Goal: Task Accomplishment & Management: Manage account settings

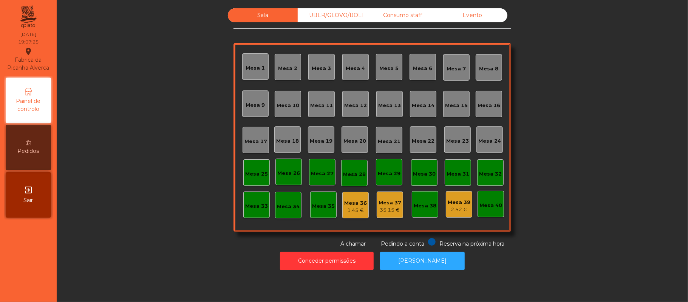
click at [448, 206] on div "2.52 €" at bounding box center [459, 210] width 23 height 8
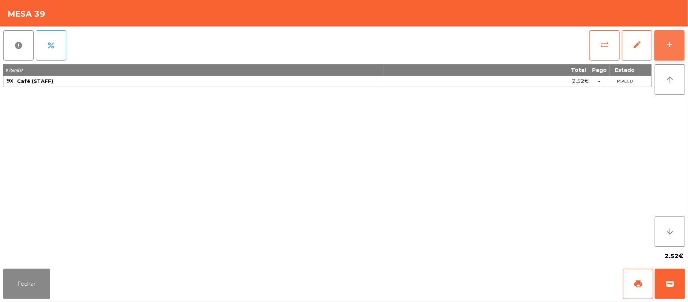
click at [664, 47] on button "add" at bounding box center [669, 45] width 30 height 30
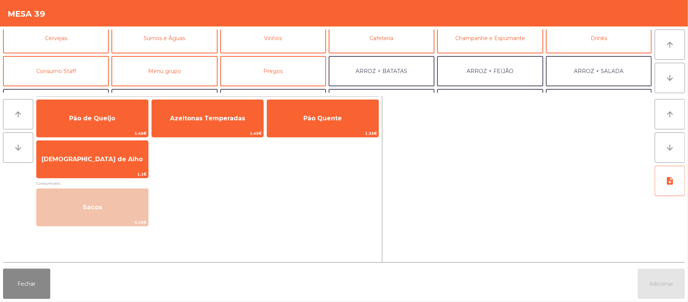
scroll to position [39, 0]
click at [82, 77] on button "Consumo Staff" at bounding box center [56, 72] width 106 height 30
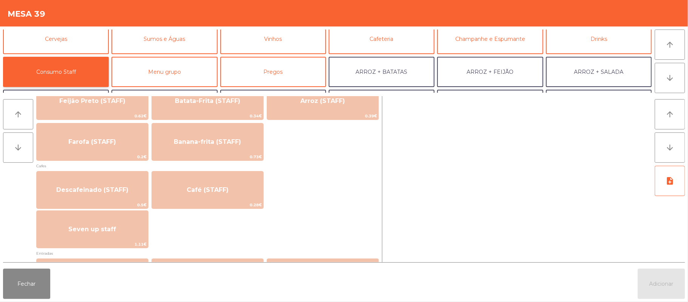
scroll to position [376, 0]
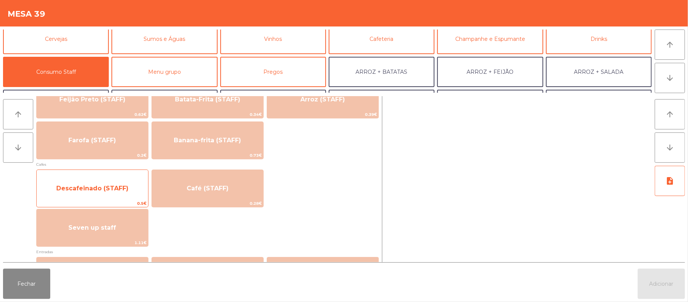
click at [122, 180] on span "Descafeinado (STAFF)" at bounding box center [92, 188] width 111 height 20
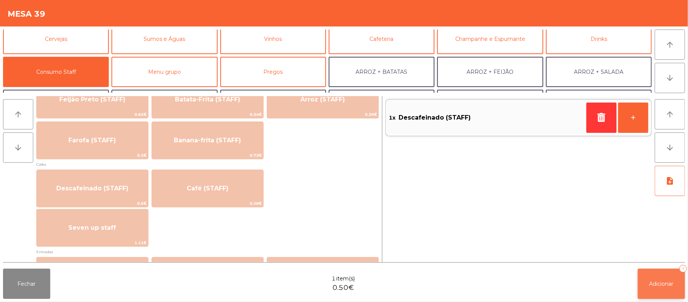
click at [660, 276] on button "Adicionar 1" at bounding box center [661, 283] width 47 height 30
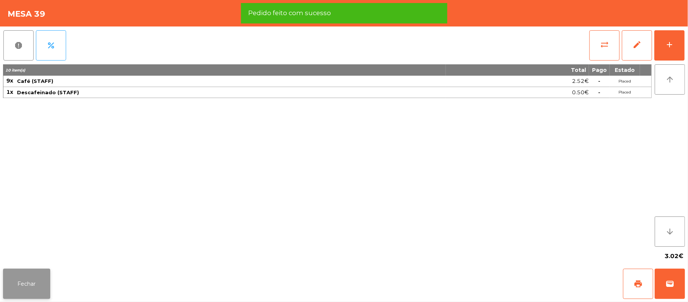
click at [26, 274] on button "Fechar" at bounding box center [26, 283] width 47 height 30
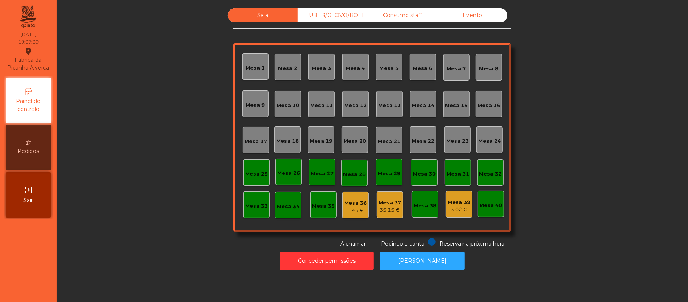
click at [398, 15] on div "Consumo staff" at bounding box center [403, 15] width 70 height 14
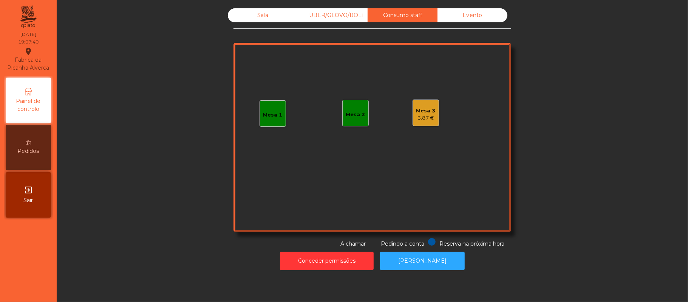
click at [428, 116] on div "3.87 €" at bounding box center [425, 118] width 19 height 8
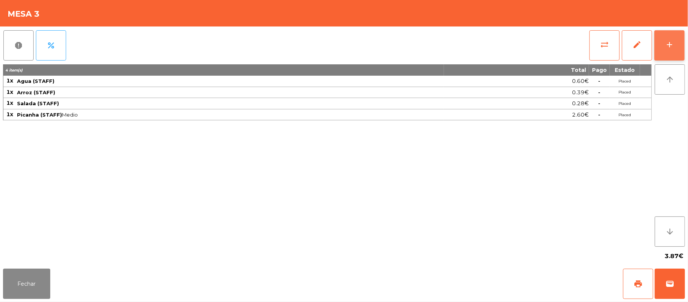
click at [665, 48] on div "add" at bounding box center [669, 44] width 9 height 9
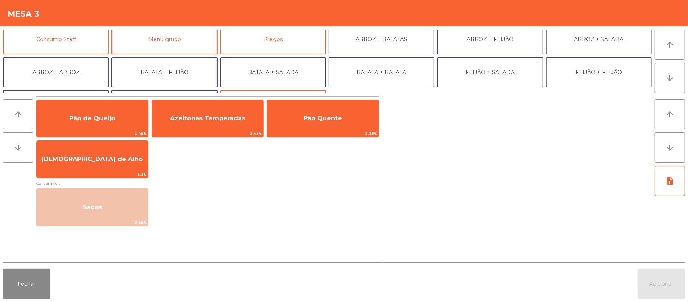
scroll to position [60, 0]
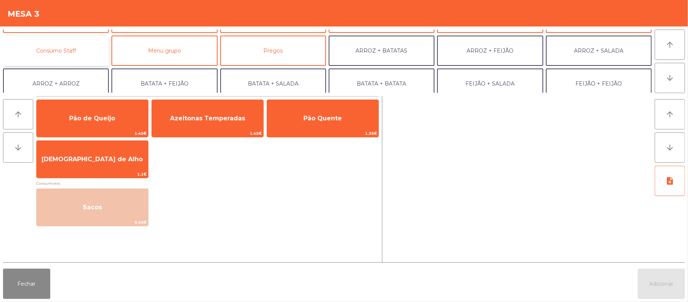
click at [84, 44] on button "Consumo Staff" at bounding box center [56, 51] width 106 height 30
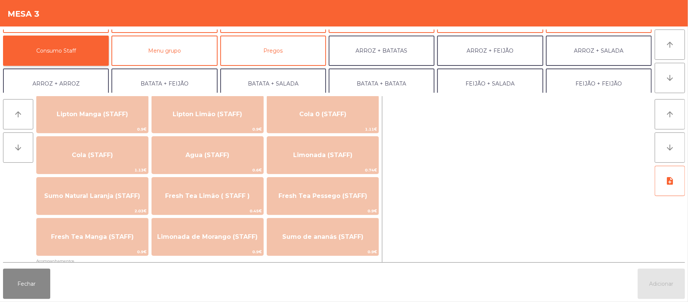
scroll to position [143, 0]
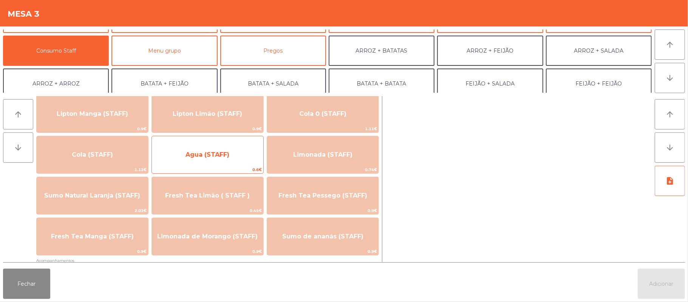
click at [225, 151] on span "Agua (STAFF)" at bounding box center [208, 154] width 44 height 7
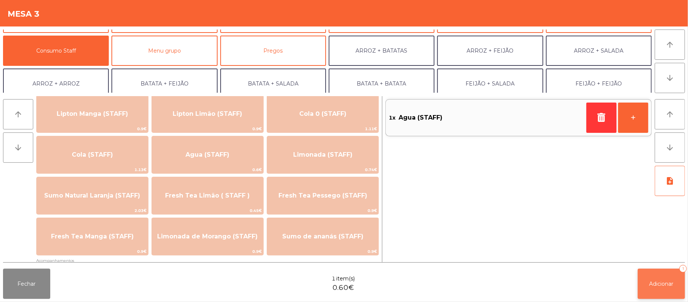
click at [662, 286] on span "Adicionar" at bounding box center [662, 283] width 24 height 7
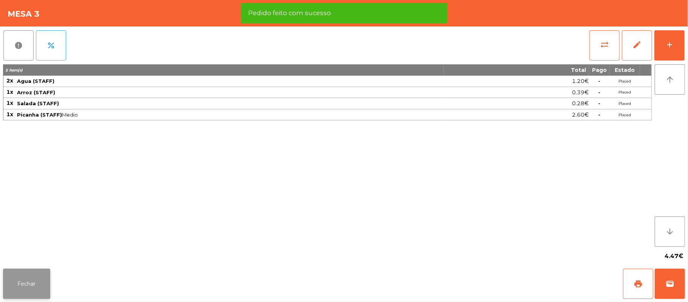
click at [27, 282] on button "Fechar" at bounding box center [26, 283] width 47 height 30
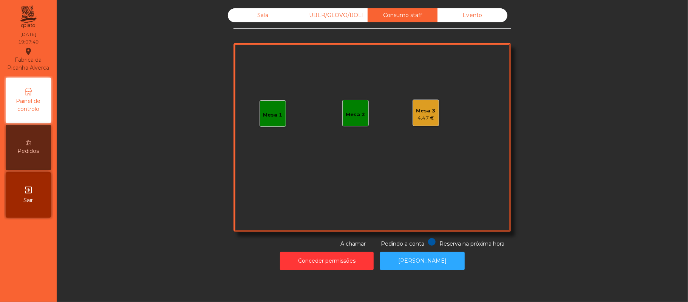
click at [248, 17] on div "Sala" at bounding box center [263, 15] width 70 height 14
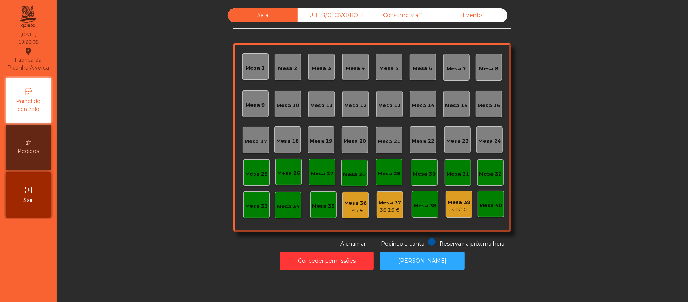
click at [352, 203] on div "Mesa 36" at bounding box center [355, 203] width 23 height 8
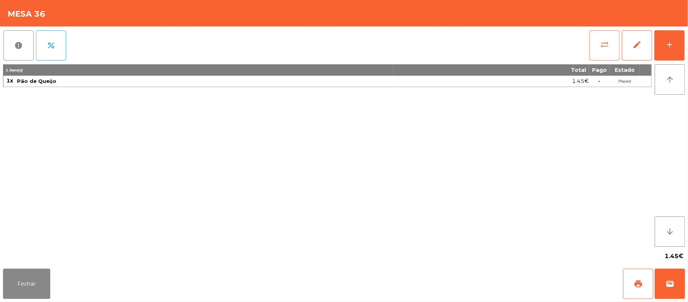
click at [601, 47] on span "sync_alt" at bounding box center [604, 44] width 9 height 9
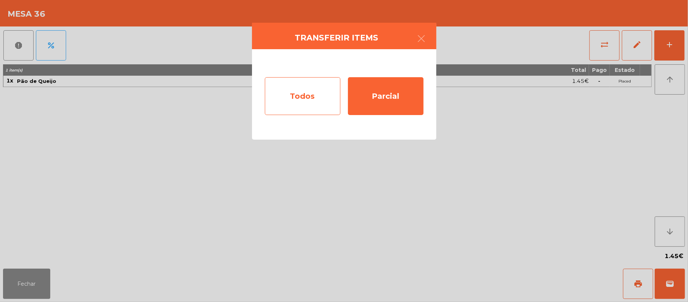
click at [315, 100] on div "Todos" at bounding box center [303, 96] width 76 height 38
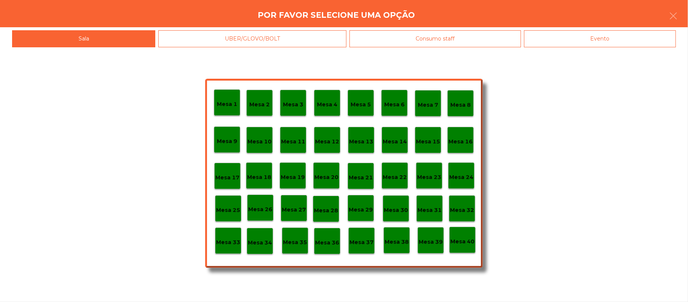
click at [396, 236] on div "Mesa 38" at bounding box center [397, 240] width 24 height 12
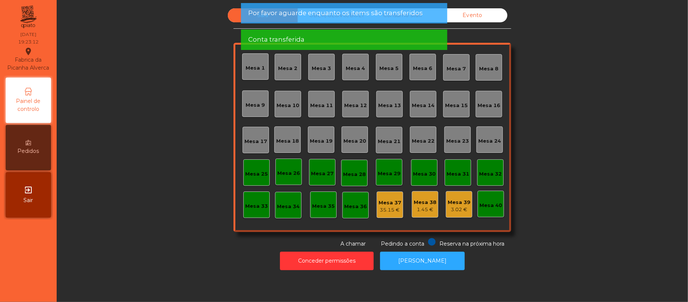
click at [385, 201] on div "Mesa 37" at bounding box center [390, 203] width 23 height 8
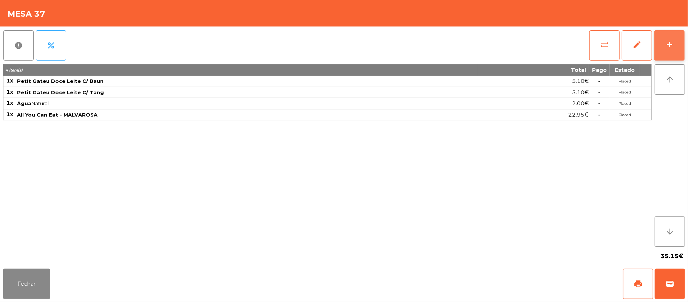
click at [664, 47] on button "add" at bounding box center [669, 45] width 30 height 30
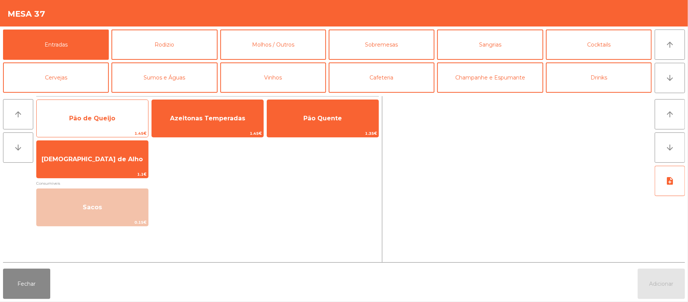
click at [101, 119] on span "Pão de Queijo" at bounding box center [92, 117] width 46 height 7
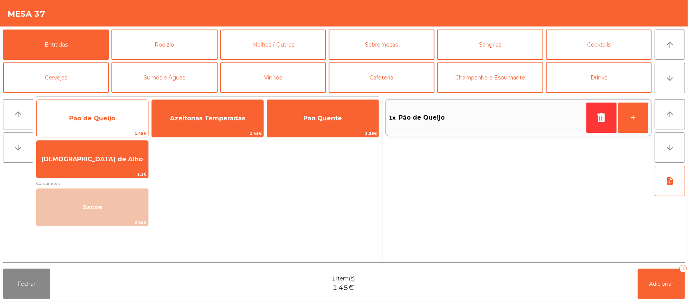
click at [101, 116] on span "Pão de Queijo" at bounding box center [92, 117] width 46 height 7
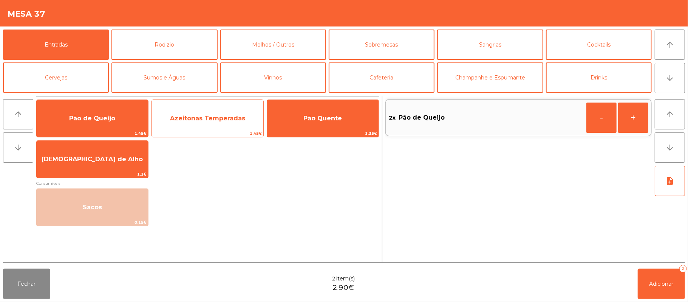
click at [241, 130] on span "1.45€" at bounding box center [207, 133] width 111 height 7
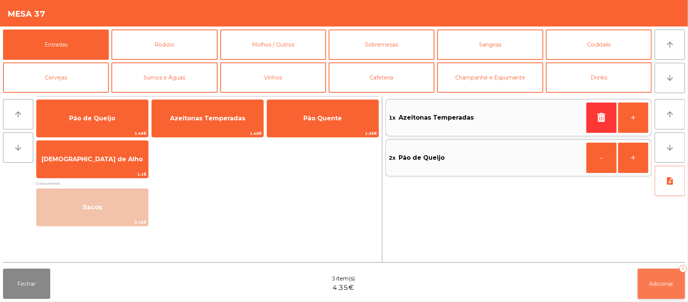
click at [650, 280] on span "Adicionar" at bounding box center [662, 283] width 24 height 7
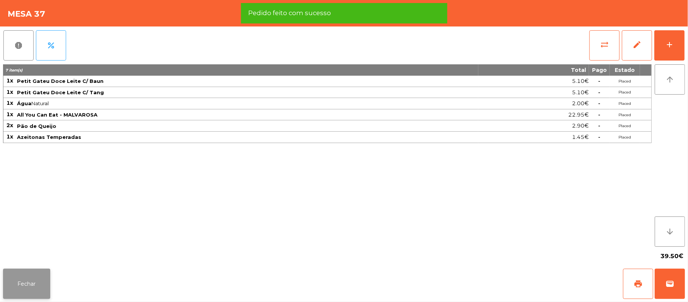
click at [26, 292] on button "Fechar" at bounding box center [26, 283] width 47 height 30
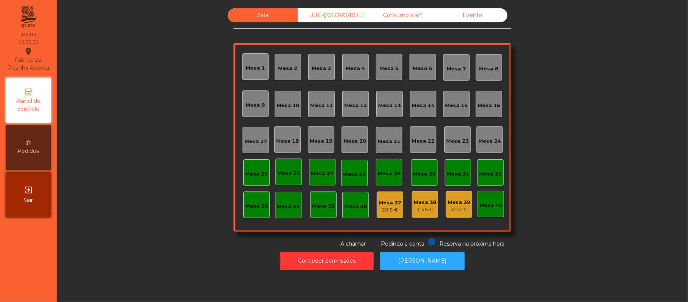
click at [461, 201] on div "Mesa 39" at bounding box center [459, 202] width 23 height 8
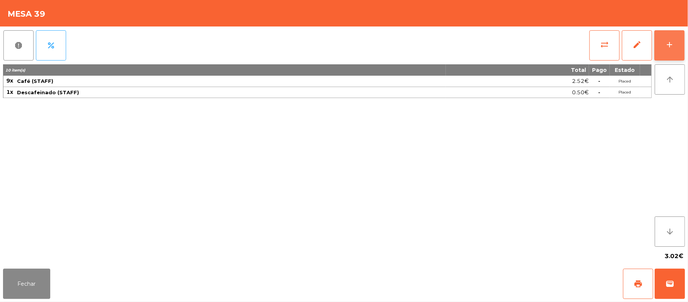
click at [682, 43] on button "add" at bounding box center [669, 45] width 30 height 30
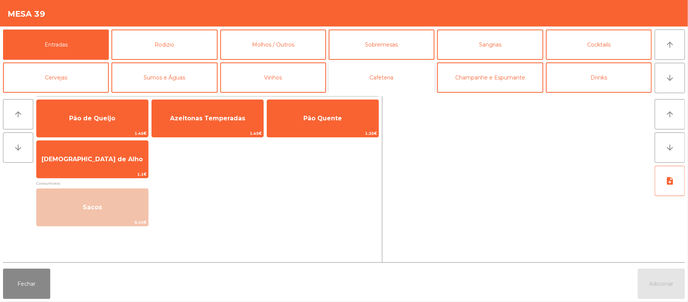
click at [380, 82] on button "Cafeteria" at bounding box center [382, 77] width 106 height 30
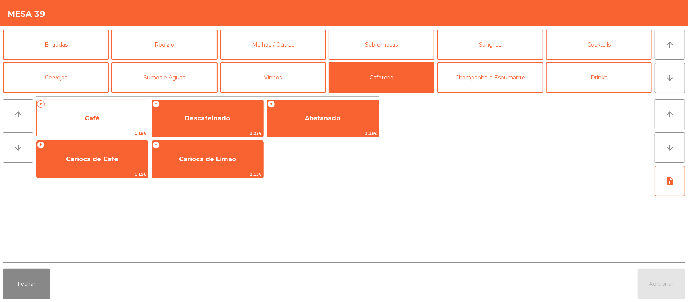
click at [106, 133] on span "1.15€" at bounding box center [92, 133] width 111 height 7
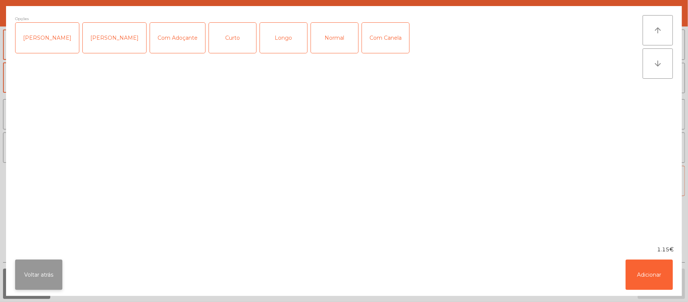
click at [37, 283] on button "Voltar atrás" at bounding box center [38, 274] width 47 height 30
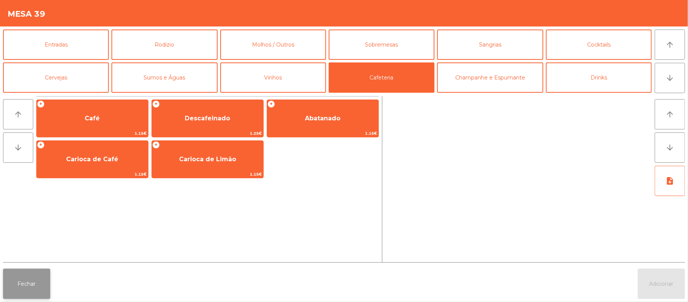
click at [44, 275] on button "Fechar" at bounding box center [26, 283] width 47 height 30
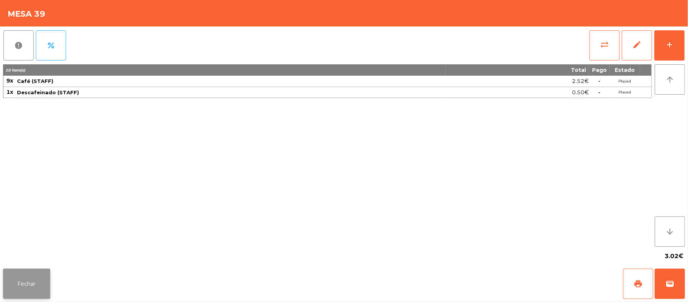
click at [42, 289] on button "Fechar" at bounding box center [26, 283] width 47 height 30
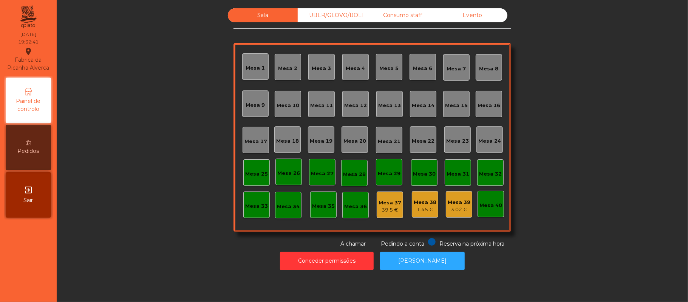
click at [458, 200] on div "Mesa 39" at bounding box center [459, 202] width 23 height 8
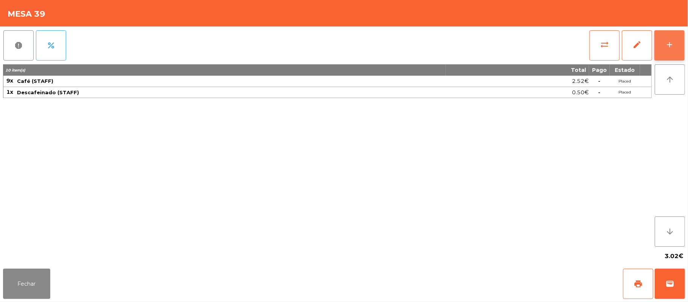
click at [667, 49] on button "add" at bounding box center [669, 45] width 30 height 30
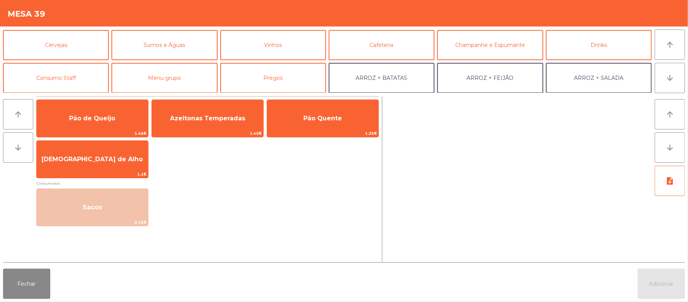
scroll to position [44, 0]
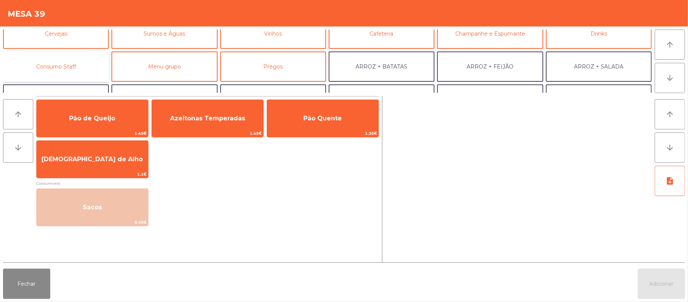
click at [68, 66] on button "Consumo Staff" at bounding box center [56, 66] width 106 height 30
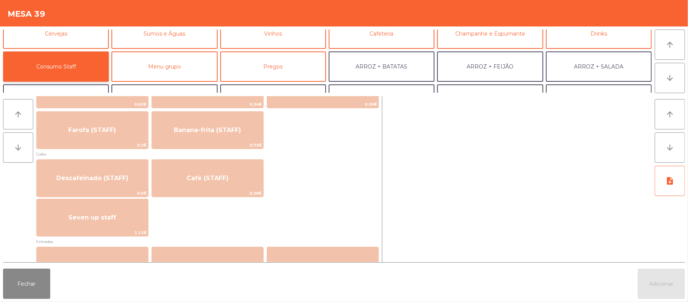
scroll to position [402, 0]
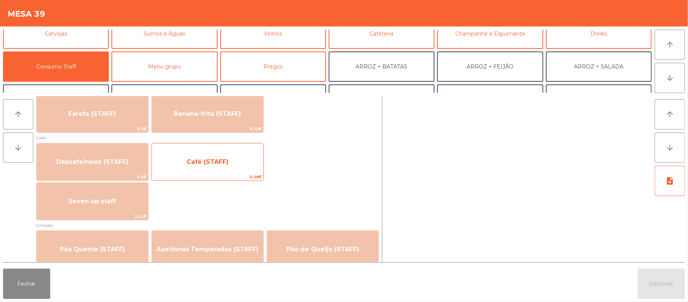
click at [237, 165] on span "Café (STAFF)" at bounding box center [207, 162] width 111 height 20
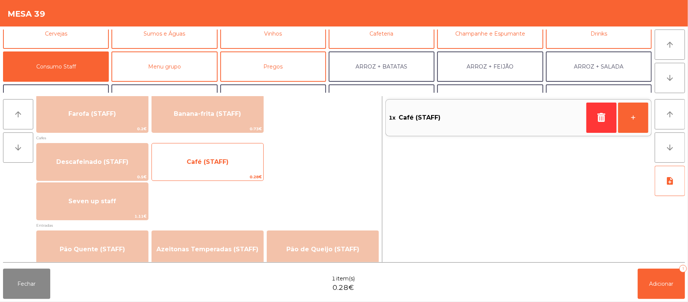
click at [241, 159] on span "Café (STAFF)" at bounding box center [207, 162] width 111 height 20
click at [235, 162] on span "Café (STAFF)" at bounding box center [207, 162] width 111 height 20
click at [238, 160] on span "Café (STAFF)" at bounding box center [207, 162] width 111 height 20
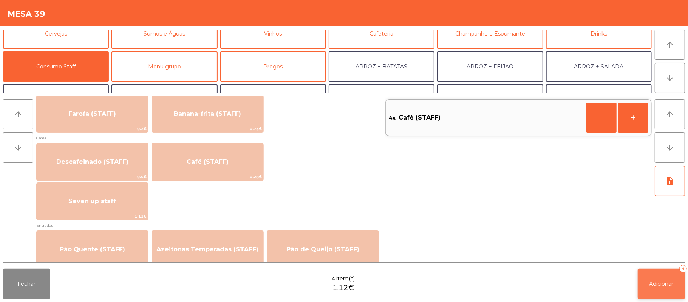
click at [679, 283] on button "Adicionar 4" at bounding box center [661, 283] width 47 height 30
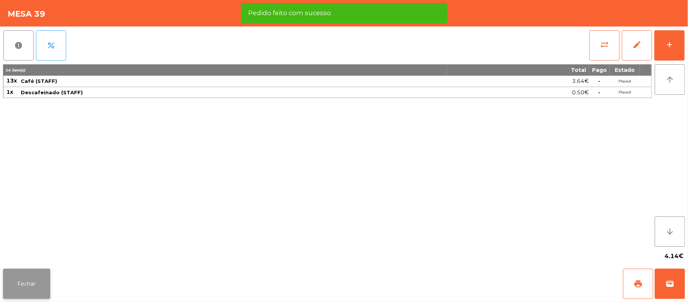
click at [25, 286] on button "Fechar" at bounding box center [26, 283] width 47 height 30
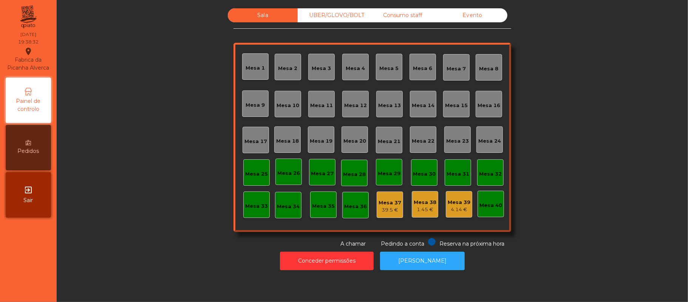
click at [391, 109] on div "Mesa 13" at bounding box center [389, 106] width 23 height 8
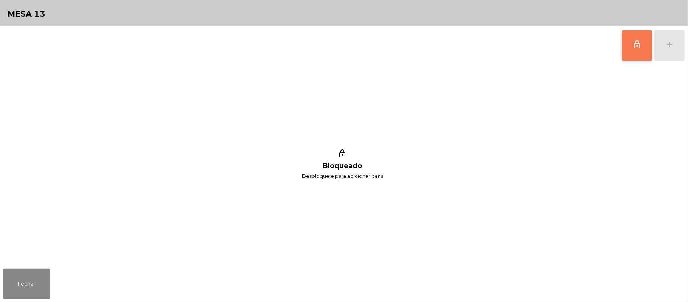
click at [629, 47] on button "lock_outline" at bounding box center [637, 45] width 30 height 30
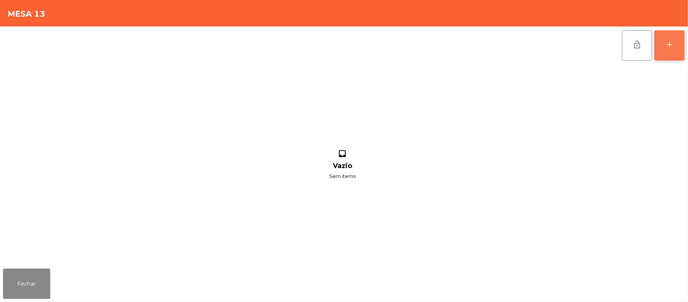
click at [664, 47] on button "add" at bounding box center [669, 45] width 30 height 30
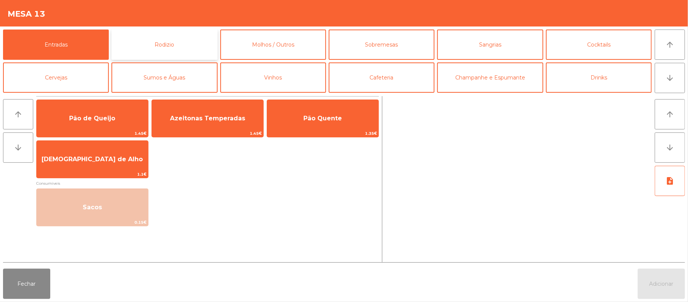
click at [190, 37] on button "Rodizio" at bounding box center [164, 44] width 106 height 30
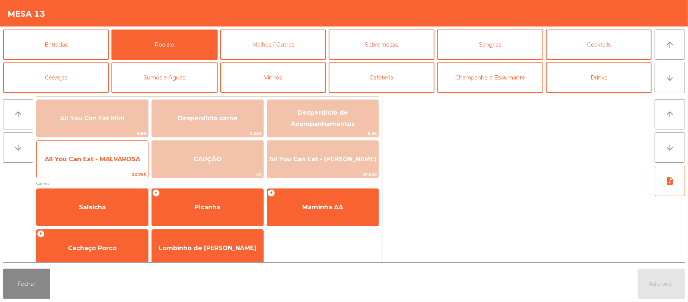
click at [109, 153] on span "All You Can Eat - MALVAROSA" at bounding box center [92, 159] width 111 height 20
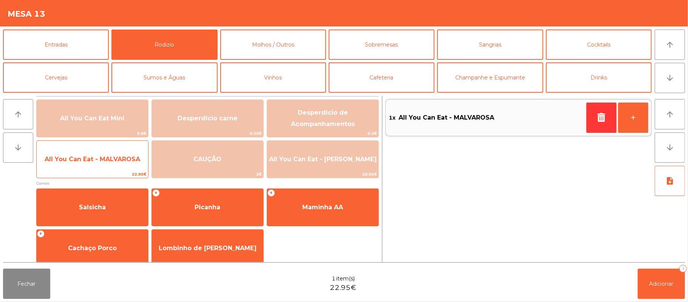
click at [107, 159] on span "All You Can Eat - MALVAROSA" at bounding box center [93, 158] width 96 height 7
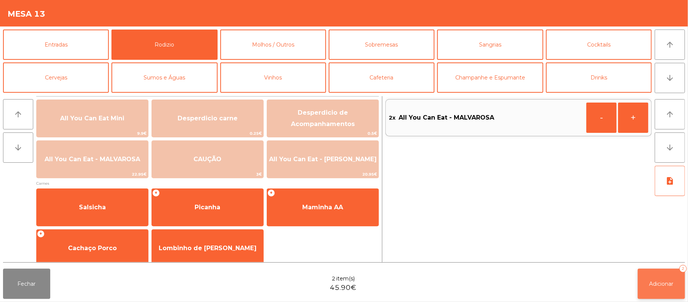
click at [657, 292] on button "Adicionar 2" at bounding box center [661, 283] width 47 height 30
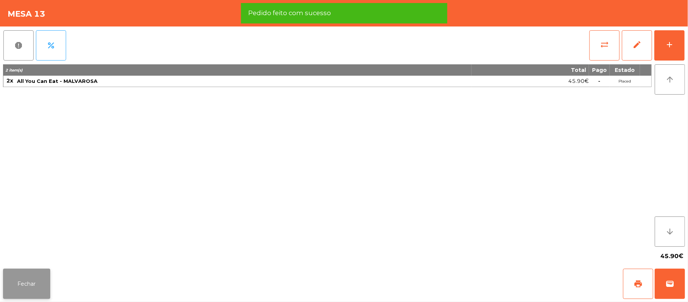
click at [20, 288] on button "Fechar" at bounding box center [26, 283] width 47 height 30
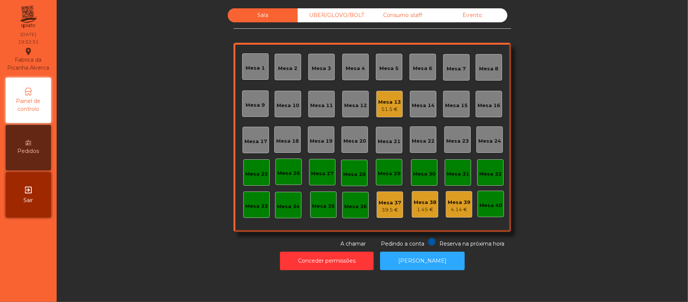
click at [390, 74] on div "Mesa 5" at bounding box center [389, 67] width 26 height 26
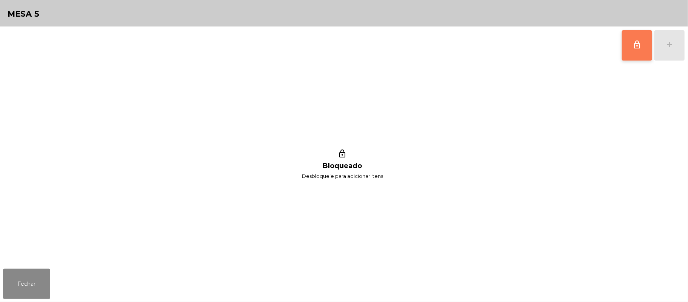
click at [633, 48] on span "lock_outline" at bounding box center [637, 44] width 9 height 9
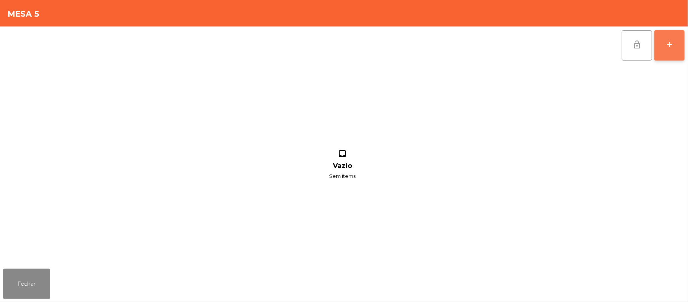
click at [670, 45] on div "add" at bounding box center [669, 44] width 9 height 9
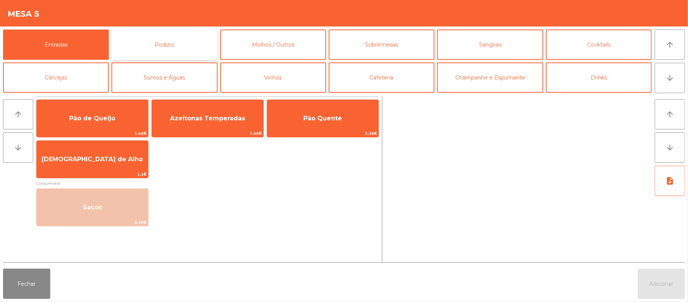
click at [181, 48] on button "Rodizio" at bounding box center [164, 44] width 106 height 30
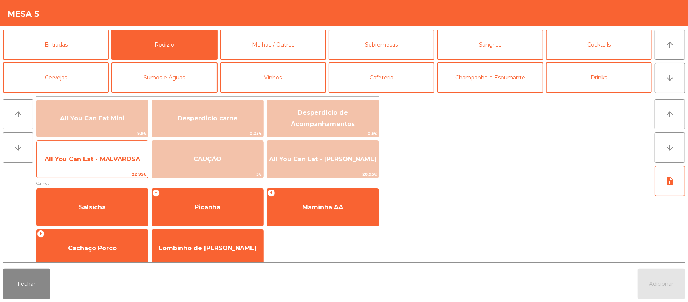
click at [106, 156] on span "All You Can Eat - MALVAROSA" at bounding box center [93, 158] width 96 height 7
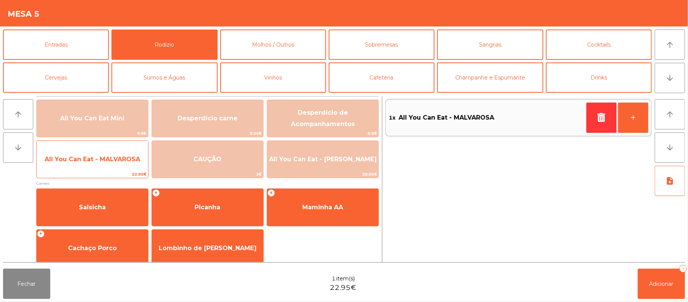
click at [103, 151] on span "All You Can Eat - MALVAROSA" at bounding box center [92, 159] width 111 height 20
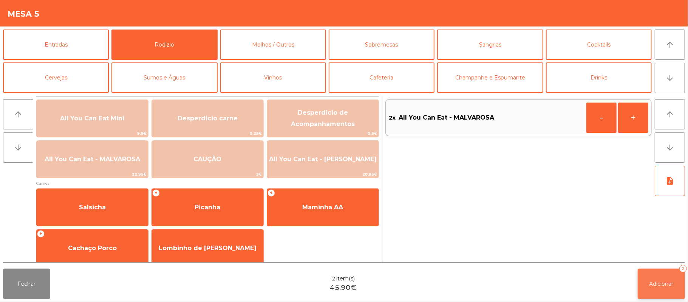
click at [665, 280] on span "Adicionar" at bounding box center [662, 283] width 24 height 7
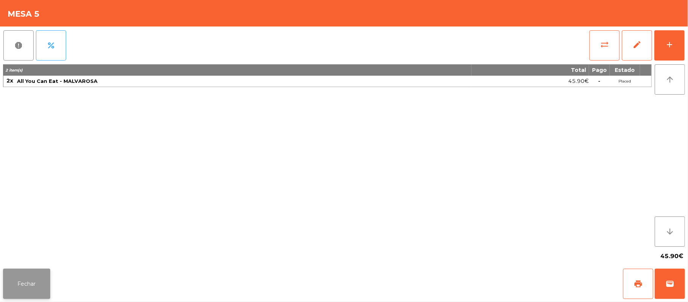
click at [25, 283] on button "Fechar" at bounding box center [26, 283] width 47 height 30
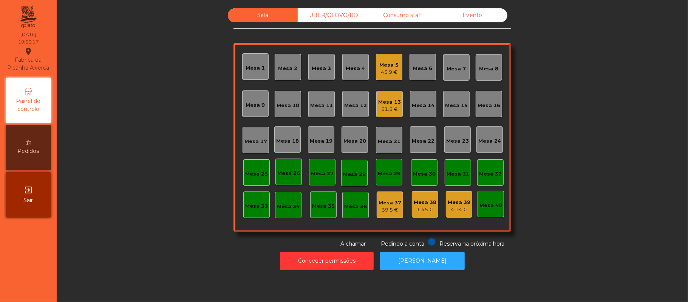
click at [387, 61] on div "Mesa 5" at bounding box center [389, 65] width 19 height 8
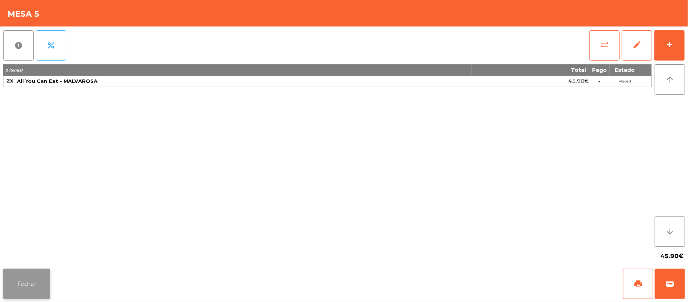
click at [36, 291] on button "Fechar" at bounding box center [26, 283] width 47 height 30
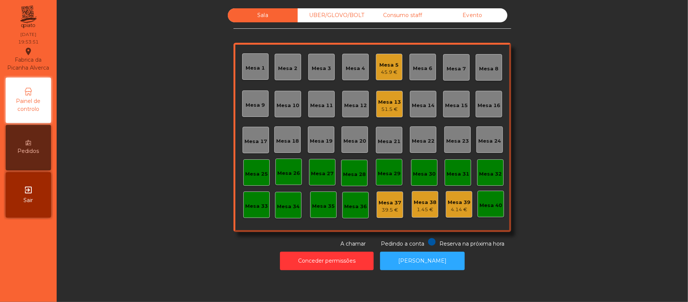
click at [317, 67] on div "Mesa 3" at bounding box center [321, 69] width 19 height 8
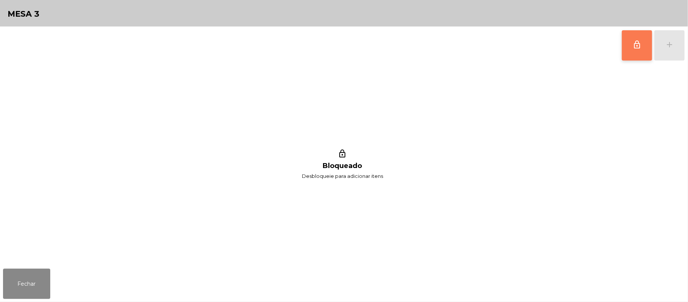
click at [639, 50] on button "lock_outline" at bounding box center [637, 45] width 30 height 30
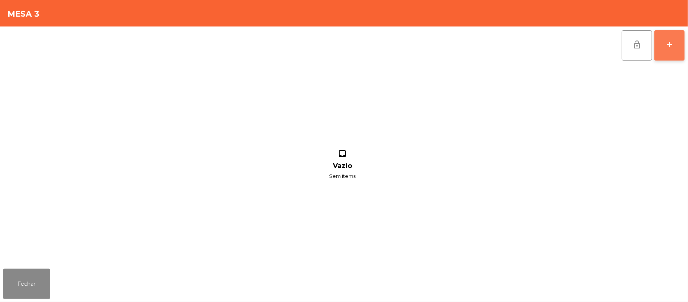
click at [670, 45] on div "add" at bounding box center [669, 44] width 9 height 9
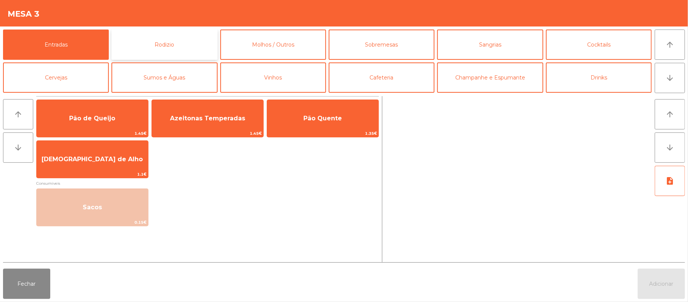
click at [184, 48] on button "Rodizio" at bounding box center [164, 44] width 106 height 30
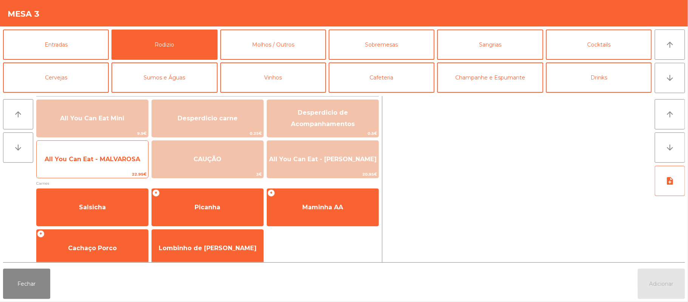
click at [77, 161] on span "All You Can Eat - MALVAROSA" at bounding box center [93, 158] width 96 height 7
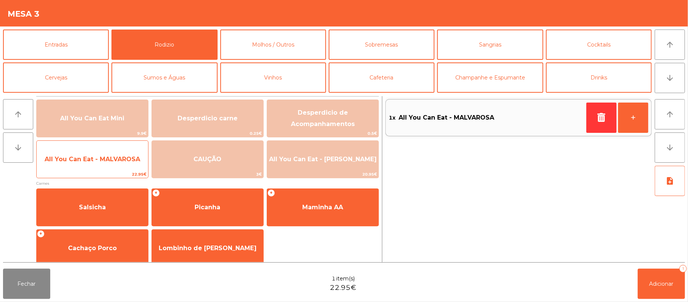
click at [81, 154] on span "All You Can Eat - MALVAROSA" at bounding box center [92, 159] width 111 height 20
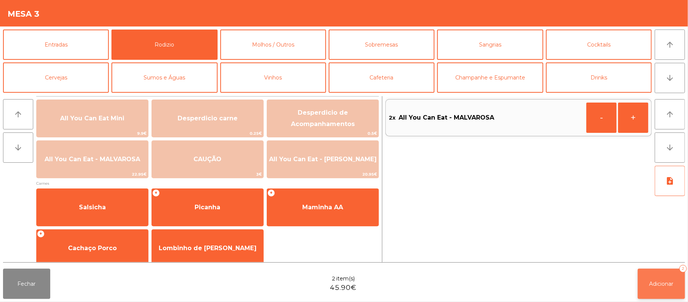
click at [661, 285] on span "Adicionar" at bounding box center [662, 283] width 24 height 7
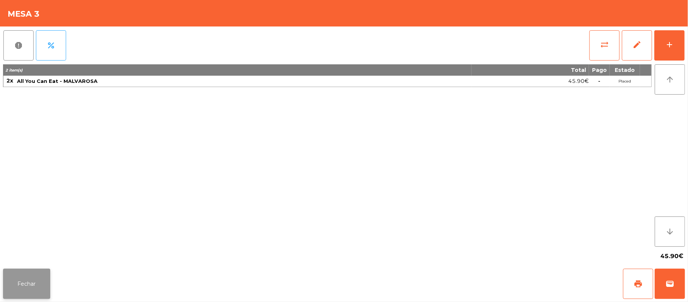
click at [21, 280] on button "Fechar" at bounding box center [26, 283] width 47 height 30
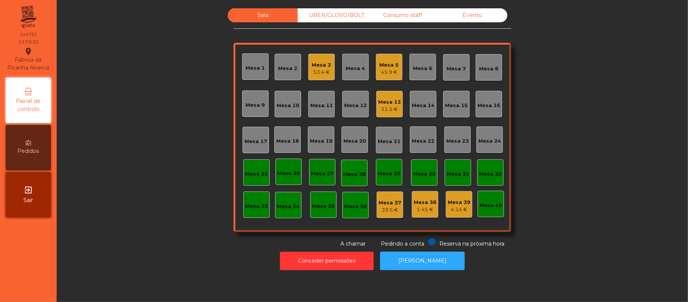
click at [255, 141] on div "Mesa 17" at bounding box center [255, 142] width 23 height 8
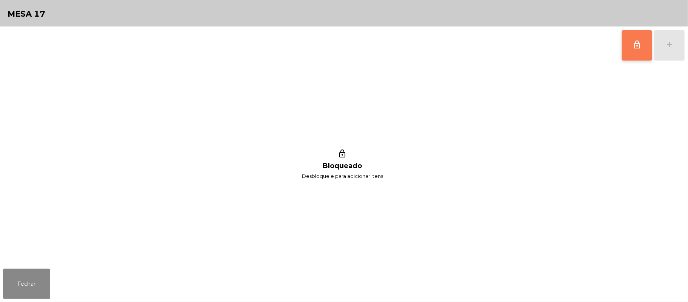
click at [631, 48] on button "lock_outline" at bounding box center [637, 45] width 30 height 30
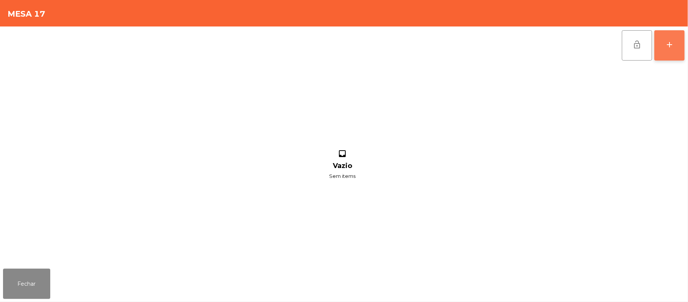
click at [674, 43] on button "add" at bounding box center [669, 45] width 30 height 30
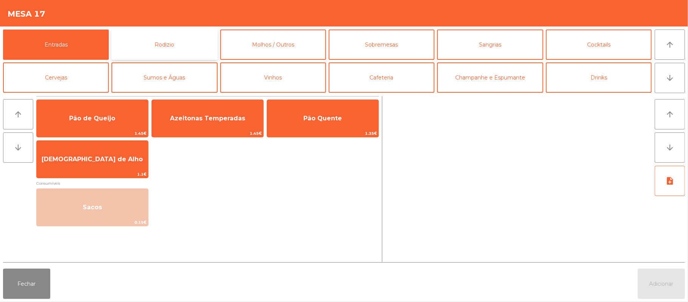
click at [175, 43] on button "Rodizio" at bounding box center [164, 44] width 106 height 30
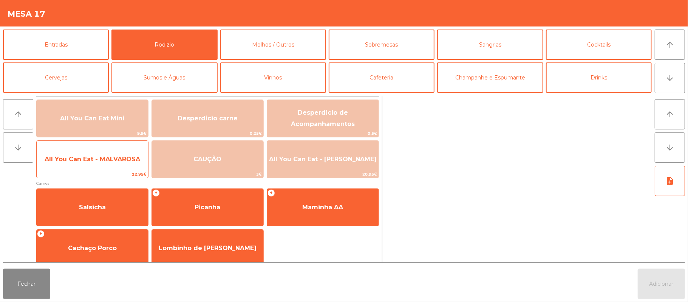
click at [82, 163] on span "All You Can Eat - MALVAROSA" at bounding box center [92, 159] width 111 height 20
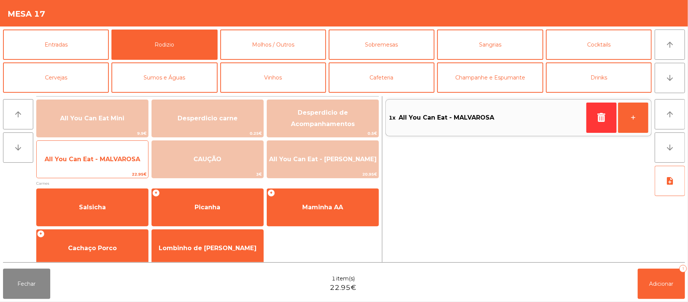
click at [84, 162] on span "All You Can Eat - MALVAROSA" at bounding box center [93, 158] width 96 height 7
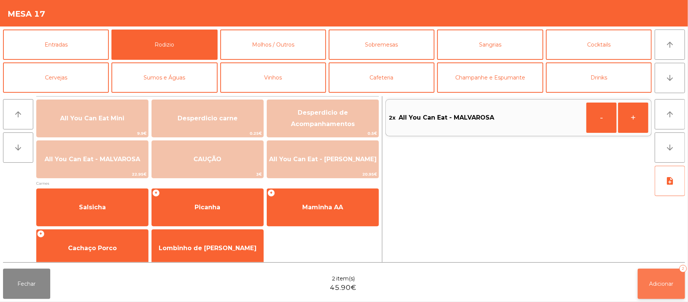
click at [652, 272] on button "Adicionar 2" at bounding box center [661, 283] width 47 height 30
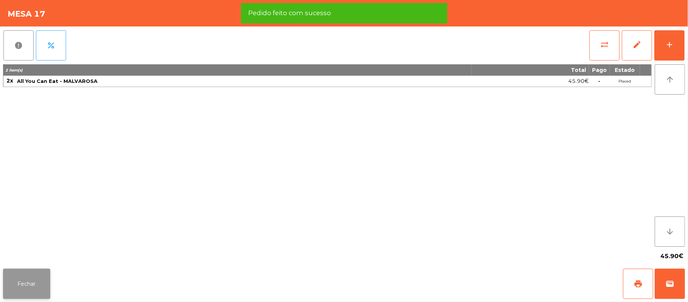
click at [20, 279] on button "Fechar" at bounding box center [26, 283] width 47 height 30
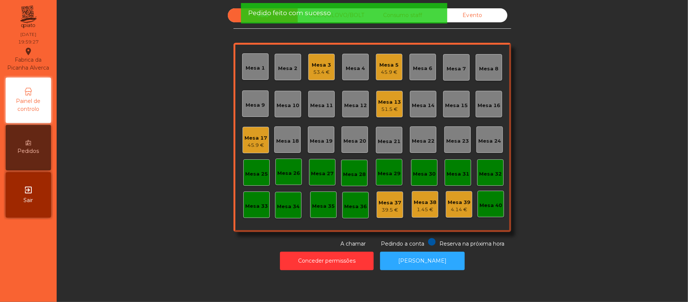
click at [385, 101] on div "Mesa 13" at bounding box center [389, 102] width 23 height 8
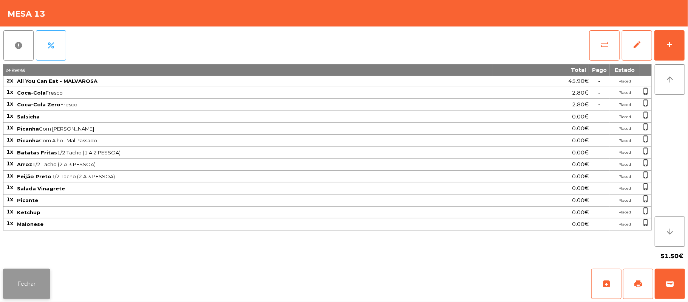
click at [23, 282] on button "Fechar" at bounding box center [26, 283] width 47 height 30
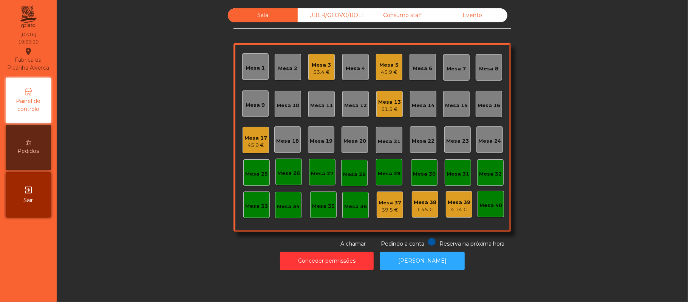
click at [380, 66] on div "Mesa 5" at bounding box center [389, 65] width 19 height 8
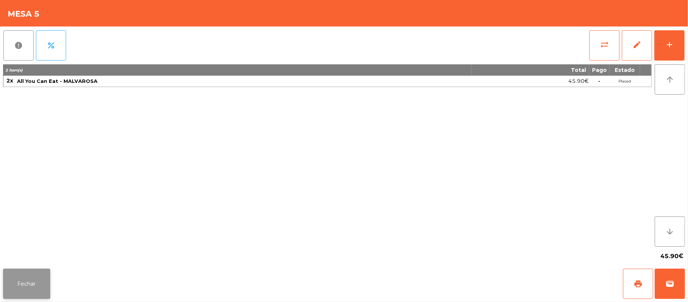
click at [27, 277] on button "Fechar" at bounding box center [26, 283] width 47 height 30
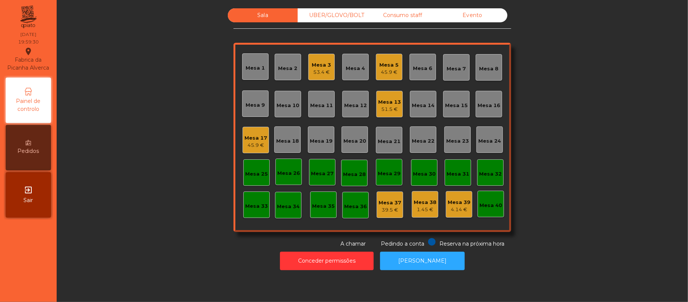
click at [321, 66] on div "Mesa 3" at bounding box center [321, 65] width 19 height 8
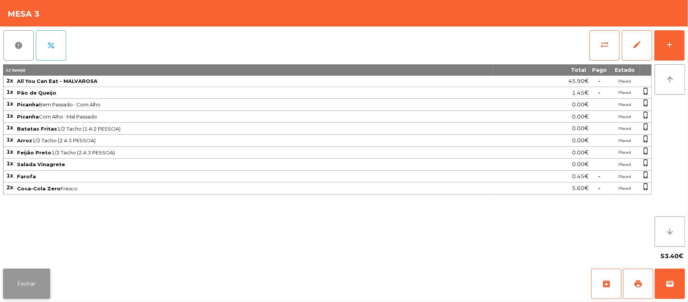
click at [23, 280] on button "Fechar" at bounding box center [26, 283] width 47 height 30
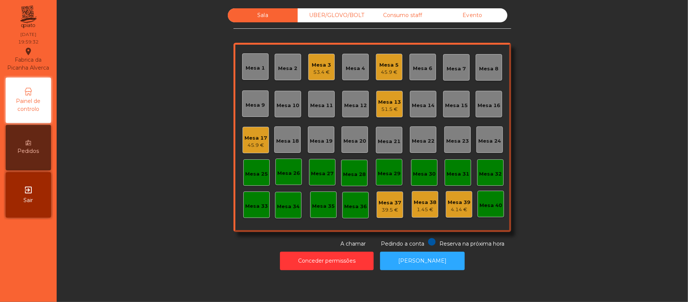
click at [257, 135] on div "Mesa 17" at bounding box center [255, 138] width 23 height 8
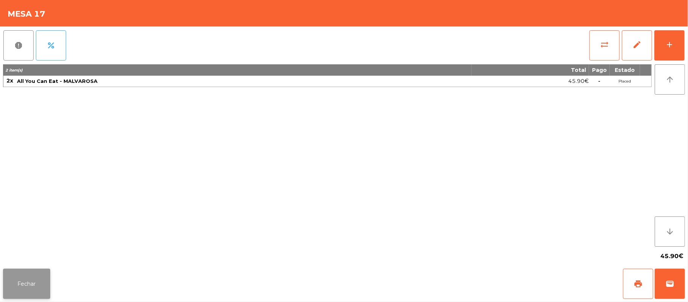
click at [22, 280] on button "Fechar" at bounding box center [26, 283] width 47 height 30
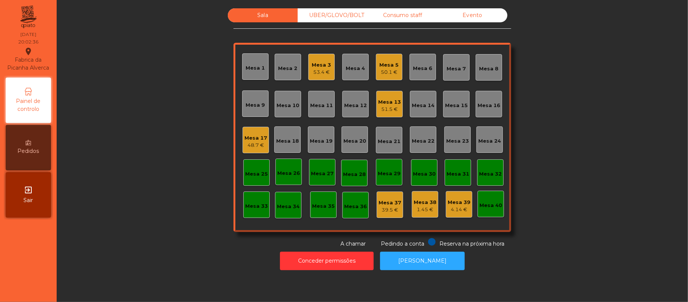
click at [456, 111] on div "Mesa 15" at bounding box center [456, 104] width 26 height 26
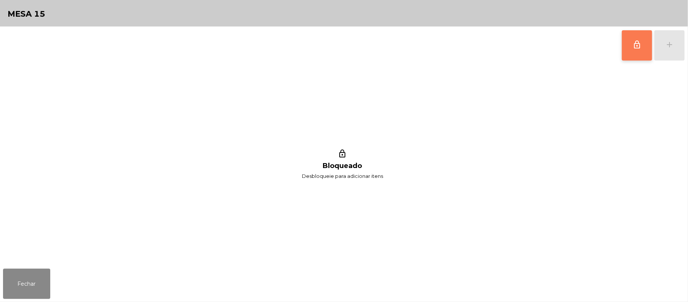
click at [643, 52] on button "lock_outline" at bounding box center [637, 45] width 30 height 30
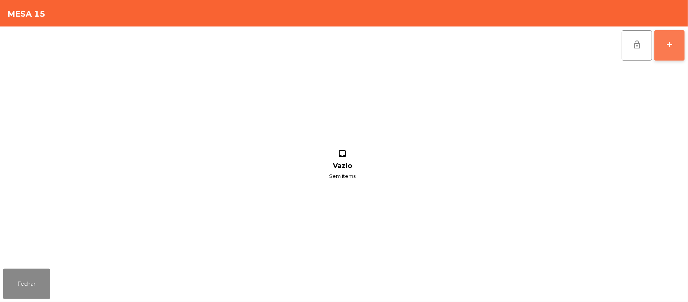
click at [673, 48] on div "add" at bounding box center [669, 44] width 9 height 9
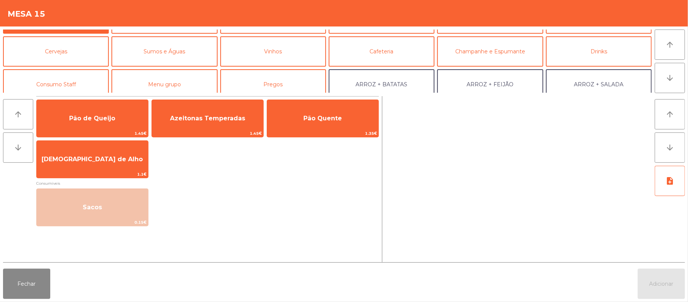
scroll to position [37, 0]
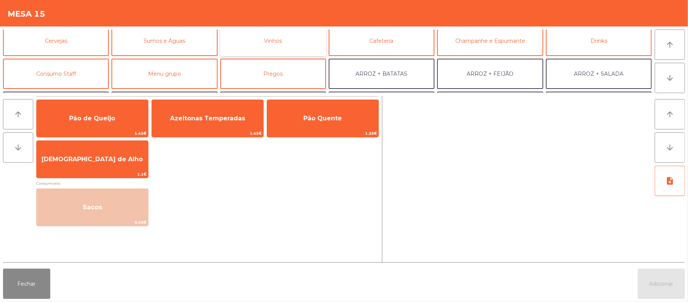
click at [292, 45] on button "Vinhos" at bounding box center [273, 41] width 106 height 30
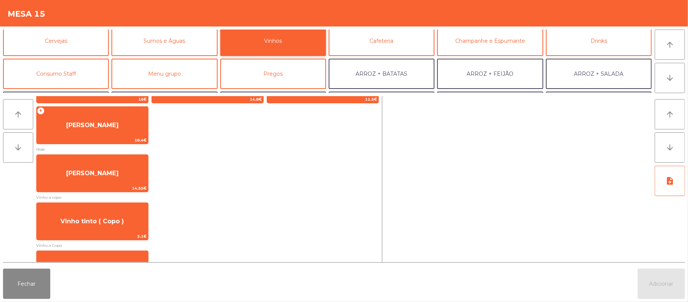
scroll to position [160, 0]
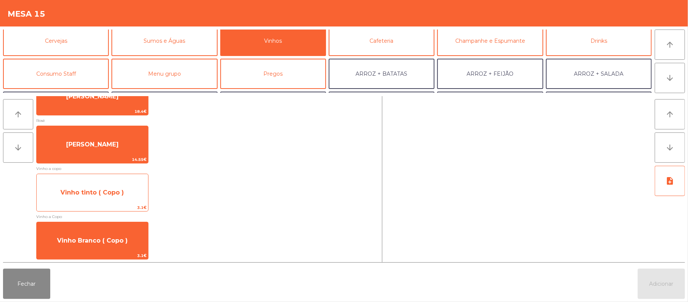
click at [109, 187] on span "Vinho tinto ( Copo )" at bounding box center [92, 192] width 111 height 20
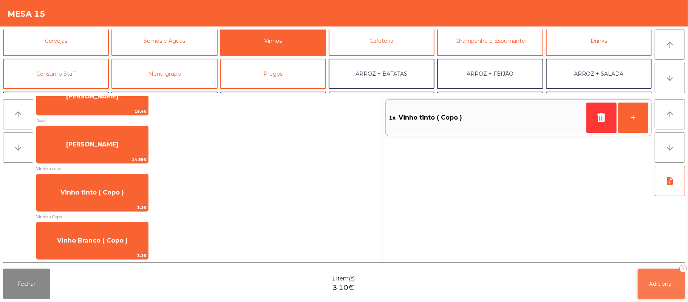
click at [660, 280] on span "Adicionar" at bounding box center [662, 283] width 24 height 7
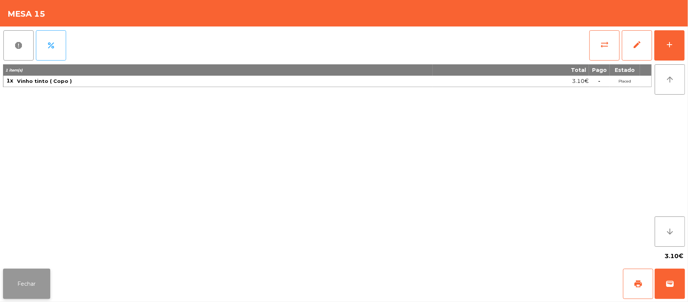
click at [32, 280] on button "Fechar" at bounding box center [26, 283] width 47 height 30
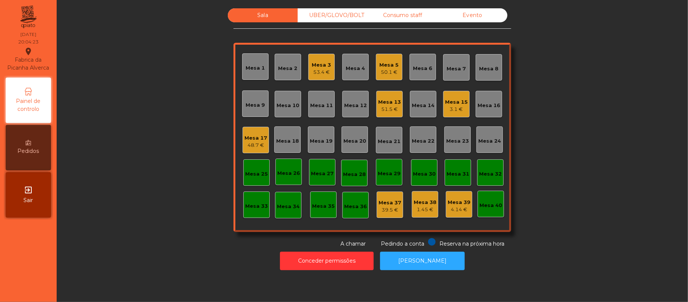
click at [320, 100] on div "Mesa 11" at bounding box center [321, 104] width 23 height 11
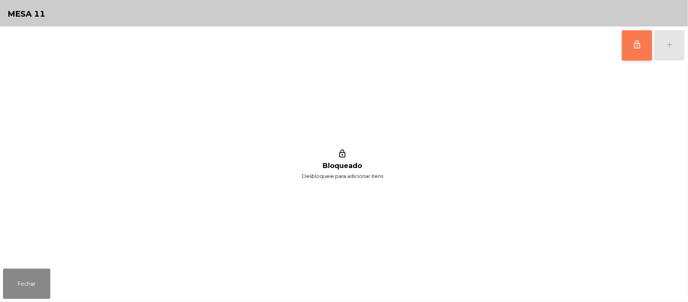
click at [639, 52] on button "lock_outline" at bounding box center [637, 45] width 30 height 30
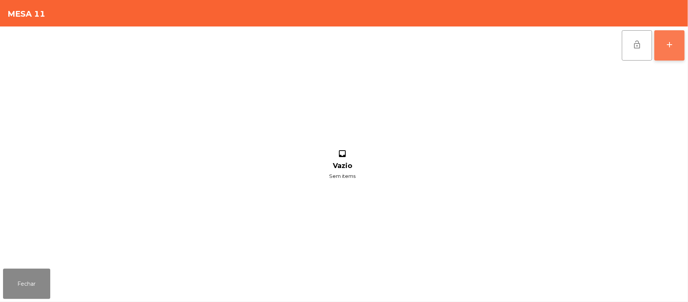
click at [664, 45] on button "add" at bounding box center [669, 45] width 30 height 30
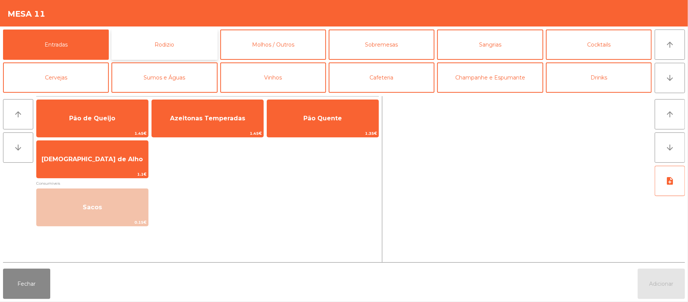
click at [179, 44] on button "Rodizio" at bounding box center [164, 44] width 106 height 30
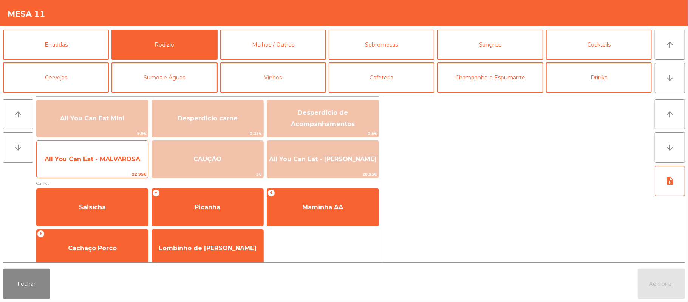
click at [111, 164] on span "All You Can Eat - MALVAROSA" at bounding box center [92, 159] width 111 height 20
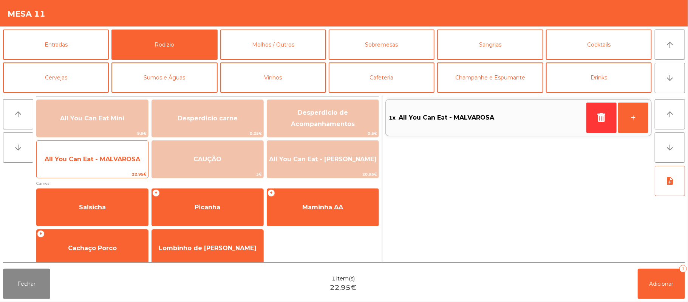
click at [101, 156] on span "All You Can Eat - MALVAROSA" at bounding box center [93, 158] width 96 height 7
click at [94, 153] on span "All You Can Eat - MALVAROSA" at bounding box center [92, 159] width 111 height 20
click at [93, 156] on span "All You Can Eat - MALVAROSA" at bounding box center [93, 158] width 96 height 7
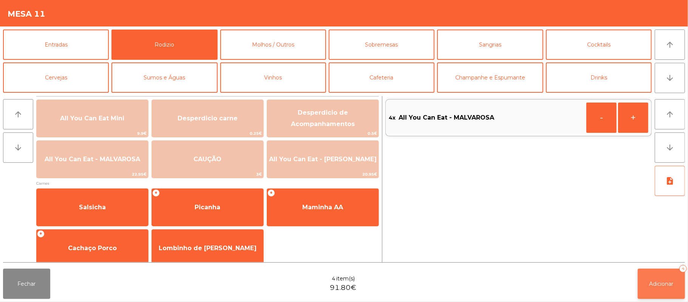
click at [650, 280] on span "Adicionar" at bounding box center [662, 283] width 24 height 7
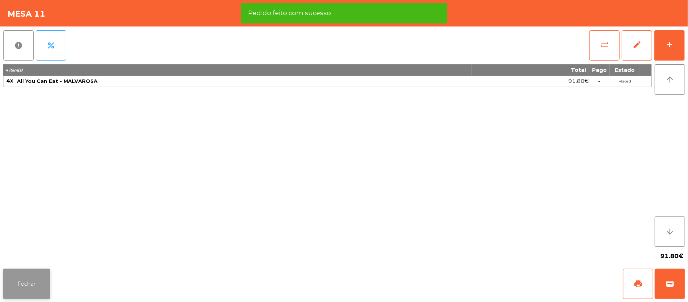
click at [30, 272] on button "Fechar" at bounding box center [26, 283] width 47 height 30
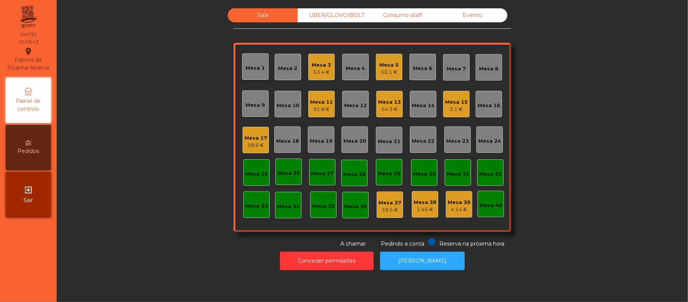
click at [329, 22] on div "UBER/GLOVO/BOLT" at bounding box center [333, 15] width 70 height 14
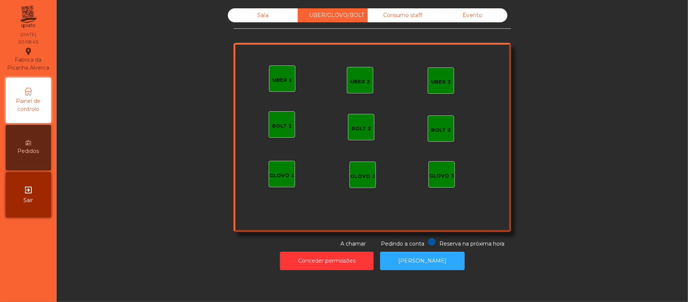
click at [268, 20] on div "Sala" at bounding box center [263, 15] width 70 height 14
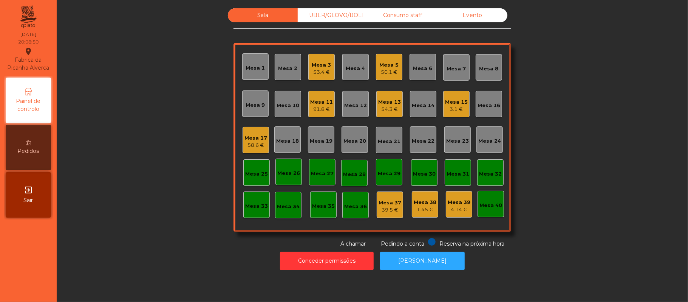
click at [449, 105] on div "3.1 €" at bounding box center [456, 109] width 23 height 8
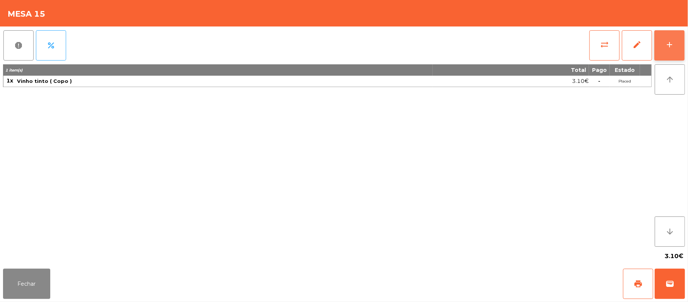
click at [664, 48] on button "add" at bounding box center [669, 45] width 30 height 30
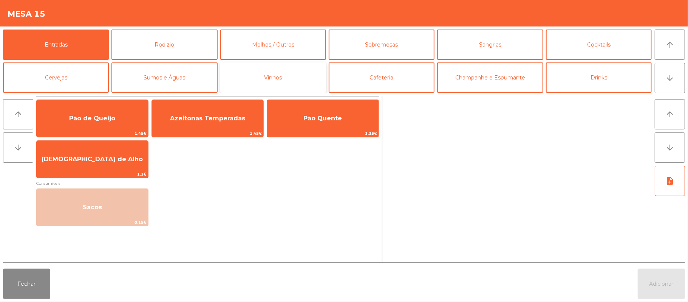
click at [277, 79] on button "Vinhos" at bounding box center [273, 77] width 106 height 30
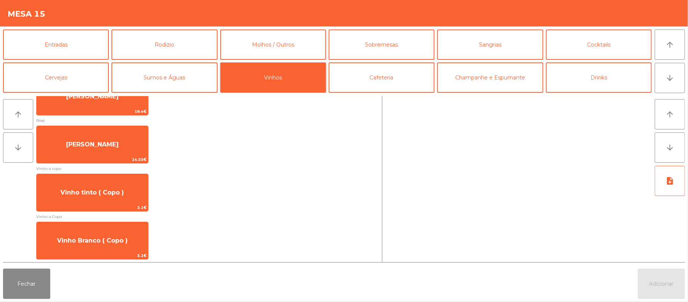
scroll to position [158, 0]
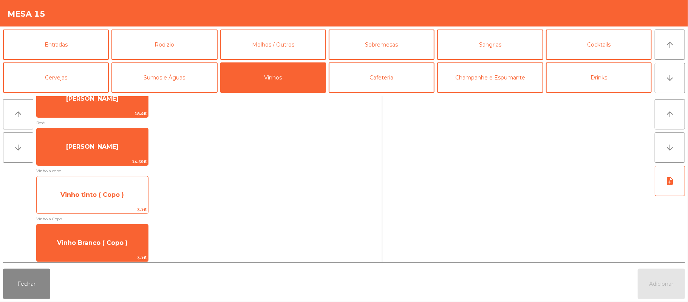
click at [113, 193] on span "Vinho tinto ( Copo )" at bounding box center [91, 194] width 63 height 7
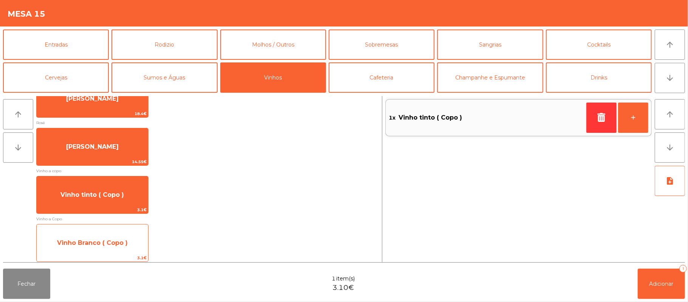
click at [108, 242] on span "Vinho Branco ( Copo )" at bounding box center [92, 242] width 71 height 7
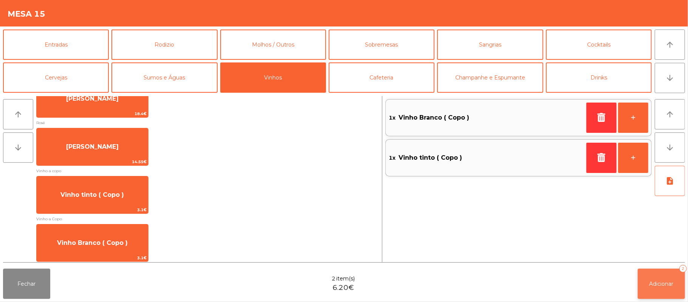
click at [660, 282] on span "Adicionar" at bounding box center [662, 283] width 24 height 7
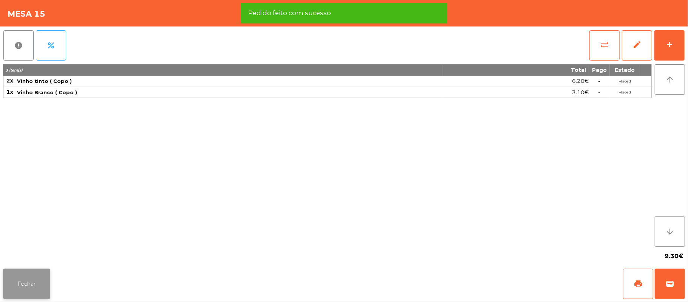
click at [25, 272] on button "Fechar" at bounding box center [26, 283] width 47 height 30
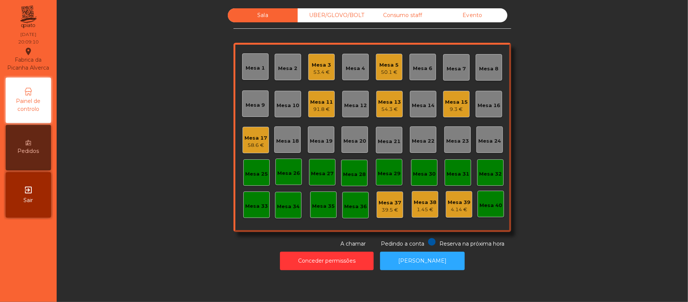
click at [457, 100] on div "Mesa 15" at bounding box center [456, 102] width 23 height 8
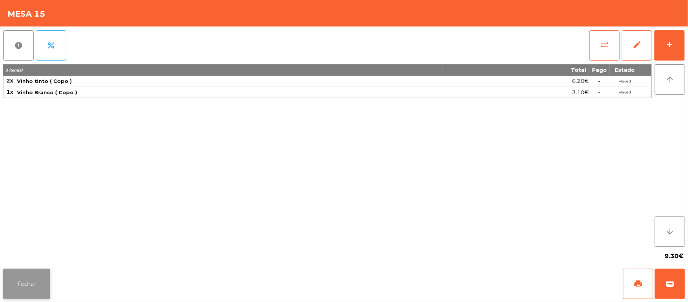
click at [39, 280] on button "Fechar" at bounding box center [26, 283] width 47 height 30
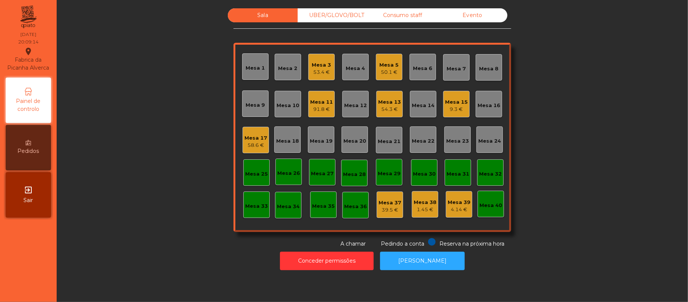
click at [328, 14] on div "UBER/GLOVO/BOLT" at bounding box center [333, 15] width 70 height 14
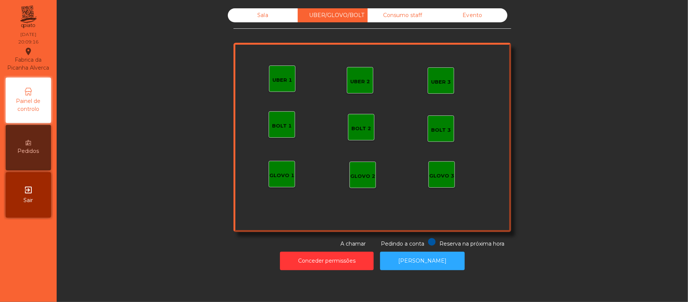
click at [285, 80] on div "UBER 1" at bounding box center [282, 80] width 20 height 8
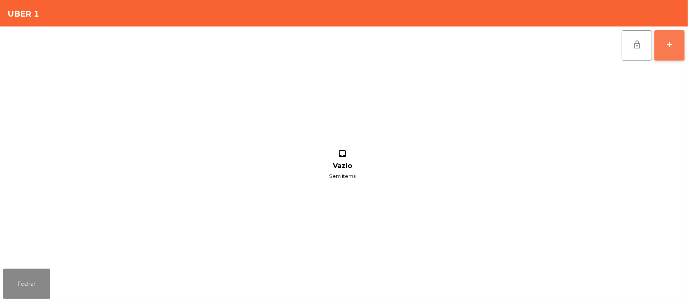
click at [672, 53] on button "add" at bounding box center [669, 45] width 30 height 30
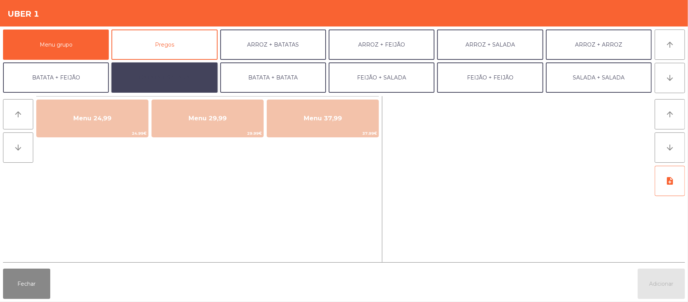
click at [181, 75] on button "BATATA + SALADA" at bounding box center [164, 77] width 106 height 30
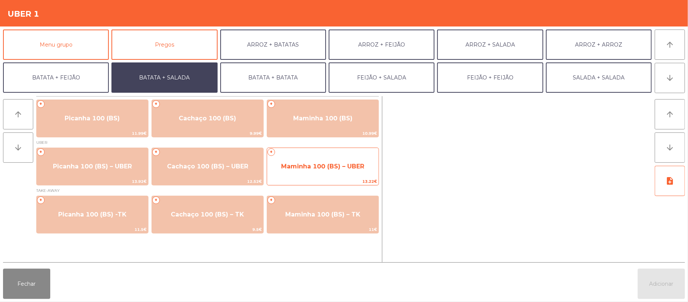
click at [312, 176] on span "Maminha 100 (BS) – UBER" at bounding box center [322, 166] width 111 height 20
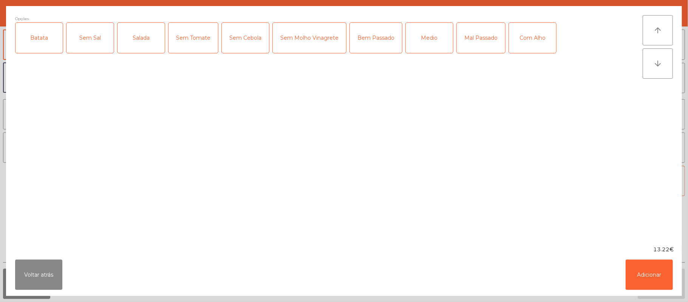
click at [41, 50] on div "Batata" at bounding box center [38, 38] width 47 height 30
click at [144, 50] on div "Salada" at bounding box center [141, 38] width 47 height 30
click at [428, 37] on div "Medio" at bounding box center [429, 38] width 47 height 30
click at [538, 34] on div "Com Alho" at bounding box center [532, 38] width 47 height 30
click at [650, 273] on button "Adicionar" at bounding box center [649, 274] width 47 height 30
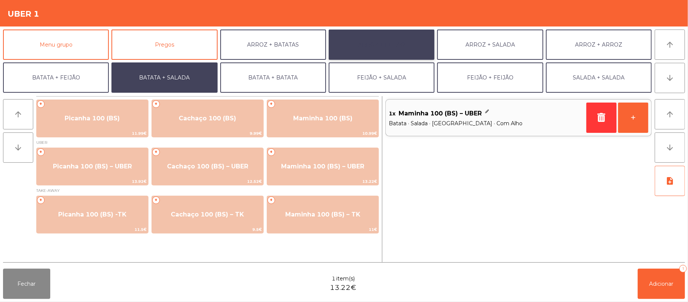
click at [408, 46] on button "ARROZ + FEIJÃO" at bounding box center [382, 44] width 106 height 30
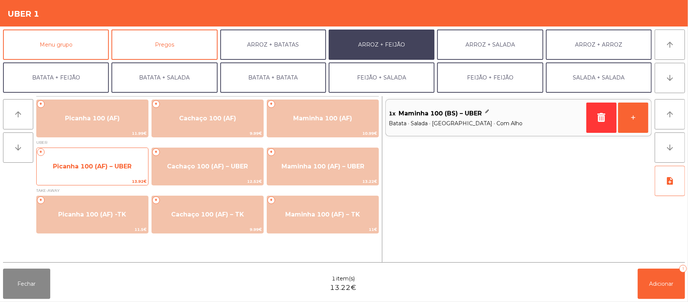
click at [114, 169] on span "Picanha 100 (AF) – UBER" at bounding box center [92, 165] width 79 height 7
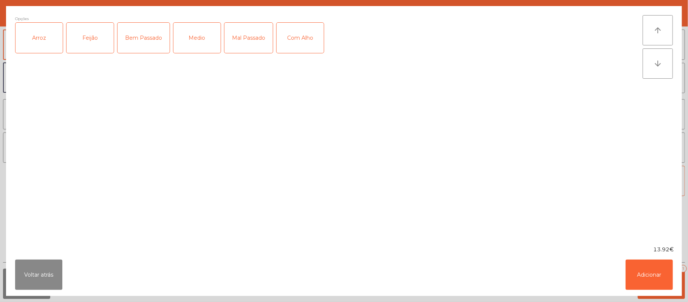
click at [45, 48] on div "Arroz" at bounding box center [38, 38] width 47 height 30
click at [91, 37] on div "Feijão" at bounding box center [90, 38] width 47 height 30
click at [207, 47] on div "Medio" at bounding box center [196, 38] width 47 height 30
click at [647, 271] on button "Adicionar" at bounding box center [649, 274] width 47 height 30
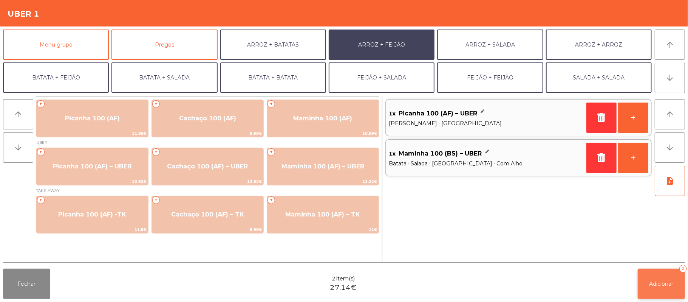
click at [665, 286] on span "Adicionar" at bounding box center [662, 283] width 24 height 7
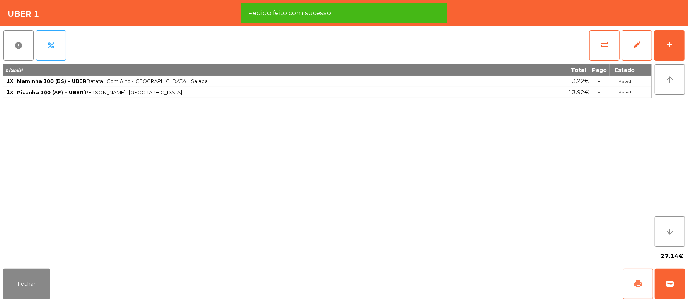
click at [631, 282] on button "print" at bounding box center [638, 283] width 30 height 30
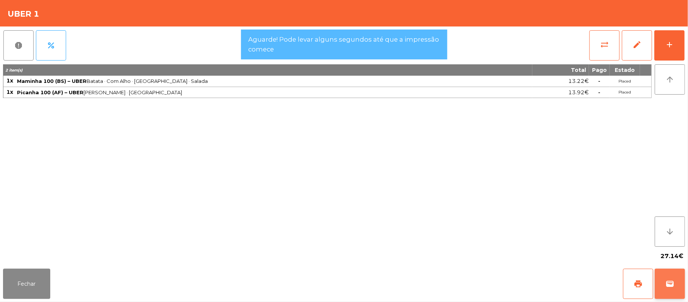
click at [677, 277] on button "wallet" at bounding box center [670, 283] width 30 height 30
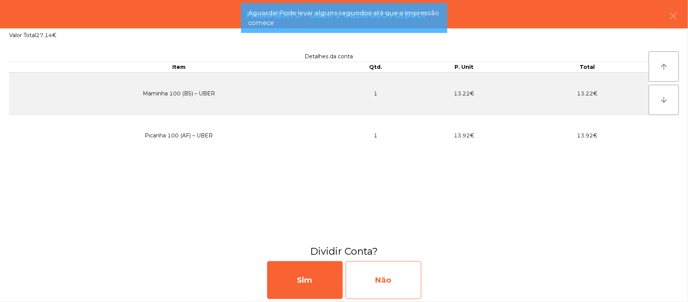
click at [393, 279] on div "Não" at bounding box center [384, 280] width 76 height 38
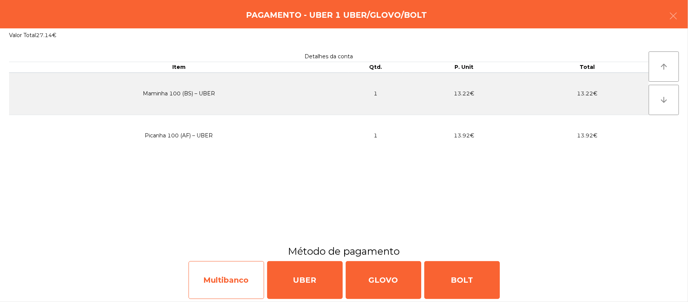
click at [226, 273] on div "Multibanco" at bounding box center [227, 280] width 76 height 38
select select "**"
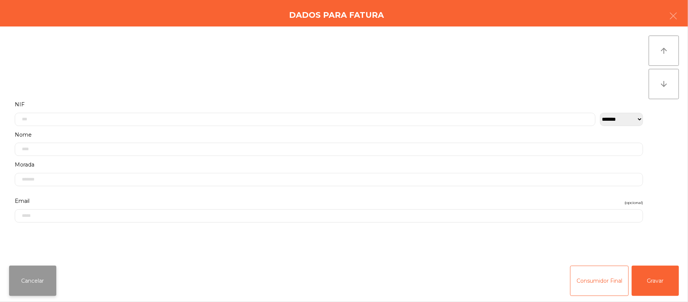
click at [41, 285] on button "Cancelar" at bounding box center [32, 280] width 47 height 30
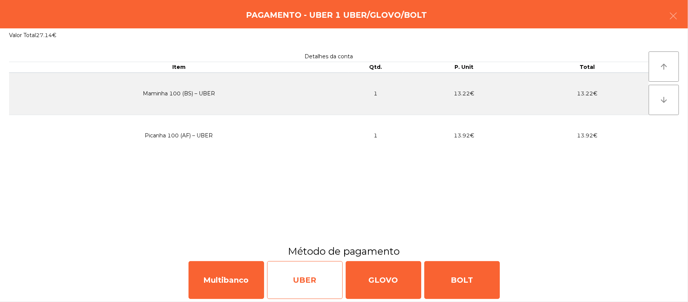
click at [313, 280] on div "UBER" at bounding box center [305, 280] width 76 height 38
select select "**"
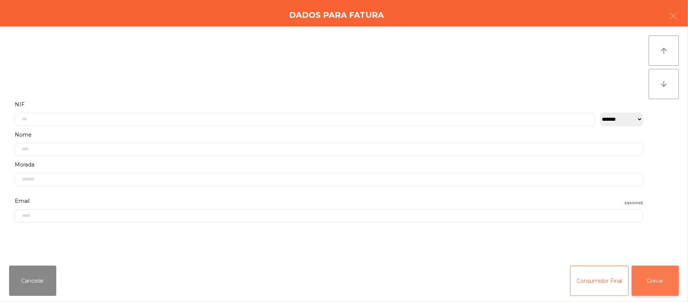
click at [664, 284] on button "Gravar" at bounding box center [655, 280] width 47 height 30
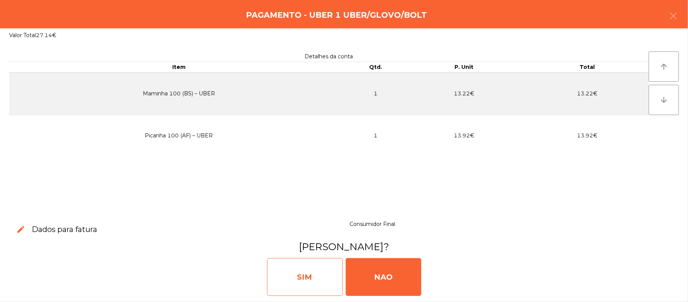
click at [301, 280] on div "SIM" at bounding box center [305, 277] width 76 height 38
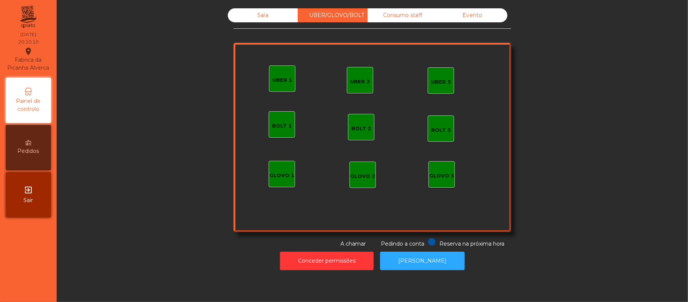
click at [259, 20] on div "Sala" at bounding box center [263, 15] width 70 height 14
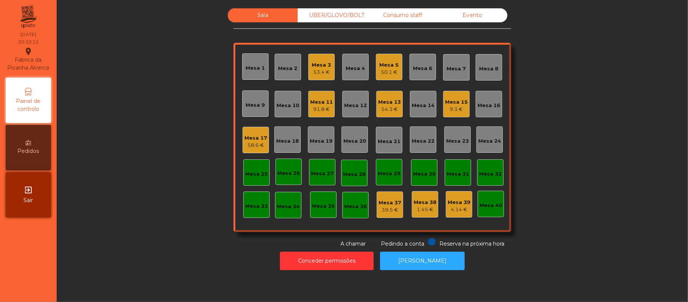
click at [452, 108] on div "9.3 €" at bounding box center [456, 109] width 23 height 8
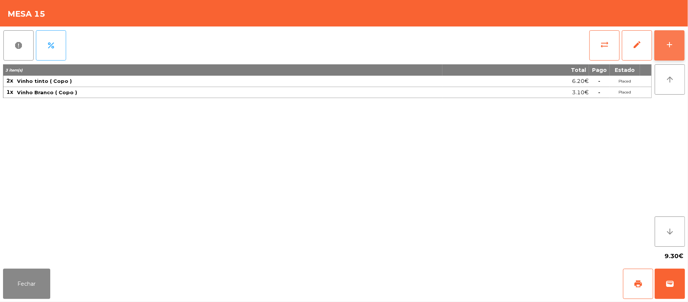
click at [664, 42] on button "add" at bounding box center [669, 45] width 30 height 30
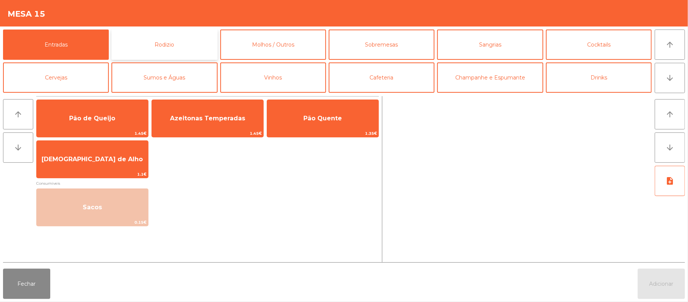
click at [171, 45] on button "Rodizio" at bounding box center [164, 44] width 106 height 30
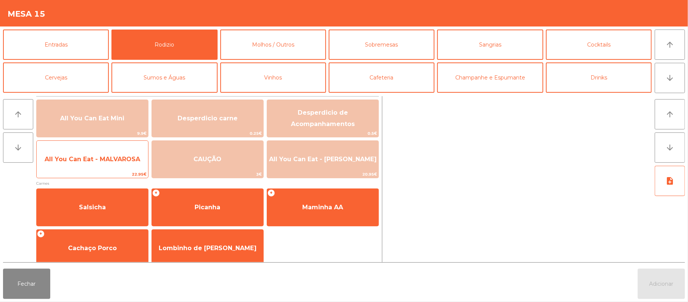
click at [103, 161] on span "All You Can Eat - MALVAROSA" at bounding box center [93, 158] width 96 height 7
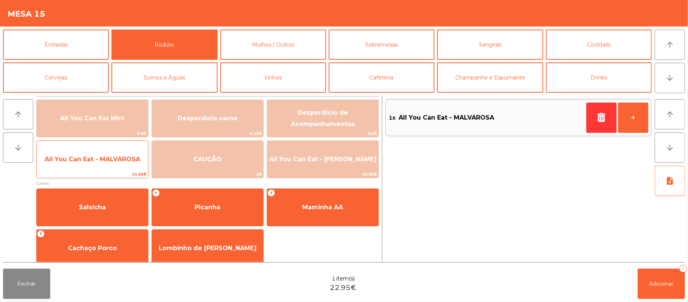
click at [105, 160] on span "All You Can Eat - MALVAROSA" at bounding box center [93, 158] width 96 height 7
click at [105, 162] on span "All You Can Eat - MALVAROSA" at bounding box center [93, 158] width 96 height 7
click at [105, 161] on span "All You Can Eat - MALVAROSA" at bounding box center [93, 158] width 96 height 7
click at [106, 162] on span "All You Can Eat - MALVAROSA" at bounding box center [93, 158] width 96 height 7
click at [108, 160] on span "All You Can Eat - MALVAROSA" at bounding box center [93, 158] width 96 height 7
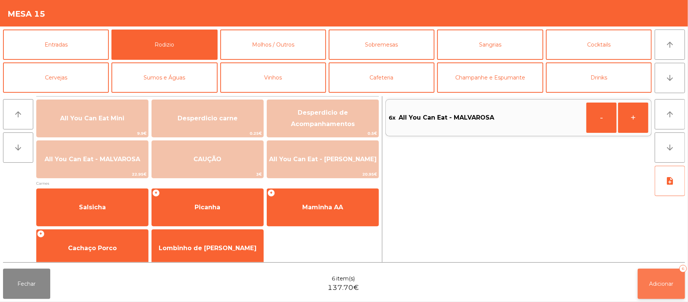
click at [664, 286] on span "Adicionar" at bounding box center [662, 283] width 24 height 7
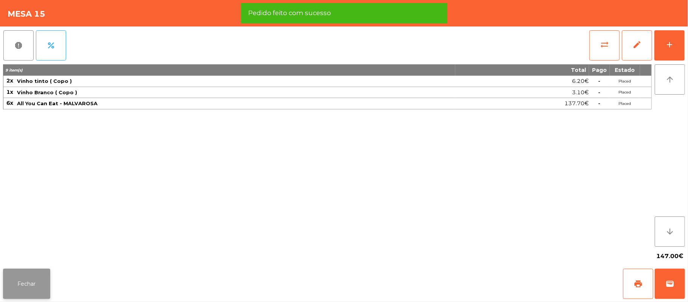
click at [23, 285] on button "Fechar" at bounding box center [26, 283] width 47 height 30
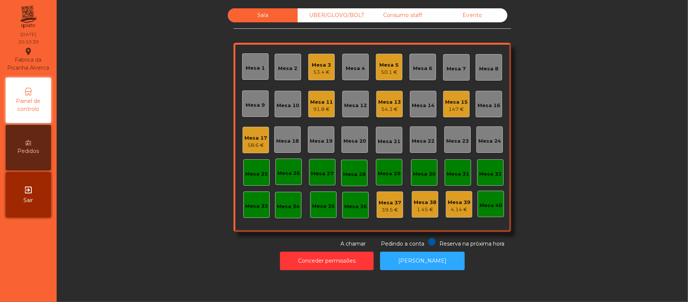
click at [255, 146] on div "58.6 €" at bounding box center [255, 145] width 23 height 8
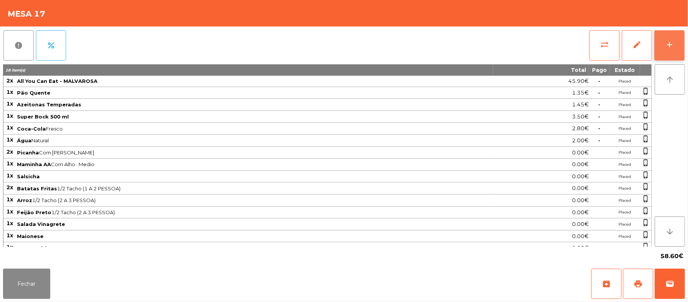
click at [667, 41] on div "add" at bounding box center [669, 44] width 9 height 9
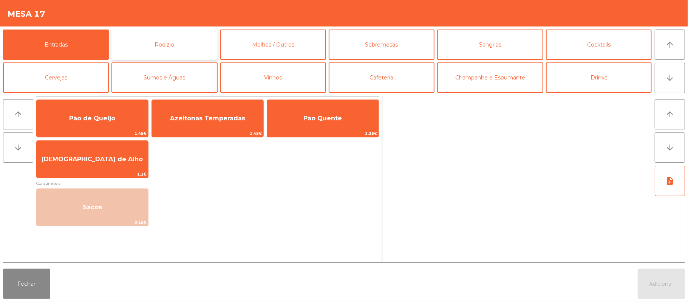
click at [175, 46] on button "Rodizio" at bounding box center [164, 44] width 106 height 30
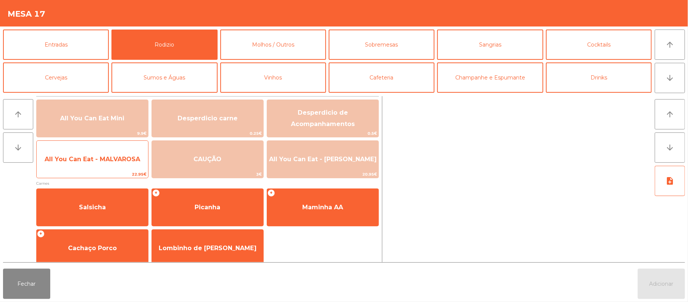
click at [92, 156] on span "All You Can Eat - MALVAROSA" at bounding box center [93, 158] width 96 height 7
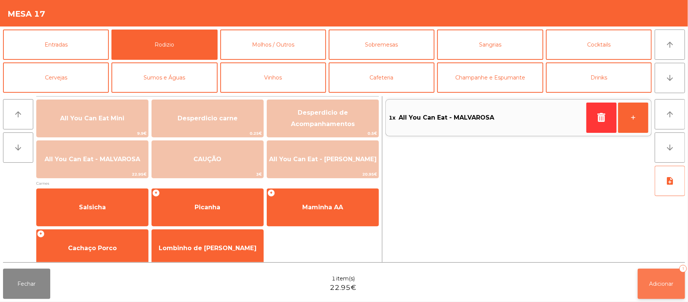
click at [647, 283] on button "Adicionar 1" at bounding box center [661, 283] width 47 height 30
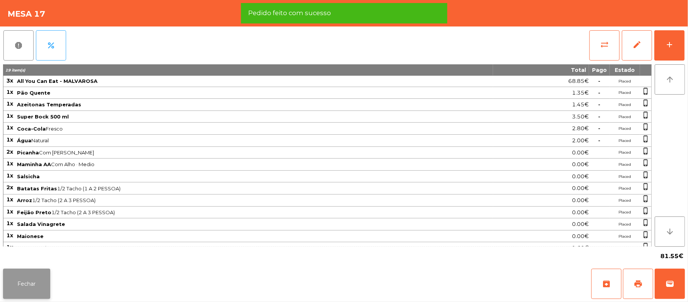
click at [27, 281] on button "Fechar" at bounding box center [26, 283] width 47 height 30
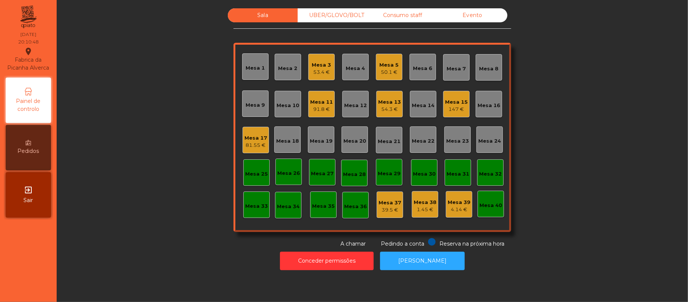
click at [422, 278] on div "Sala UBER/[GEOGRAPHIC_DATA]/BOLT Consumo staff Evento Mesa 1 Mesa 2 Mesa 3 53.4…" at bounding box center [372, 151] width 631 height 302
click at [425, 260] on button "[PERSON_NAME]" at bounding box center [422, 260] width 85 height 19
click at [287, 67] on div "Mesa 2" at bounding box center [287, 69] width 19 height 8
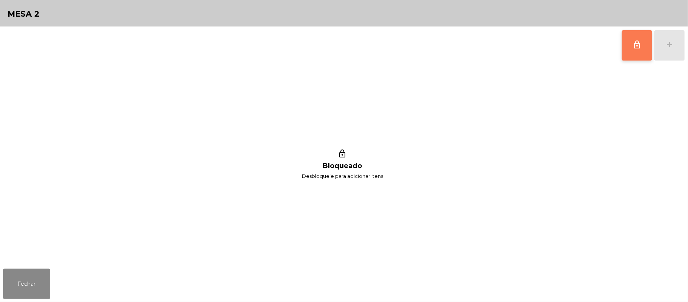
click at [638, 46] on span "lock_outline" at bounding box center [637, 44] width 9 height 9
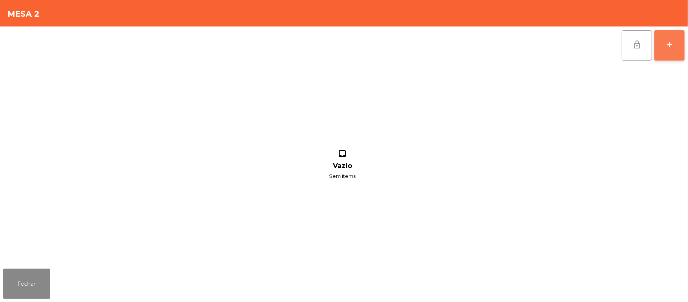
click at [664, 45] on button "add" at bounding box center [669, 45] width 30 height 30
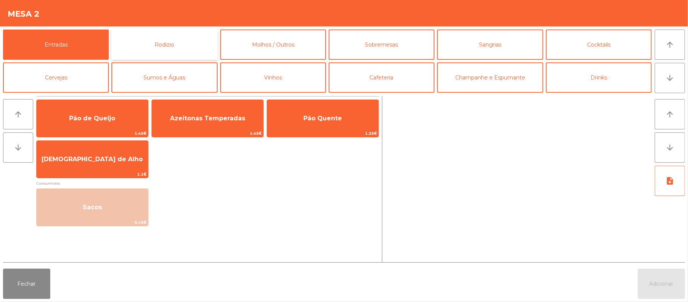
click at [181, 43] on button "Rodizio" at bounding box center [164, 44] width 106 height 30
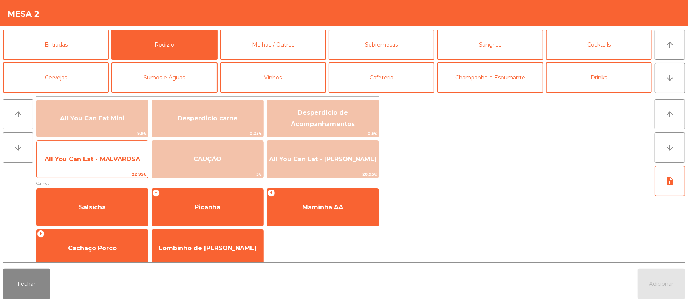
click at [95, 154] on span "All You Can Eat - MALVAROSA" at bounding box center [92, 159] width 111 height 20
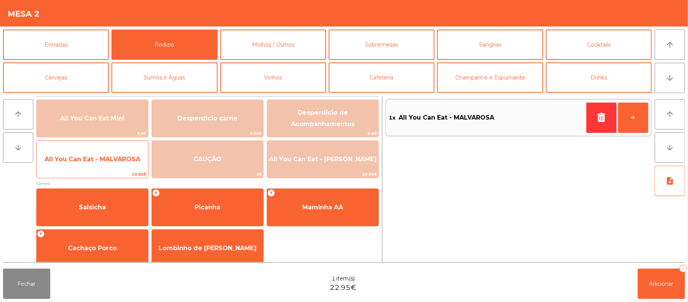
click at [93, 156] on span "All You Can Eat - MALVAROSA" at bounding box center [93, 158] width 96 height 7
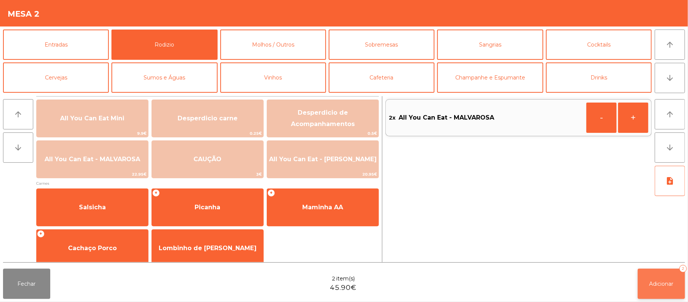
click at [658, 279] on button "Adicionar 2" at bounding box center [661, 283] width 47 height 30
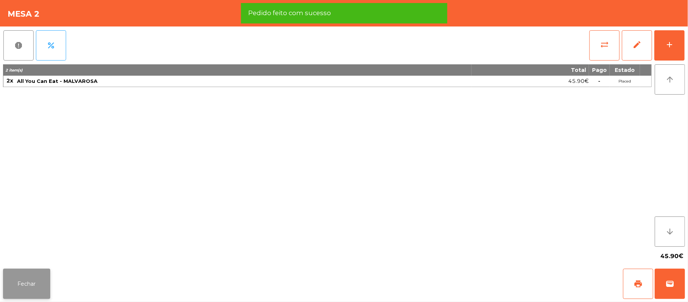
click at [6, 291] on button "Fechar" at bounding box center [26, 283] width 47 height 30
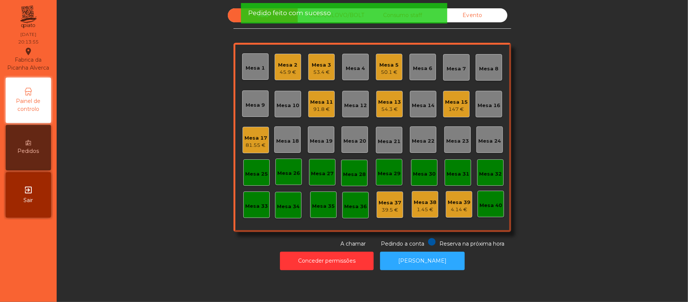
click at [286, 71] on div "45.9 €" at bounding box center [287, 72] width 19 height 8
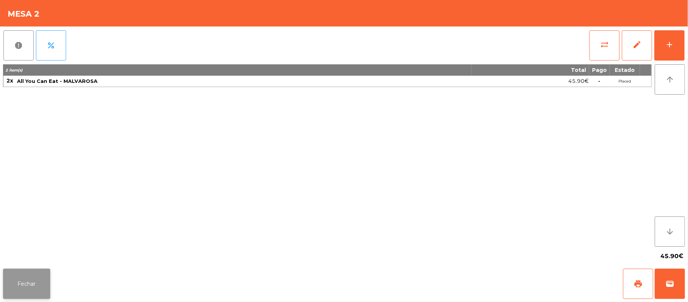
click at [24, 290] on button "Fechar" at bounding box center [26, 283] width 47 height 30
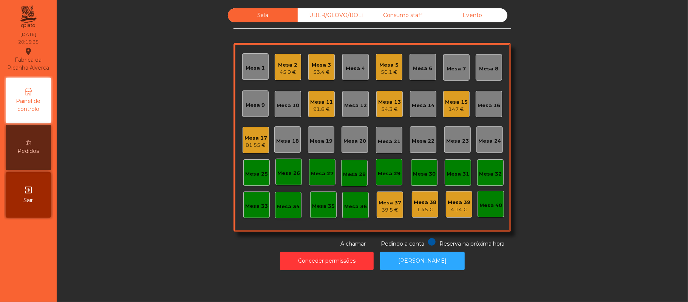
click at [244, 210] on div "Mesa 33" at bounding box center [256, 204] width 26 height 26
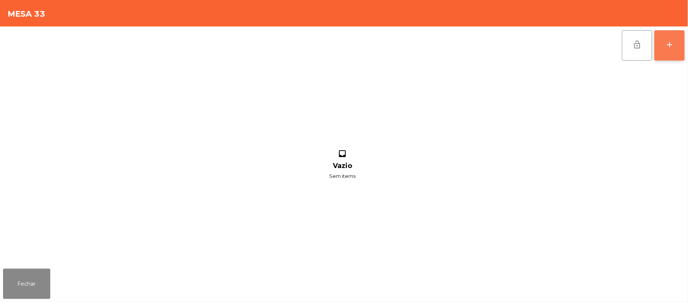
click at [667, 48] on div "add" at bounding box center [669, 44] width 9 height 9
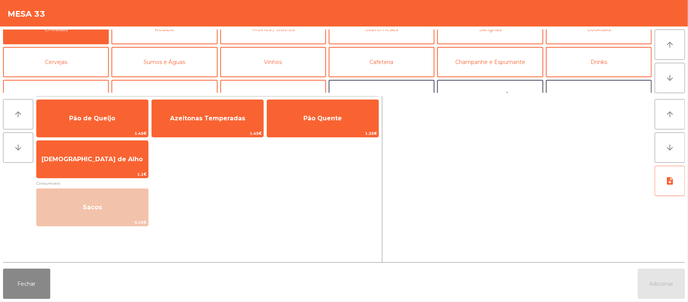
scroll to position [19, 0]
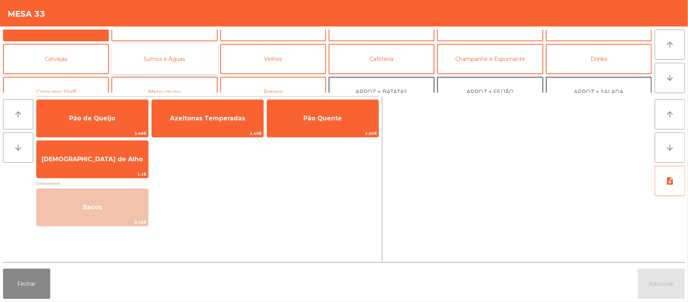
click at [177, 63] on button "Sumos e Águas" at bounding box center [164, 59] width 106 height 30
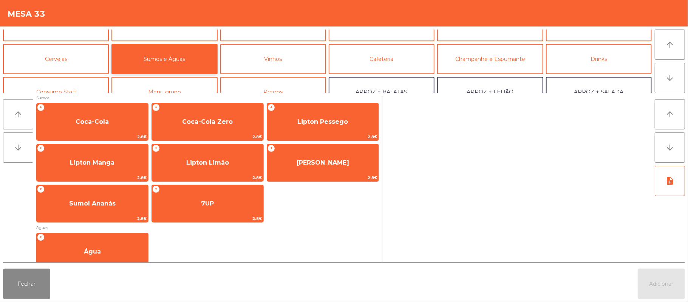
scroll to position [148, 0]
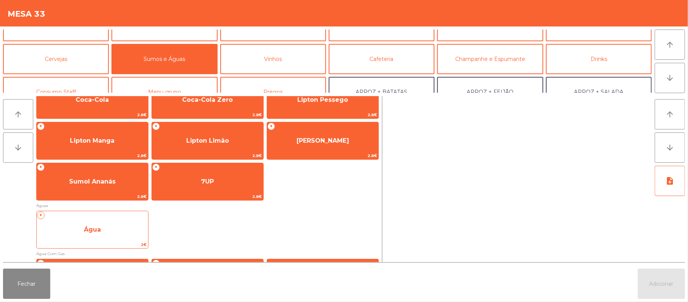
click at [113, 234] on span "Água" at bounding box center [92, 229] width 111 height 20
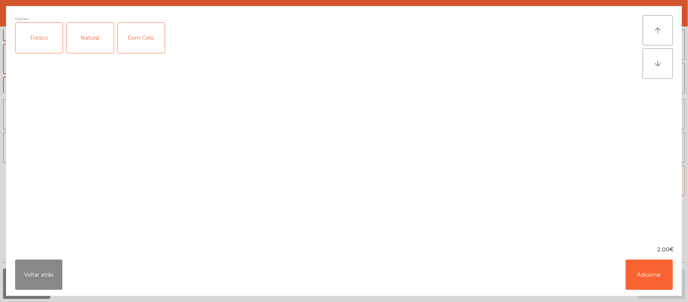
click at [51, 41] on div "Fresco" at bounding box center [38, 38] width 47 height 30
click at [646, 276] on button "Adicionar" at bounding box center [649, 274] width 47 height 30
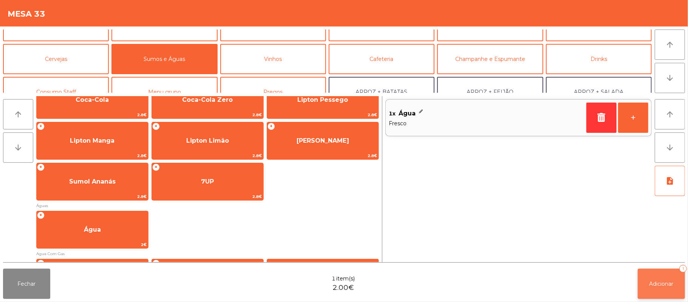
click at [660, 282] on span "Adicionar" at bounding box center [662, 283] width 24 height 7
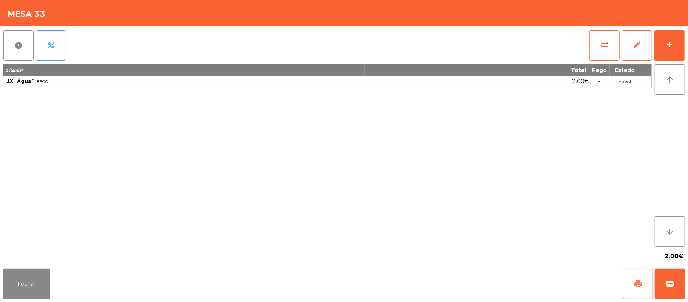
click at [635, 277] on button "print" at bounding box center [638, 283] width 30 height 30
click at [23, 277] on button "Fechar" at bounding box center [26, 283] width 47 height 30
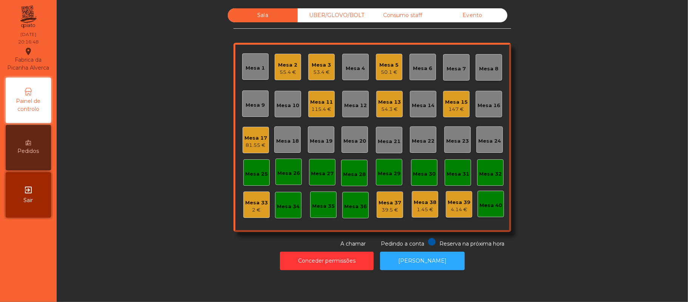
click at [449, 101] on div "Mesa 15" at bounding box center [456, 102] width 23 height 8
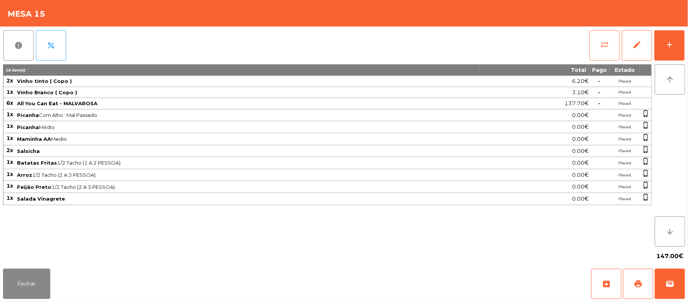
click at [596, 45] on button "sync_alt" at bounding box center [604, 45] width 30 height 30
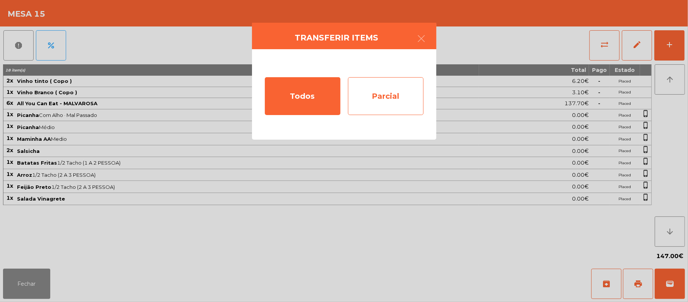
click at [401, 87] on div "Parcial" at bounding box center [386, 96] width 76 height 38
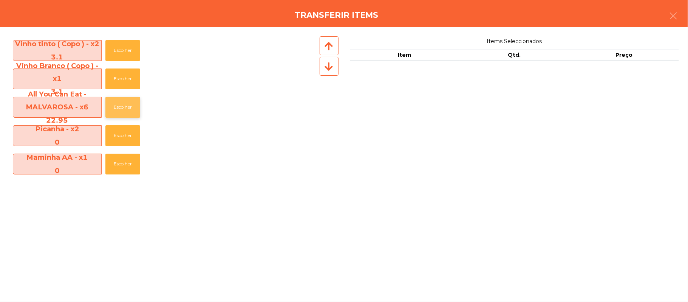
click at [132, 107] on button "Escolher" at bounding box center [122, 107] width 35 height 21
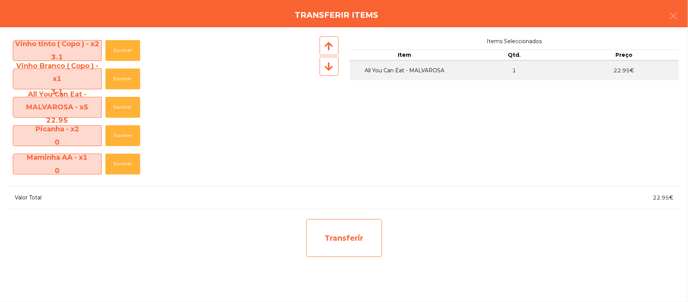
click at [372, 234] on div "Transferir" at bounding box center [344, 238] width 76 height 38
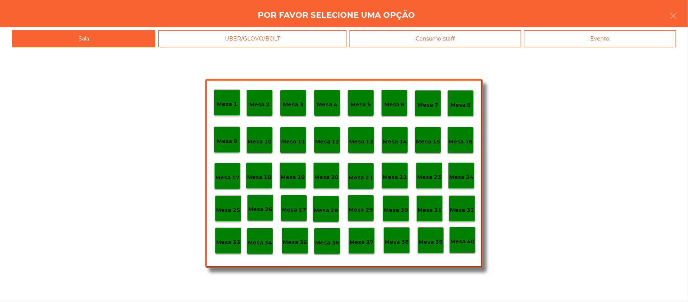
click at [360, 241] on p "Mesa 37" at bounding box center [362, 242] width 24 height 9
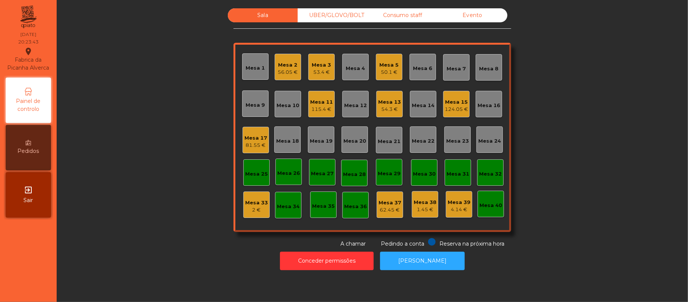
click at [249, 167] on div "Mesa 25" at bounding box center [256, 172] width 23 height 11
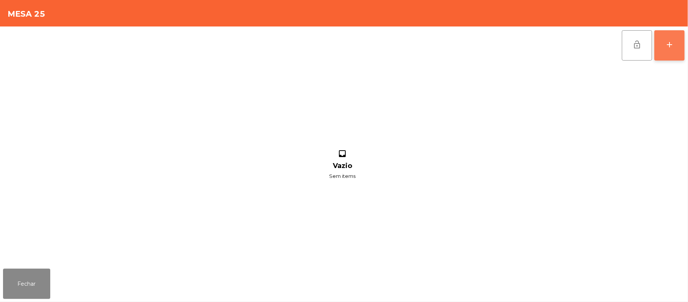
click at [668, 46] on div "add" at bounding box center [669, 44] width 9 height 9
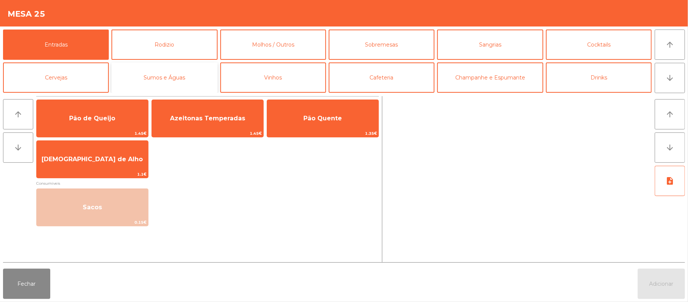
click at [193, 82] on button "Sumos e Águas" at bounding box center [164, 77] width 106 height 30
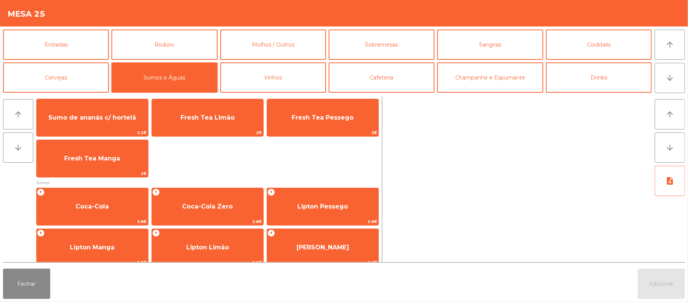
scroll to position [61, 0]
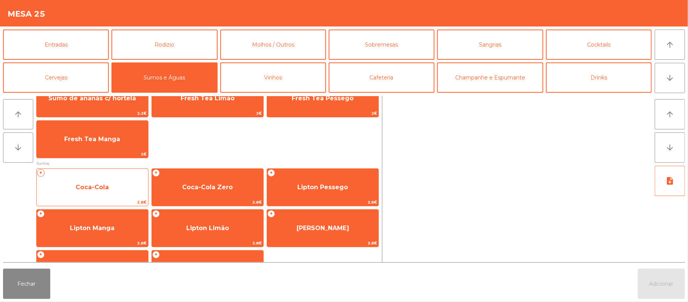
click at [114, 184] on span "Coca-Cola" at bounding box center [92, 187] width 111 height 20
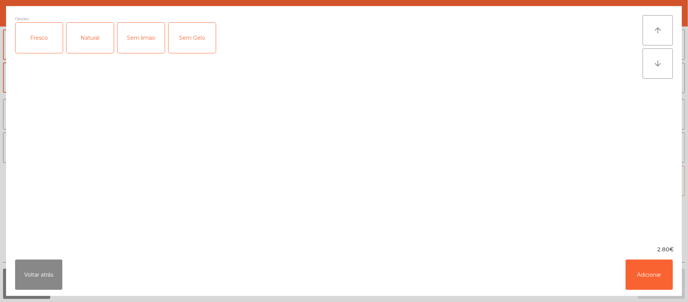
click at [46, 34] on div "Fresco" at bounding box center [38, 38] width 47 height 30
click at [648, 274] on button "Adicionar" at bounding box center [649, 274] width 47 height 30
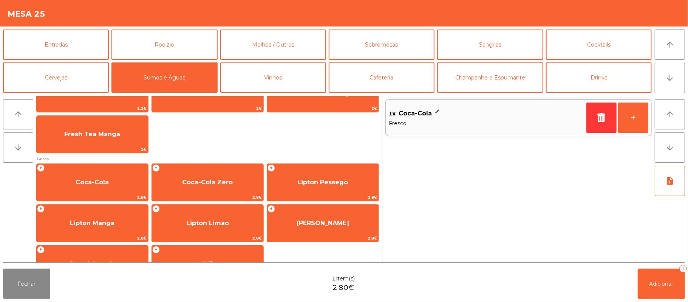
scroll to position [62, 0]
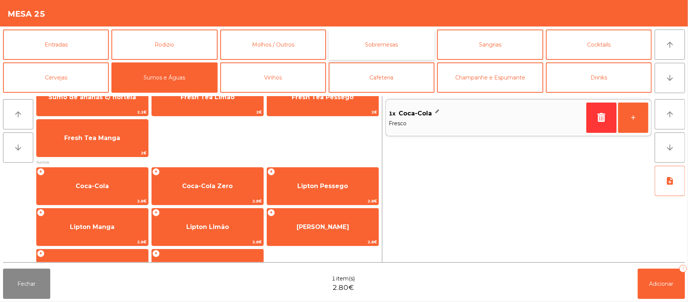
click at [394, 45] on button "Sobremesas" at bounding box center [382, 44] width 106 height 30
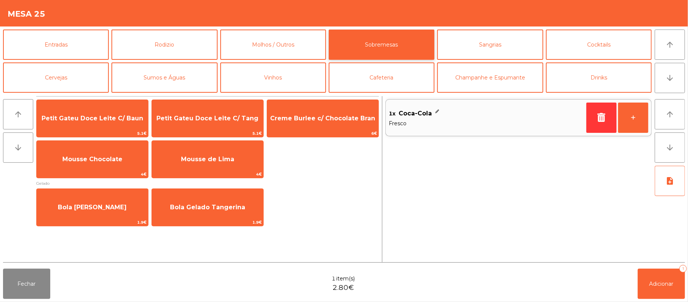
scroll to position [0, 0]
click at [76, 76] on button "Cervejas" at bounding box center [56, 77] width 106 height 30
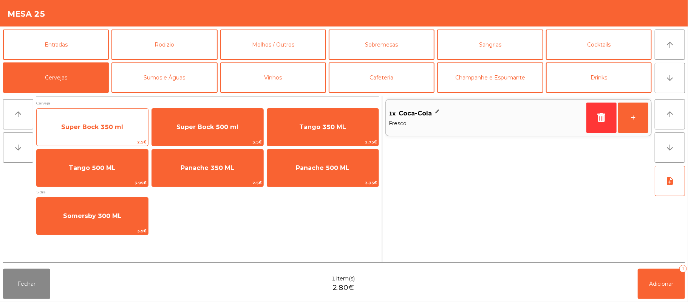
click at [109, 123] on span "Super Bock 350 ml" at bounding box center [92, 126] width 62 height 7
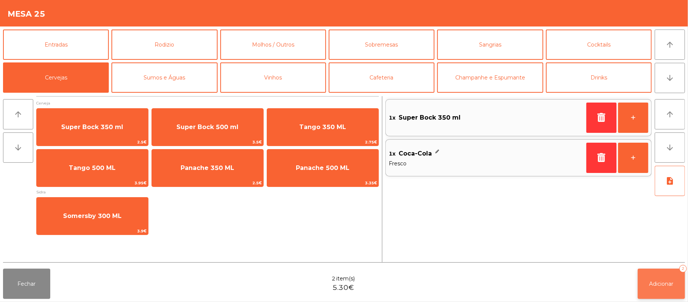
click at [650, 280] on span "Adicionar" at bounding box center [662, 283] width 24 height 7
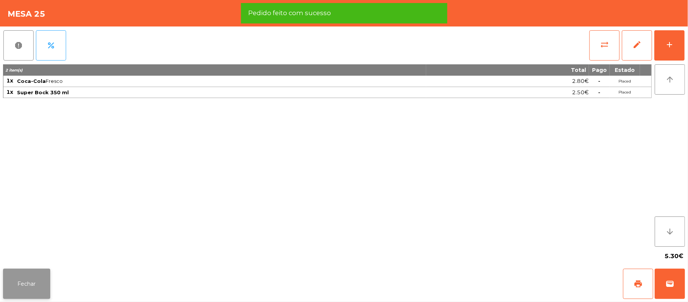
click at [23, 286] on button "Fechar" at bounding box center [26, 283] width 47 height 30
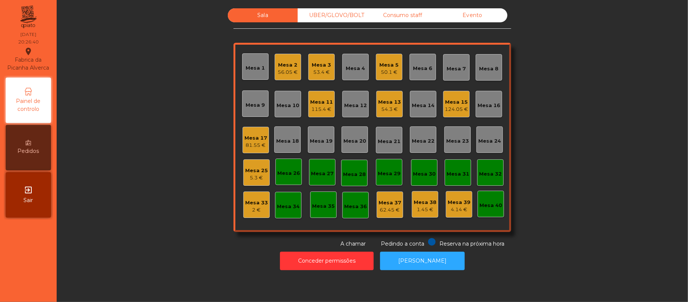
click at [427, 143] on div "Mesa 22" at bounding box center [423, 141] width 23 height 8
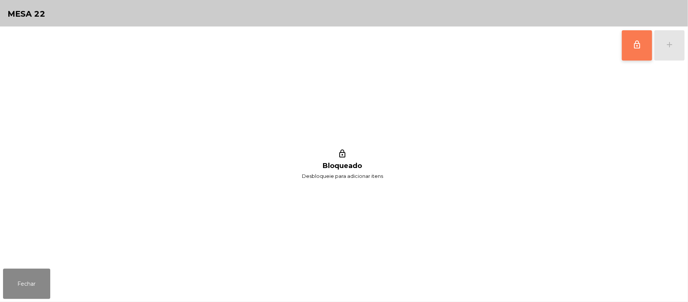
click at [630, 52] on button "lock_outline" at bounding box center [637, 45] width 30 height 30
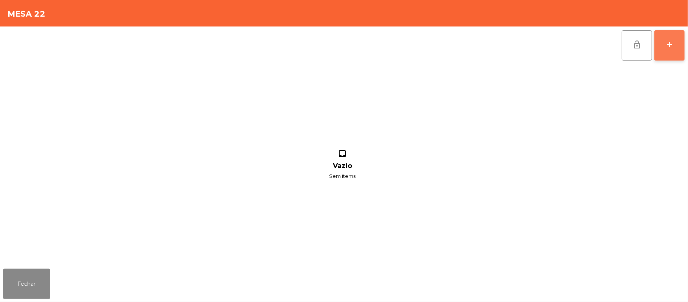
click at [668, 46] on div "add" at bounding box center [669, 44] width 9 height 9
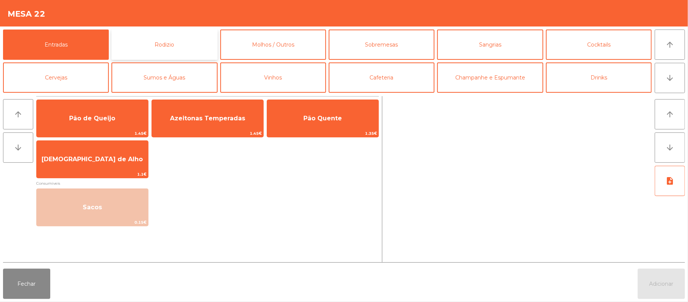
click at [184, 50] on button "Rodizio" at bounding box center [164, 44] width 106 height 30
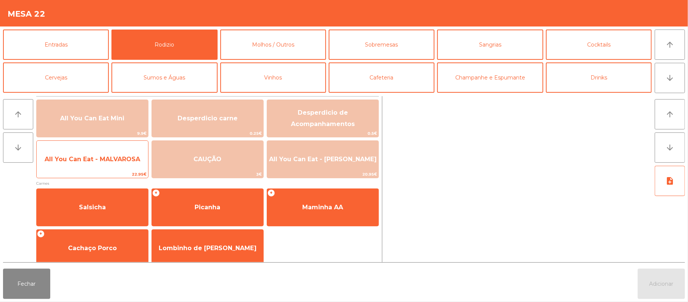
click at [104, 164] on span "All You Can Eat - MALVAROSA" at bounding box center [92, 159] width 111 height 20
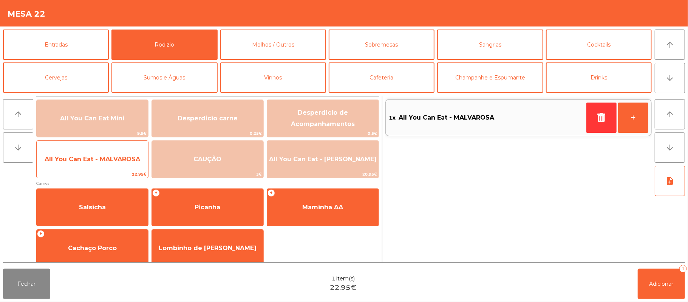
click at [92, 161] on span "All You Can Eat - MALVAROSA" at bounding box center [93, 158] width 96 height 7
click at [88, 166] on span "All You Can Eat - MALVAROSA" at bounding box center [92, 159] width 111 height 20
click at [87, 167] on span "All You Can Eat - MALVAROSA" at bounding box center [92, 159] width 111 height 20
click at [88, 166] on span "All You Can Eat - MALVAROSA" at bounding box center [92, 159] width 111 height 20
click at [91, 166] on span "All You Can Eat - MALVAROSA" at bounding box center [92, 159] width 111 height 20
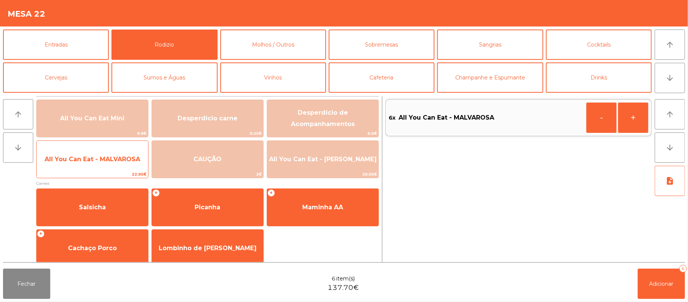
click at [92, 166] on span "All You Can Eat - MALVAROSA" at bounding box center [92, 159] width 111 height 20
click at [93, 164] on span "All You Can Eat - MALVAROSA" at bounding box center [92, 159] width 111 height 20
click at [91, 165] on span "All You Can Eat - MALVAROSA" at bounding box center [92, 159] width 111 height 20
click at [91, 166] on span "All You Can Eat - MALVAROSA" at bounding box center [92, 159] width 111 height 20
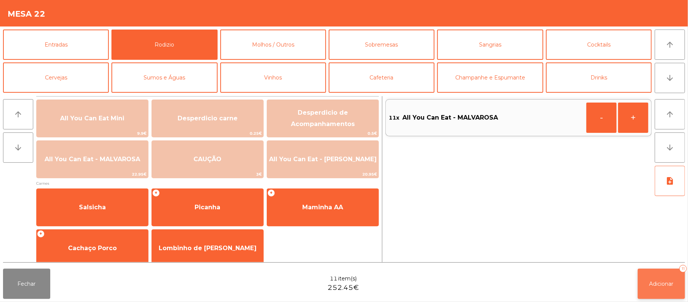
click at [667, 274] on button "Adicionar 11" at bounding box center [661, 283] width 47 height 30
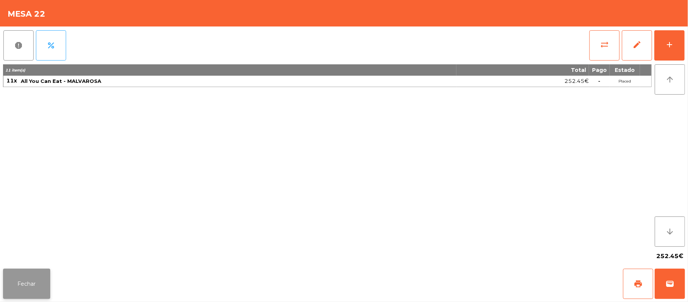
click at [28, 282] on button "Fechar" at bounding box center [26, 283] width 47 height 30
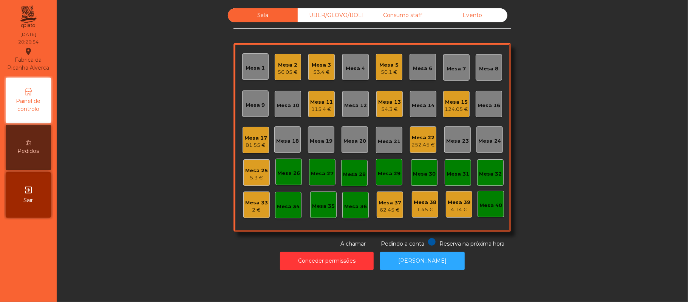
click at [421, 136] on div "Mesa 22" at bounding box center [422, 138] width 23 height 8
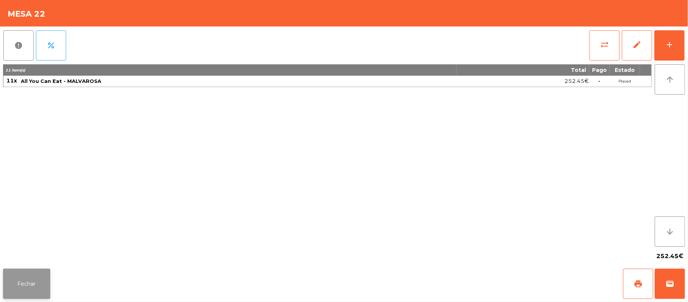
click at [22, 272] on button "Fechar" at bounding box center [26, 283] width 47 height 30
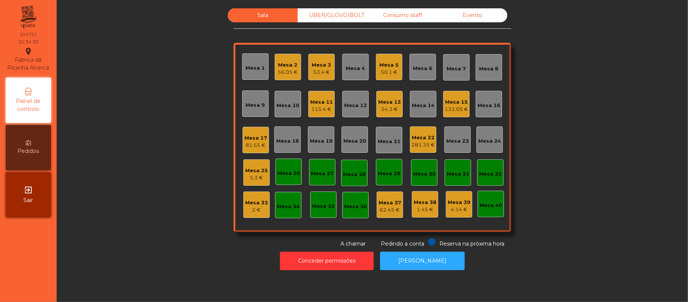
click at [282, 137] on div "Mesa 18" at bounding box center [287, 141] width 23 height 8
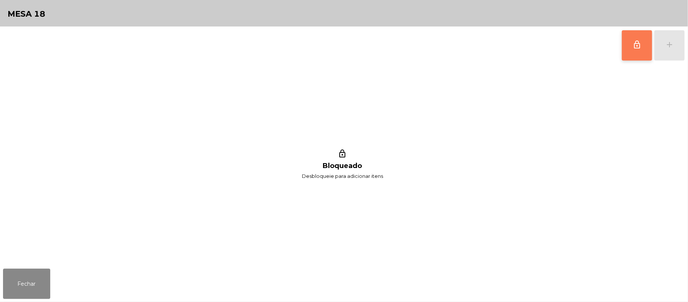
click at [626, 47] on button "lock_outline" at bounding box center [637, 45] width 30 height 30
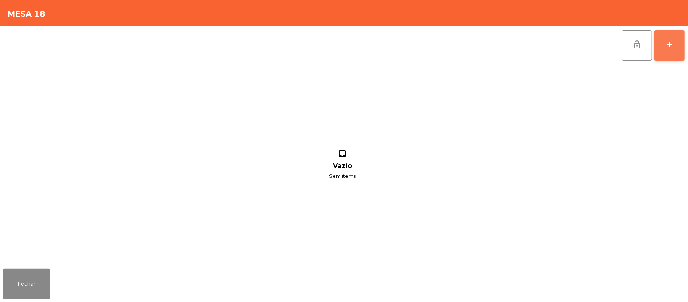
click at [677, 43] on button "add" at bounding box center [669, 45] width 30 height 30
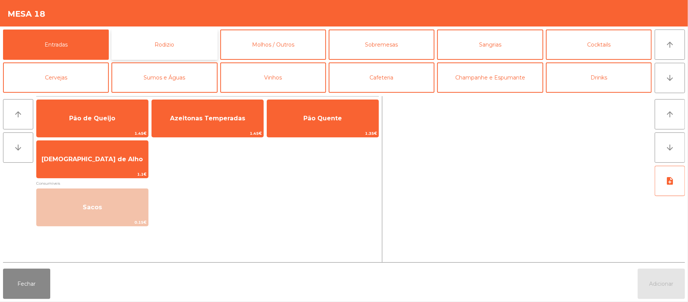
click at [179, 43] on button "Rodizio" at bounding box center [164, 44] width 106 height 30
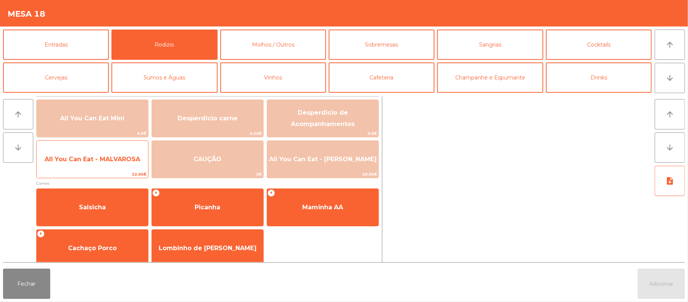
click at [91, 165] on span "All You Can Eat - MALVAROSA" at bounding box center [92, 159] width 111 height 20
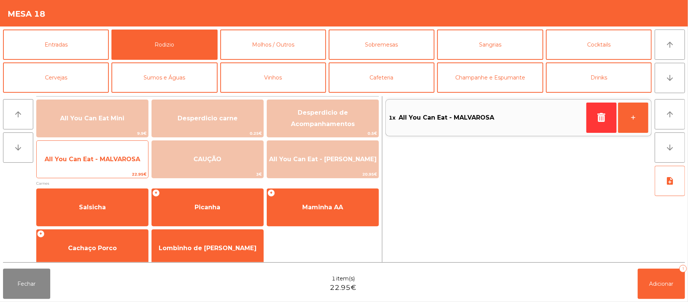
click at [93, 160] on span "All You Can Eat - MALVAROSA" at bounding box center [93, 158] width 96 height 7
click at [94, 159] on span "All You Can Eat - MALVAROSA" at bounding box center [93, 158] width 96 height 7
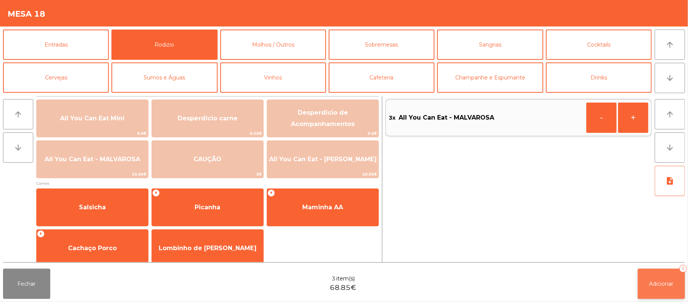
click at [663, 282] on span "Adicionar" at bounding box center [662, 283] width 24 height 7
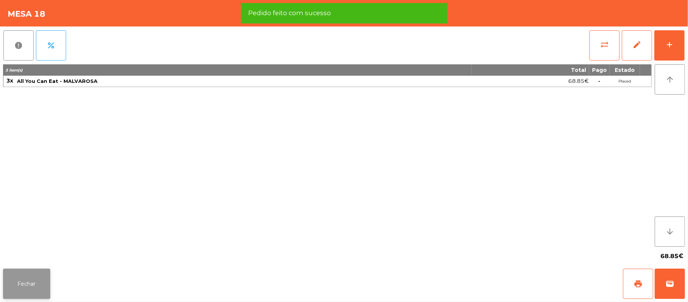
click at [27, 290] on button "Fechar" at bounding box center [26, 283] width 47 height 30
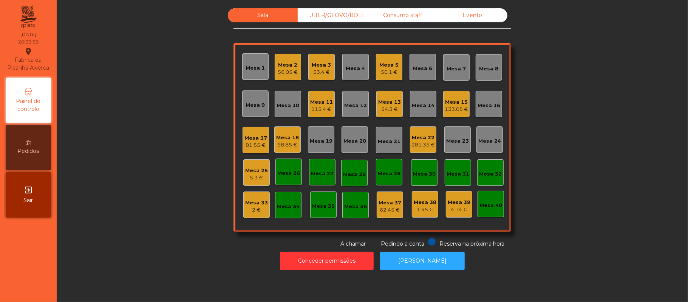
click at [422, 137] on div "Mesa 22" at bounding box center [422, 138] width 23 height 8
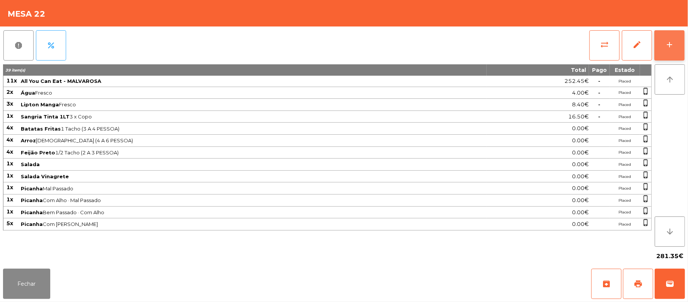
click at [670, 33] on button "add" at bounding box center [669, 45] width 30 height 30
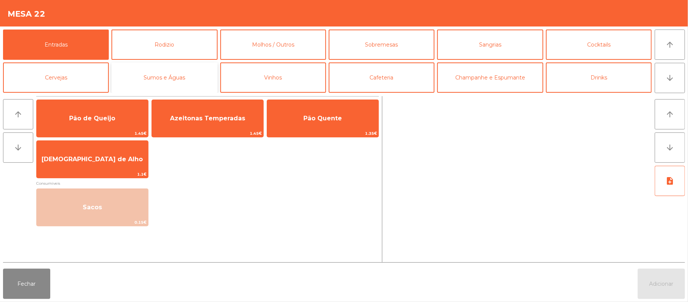
click at [192, 84] on button "Sumos e Águas" at bounding box center [164, 77] width 106 height 30
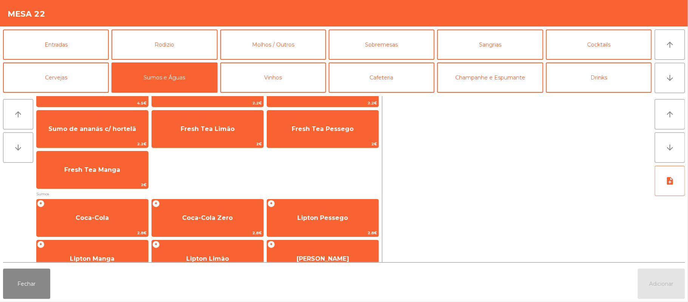
scroll to position [31, 0]
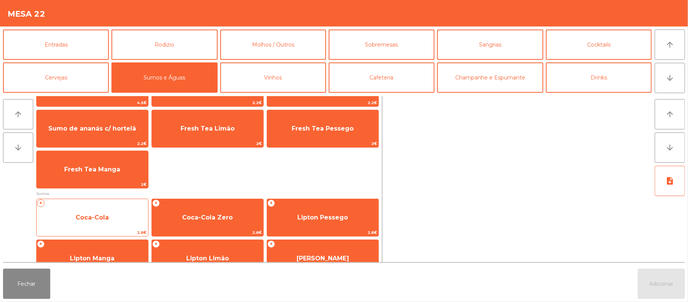
click at [126, 220] on span "Coca-Cola" at bounding box center [92, 217] width 111 height 20
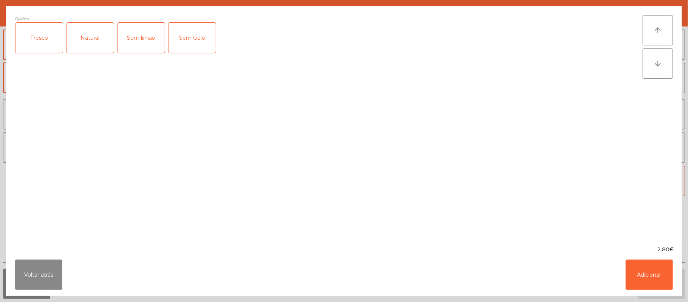
click at [38, 38] on div "Fresco" at bounding box center [38, 38] width 47 height 30
click at [647, 273] on button "Adicionar" at bounding box center [649, 274] width 47 height 30
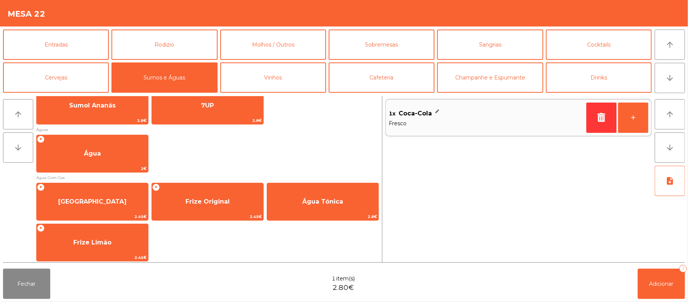
scroll to position [226, 0]
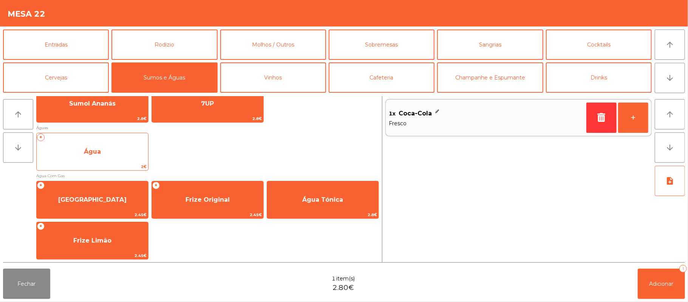
click at [124, 164] on span "2€" at bounding box center [92, 166] width 111 height 7
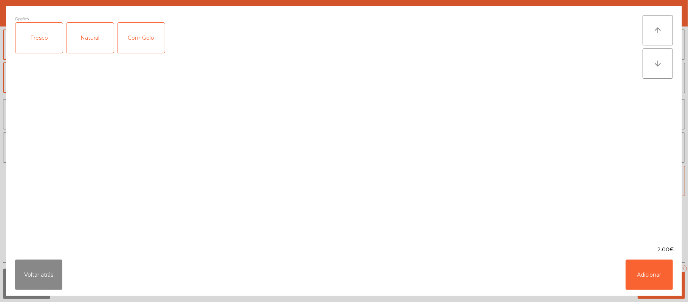
click at [40, 49] on div "Fresco" at bounding box center [38, 38] width 47 height 30
click at [655, 277] on button "Adicionar" at bounding box center [649, 274] width 47 height 30
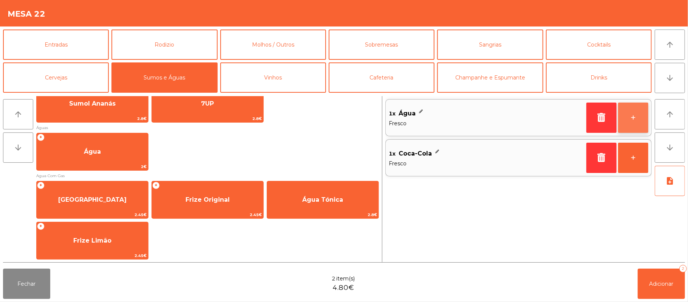
click at [632, 121] on button "+" at bounding box center [633, 117] width 30 height 30
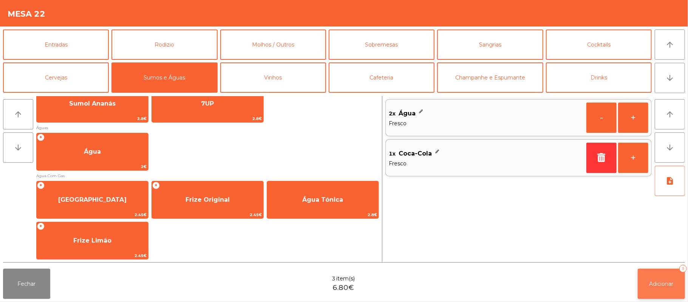
click at [665, 292] on button "Adicionar 3" at bounding box center [661, 283] width 47 height 30
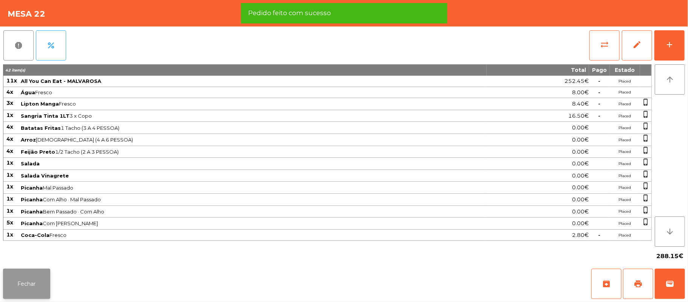
click at [34, 280] on button "Fechar" at bounding box center [26, 283] width 47 height 30
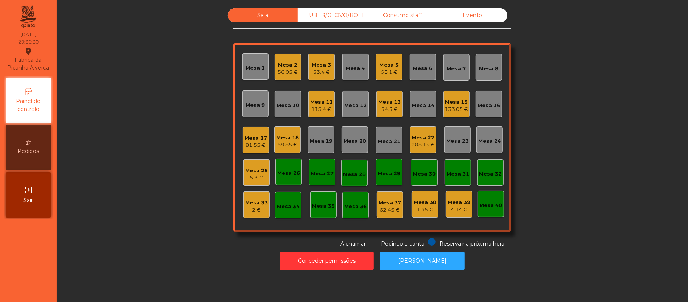
click at [346, 71] on div "Mesa 4" at bounding box center [355, 69] width 19 height 8
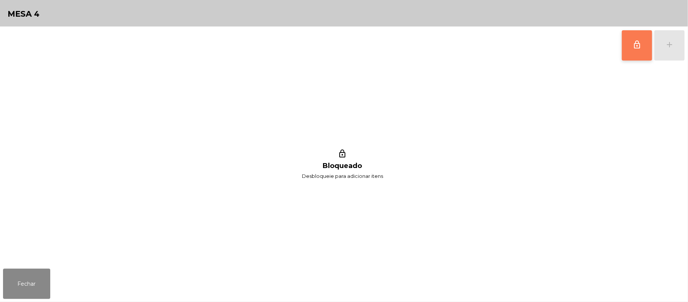
click at [637, 43] on span "lock_outline" at bounding box center [637, 44] width 9 height 9
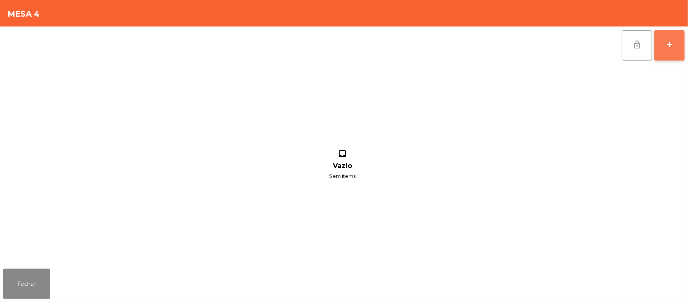
click at [663, 37] on button "add" at bounding box center [669, 45] width 30 height 30
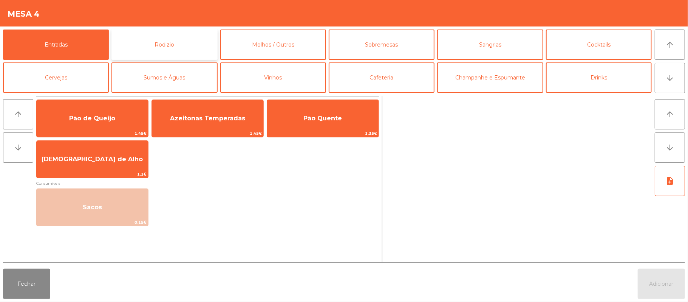
click at [186, 40] on button "Rodizio" at bounding box center [164, 44] width 106 height 30
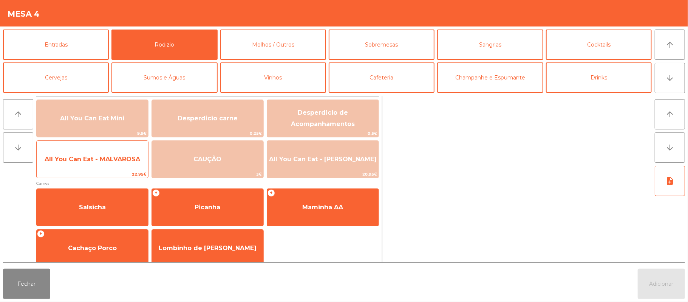
click at [114, 159] on span "All You Can Eat - MALVAROSA" at bounding box center [93, 158] width 96 height 7
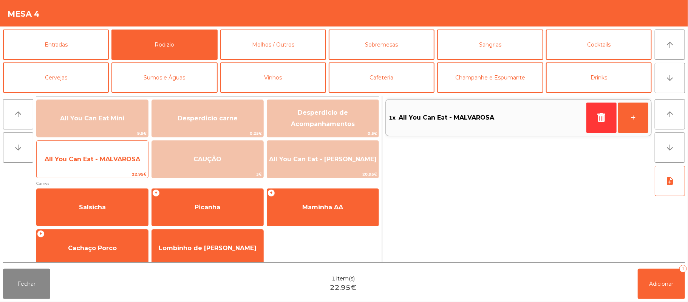
click at [106, 160] on span "All You Can Eat - MALVAROSA" at bounding box center [93, 158] width 96 height 7
click at [104, 159] on span "All You Can Eat - MALVAROSA" at bounding box center [93, 158] width 96 height 7
click at [97, 159] on span "All You Can Eat - MALVAROSA" at bounding box center [93, 158] width 96 height 7
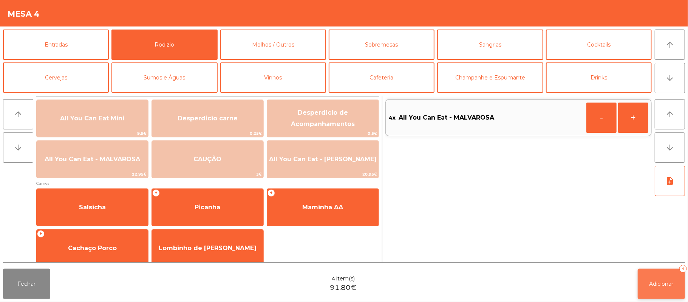
click at [654, 283] on span "Adicionar" at bounding box center [662, 283] width 24 height 7
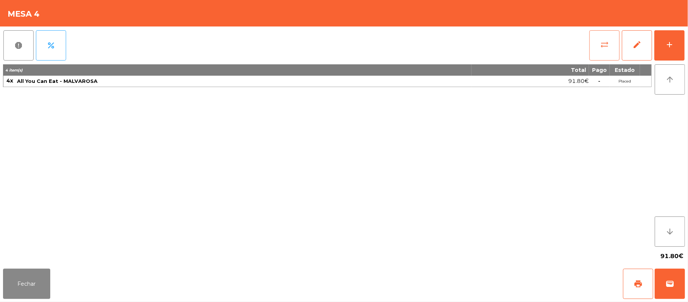
click at [597, 35] on button "sync_alt" at bounding box center [604, 45] width 30 height 30
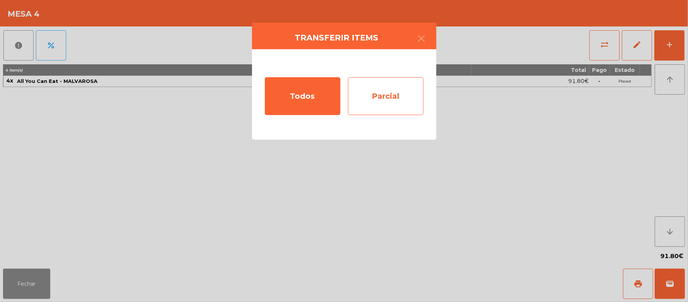
click at [394, 94] on div "Parcial" at bounding box center [386, 96] width 76 height 38
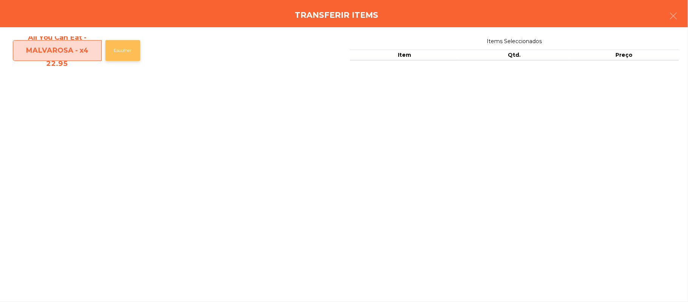
click at [129, 53] on button "Escolher" at bounding box center [122, 50] width 35 height 21
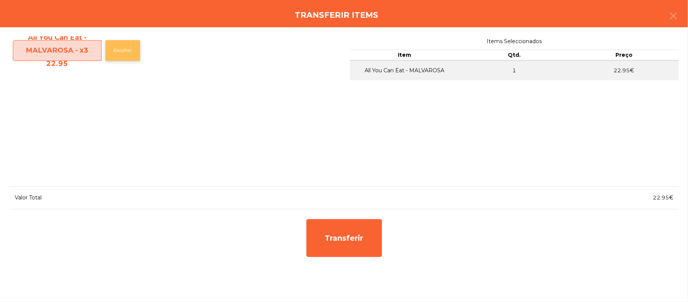
click at [126, 51] on button "Escolher" at bounding box center [122, 50] width 35 height 21
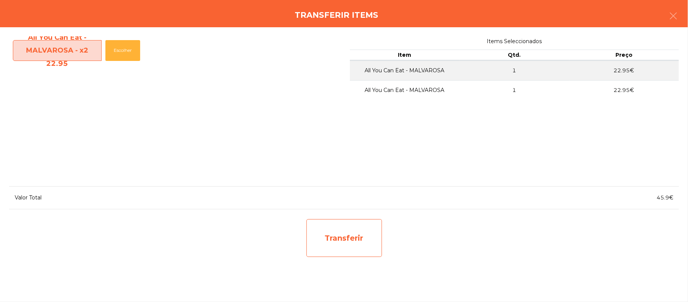
click at [359, 236] on div "Transferir" at bounding box center [344, 238] width 76 height 38
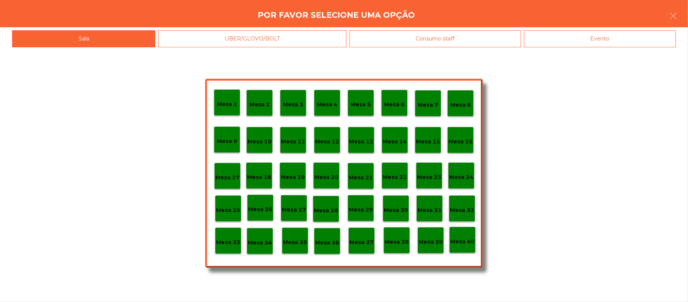
click at [359, 238] on p "Mesa 37" at bounding box center [362, 242] width 24 height 9
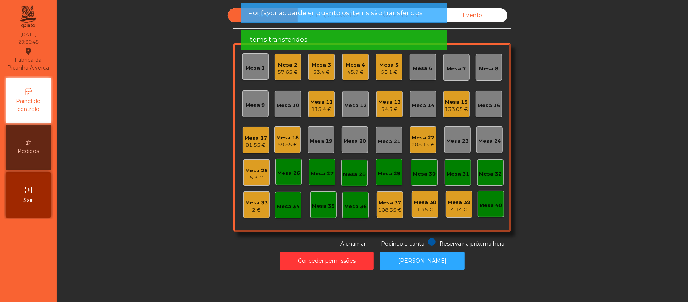
click at [351, 64] on div "Mesa 4" at bounding box center [355, 65] width 19 height 8
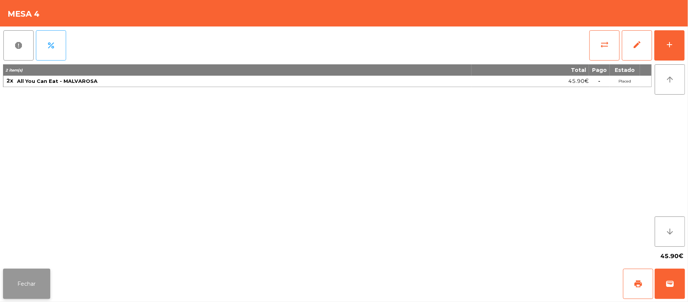
click at [28, 286] on button "Fechar" at bounding box center [26, 283] width 47 height 30
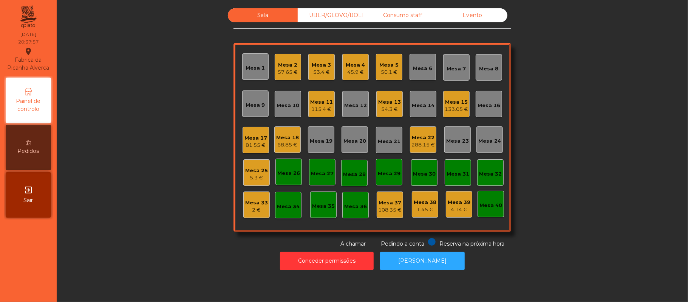
click at [256, 206] on div "2 €" at bounding box center [256, 210] width 23 height 8
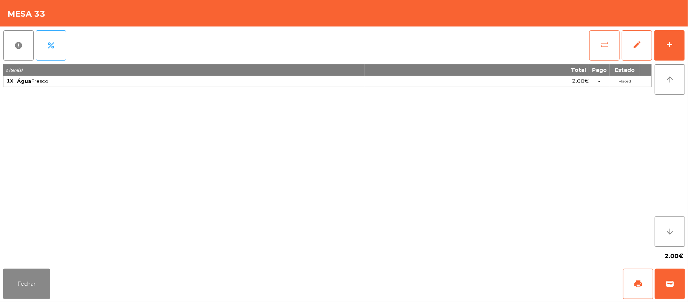
click at [600, 50] on button "sync_alt" at bounding box center [604, 45] width 30 height 30
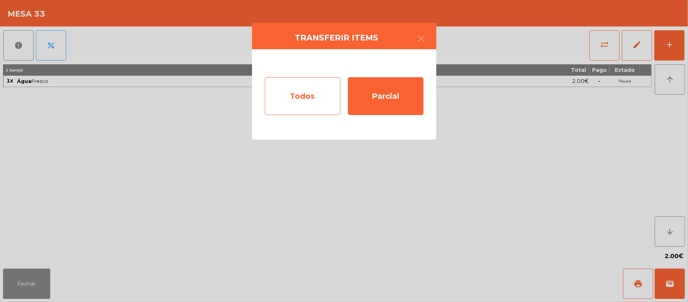
click at [311, 99] on div "Todos" at bounding box center [303, 96] width 76 height 38
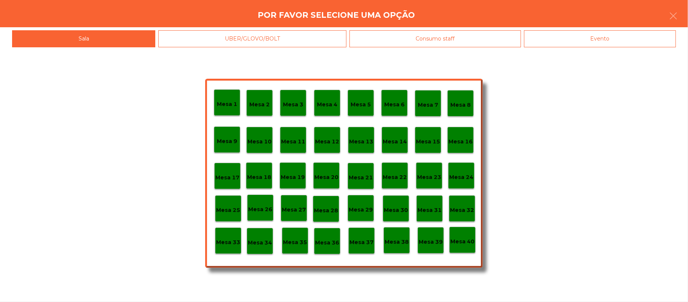
click at [644, 38] on div "Evento" at bounding box center [600, 38] width 152 height 17
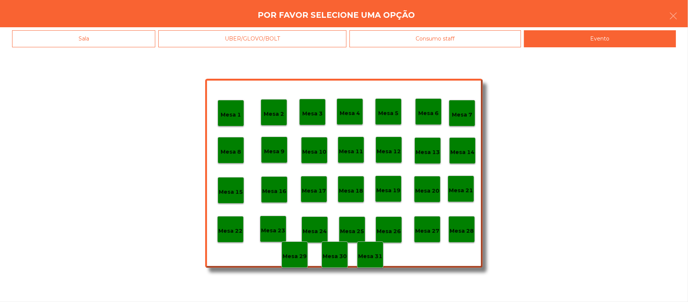
click at [464, 229] on p "Mesa 28" at bounding box center [462, 230] width 24 height 9
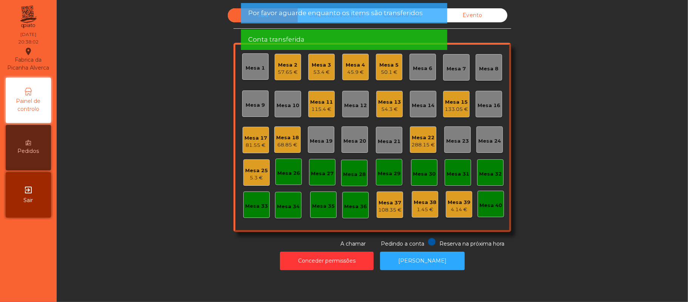
click at [251, 170] on div "Mesa 25" at bounding box center [256, 171] width 23 height 8
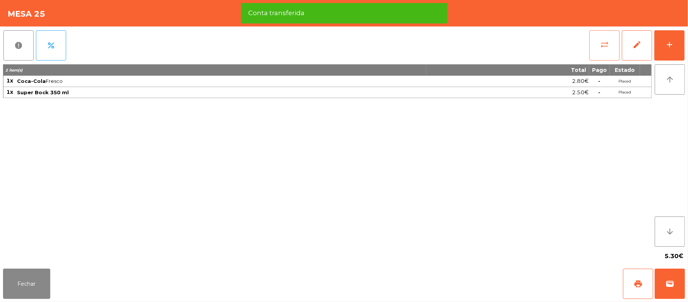
click at [596, 46] on button "sync_alt" at bounding box center [604, 45] width 30 height 30
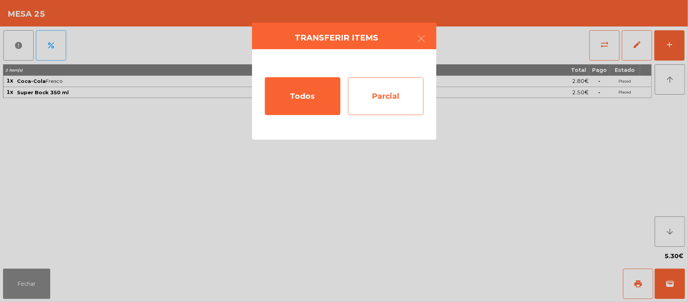
click at [393, 101] on div "Parcial" at bounding box center [386, 96] width 76 height 38
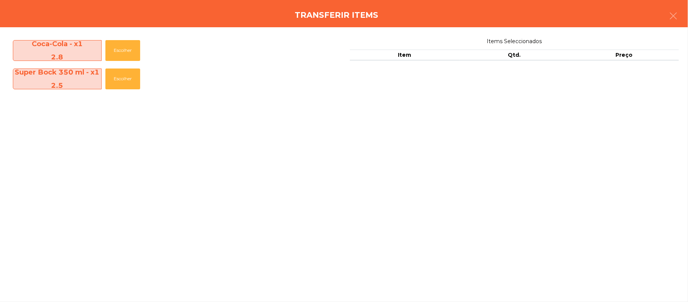
click at [684, 16] on div "Transferir items" at bounding box center [344, 13] width 688 height 27
click at [669, 15] on icon "button" at bounding box center [673, 15] width 9 height 9
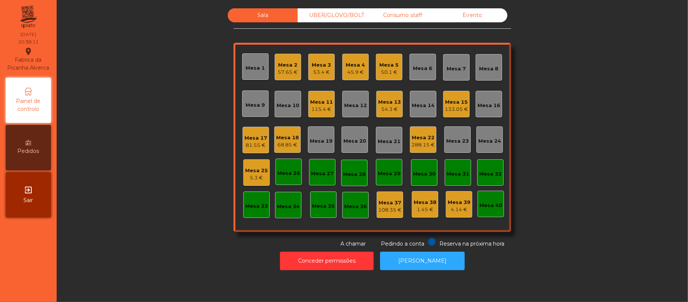
click at [247, 180] on div "5.3 €" at bounding box center [256, 178] width 23 height 8
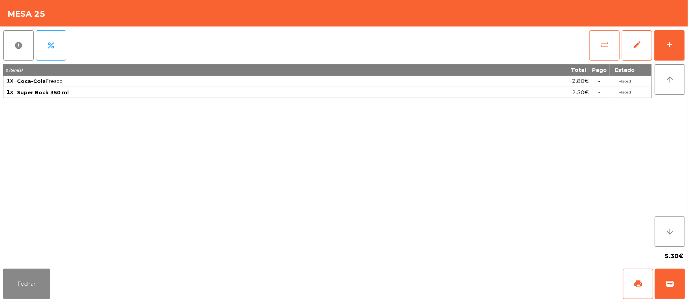
click at [599, 41] on button "sync_alt" at bounding box center [604, 45] width 30 height 30
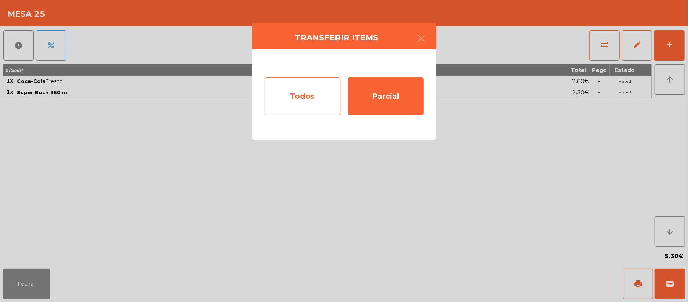
click at [301, 95] on div "Todos" at bounding box center [303, 96] width 76 height 38
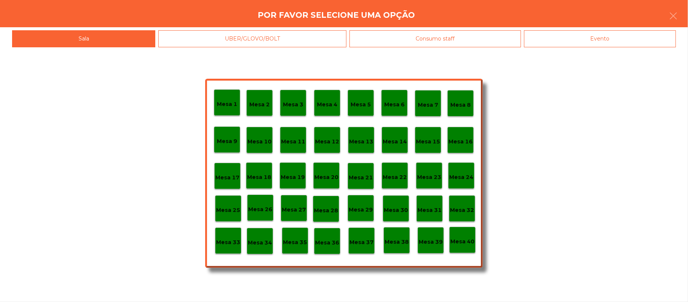
click at [330, 101] on p "Mesa 4" at bounding box center [327, 104] width 20 height 9
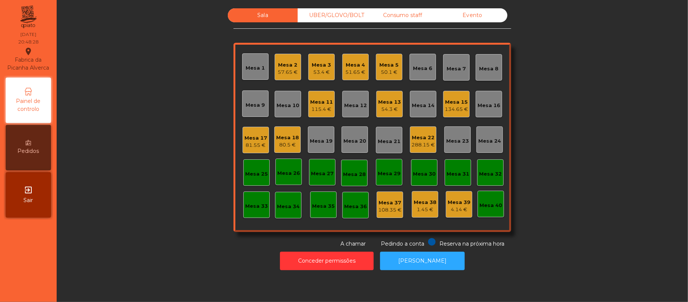
click at [353, 104] on div "Mesa 12" at bounding box center [355, 106] width 23 height 8
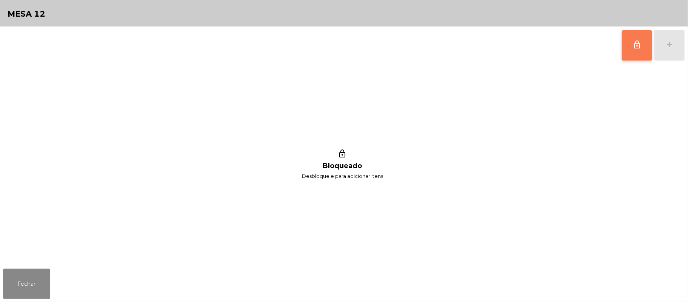
click at [641, 51] on button "lock_outline" at bounding box center [637, 45] width 30 height 30
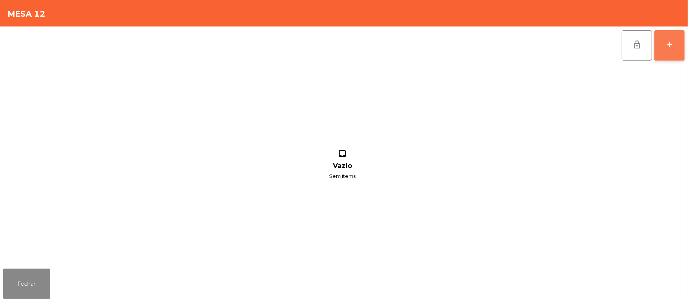
click at [666, 44] on div "add" at bounding box center [669, 44] width 9 height 9
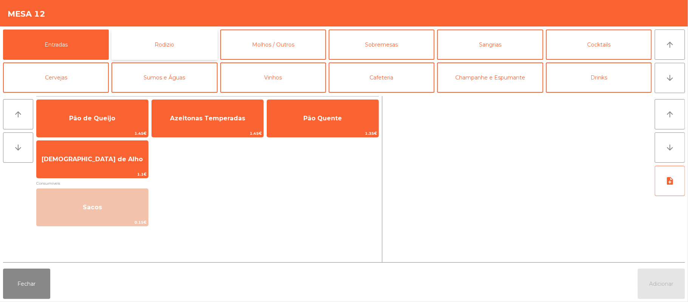
click at [180, 48] on button "Rodizio" at bounding box center [164, 44] width 106 height 30
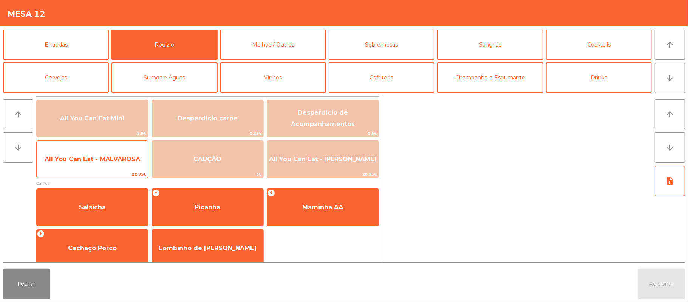
click at [94, 158] on span "All You Can Eat - MALVAROSA" at bounding box center [93, 158] width 96 height 7
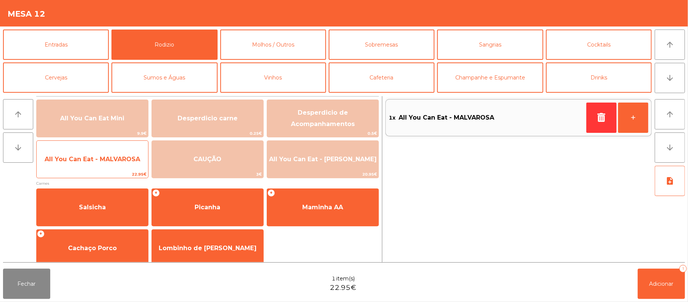
click at [93, 157] on span "All You Can Eat - MALVAROSA" at bounding box center [93, 158] width 96 height 7
click at [92, 162] on span "All You Can Eat - MALVAROSA" at bounding box center [93, 158] width 96 height 7
click at [87, 162] on span "All You Can Eat - MALVAROSA" at bounding box center [93, 158] width 96 height 7
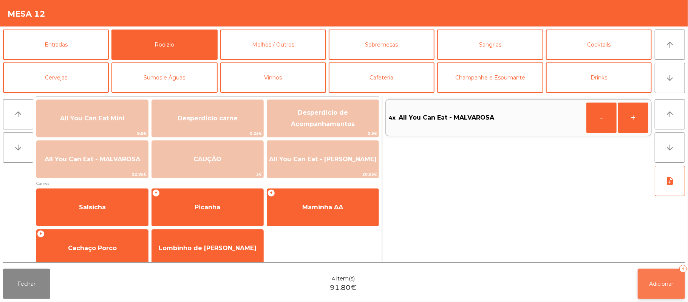
click at [664, 283] on span "Adicionar" at bounding box center [662, 283] width 24 height 7
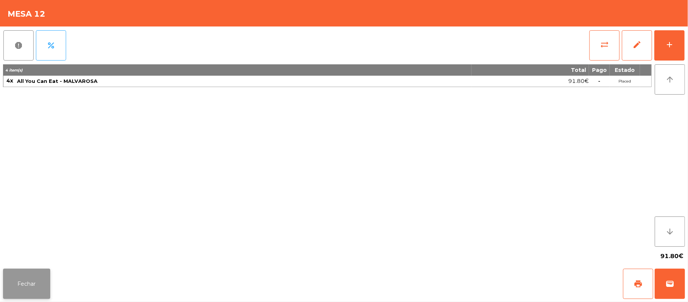
click at [32, 283] on button "Fechar" at bounding box center [26, 283] width 47 height 30
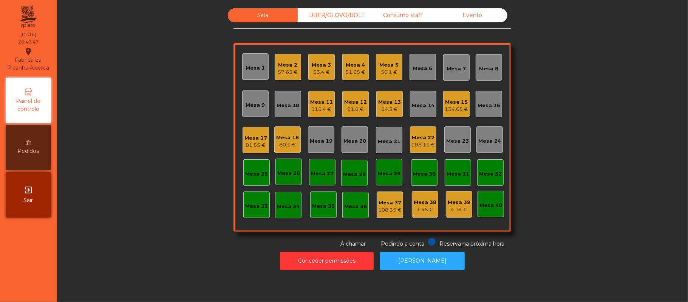
click at [345, 96] on div "Mesa 12 91.8 €" at bounding box center [355, 104] width 23 height 18
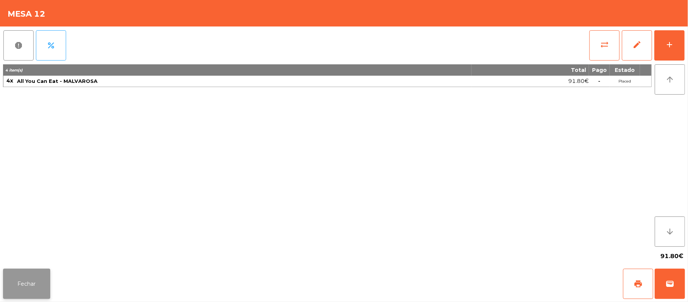
click at [22, 289] on button "Fechar" at bounding box center [26, 283] width 47 height 30
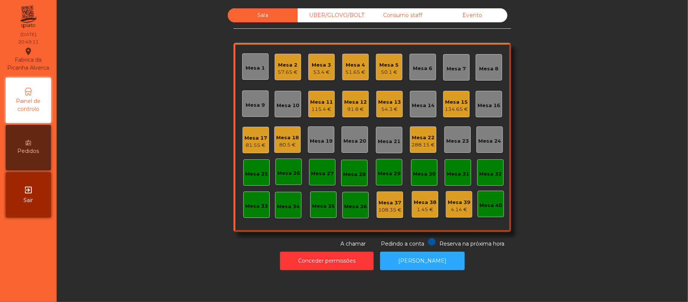
click at [427, 143] on div "288.15 €" at bounding box center [422, 145] width 23 height 8
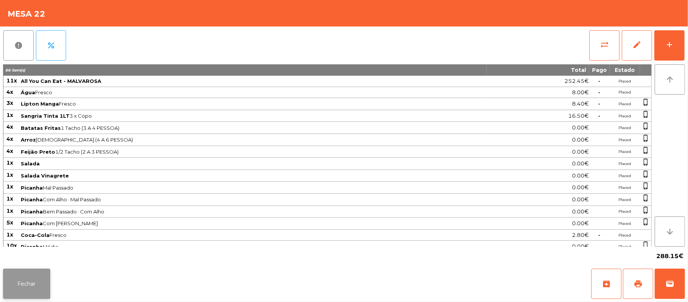
click at [25, 282] on button "Fechar" at bounding box center [26, 283] width 47 height 30
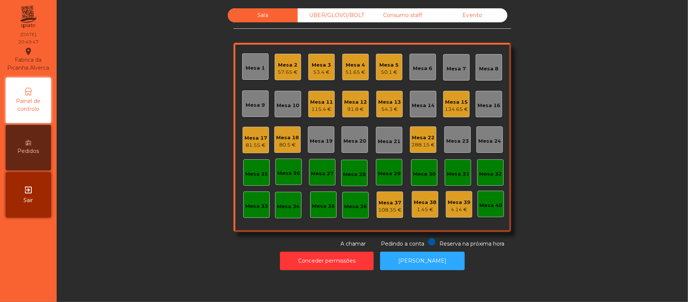
click at [321, 16] on div "UBER/GLOVO/BOLT" at bounding box center [333, 15] width 70 height 14
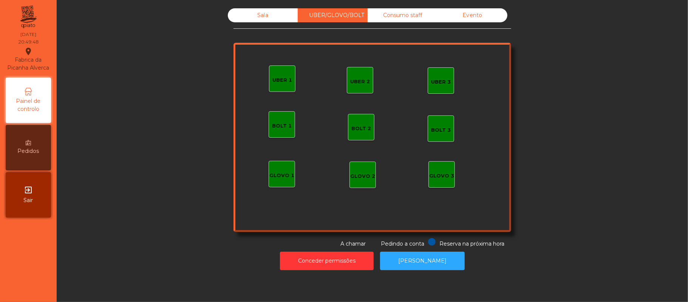
click at [274, 176] on div "GLOVO 1" at bounding box center [281, 176] width 25 height 8
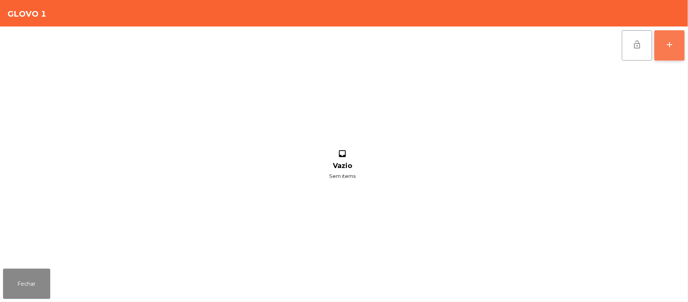
click at [660, 51] on button "add" at bounding box center [669, 45] width 30 height 30
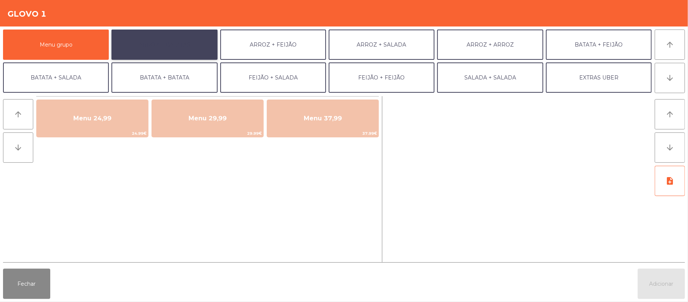
click at [172, 45] on button "ARROZ + BATATAS" at bounding box center [164, 44] width 106 height 30
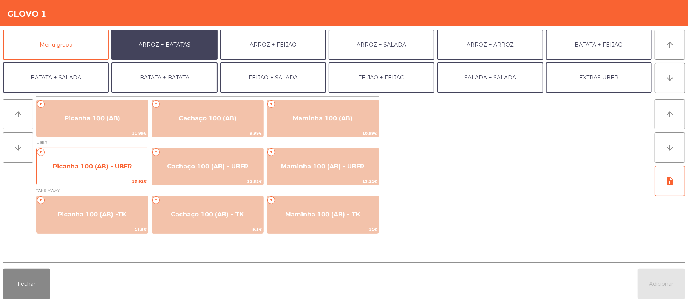
click at [109, 172] on span "Picanha 100 (AB) - UBER" at bounding box center [92, 166] width 111 height 20
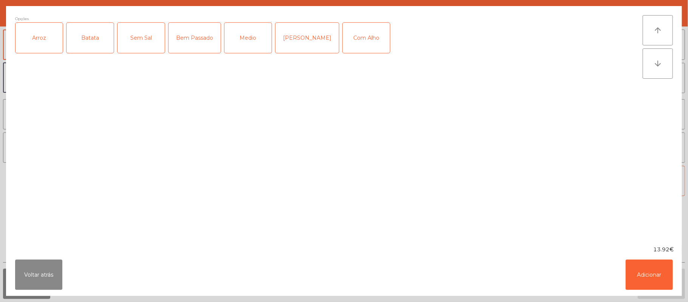
click at [39, 29] on div "Arroz" at bounding box center [38, 38] width 47 height 30
click at [90, 46] on div "Batata" at bounding box center [90, 38] width 47 height 30
click at [247, 32] on div "Medio" at bounding box center [247, 38] width 47 height 30
click at [647, 275] on button "Adicionar" at bounding box center [649, 274] width 47 height 30
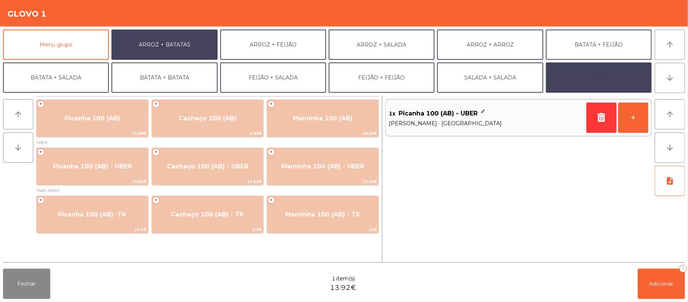
click at [579, 82] on button "EXTRAS UBER" at bounding box center [599, 77] width 106 height 30
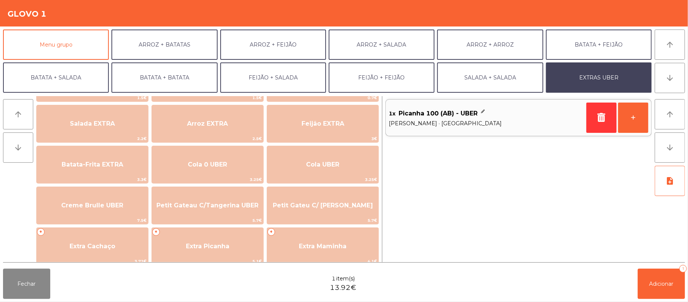
scroll to position [84, 0]
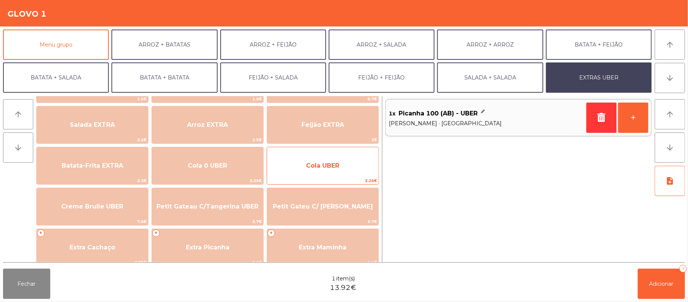
click at [327, 168] on span "Cola UBER" at bounding box center [322, 165] width 33 height 7
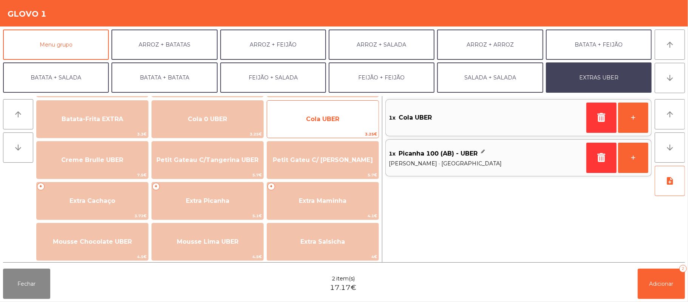
scroll to position [133, 0]
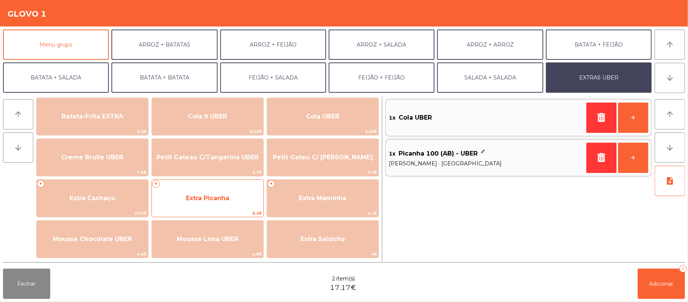
click at [222, 203] on span "Extra Picanha" at bounding box center [207, 198] width 111 height 20
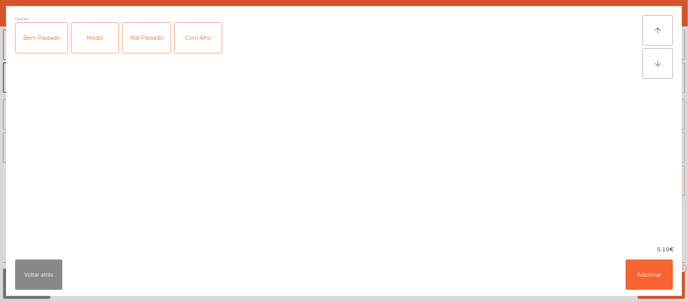
click at [90, 41] on div "Medio" at bounding box center [94, 38] width 47 height 30
click at [647, 272] on button "Adicionar" at bounding box center [649, 274] width 47 height 30
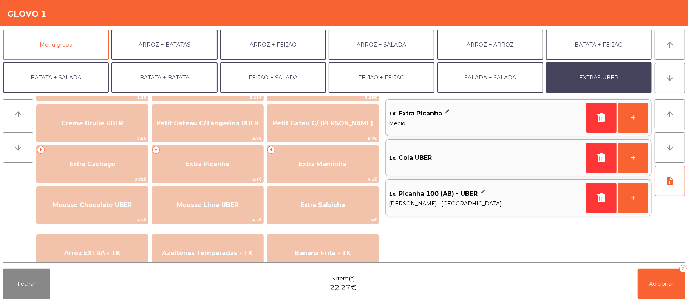
scroll to position [174, 0]
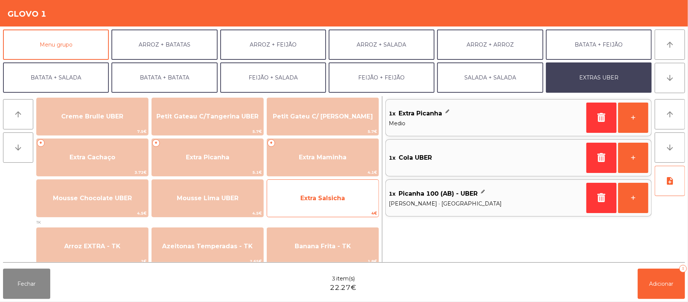
click at [329, 200] on span "Extra Salsicha" at bounding box center [322, 197] width 45 height 7
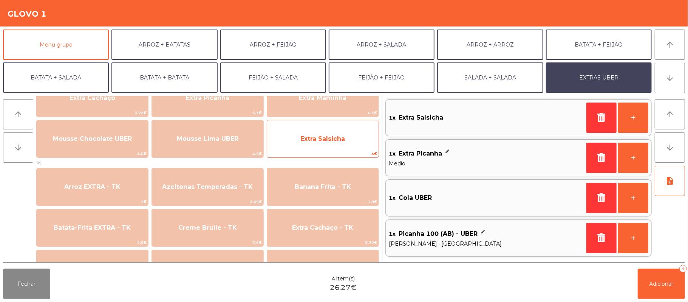
scroll to position [187, 0]
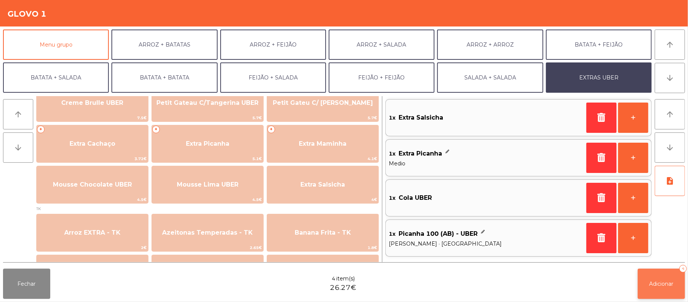
click at [661, 288] on button "Adicionar 4" at bounding box center [661, 283] width 47 height 30
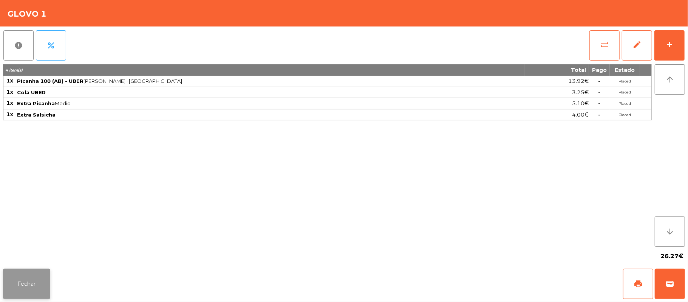
click at [41, 289] on button "Fechar" at bounding box center [26, 283] width 47 height 30
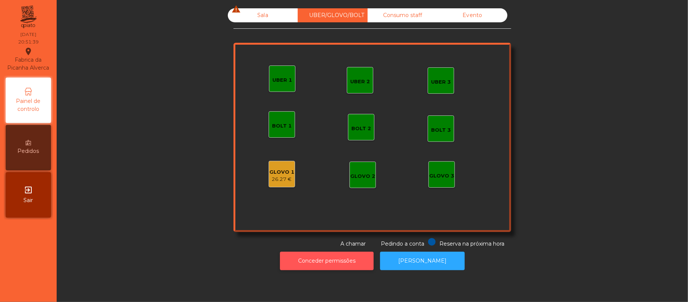
click at [324, 268] on button "Conceder permissões" at bounding box center [327, 260] width 94 height 19
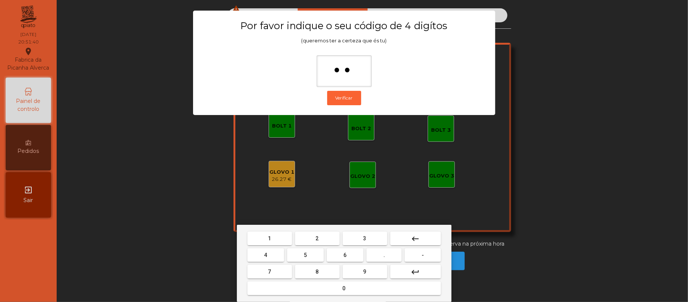
type input "***"
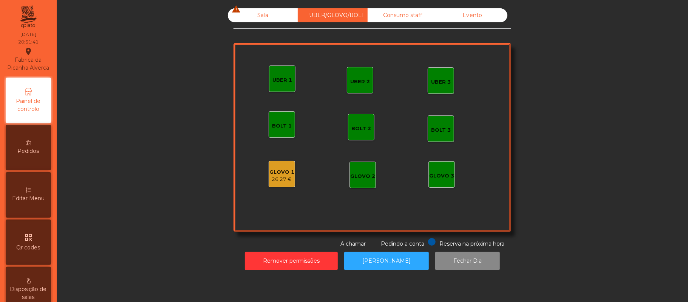
click at [278, 179] on div "26.27 €" at bounding box center [281, 179] width 25 height 8
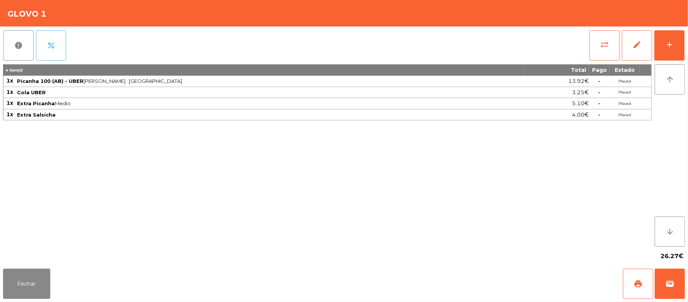
click at [57, 51] on button "percent" at bounding box center [51, 45] width 30 height 30
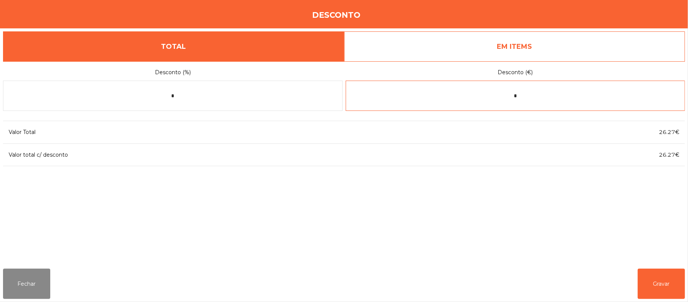
click at [529, 92] on input "*" at bounding box center [516, 95] width 340 height 30
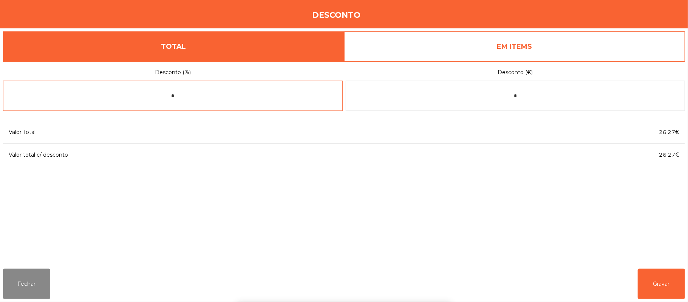
click at [229, 99] on input "*" at bounding box center [173, 95] width 340 height 30
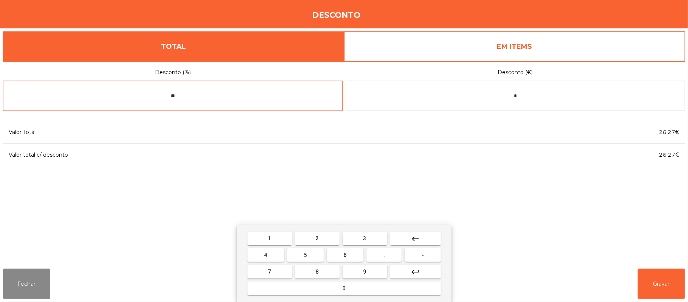
type input "*"
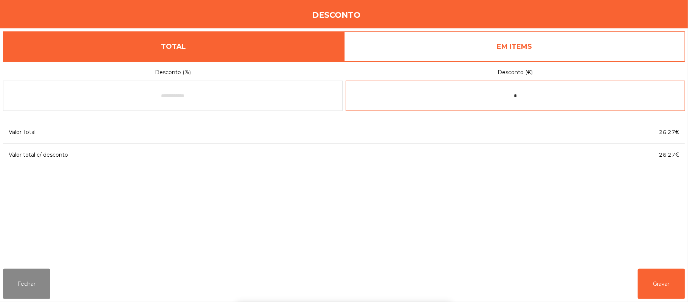
click at [556, 96] on input "*" at bounding box center [516, 95] width 340 height 30
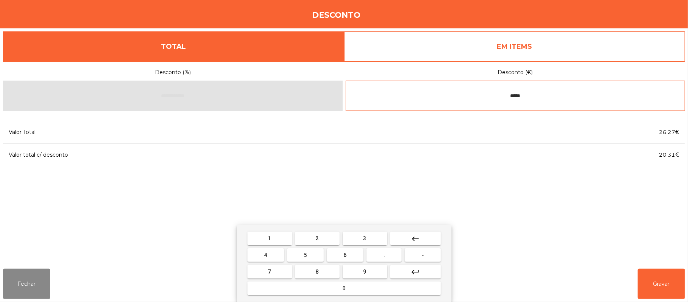
click at [501, 84] on input "*****" at bounding box center [516, 95] width 340 height 30
click at [551, 82] on input "*****" at bounding box center [516, 95] width 340 height 30
type input "*"
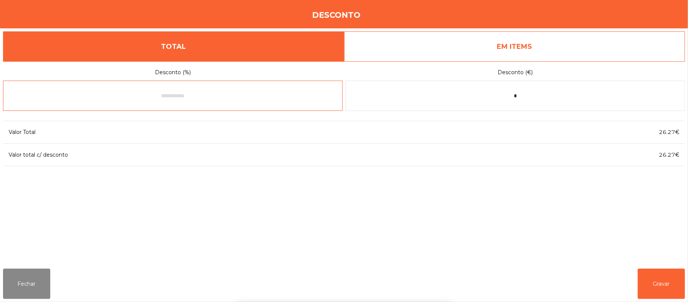
click at [249, 110] on input "text" at bounding box center [173, 95] width 340 height 30
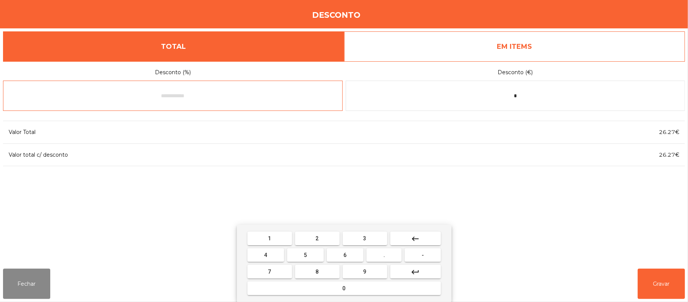
type input "*"
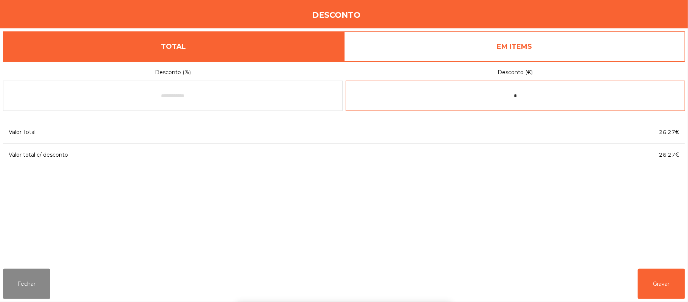
click at [562, 94] on input "*" at bounding box center [516, 95] width 340 height 30
click at [26, 295] on div "1 2 3 keyboard_backspace 4 5 6 . - 7 8 9 keyboard_return 0" at bounding box center [344, 262] width 688 height 77
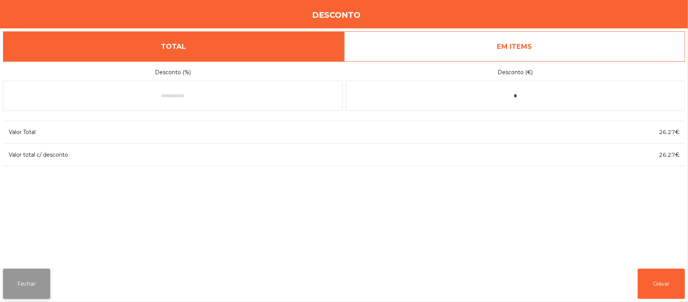
click at [15, 295] on button "Fechar" at bounding box center [26, 283] width 47 height 30
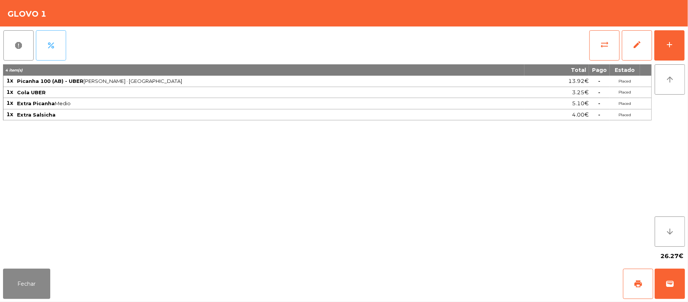
click at [55, 51] on button "percent" at bounding box center [51, 45] width 30 height 30
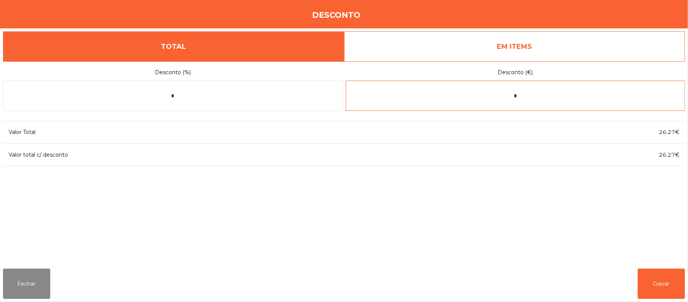
click at [531, 96] on input "*" at bounding box center [516, 95] width 340 height 30
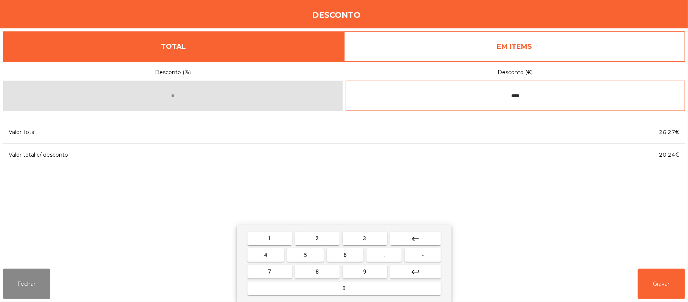
type input "****"
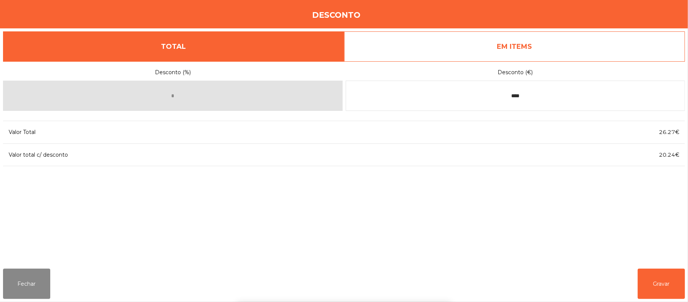
click at [665, 278] on div "1 2 3 keyboard_backspace 4 5 6 . - 7 8 9 keyboard_return 0" at bounding box center [344, 262] width 688 height 77
click at [664, 283] on button "Gravar" at bounding box center [661, 283] width 47 height 30
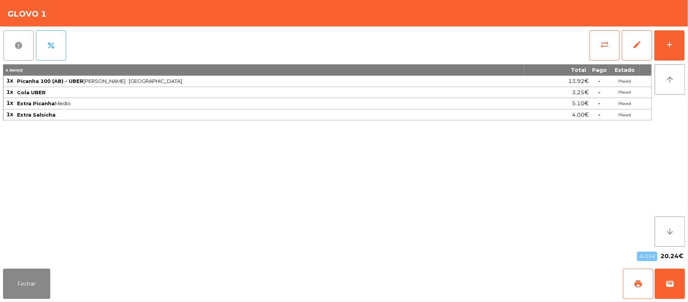
click at [25, 47] on button "report" at bounding box center [18, 45] width 30 height 30
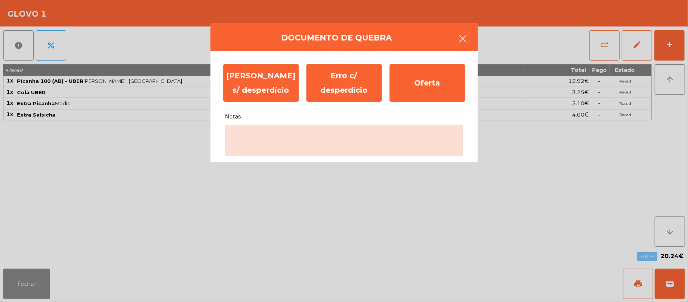
click at [455, 34] on button "button" at bounding box center [463, 39] width 21 height 23
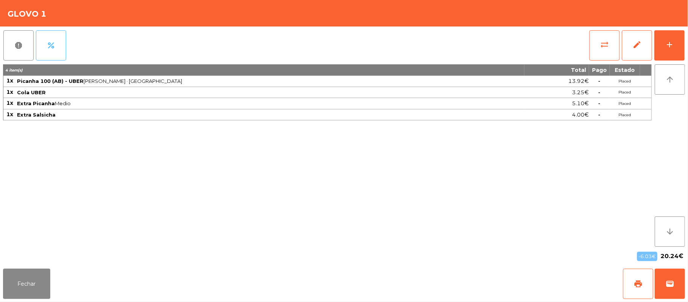
click at [46, 50] on button "percent" at bounding box center [51, 45] width 30 height 30
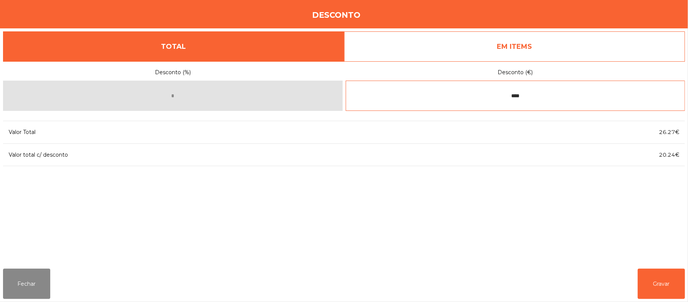
click at [529, 97] on input "****" at bounding box center [516, 95] width 340 height 30
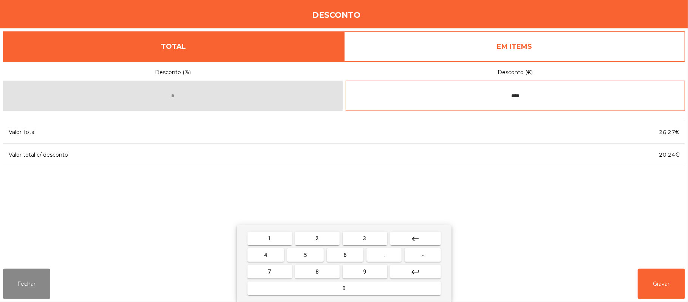
click at [545, 94] on input "****" at bounding box center [516, 95] width 340 height 30
type input "*"
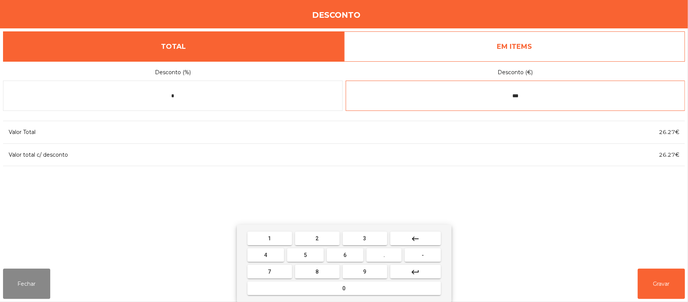
click at [416, 239] on mat-icon "keyboard_backspace" at bounding box center [415, 238] width 9 height 9
click at [417, 240] on mat-icon "keyboard_backspace" at bounding box center [415, 238] width 9 height 9
click at [346, 253] on span "6" at bounding box center [345, 255] width 3 height 6
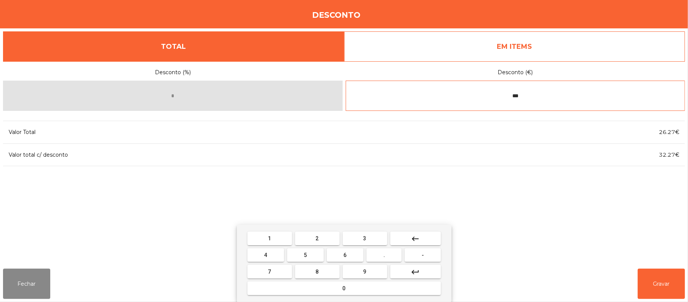
click at [390, 258] on button "." at bounding box center [384, 255] width 35 height 14
click at [345, 286] on span "0" at bounding box center [344, 288] width 3 height 6
click at [364, 237] on span "3" at bounding box center [365, 238] width 3 height 6
click at [414, 237] on mat-icon "keyboard_backspace" at bounding box center [415, 238] width 9 height 9
click at [414, 241] on mat-icon "keyboard_backspace" at bounding box center [415, 238] width 9 height 9
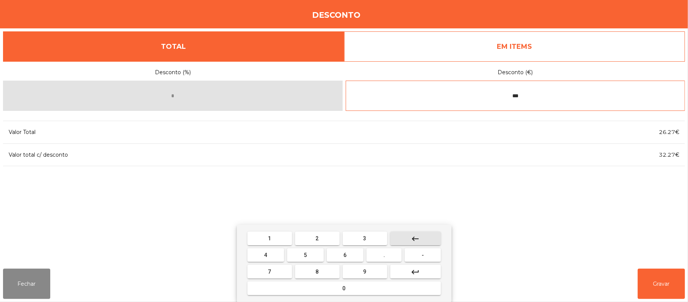
click at [415, 239] on mat-icon "keyboard_backspace" at bounding box center [415, 238] width 9 height 9
click at [415, 238] on mat-icon "keyboard_backspace" at bounding box center [415, 238] width 9 height 9
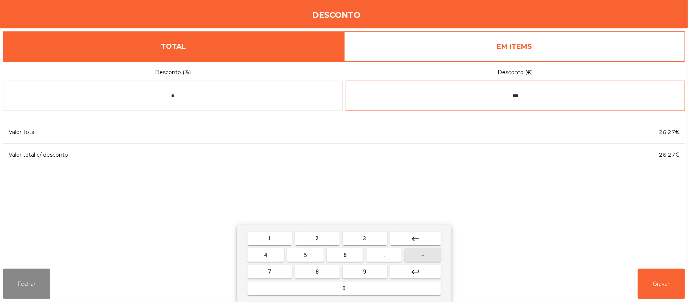
click at [427, 255] on button "-" at bounding box center [423, 255] width 36 height 14
click at [345, 255] on span "6" at bounding box center [345, 255] width 3 height 6
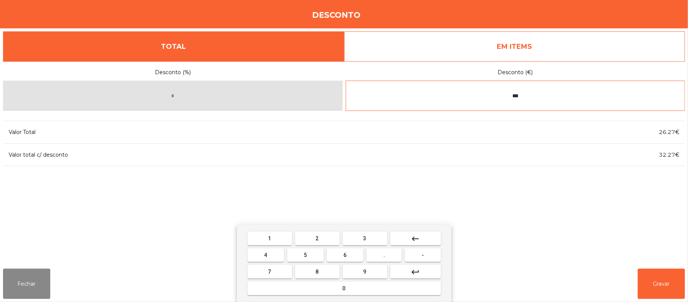
click at [384, 255] on span "." at bounding box center [385, 255] width 2 height 6
click at [351, 286] on button "0" at bounding box center [343, 288] width 193 height 14
click at [365, 238] on span "3" at bounding box center [365, 238] width 3 height 6
type input "*****"
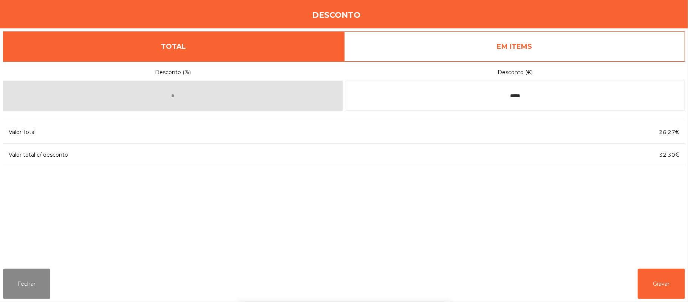
click at [662, 287] on div "1 2 3 keyboard_backspace 4 5 6 . - 7 8 9 keyboard_return 0" at bounding box center [344, 262] width 688 height 77
click at [655, 289] on button "Gravar" at bounding box center [661, 283] width 47 height 30
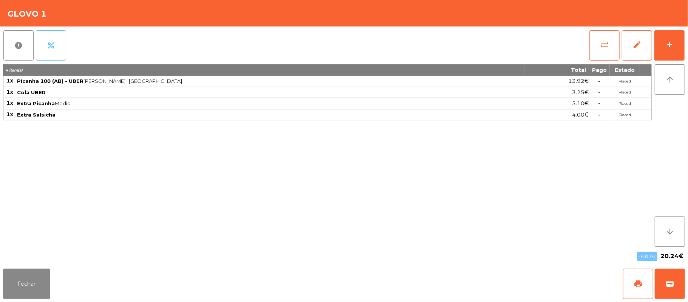
click at [55, 53] on button "percent" at bounding box center [51, 45] width 30 height 30
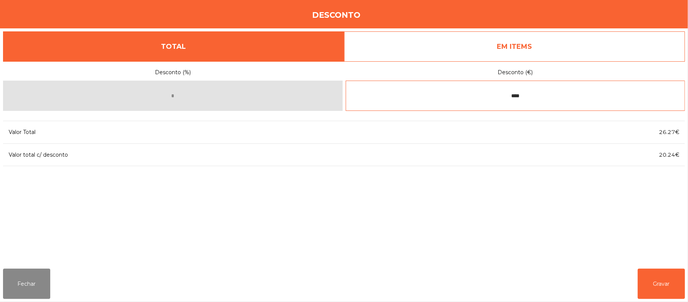
click at [532, 97] on input "****" at bounding box center [516, 95] width 340 height 30
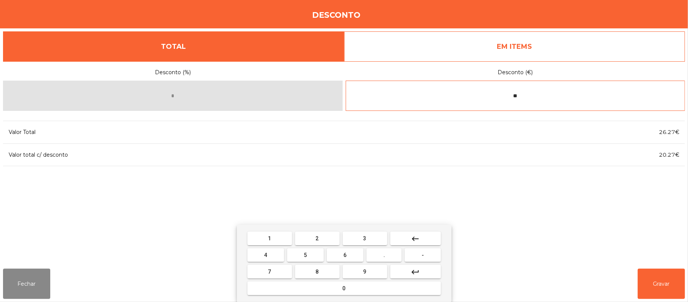
type input "*"
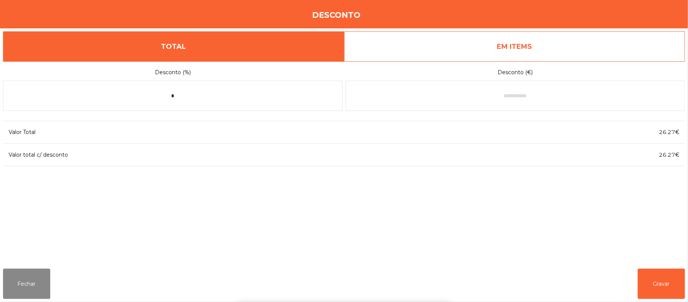
click at [472, 49] on link "EM ITEMS" at bounding box center [514, 46] width 341 height 30
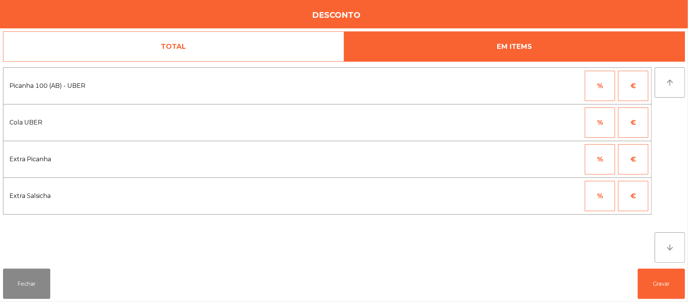
click at [631, 90] on button "€" at bounding box center [633, 86] width 30 height 30
click at [27, 283] on button "Fechar" at bounding box center [26, 283] width 47 height 30
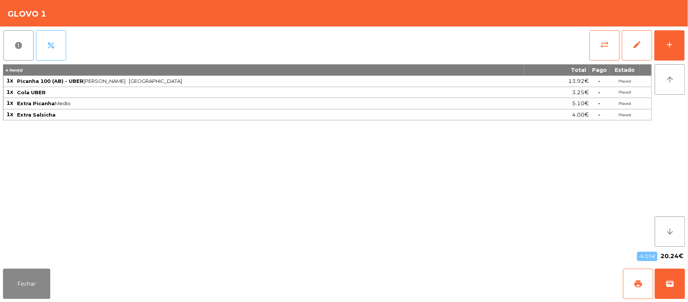
click at [58, 48] on button "percent" at bounding box center [51, 45] width 30 height 30
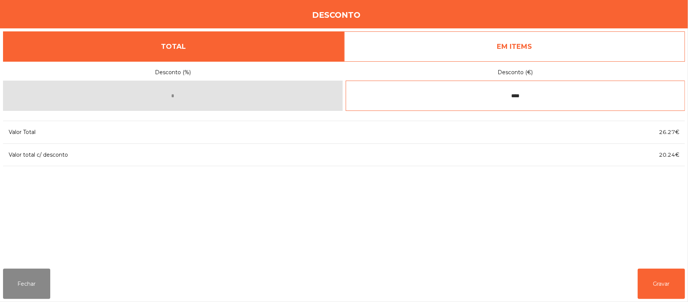
click at [549, 96] on input "****" at bounding box center [516, 95] width 340 height 30
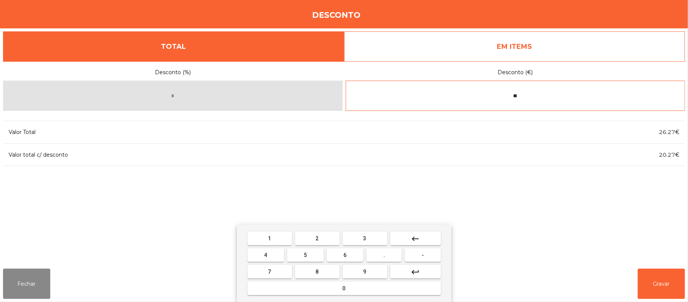
type input "*"
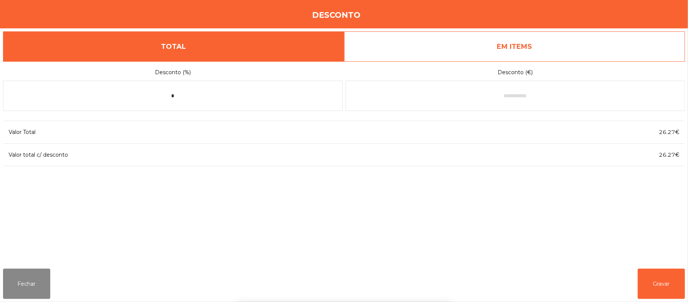
click at [25, 270] on div "1 2 3 keyboard_backspace 4 5 6 . - 7 8 9 keyboard_return 0" at bounding box center [344, 262] width 688 height 77
click at [27, 285] on button "Fechar" at bounding box center [26, 283] width 47 height 30
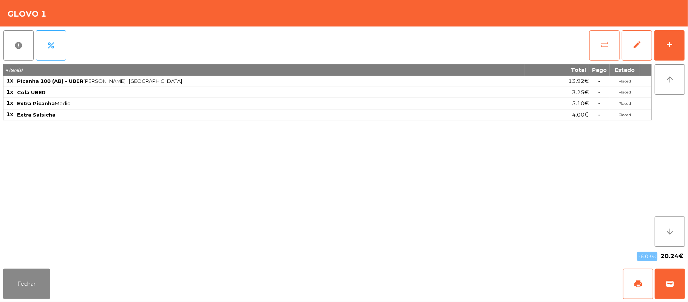
click at [600, 44] on span "sync_alt" at bounding box center [604, 44] width 9 height 9
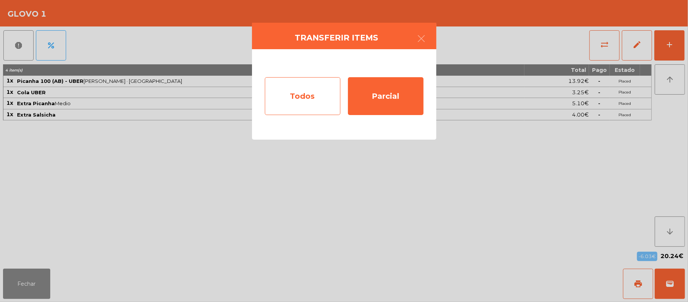
click at [312, 94] on div "Todos" at bounding box center [303, 96] width 76 height 38
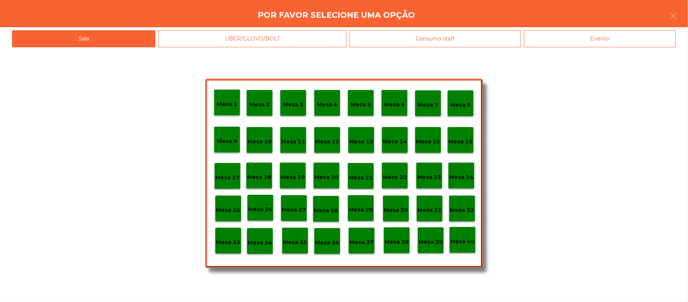
click at [364, 241] on p "Mesa 37" at bounding box center [362, 242] width 24 height 9
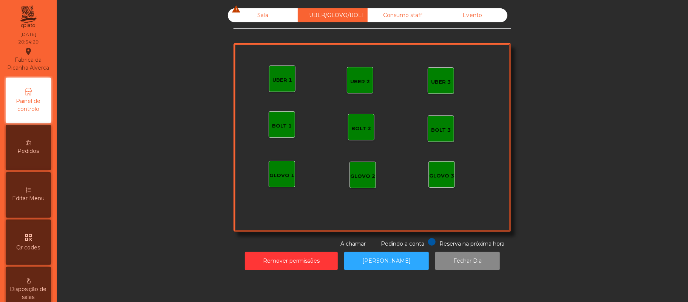
click at [262, 14] on div "Sala warning" at bounding box center [263, 15] width 70 height 14
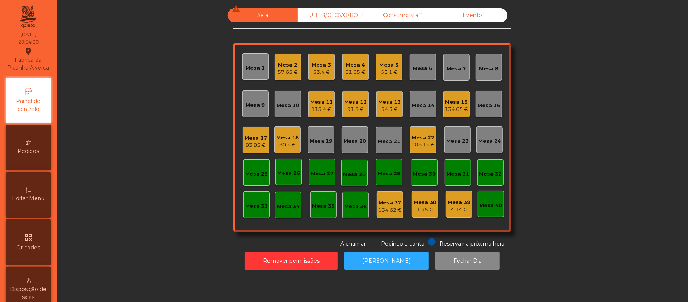
click at [384, 107] on div "54.3 €" at bounding box center [389, 109] width 23 height 8
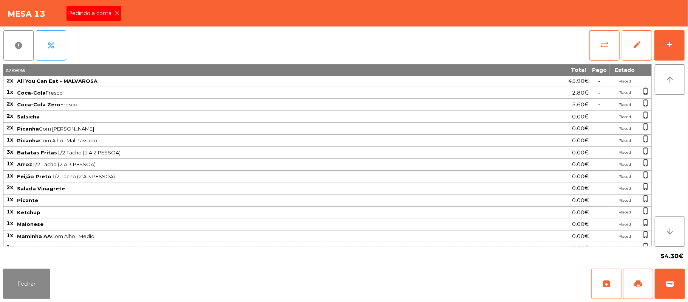
click at [116, 13] on icon at bounding box center [116, 13] width 5 height 5
click at [25, 277] on button "Fechar" at bounding box center [26, 283] width 47 height 30
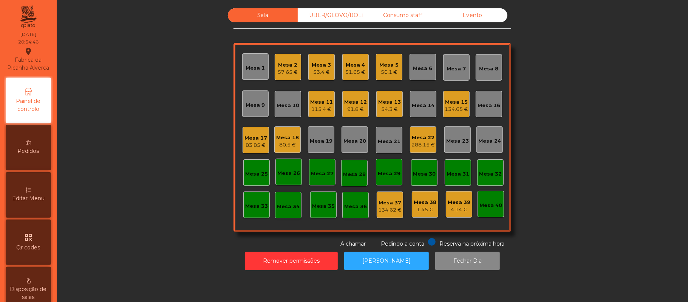
click at [37, 190] on div "Editar Menu" at bounding box center [28, 194] width 45 height 45
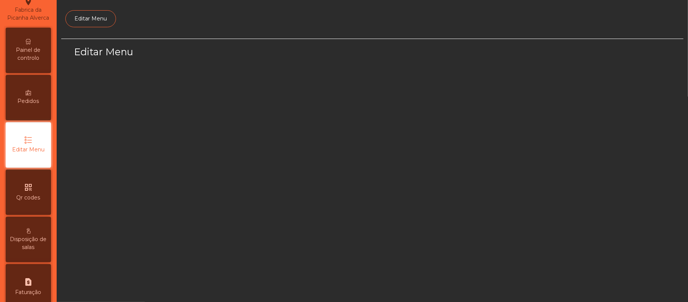
select select "*"
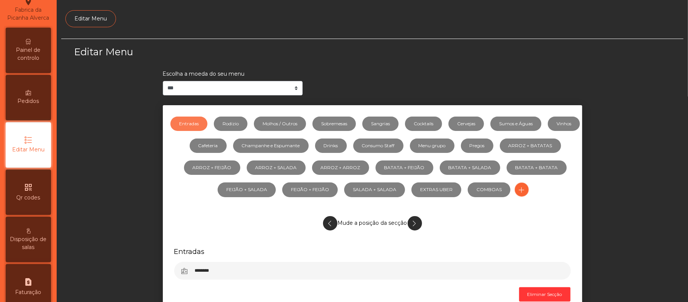
scroll to position [52, 0]
click at [500, 153] on link "ARROZ + BATATAS" at bounding box center [530, 145] width 61 height 14
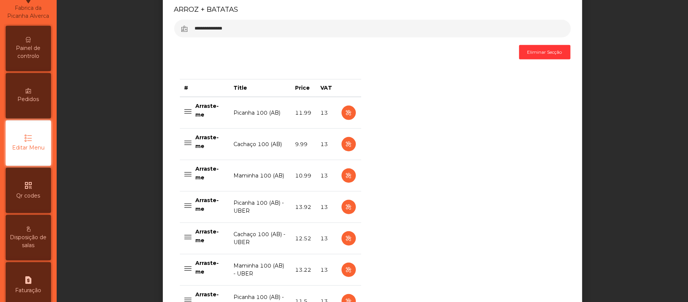
scroll to position [241, 0]
click at [345, 209] on icon "button" at bounding box center [348, 207] width 9 height 9
select select "**"
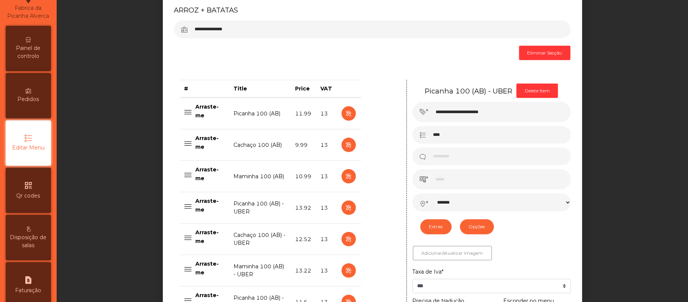
click at [111, 216] on div "**********" at bounding box center [372, 130] width 622 height 667
click at [25, 47] on div "Painel de controlo" at bounding box center [28, 48] width 45 height 45
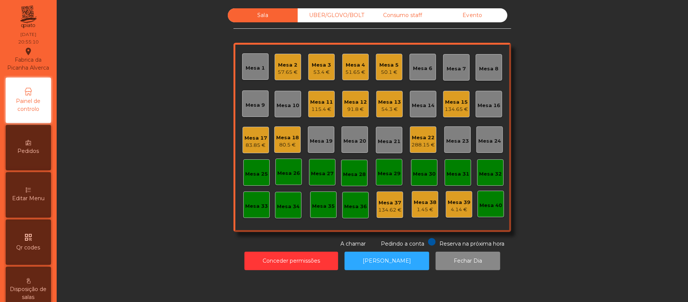
click at [391, 108] on div "54.3 €" at bounding box center [389, 109] width 23 height 8
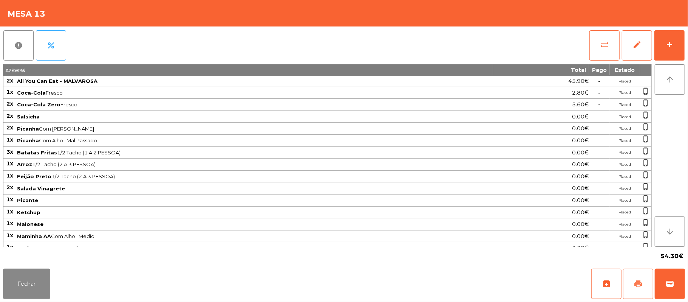
click at [635, 284] on span "print" at bounding box center [638, 283] width 9 height 9
click at [29, 283] on button "Fechar" at bounding box center [26, 283] width 47 height 30
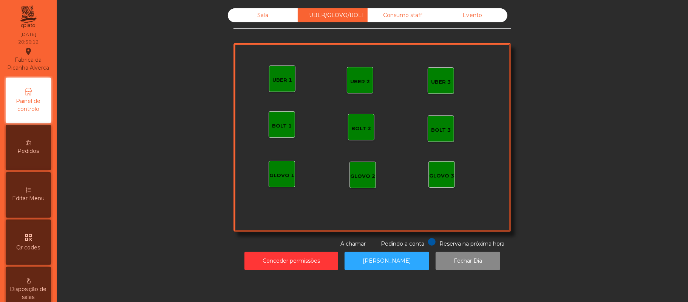
click at [43, 201] on div "Editar Menu" at bounding box center [28, 194] width 45 height 45
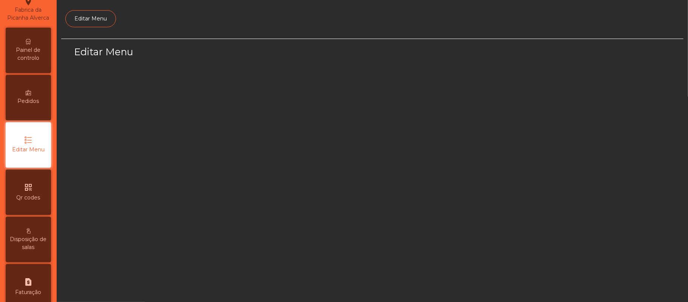
scroll to position [52, 0]
select select "*"
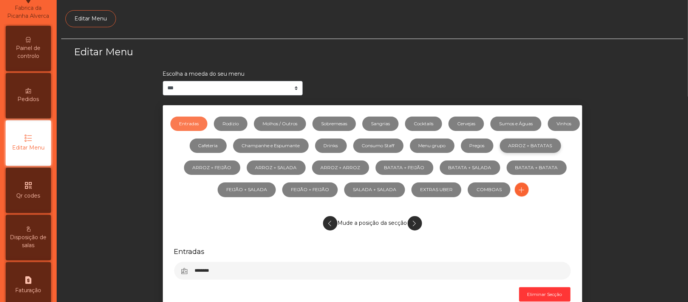
click at [500, 153] on link "ARROZ + BATATAS" at bounding box center [530, 145] width 61 height 14
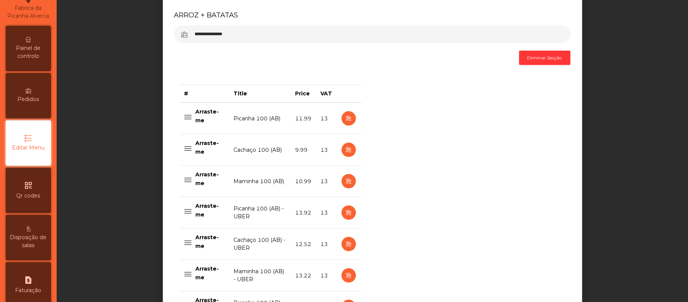
scroll to position [255, 0]
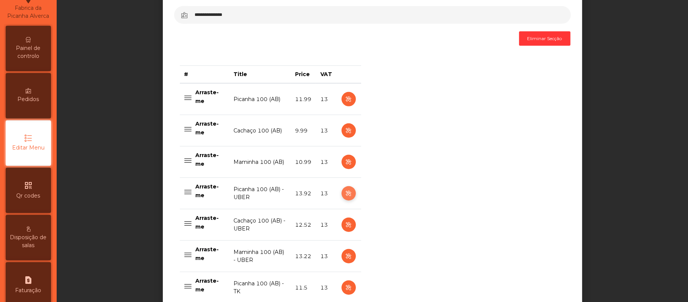
click at [344, 196] on icon "button" at bounding box center [348, 193] width 9 height 9
select select "**"
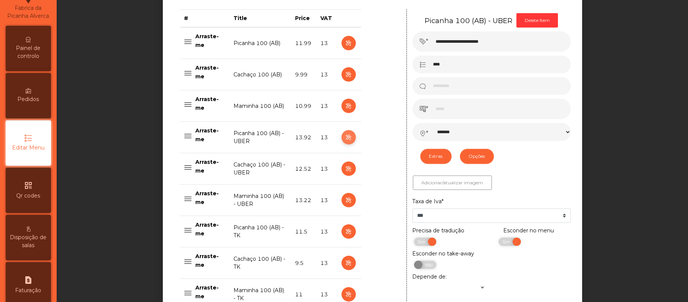
scroll to position [311, 0]
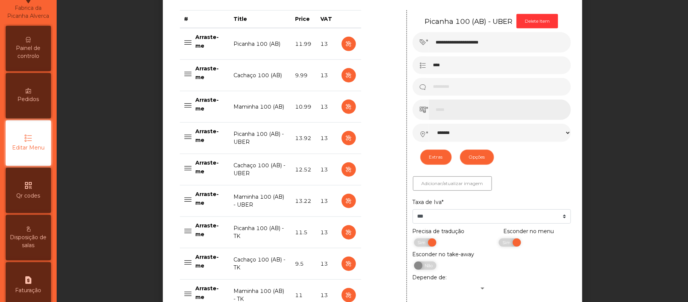
click at [496, 110] on input "*****" at bounding box center [500, 109] width 142 height 20
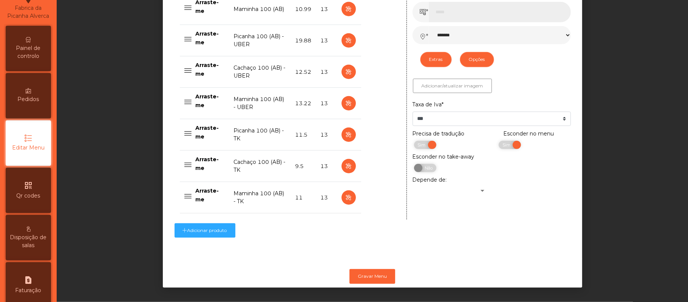
scroll to position [418, 0]
type input "*****"
click at [362, 269] on button "Gravar Menu" at bounding box center [373, 276] width 46 height 14
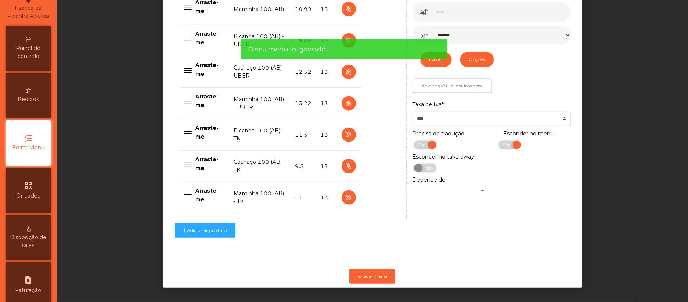
click at [31, 42] on icon at bounding box center [28, 39] width 5 height 5
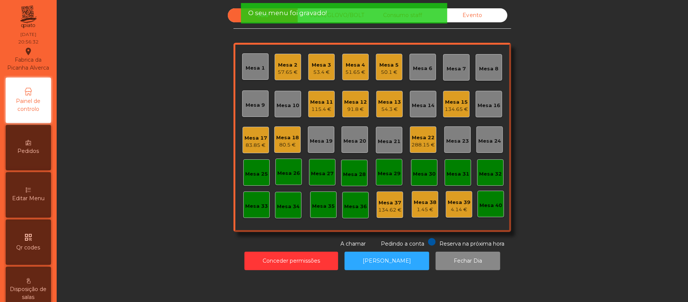
click at [345, 22] on div "O seu menu foi gravado!" at bounding box center [344, 13] width 206 height 20
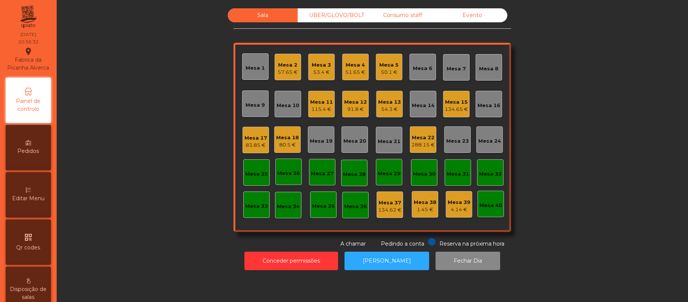
click at [334, 18] on div "UBER/GLOVO/BOLT" at bounding box center [333, 15] width 70 height 14
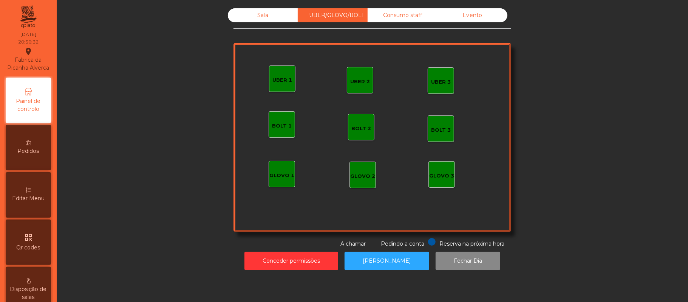
click at [328, 15] on div "UBER/GLOVO/BOLT" at bounding box center [333, 15] width 70 height 14
click at [275, 173] on div "GLOVO 1" at bounding box center [281, 176] width 25 height 8
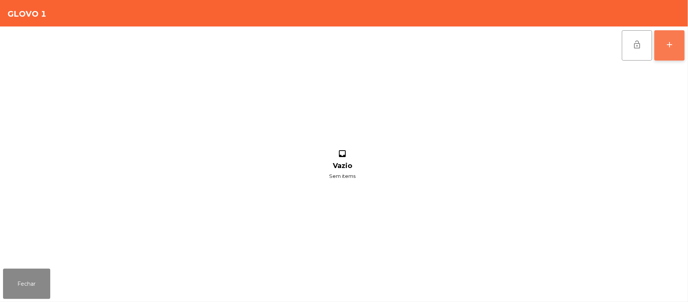
click at [667, 46] on div "add" at bounding box center [669, 44] width 9 height 9
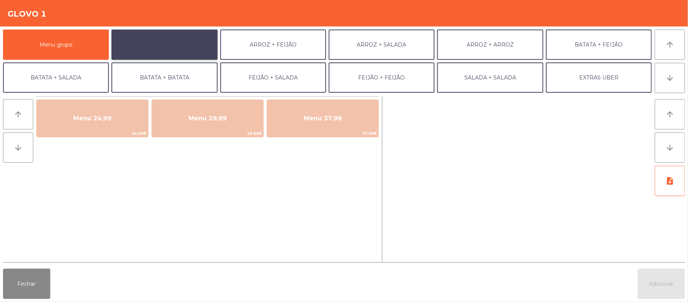
click at [193, 49] on button "ARROZ + BATATAS" at bounding box center [164, 44] width 106 height 30
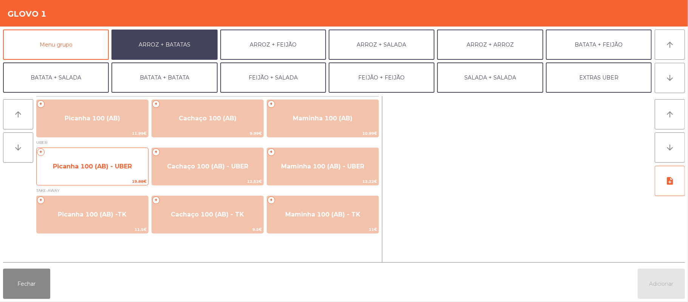
click at [108, 167] on span "Picanha 100 (AB) - UBER" at bounding box center [92, 165] width 79 height 7
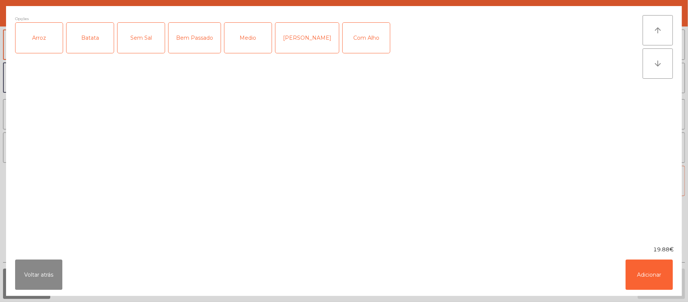
click at [38, 41] on div "Arroz" at bounding box center [38, 38] width 47 height 30
click at [77, 49] on div "Batata" at bounding box center [90, 38] width 47 height 30
click at [242, 40] on div "Medio" at bounding box center [247, 38] width 47 height 30
click at [645, 266] on button "Adicionar" at bounding box center [649, 274] width 47 height 30
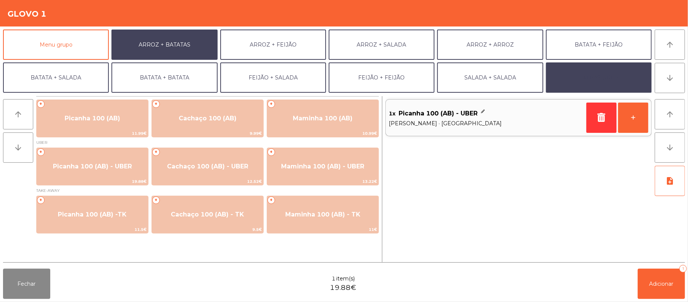
click at [608, 77] on button "EXTRAS UBER" at bounding box center [599, 77] width 106 height 30
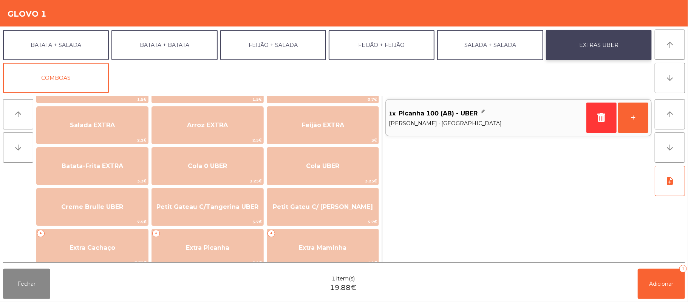
scroll to position [80, 0]
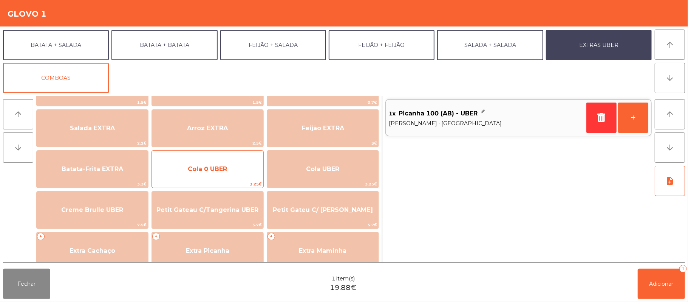
click at [230, 177] on span "Cola 0 UBER" at bounding box center [207, 169] width 111 height 20
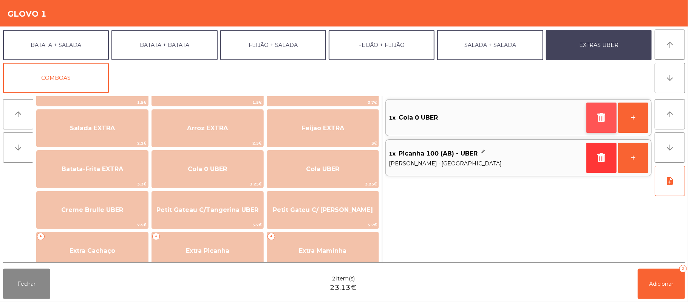
click at [601, 118] on icon "button" at bounding box center [601, 117] width 11 height 9
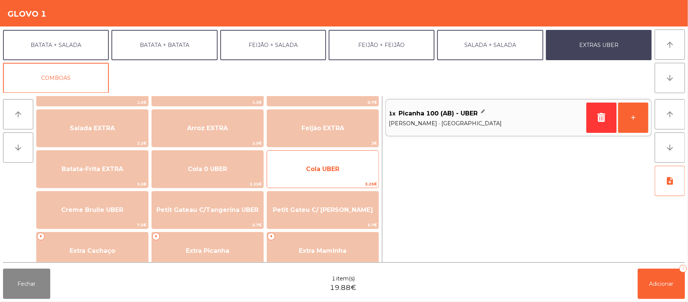
click at [345, 173] on span "Cola UBER" at bounding box center [322, 169] width 111 height 20
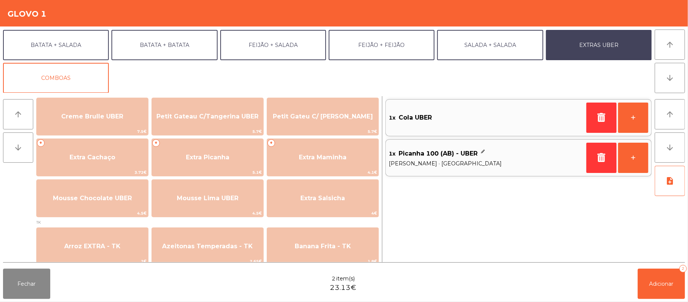
scroll to position [176, 0]
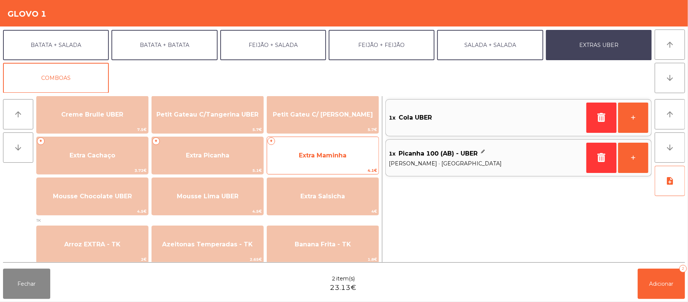
click at [312, 152] on span "Extra Maminha" at bounding box center [323, 155] width 48 height 7
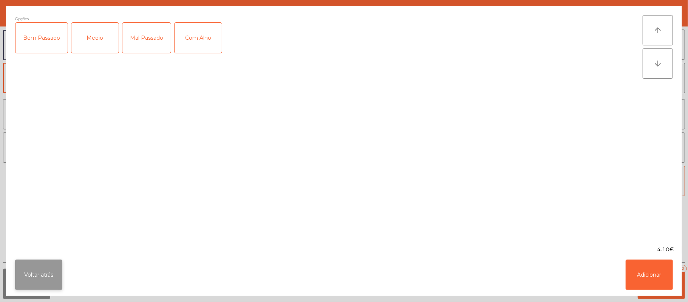
click at [32, 271] on button "Voltar atrás" at bounding box center [38, 274] width 47 height 30
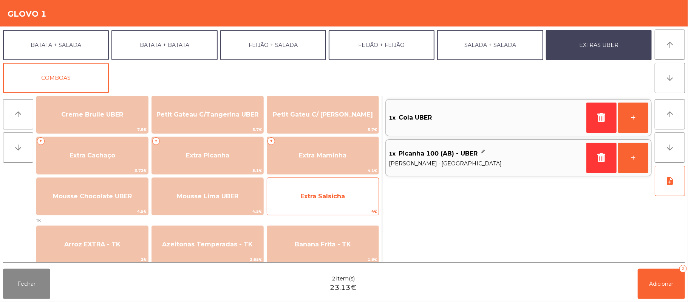
click at [310, 201] on span "Extra Salsicha" at bounding box center [322, 196] width 111 height 20
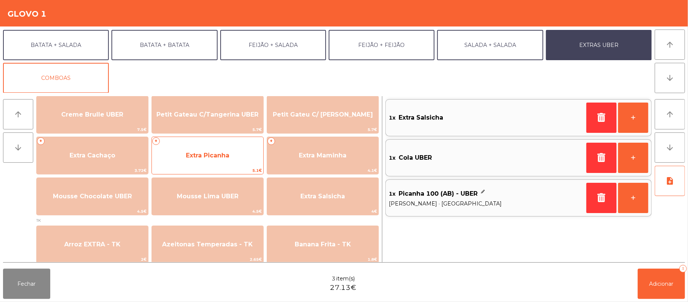
click at [213, 162] on span "Extra Picanha" at bounding box center [207, 155] width 111 height 20
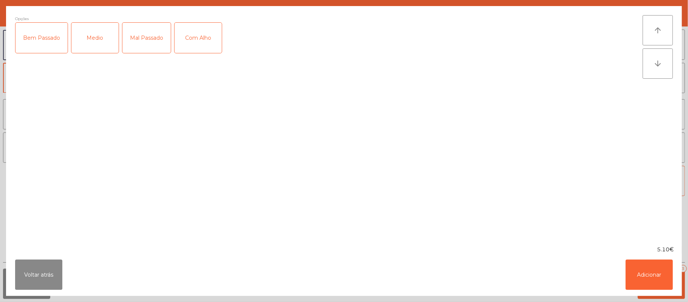
click at [91, 48] on div "Medio" at bounding box center [94, 38] width 47 height 30
click at [651, 262] on button "Adicionar" at bounding box center [649, 274] width 47 height 30
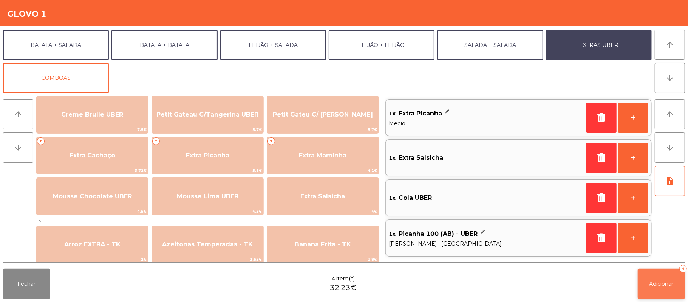
click at [662, 286] on span "Adicionar" at bounding box center [662, 283] width 24 height 7
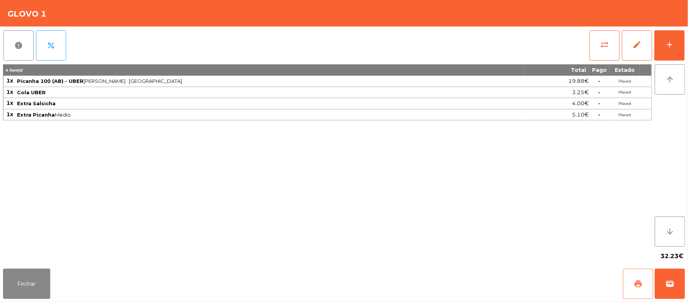
click at [631, 284] on button "print" at bounding box center [638, 283] width 30 height 30
click at [663, 282] on button "wallet" at bounding box center [670, 283] width 30 height 30
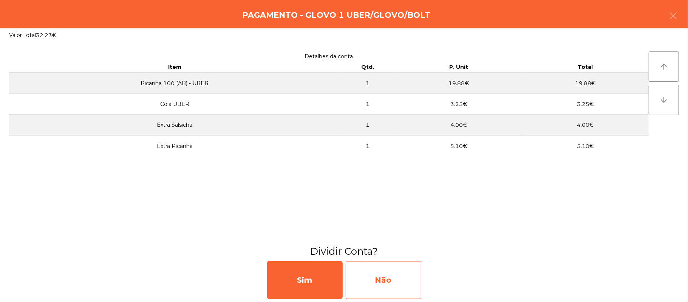
click at [396, 271] on div "Não" at bounding box center [384, 280] width 76 height 38
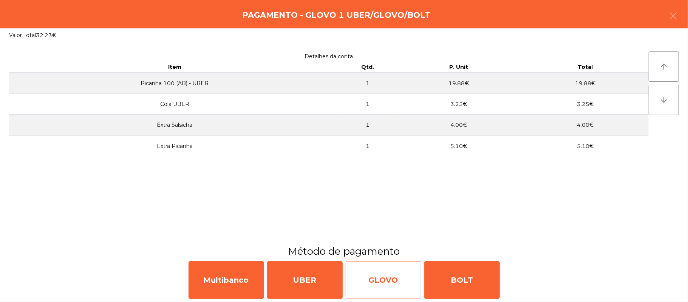
click at [373, 275] on div "GLOVO" at bounding box center [384, 280] width 76 height 38
select select "**"
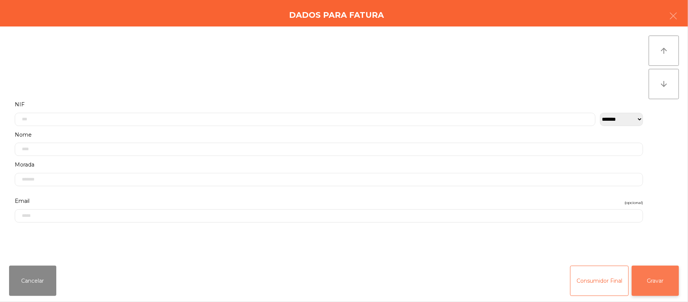
click at [662, 289] on button "Gravar" at bounding box center [655, 280] width 47 height 30
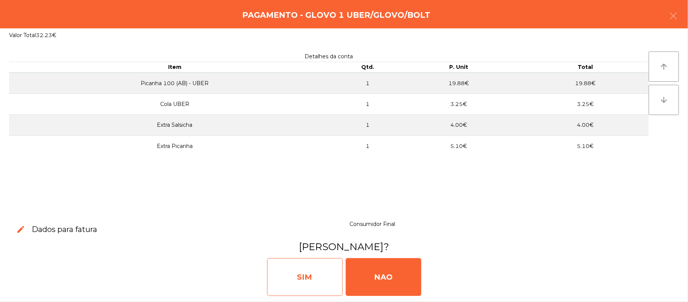
click at [320, 260] on div "SIM" at bounding box center [305, 277] width 76 height 38
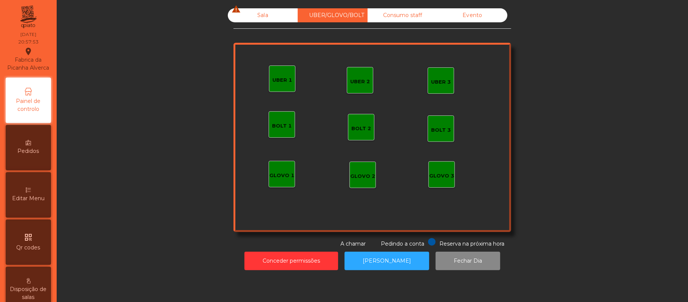
click at [259, 15] on div "Sala warning" at bounding box center [263, 15] width 70 height 14
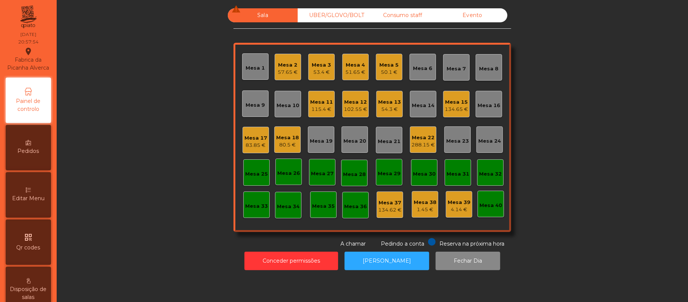
click at [313, 73] on div "53.4 €" at bounding box center [321, 72] width 19 height 8
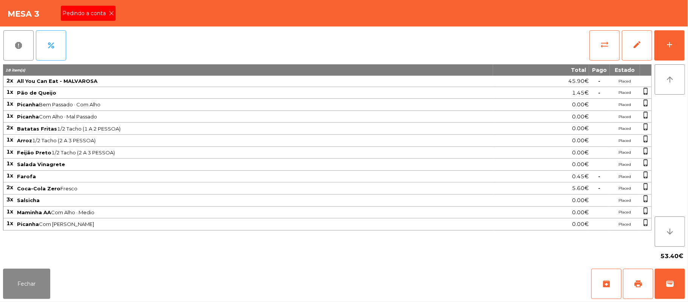
click at [111, 12] on icon at bounding box center [111, 13] width 5 height 5
click at [43, 274] on button "Fechar" at bounding box center [26, 283] width 47 height 30
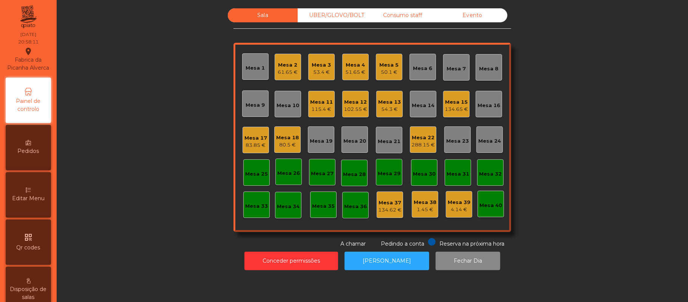
click at [322, 62] on div "Mesa 3" at bounding box center [321, 65] width 19 height 8
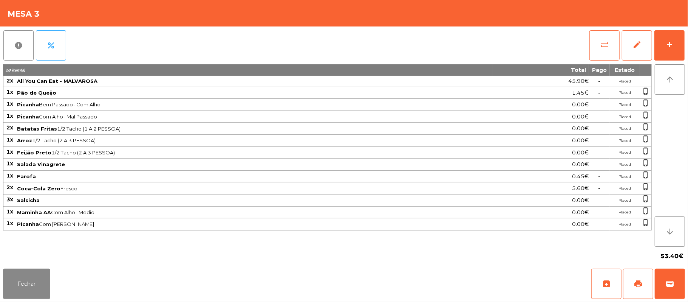
click at [2, 270] on div "Fechar archive print wallet" at bounding box center [344, 283] width 688 height 36
click at [24, 279] on button "Fechar" at bounding box center [26, 283] width 47 height 30
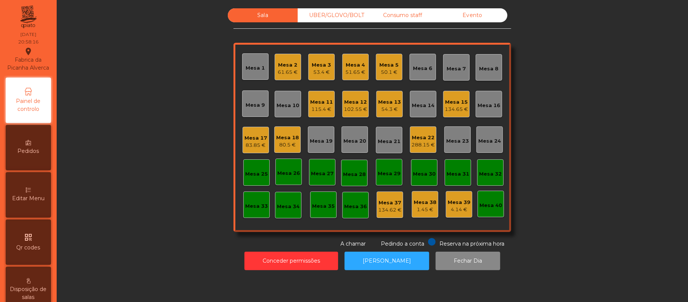
click at [386, 103] on div "Mesa 13" at bounding box center [389, 102] width 23 height 8
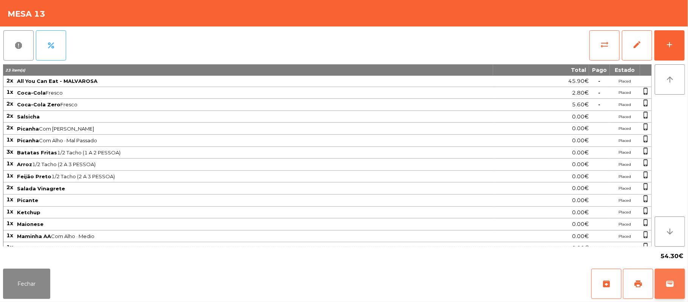
click at [682, 279] on button "wallet" at bounding box center [670, 283] width 30 height 30
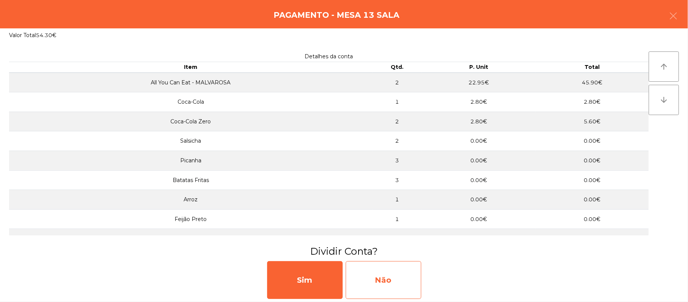
click at [398, 277] on div "Não" at bounding box center [384, 280] width 76 height 38
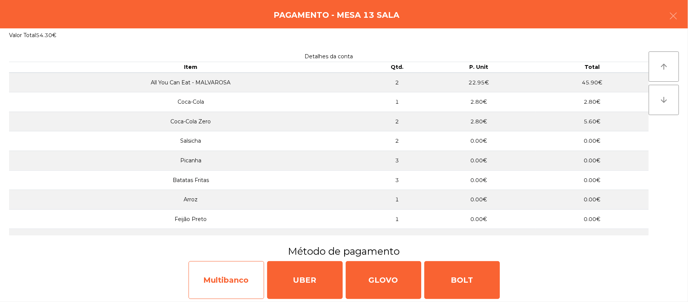
click at [226, 277] on div "Multibanco" at bounding box center [227, 280] width 76 height 38
select select "**"
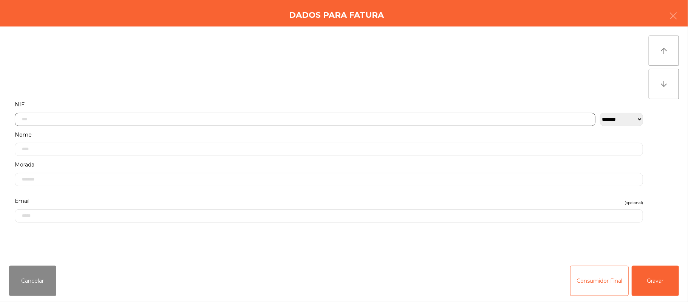
click at [189, 119] on input "text" at bounding box center [305, 119] width 581 height 13
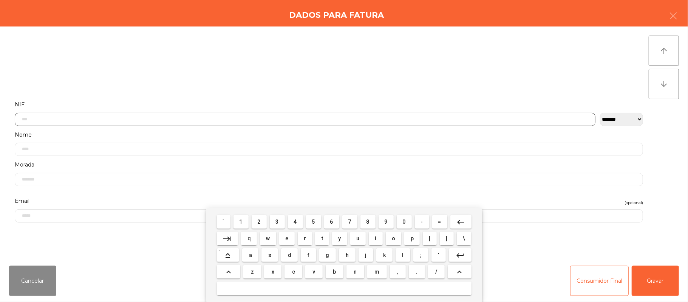
scroll to position [63, 0]
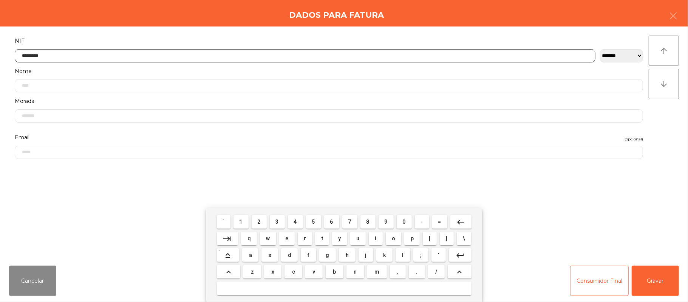
type input "*********"
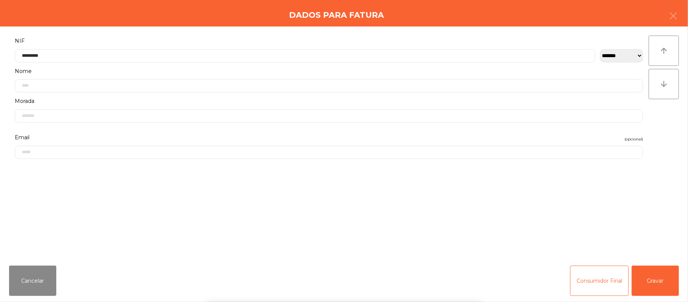
click at [658, 277] on div "` 1 2 3 4 5 6 7 8 9 0 - = keyboard_backspace keyboard_tab q w e r t y u i o p […" at bounding box center [344, 255] width 688 height 94
click at [654, 283] on button "Gravar" at bounding box center [655, 280] width 47 height 30
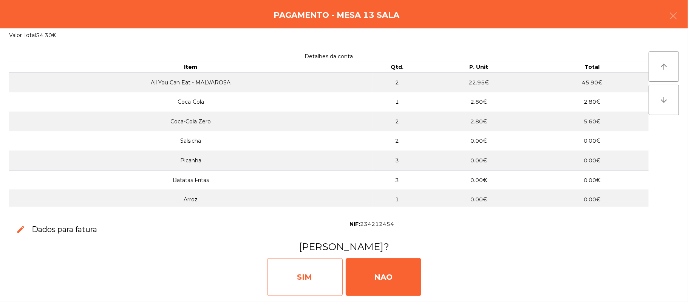
click at [306, 269] on div "SIM" at bounding box center [305, 277] width 76 height 38
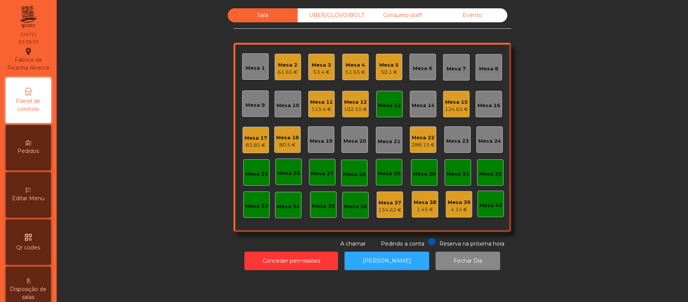
click at [383, 113] on div "Mesa 13" at bounding box center [389, 104] width 26 height 26
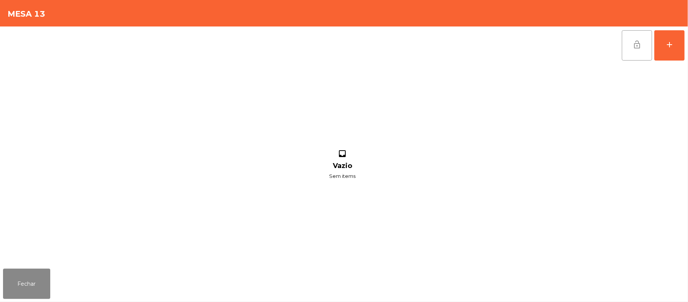
click at [628, 51] on button "lock_open" at bounding box center [637, 45] width 30 height 30
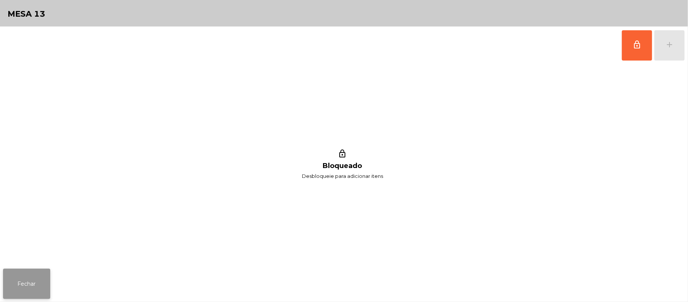
click at [36, 271] on button "Fechar" at bounding box center [26, 283] width 47 height 30
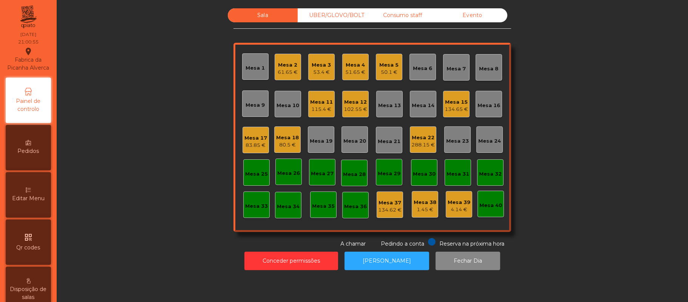
click at [416, 73] on div "Mesa 6" at bounding box center [423, 67] width 26 height 26
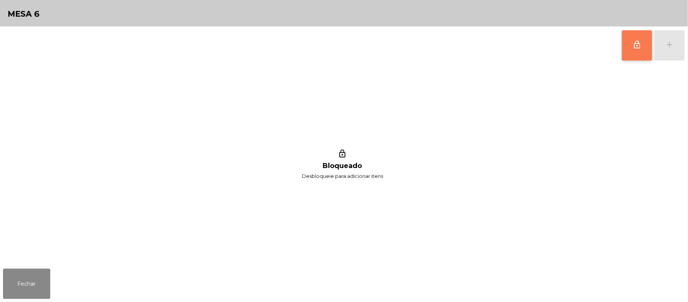
click at [632, 46] on button "lock_outline" at bounding box center [637, 45] width 30 height 30
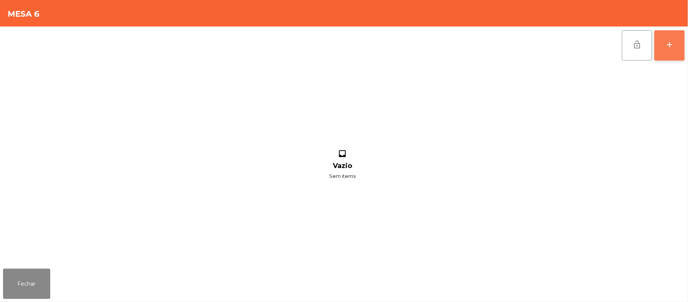
click at [667, 48] on div "add" at bounding box center [669, 44] width 9 height 9
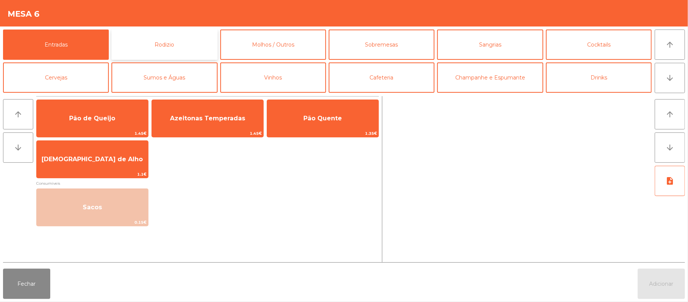
click at [166, 39] on button "Rodizio" at bounding box center [164, 44] width 106 height 30
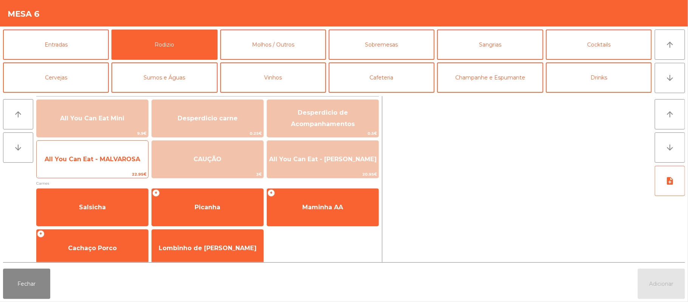
click at [85, 164] on span "All You Can Eat - MALVAROSA" at bounding box center [92, 159] width 111 height 20
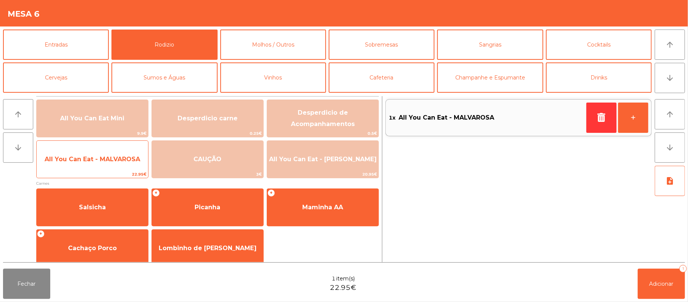
click at [79, 167] on span "All You Can Eat - MALVAROSA" at bounding box center [92, 159] width 111 height 20
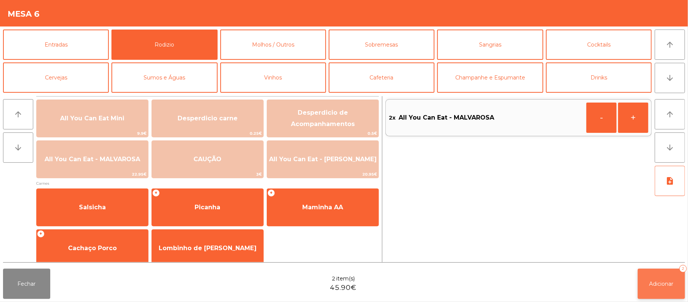
click at [665, 277] on button "Adicionar 2" at bounding box center [661, 283] width 47 height 30
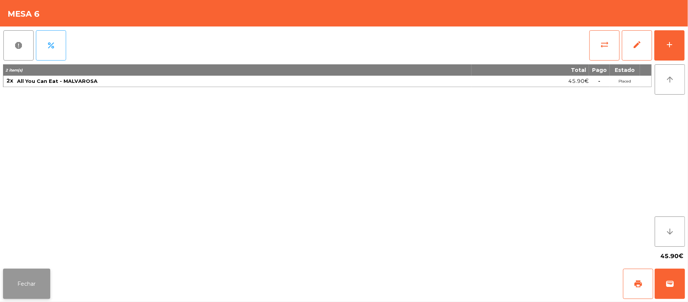
click at [28, 282] on button "Fechar" at bounding box center [26, 283] width 47 height 30
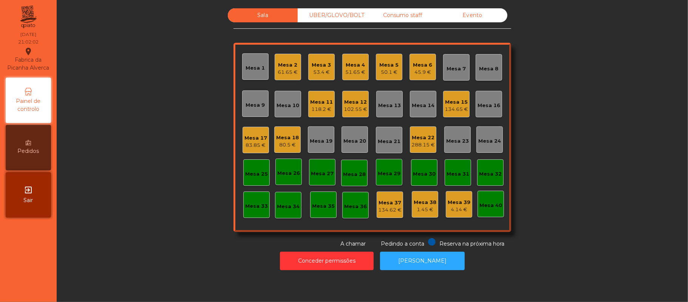
click at [324, 67] on div "Mesa 3" at bounding box center [321, 65] width 19 height 8
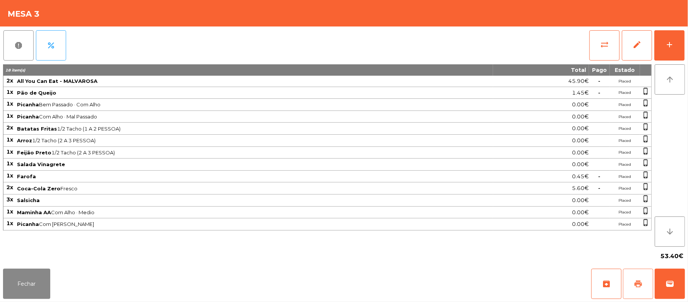
click at [628, 288] on button "print" at bounding box center [638, 283] width 30 height 30
click at [23, 271] on button "Fechar" at bounding box center [26, 283] width 47 height 30
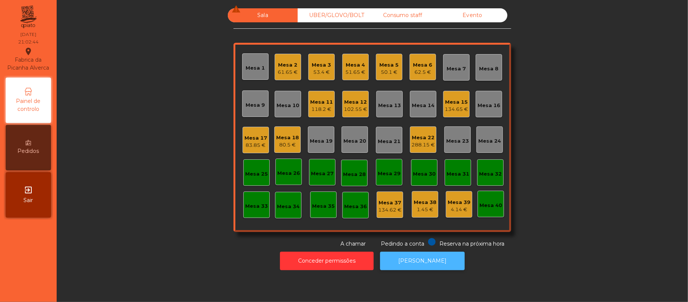
click at [416, 257] on button "[PERSON_NAME]" at bounding box center [422, 260] width 85 height 19
click at [326, 59] on div "Mesa 3 53.4 €" at bounding box center [321, 67] width 19 height 18
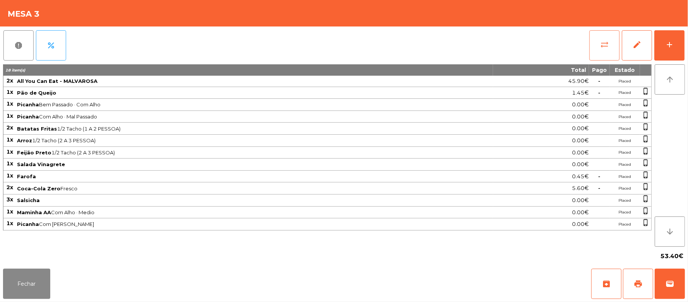
click at [590, 46] on button "sync_alt" at bounding box center [604, 45] width 30 height 30
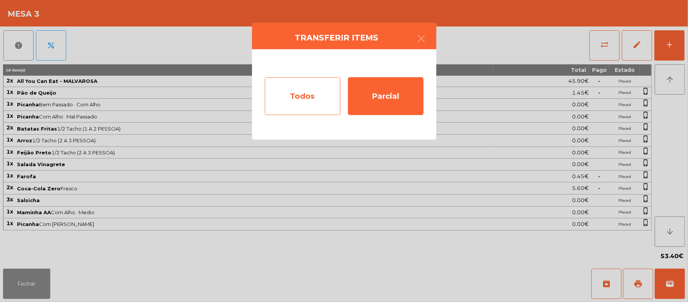
click at [304, 84] on div "Todos" at bounding box center [303, 96] width 76 height 38
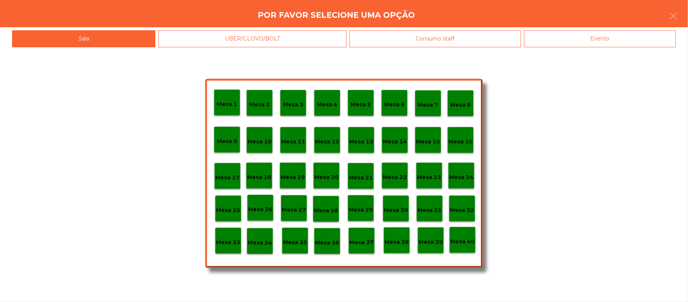
click at [602, 36] on div "Evento" at bounding box center [600, 38] width 152 height 17
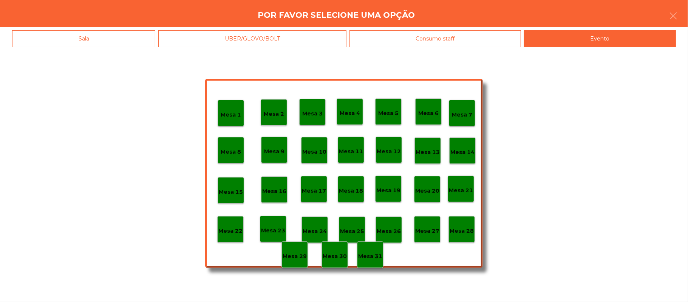
click at [464, 227] on p "Mesa 28" at bounding box center [462, 230] width 24 height 9
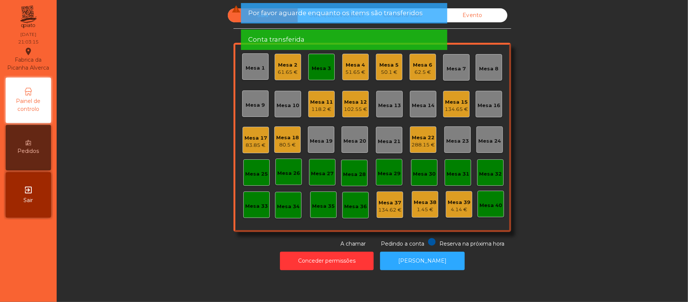
click at [317, 67] on div "Mesa 3" at bounding box center [321, 69] width 19 height 8
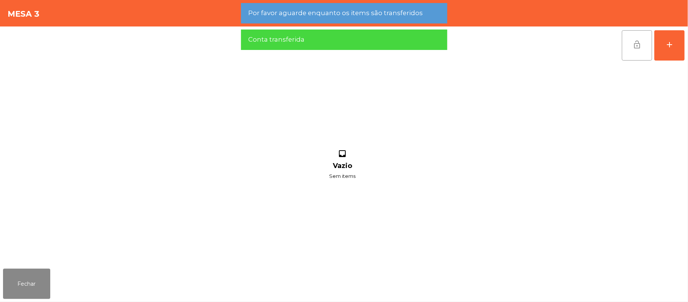
click at [629, 39] on button "lock_open" at bounding box center [637, 45] width 30 height 30
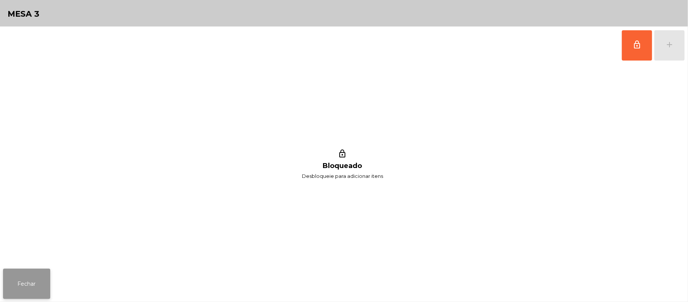
click at [32, 283] on button "Fechar" at bounding box center [26, 283] width 47 height 30
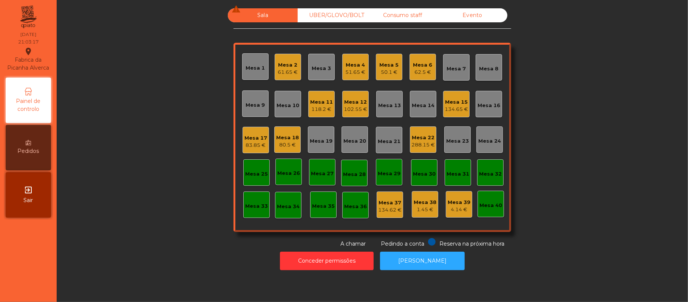
click at [253, 128] on div "Mesa 17 83.85 €" at bounding box center [256, 140] width 26 height 26
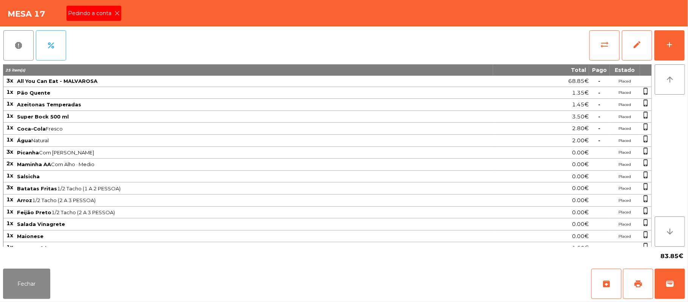
click at [104, 12] on span "Pedindo a conta" at bounding box center [91, 13] width 46 height 8
click at [631, 282] on button "print" at bounding box center [638, 283] width 30 height 30
click at [32, 289] on button "Fechar" at bounding box center [26, 283] width 47 height 30
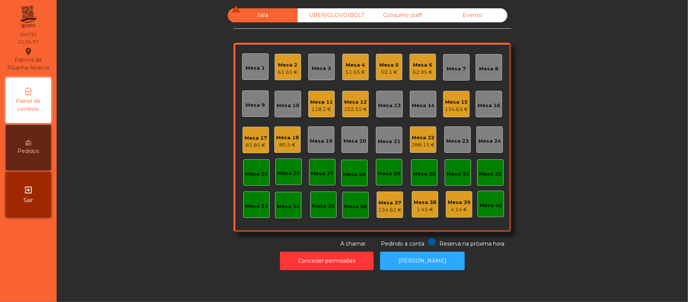
click at [244, 140] on div "Mesa 17" at bounding box center [255, 138] width 23 height 8
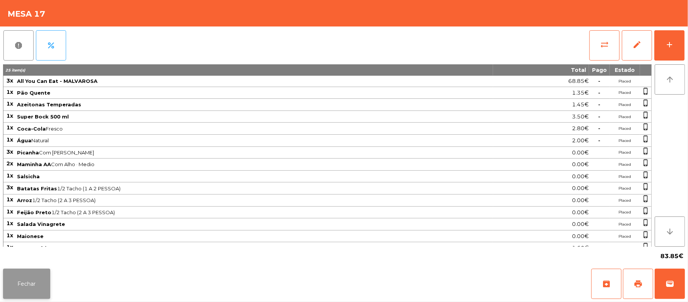
click at [25, 280] on button "Fechar" at bounding box center [26, 283] width 47 height 30
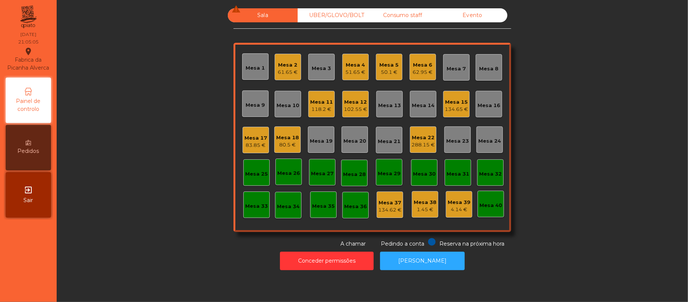
click at [244, 144] on div "83.85 €" at bounding box center [255, 145] width 23 height 8
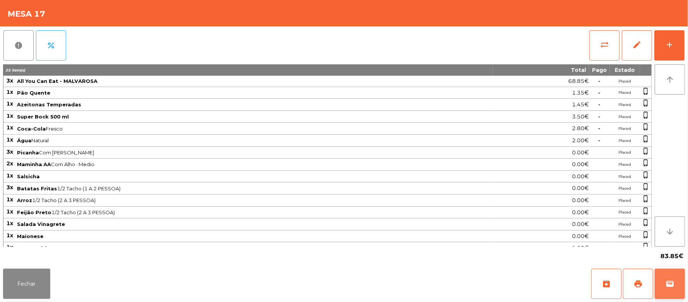
click at [668, 285] on span "wallet" at bounding box center [669, 283] width 9 height 9
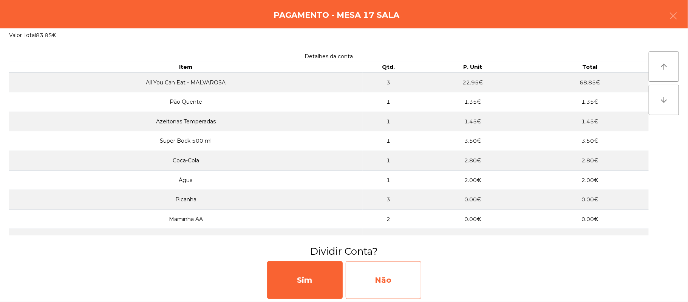
click at [410, 279] on div "Não" at bounding box center [384, 280] width 76 height 38
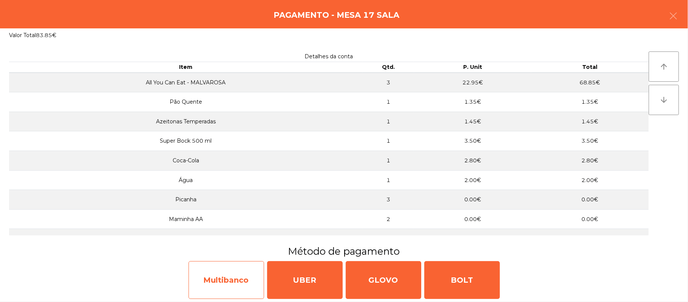
click at [240, 283] on div "Multibanco" at bounding box center [227, 280] width 76 height 38
select select "**"
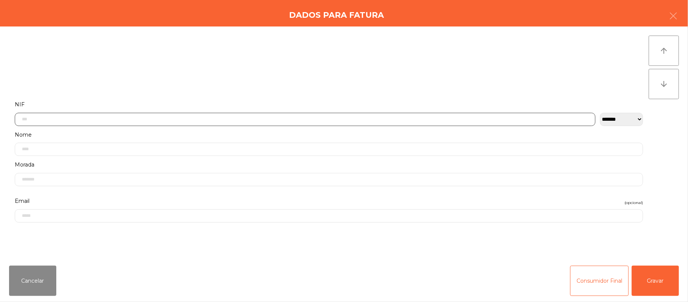
click at [228, 119] on input "text" at bounding box center [305, 119] width 581 height 13
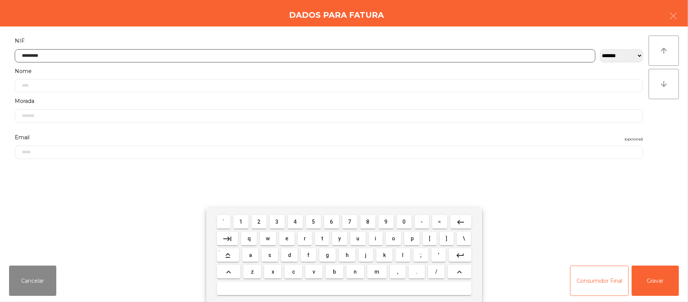
type input "*********"
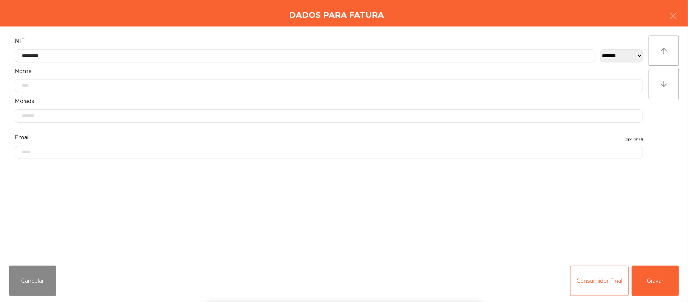
click at [654, 282] on div "` 1 2 3 4 5 6 7 8 9 0 - = keyboard_backspace keyboard_tab q w e r t y u i o p […" at bounding box center [344, 255] width 688 height 94
click at [649, 282] on button "Gravar" at bounding box center [655, 280] width 47 height 30
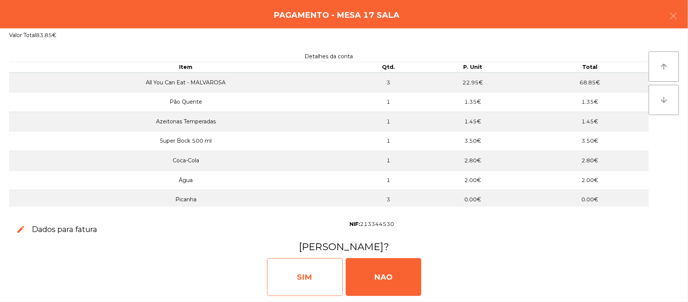
click at [308, 268] on div "SIM" at bounding box center [305, 277] width 76 height 38
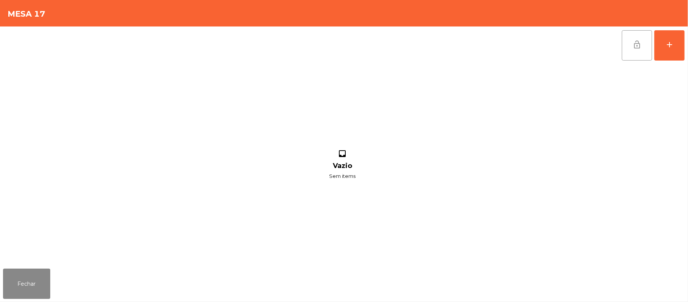
click at [628, 44] on button "lock_open" at bounding box center [637, 45] width 30 height 30
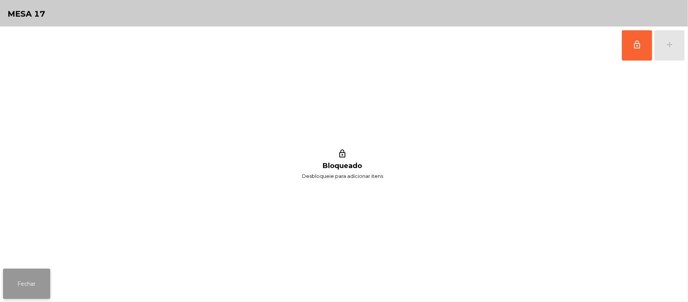
click at [8, 271] on button "Fechar" at bounding box center [26, 283] width 47 height 30
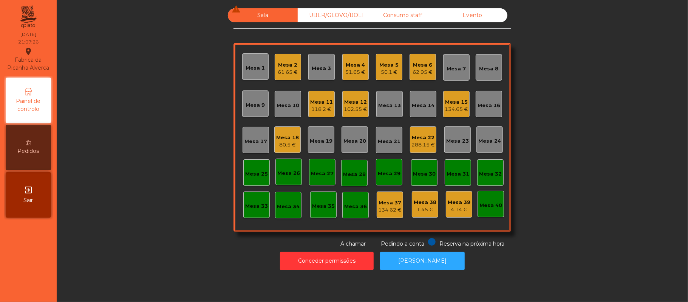
click at [394, 65] on div "Mesa 5" at bounding box center [389, 65] width 19 height 8
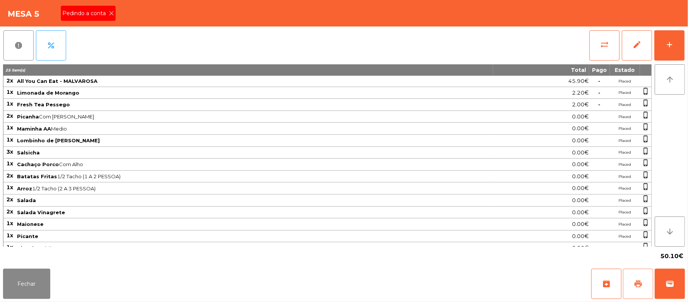
click at [630, 283] on button "print" at bounding box center [638, 283] width 30 height 30
click at [109, 14] on icon at bounding box center [111, 13] width 5 height 5
click at [685, 277] on div "Fechar archive print wallet" at bounding box center [344, 283] width 688 height 36
click at [660, 280] on button "wallet" at bounding box center [670, 283] width 30 height 30
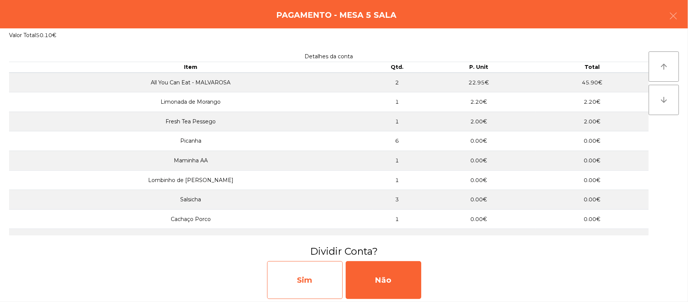
click at [309, 283] on div "Sim" at bounding box center [305, 280] width 76 height 38
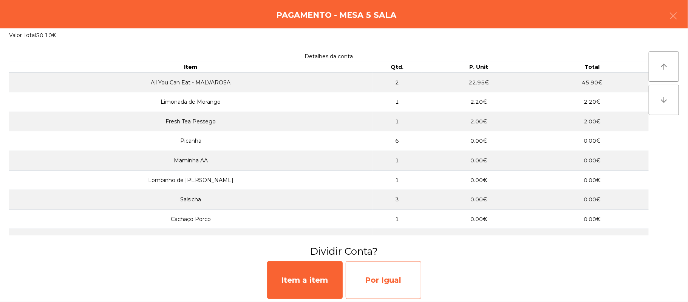
click at [396, 282] on div "Por Igual" at bounding box center [384, 280] width 76 height 38
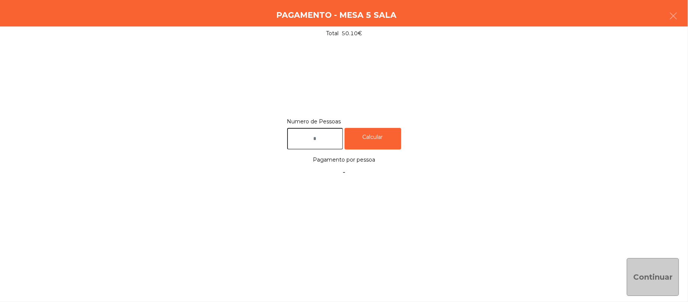
click at [326, 139] on input "text" at bounding box center [315, 139] width 56 height 22
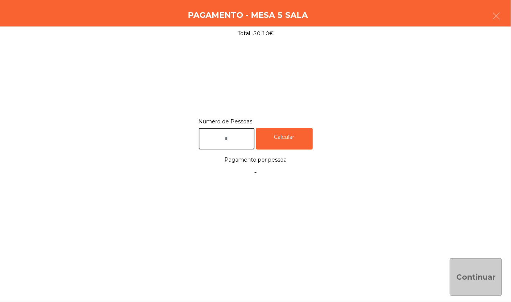
click at [411, 184] on div "Numero de Pessoas Calcular Pagamento por pessoa -" at bounding box center [255, 145] width 511 height 211
click at [472, 49] on div "Numero de Pessoas Calcular Pagamento por pessoa -" at bounding box center [255, 145] width 511 height 211
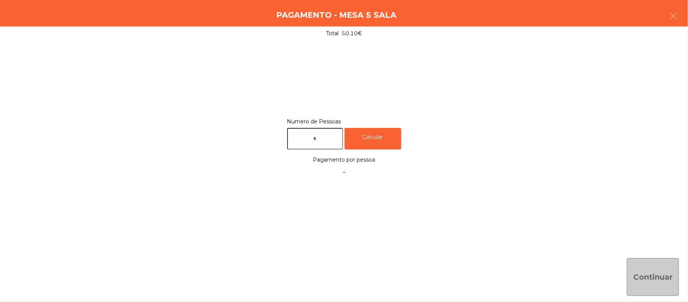
click at [330, 139] on input "text" at bounding box center [315, 139] width 56 height 22
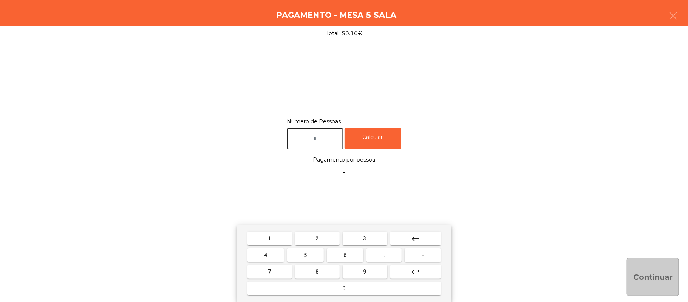
click at [334, 136] on input "text" at bounding box center [315, 139] width 56 height 22
click at [317, 236] on span "2" at bounding box center [317, 238] width 3 height 6
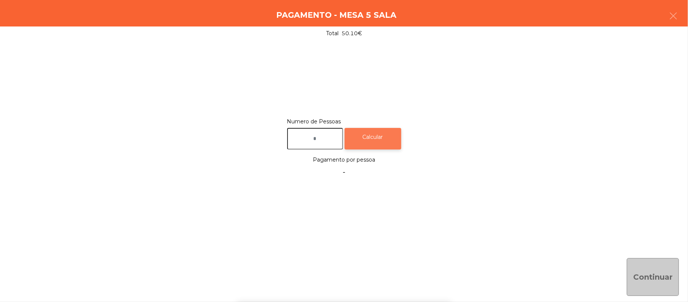
click at [394, 139] on div "Calcular" at bounding box center [373, 139] width 57 height 22
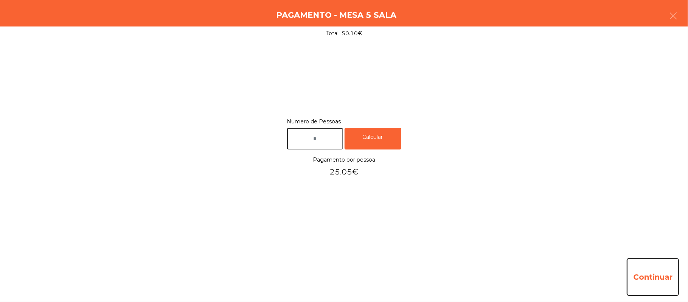
click at [660, 274] on button "Continuar" at bounding box center [653, 277] width 52 height 38
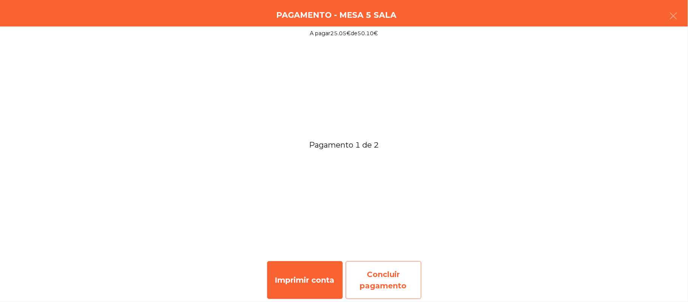
click at [394, 274] on div "Concluir pagamento" at bounding box center [384, 280] width 76 height 38
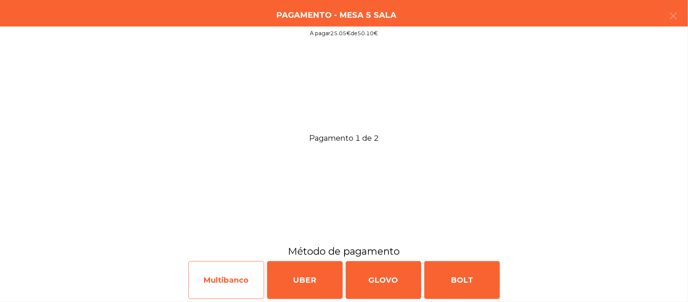
click at [212, 274] on div "Multibanco" at bounding box center [227, 280] width 76 height 38
select select "**"
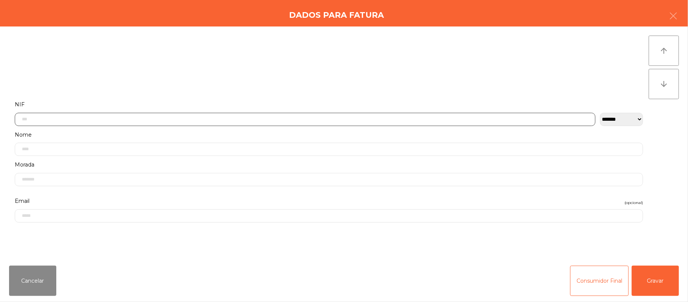
click at [209, 120] on input "text" at bounding box center [305, 119] width 581 height 13
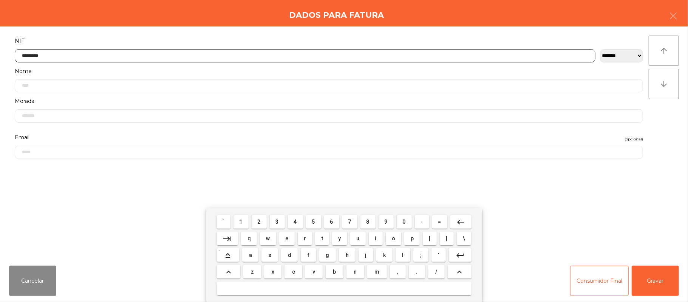
type input "*********"
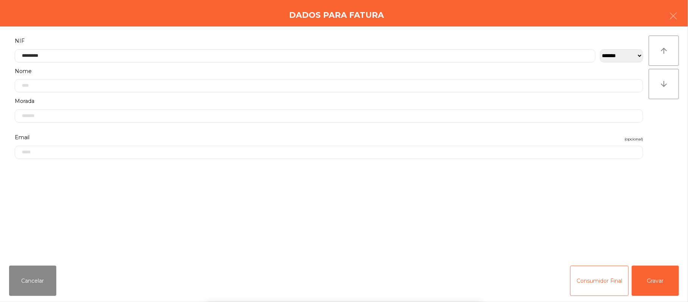
click at [660, 279] on div "` 1 2 3 4 5 6 7 8 9 0 - = keyboard_backspace keyboard_tab q w e r t y u i o p […" at bounding box center [344, 255] width 688 height 94
click at [662, 278] on button "Gravar" at bounding box center [655, 280] width 47 height 30
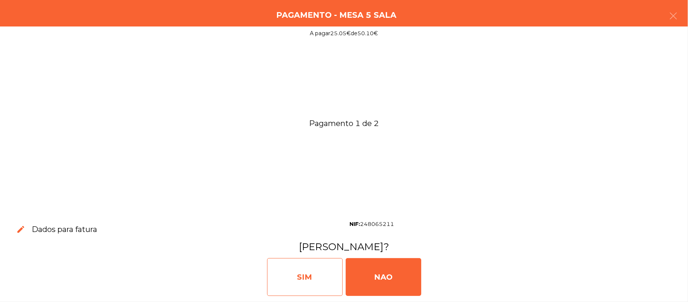
click at [313, 274] on div "SIM" at bounding box center [305, 277] width 76 height 38
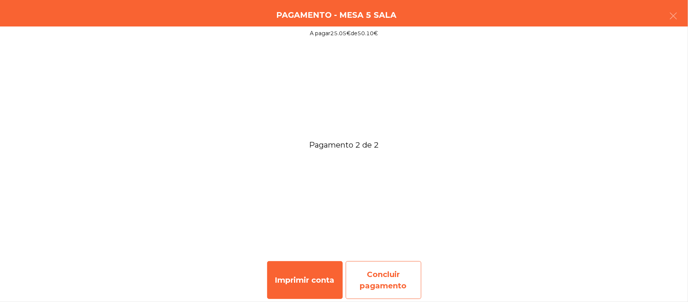
click at [393, 278] on div "Concluir pagamento" at bounding box center [384, 280] width 76 height 38
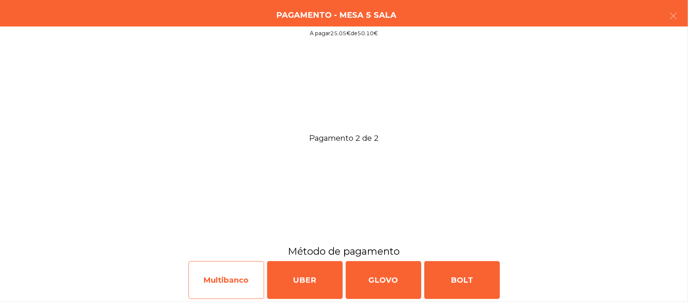
click at [224, 272] on div "Multibanco" at bounding box center [227, 280] width 76 height 38
select select "**"
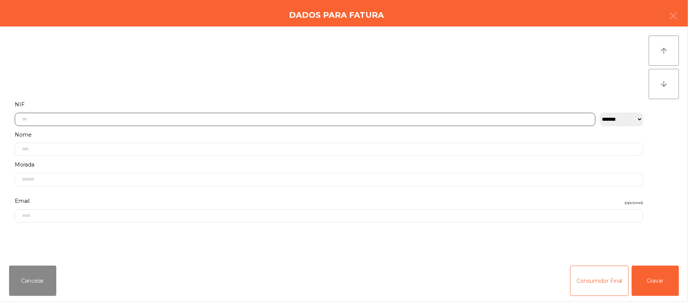
click at [159, 119] on input "text" at bounding box center [305, 119] width 581 height 13
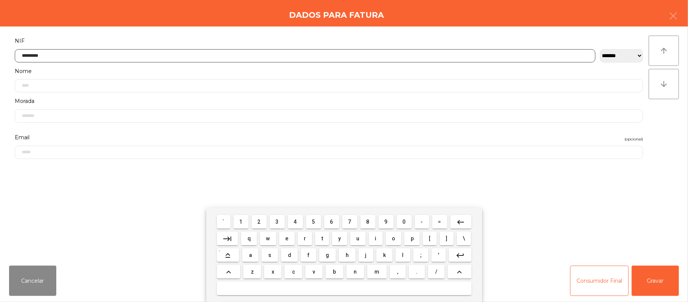
type input "*********"
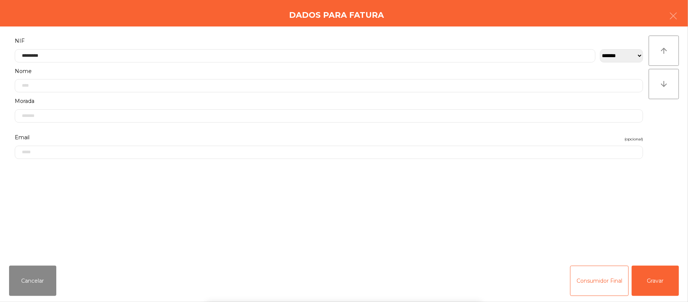
click at [663, 280] on div "` 1 2 3 4 5 6 7 8 9 0 - = keyboard_backspace keyboard_tab q w e r t y u i o p […" at bounding box center [344, 255] width 688 height 94
click at [659, 276] on div "` 1 2 3 4 5 6 7 8 9 0 - = keyboard_backspace keyboard_tab q w e r t y u i o p […" at bounding box center [344, 255] width 688 height 94
click at [648, 277] on button "Gravar" at bounding box center [655, 280] width 47 height 30
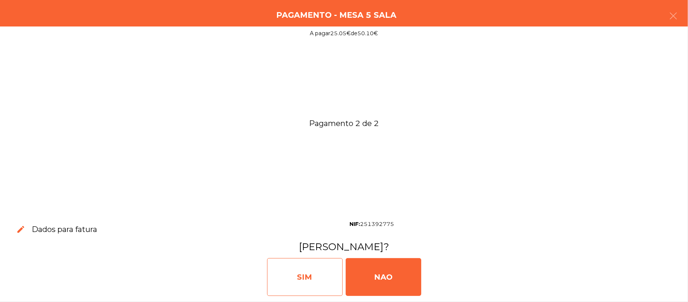
click at [312, 276] on div "SIM" at bounding box center [305, 277] width 76 height 38
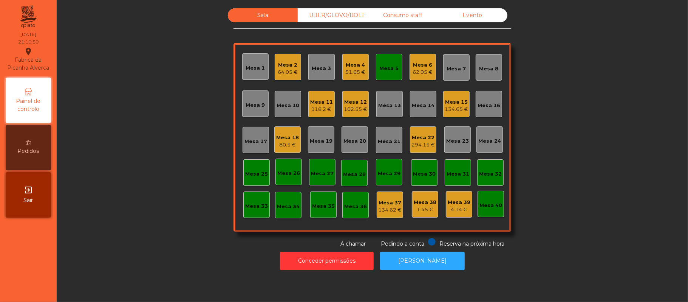
click at [382, 62] on div "Mesa 5" at bounding box center [389, 67] width 19 height 11
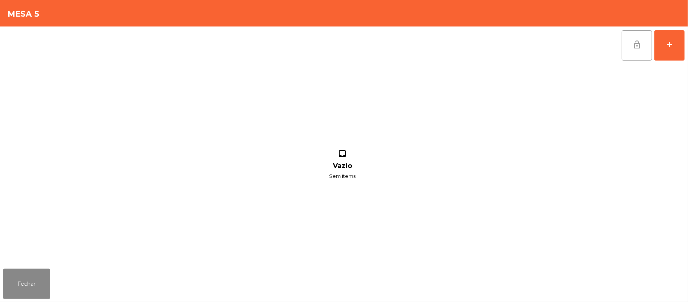
click at [638, 48] on span "lock_open" at bounding box center [637, 44] width 9 height 9
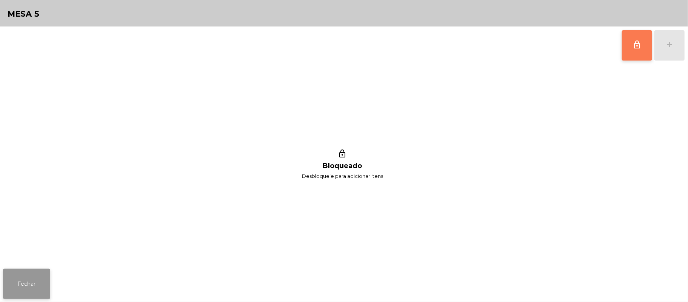
click at [17, 283] on button "Fechar" at bounding box center [26, 283] width 47 height 30
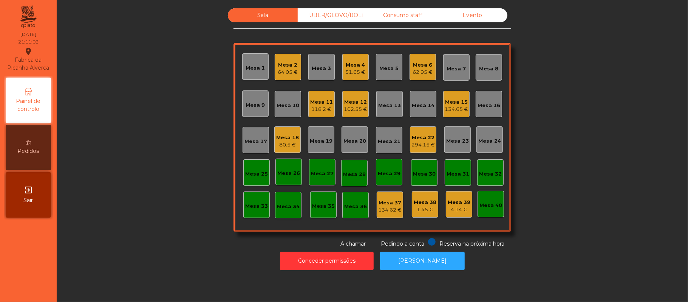
click at [391, 104] on div "Mesa 13" at bounding box center [389, 106] width 23 height 8
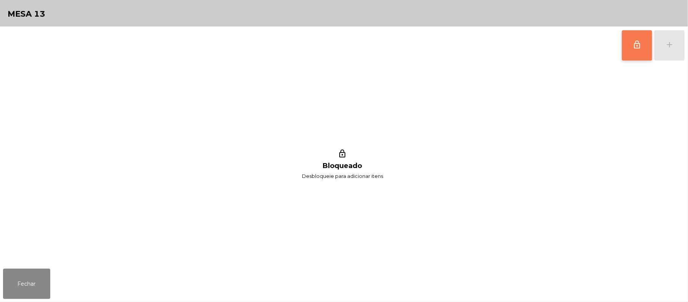
click at [636, 47] on span "lock_outline" at bounding box center [637, 44] width 9 height 9
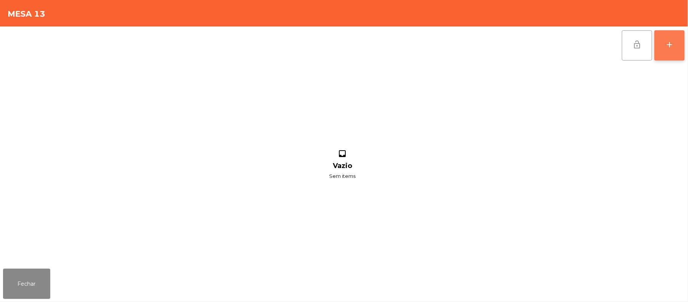
click at [671, 43] on div "add" at bounding box center [669, 44] width 9 height 9
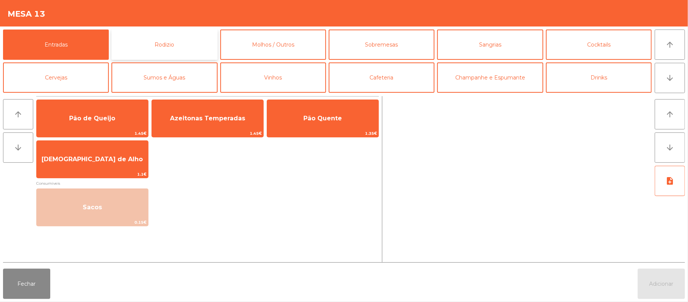
click at [164, 49] on button "Rodizio" at bounding box center [164, 44] width 106 height 30
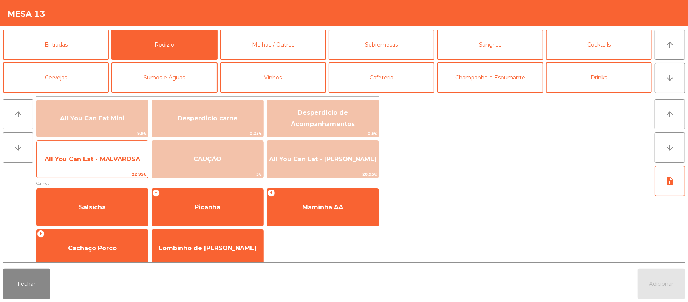
click at [111, 165] on span "All You Can Eat - MALVAROSA" at bounding box center [92, 159] width 111 height 20
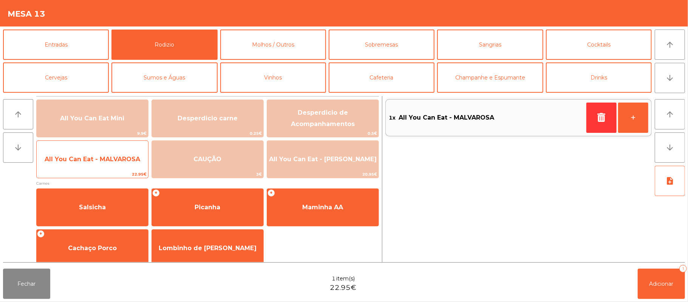
click at [107, 164] on span "All You Can Eat - MALVAROSA" at bounding box center [92, 159] width 111 height 20
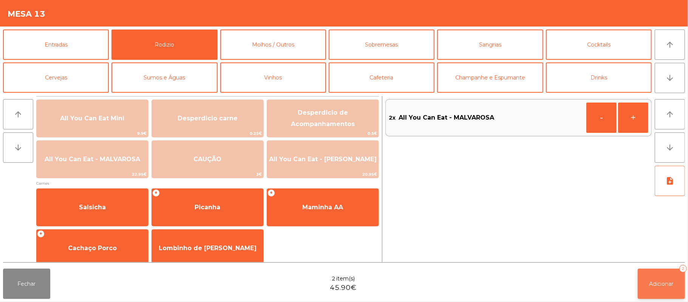
click at [664, 280] on span "Adicionar" at bounding box center [662, 283] width 24 height 7
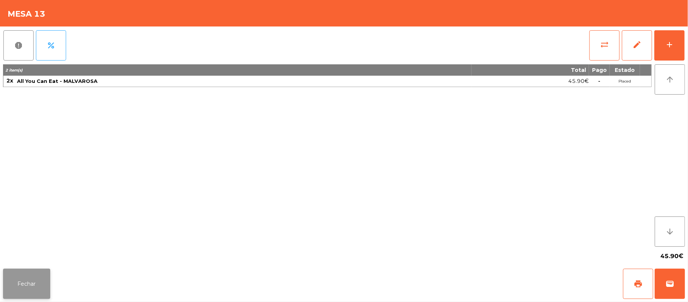
click at [26, 290] on button "Fechar" at bounding box center [26, 283] width 47 height 30
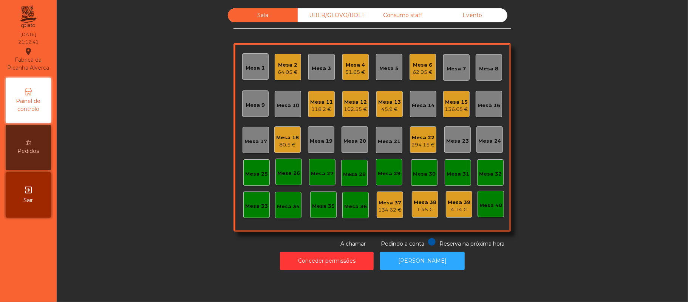
click at [326, 65] on div "Mesa 3" at bounding box center [321, 69] width 19 height 8
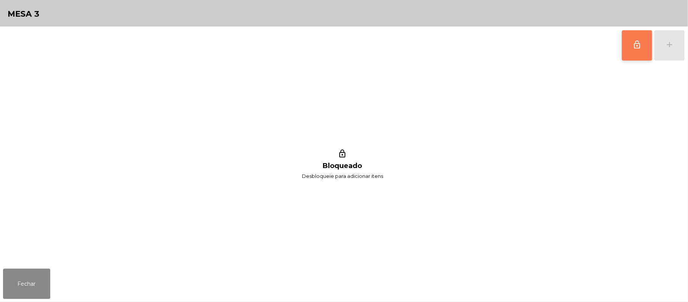
click at [625, 52] on button "lock_outline" at bounding box center [637, 45] width 30 height 30
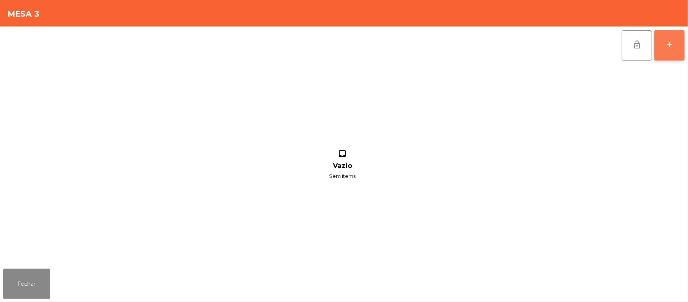
click at [670, 46] on div "add" at bounding box center [669, 44] width 9 height 9
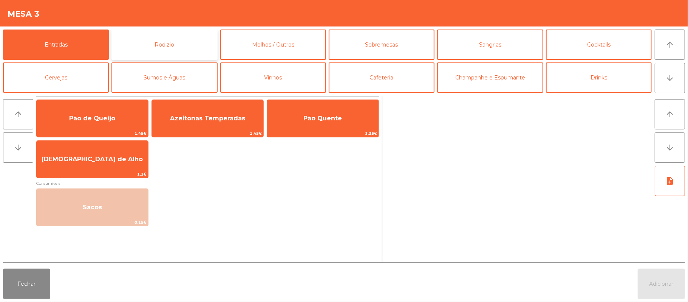
click at [185, 48] on button "Rodizio" at bounding box center [164, 44] width 106 height 30
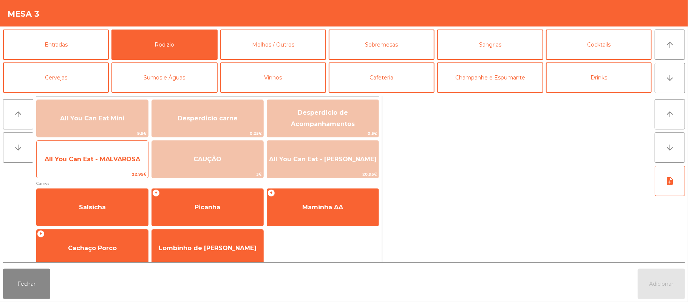
click at [101, 168] on span "All You Can Eat - MALVAROSA" at bounding box center [92, 159] width 111 height 20
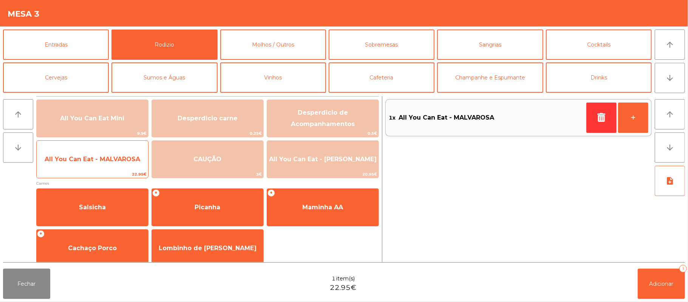
click at [105, 164] on span "All You Can Eat - MALVAROSA" at bounding box center [92, 159] width 111 height 20
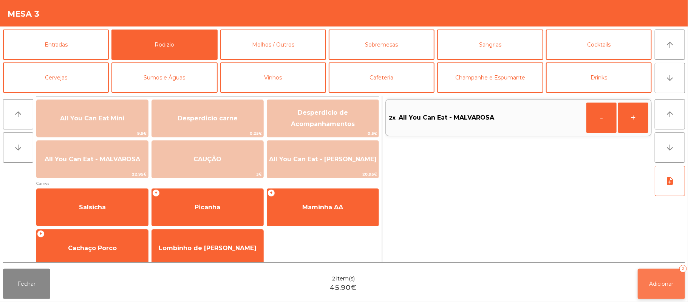
click at [662, 279] on button "Adicionar 2" at bounding box center [661, 283] width 47 height 30
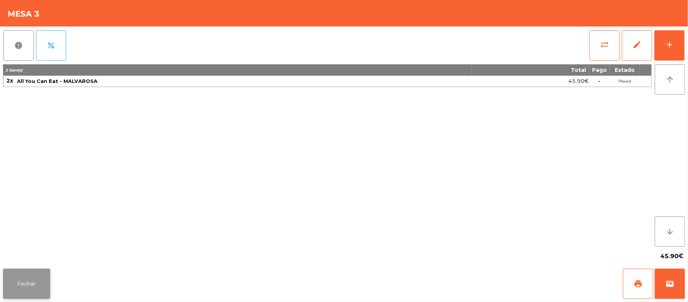
click at [39, 288] on button "Fechar" at bounding box center [26, 283] width 47 height 30
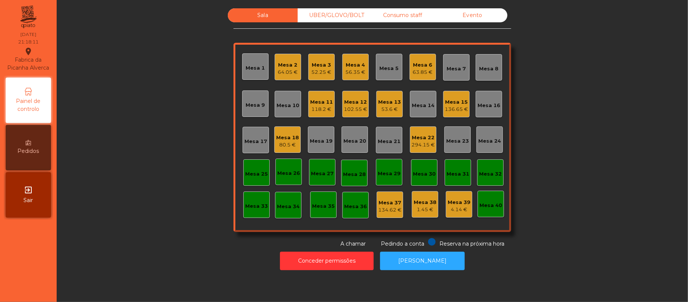
click at [323, 64] on div "Mesa 3" at bounding box center [322, 65] width 20 height 8
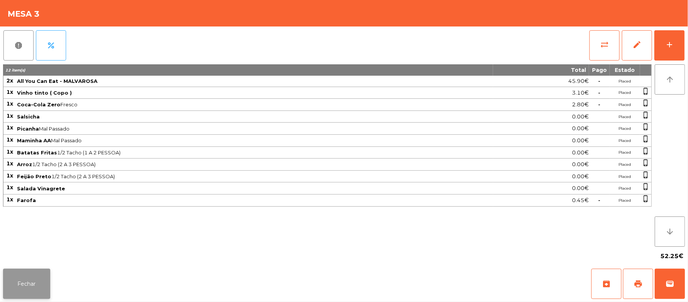
click at [20, 289] on button "Fechar" at bounding box center [26, 283] width 47 height 30
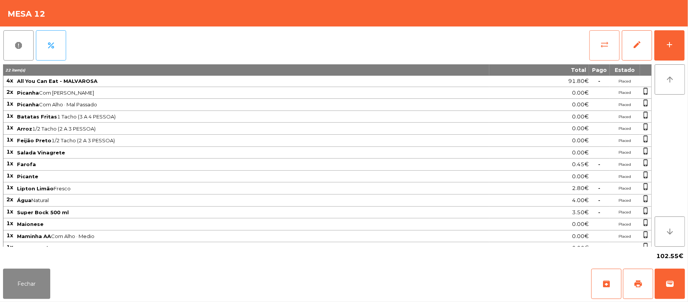
click at [600, 49] on button "sync_alt" at bounding box center [604, 45] width 30 height 30
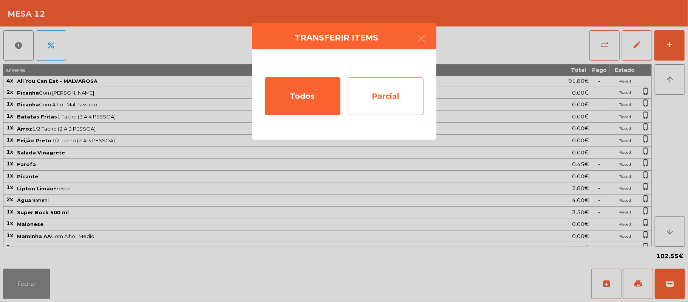
click at [395, 97] on div "Parcial" at bounding box center [386, 96] width 76 height 38
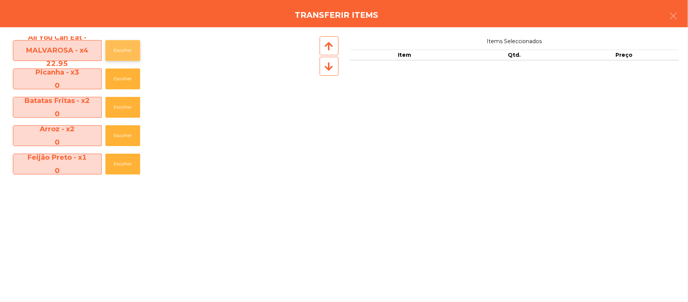
click at [132, 50] on button "Escolher" at bounding box center [122, 50] width 35 height 21
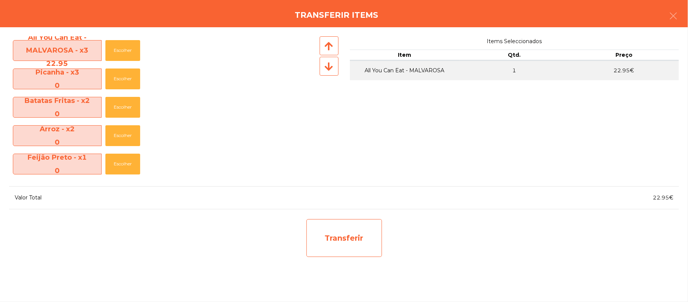
click at [362, 245] on div "Transferir" at bounding box center [344, 238] width 76 height 38
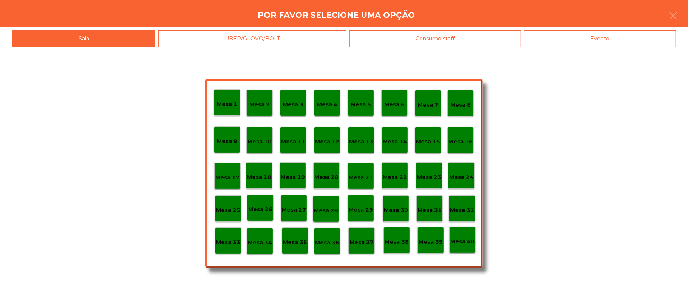
click at [360, 241] on p "Mesa 37" at bounding box center [362, 242] width 24 height 9
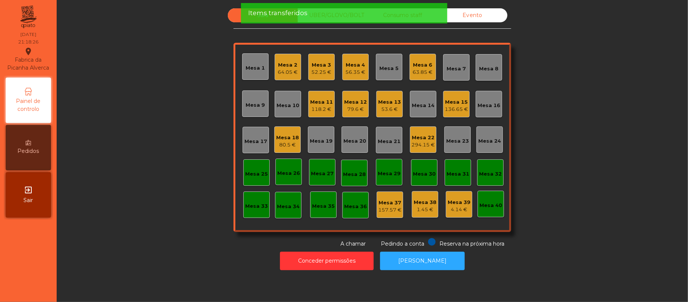
click at [351, 101] on div "Mesa 12" at bounding box center [355, 102] width 23 height 8
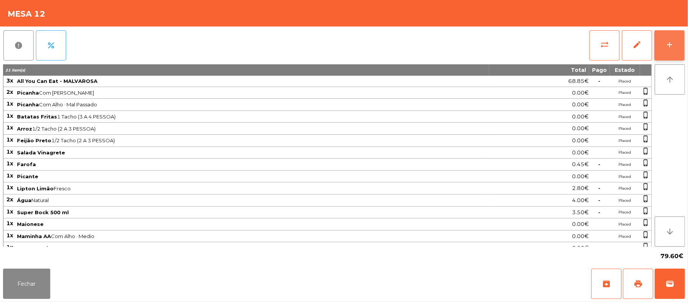
click at [670, 41] on div "add" at bounding box center [669, 44] width 9 height 9
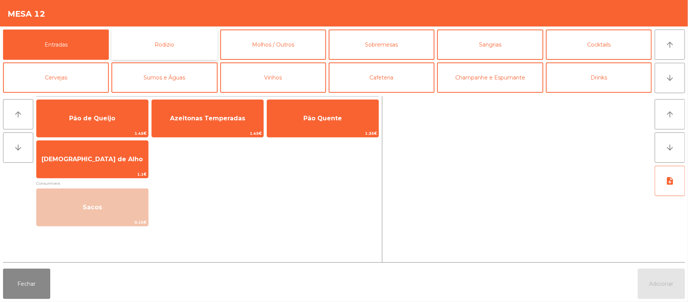
click at [185, 43] on button "Rodizio" at bounding box center [164, 44] width 106 height 30
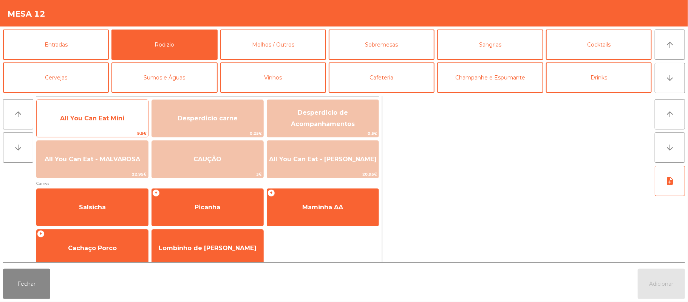
click at [105, 116] on span "All You Can Eat Mini" at bounding box center [92, 117] width 64 height 7
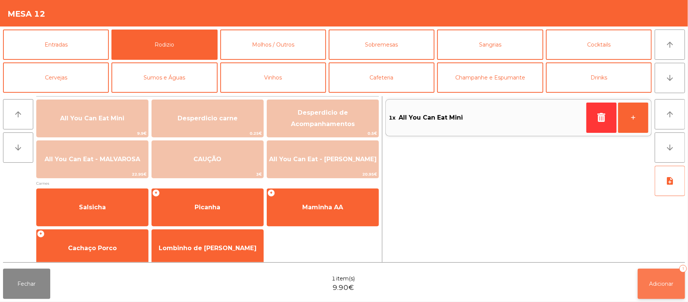
click at [661, 283] on span "Adicionar" at bounding box center [662, 283] width 24 height 7
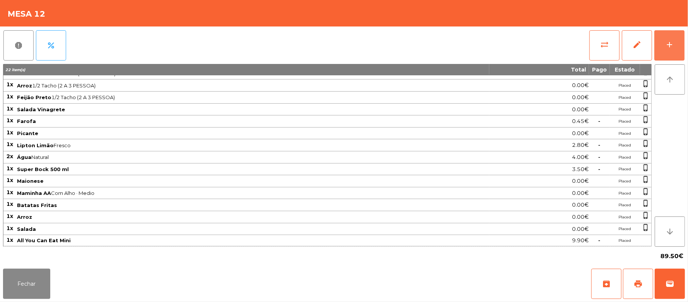
scroll to position [0, 0]
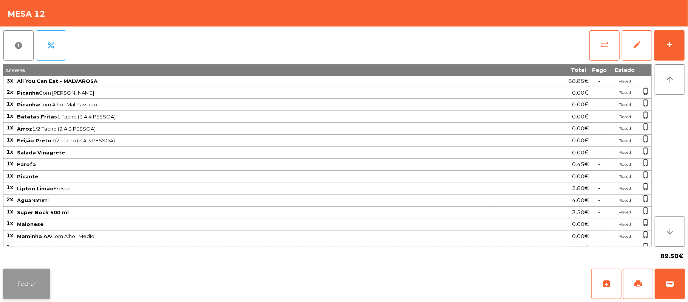
click at [26, 291] on button "Fechar" at bounding box center [26, 283] width 47 height 30
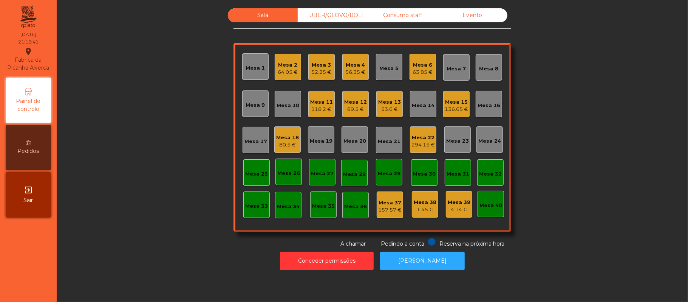
click at [360, 112] on div "89.5 €" at bounding box center [355, 109] width 23 height 8
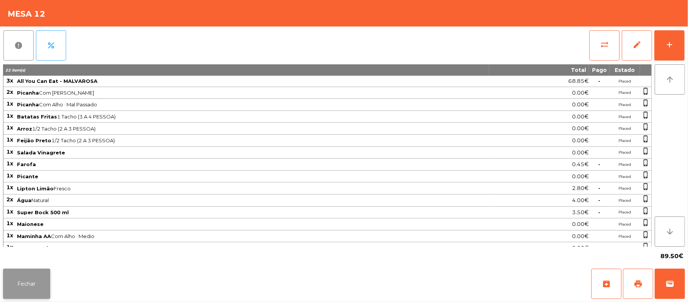
click at [26, 295] on button "Fechar" at bounding box center [26, 283] width 47 height 30
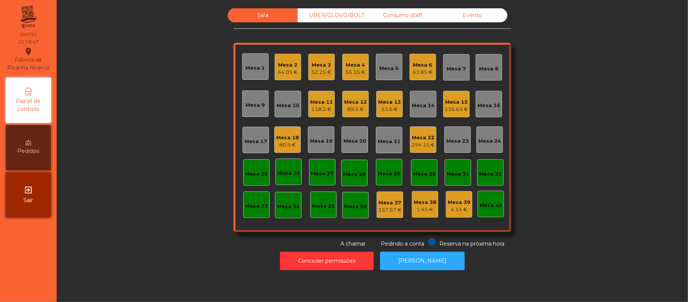
click at [388, 110] on div "53.6 €" at bounding box center [389, 109] width 23 height 8
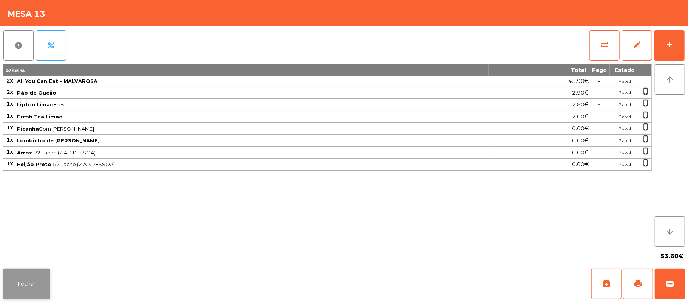
click at [26, 289] on button "Fechar" at bounding box center [26, 283] width 47 height 30
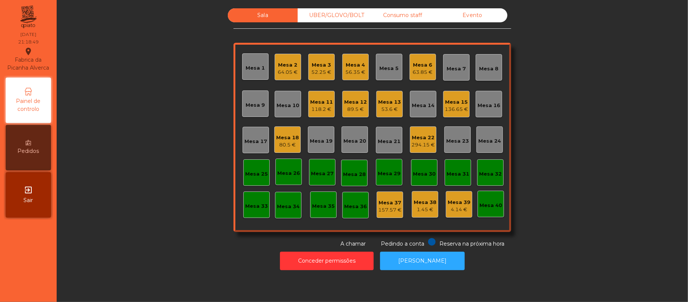
click at [452, 106] on div "136.65 €" at bounding box center [456, 109] width 23 height 8
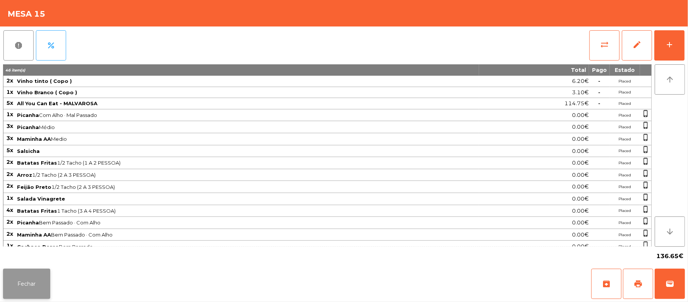
click at [28, 289] on button "Fechar" at bounding box center [26, 283] width 47 height 30
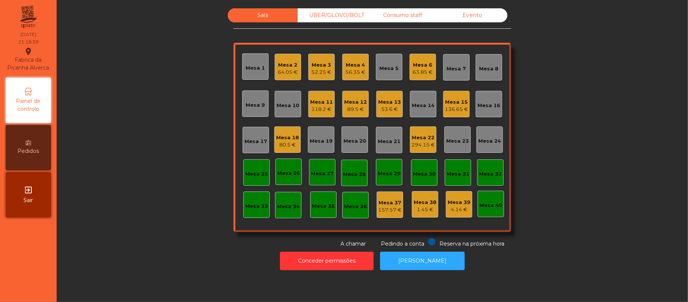
click at [323, 103] on div "Mesa 11" at bounding box center [321, 102] width 23 height 8
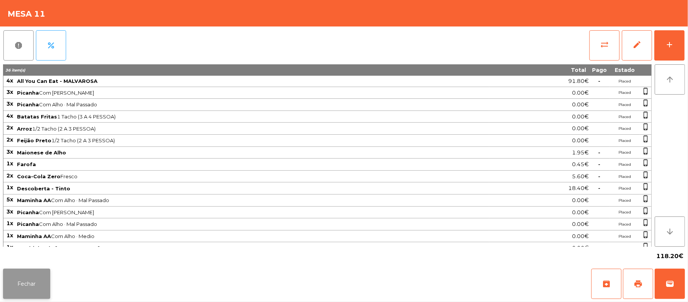
click at [25, 283] on button "Fechar" at bounding box center [26, 283] width 47 height 30
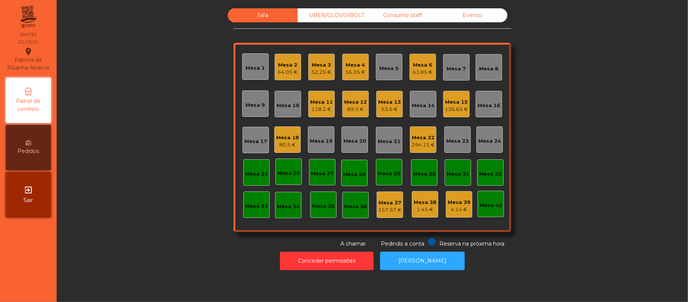
click at [291, 144] on div "80.5 €" at bounding box center [287, 145] width 23 height 8
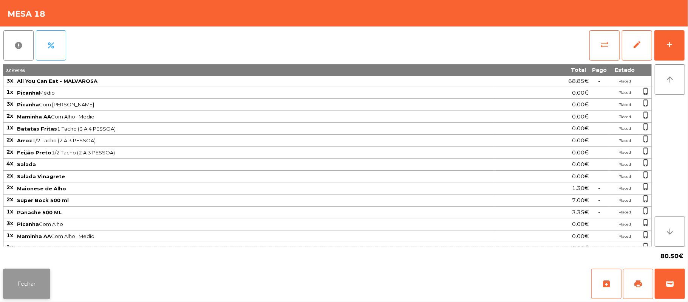
click at [23, 289] on button "Fechar" at bounding box center [26, 283] width 47 height 30
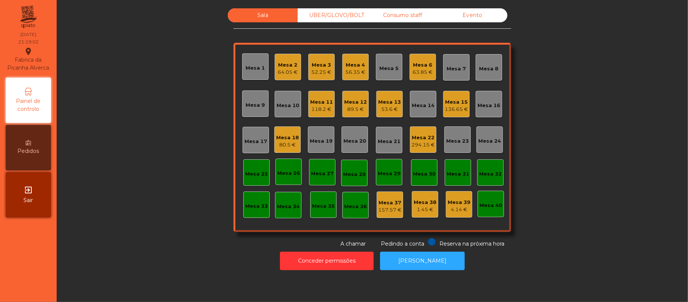
click at [415, 145] on div "294.15 €" at bounding box center [422, 145] width 23 height 8
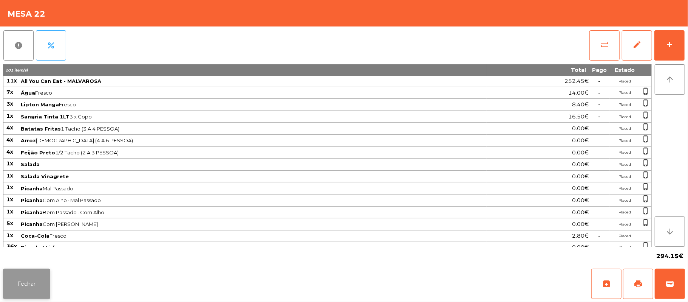
click at [23, 286] on button "Fechar" at bounding box center [26, 283] width 47 height 30
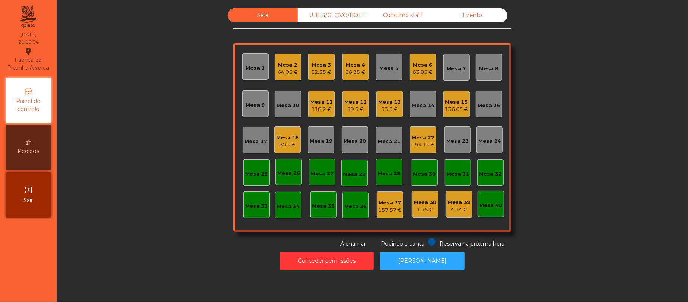
click at [289, 147] on div "80.5 €" at bounding box center [287, 145] width 23 height 8
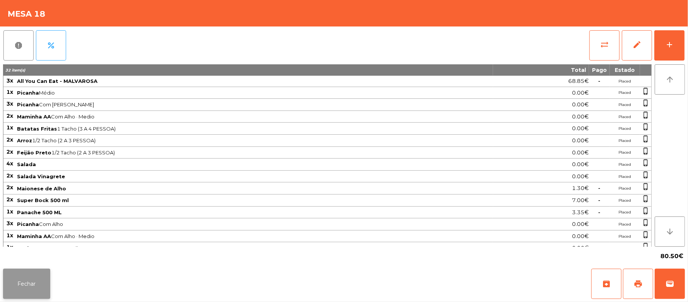
click at [26, 289] on button "Fechar" at bounding box center [26, 283] width 47 height 30
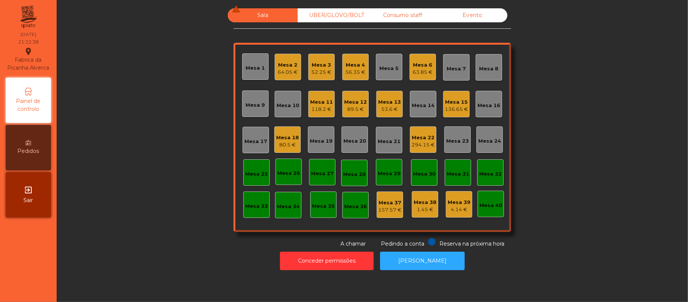
click at [278, 74] on div "64.05 €" at bounding box center [288, 72] width 20 height 8
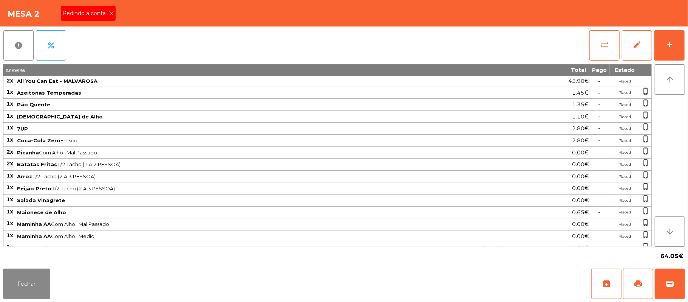
click at [112, 14] on icon at bounding box center [111, 13] width 5 height 5
click at [636, 271] on button "print" at bounding box center [638, 283] width 30 height 30
click at [682, 285] on button "wallet" at bounding box center [670, 283] width 30 height 30
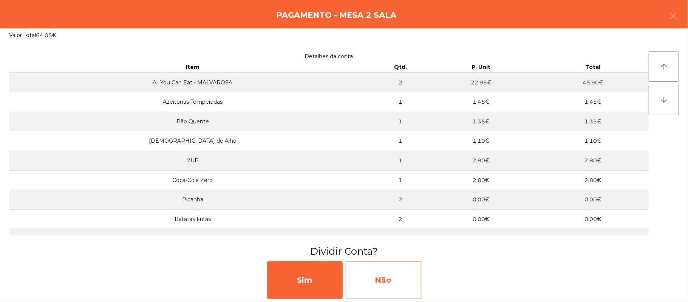
click at [383, 271] on div "Não" at bounding box center [384, 280] width 76 height 38
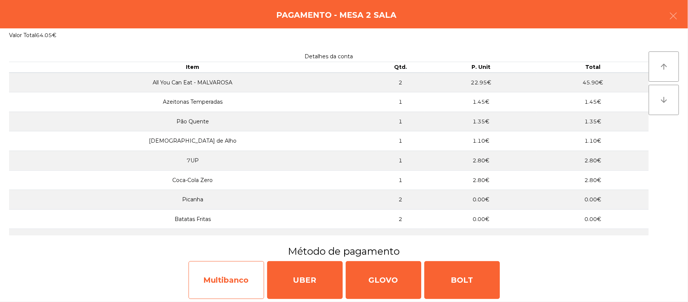
click at [240, 278] on div "Multibanco" at bounding box center [227, 280] width 76 height 38
select select "**"
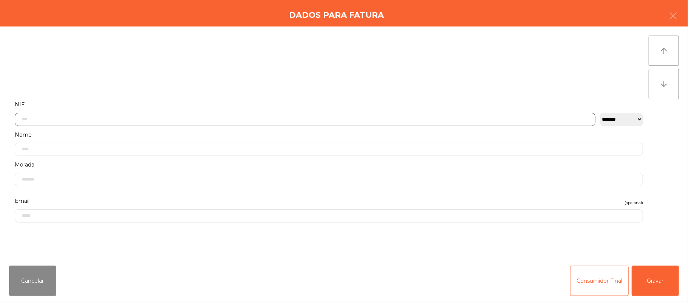
click at [280, 118] on input "text" at bounding box center [305, 119] width 581 height 13
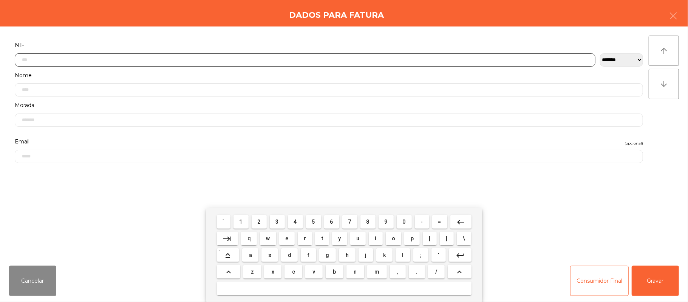
scroll to position [63, 0]
type input "*********"
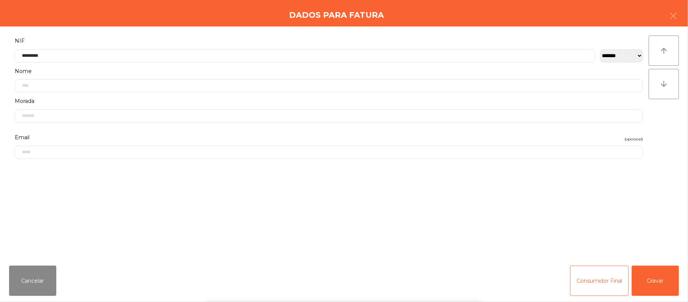
click at [655, 273] on div "` 1 2 3 4 5 6 7 8 9 0 - = keyboard_backspace keyboard_tab q w e r t y u i o p […" at bounding box center [344, 255] width 688 height 94
click at [657, 274] on button "Gravar" at bounding box center [655, 280] width 47 height 30
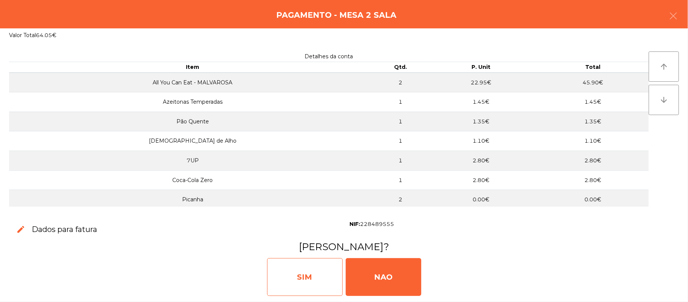
click at [297, 280] on div "SIM" at bounding box center [305, 277] width 76 height 38
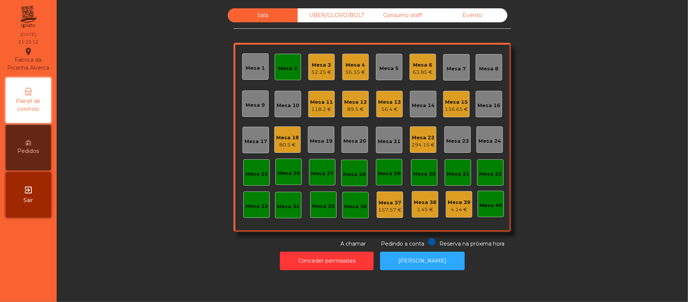
click at [433, 278] on div "Sala UBER/[GEOGRAPHIC_DATA]/BOLT Consumo staff Evento Mesa 1 Mesa 2 Mesa 3 52.2…" at bounding box center [372, 151] width 631 height 302
click at [427, 260] on button "[PERSON_NAME]" at bounding box center [422, 260] width 85 height 19
click at [278, 65] on div "Mesa 2" at bounding box center [287, 69] width 19 height 8
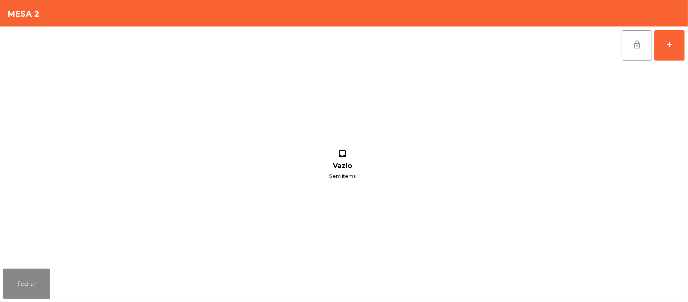
click at [625, 42] on button "lock_open" at bounding box center [637, 45] width 30 height 30
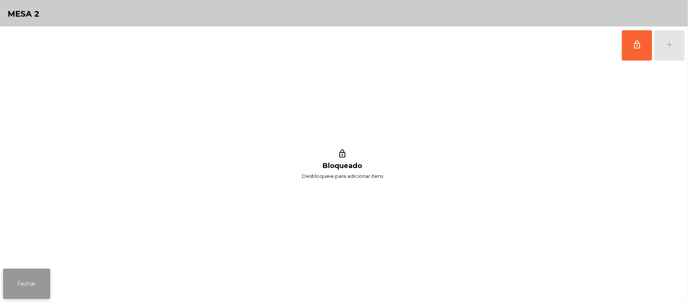
click at [40, 288] on button "Fechar" at bounding box center [26, 283] width 47 height 30
click at [628, 55] on button "lock_outline" at bounding box center [637, 45] width 30 height 30
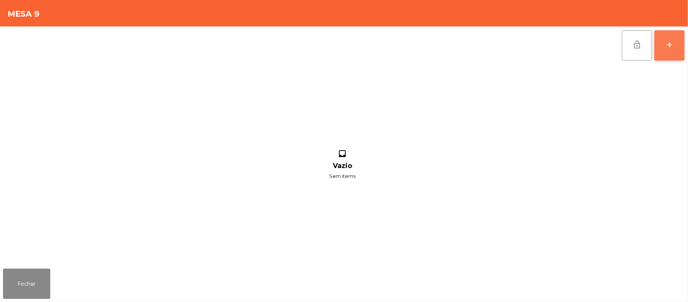
click at [671, 51] on button "add" at bounding box center [669, 45] width 30 height 30
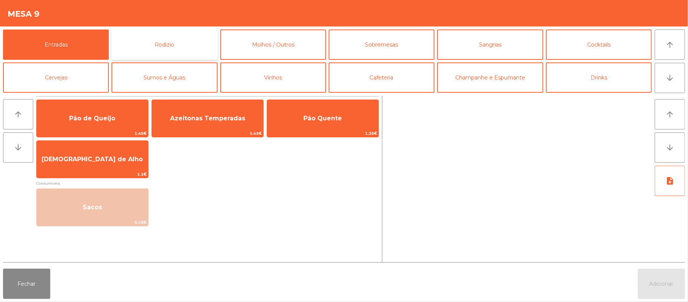
click at [188, 48] on button "Rodizio" at bounding box center [164, 44] width 106 height 30
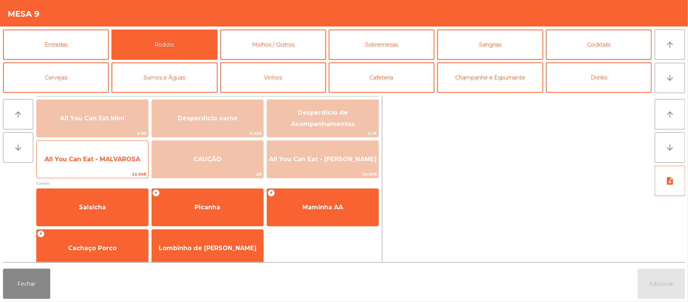
click at [113, 176] on span "22.95€" at bounding box center [92, 173] width 111 height 7
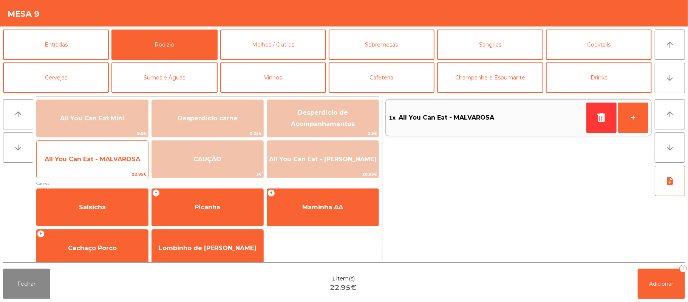
click at [109, 170] on span "22.95€" at bounding box center [92, 173] width 111 height 7
click at [108, 166] on span "All You Can Eat - MALVAROSA" at bounding box center [92, 159] width 111 height 20
click at [108, 169] on span "All You Can Eat - MALVAROSA" at bounding box center [92, 159] width 111 height 20
click at [106, 170] on span "22.95€" at bounding box center [92, 173] width 111 height 7
click at [107, 168] on span "All You Can Eat - MALVAROSA" at bounding box center [92, 159] width 111 height 20
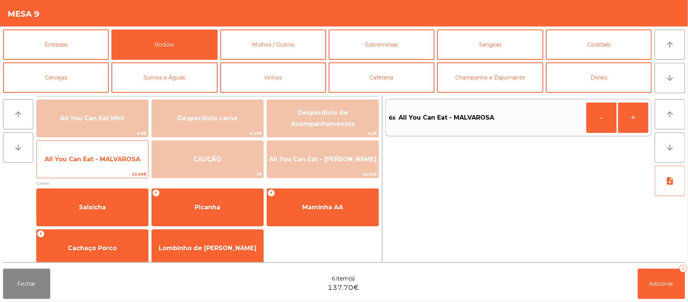
click at [109, 172] on span "22.95€" at bounding box center [92, 173] width 111 height 7
click at [112, 165] on span "All You Can Eat - MALVAROSA" at bounding box center [92, 159] width 111 height 20
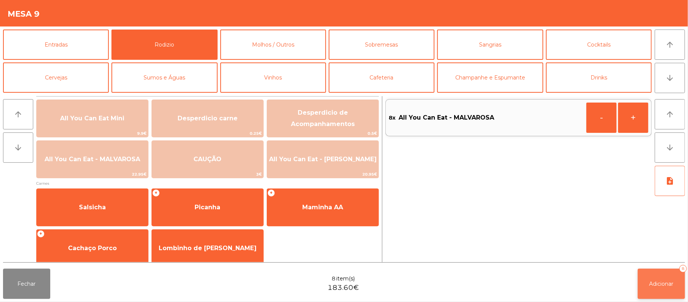
click at [660, 283] on span "Adicionar" at bounding box center [662, 283] width 24 height 7
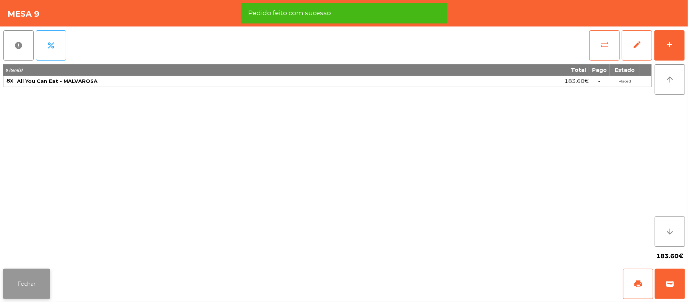
click at [23, 295] on button "Fechar" at bounding box center [26, 283] width 47 height 30
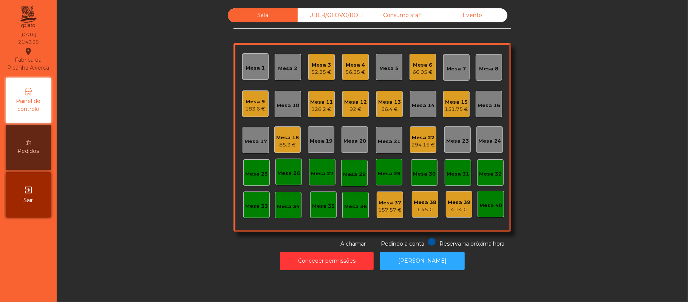
click at [421, 70] on div "66.05 €" at bounding box center [423, 72] width 20 height 8
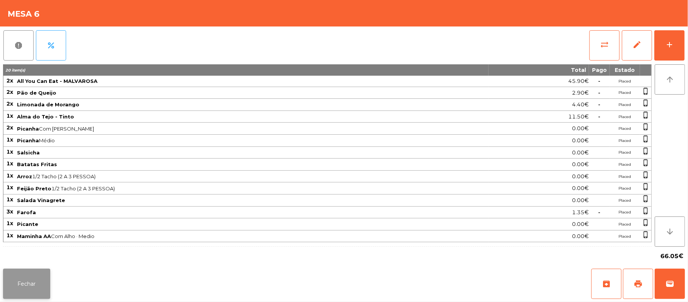
click at [25, 288] on button "Fechar" at bounding box center [26, 283] width 47 height 30
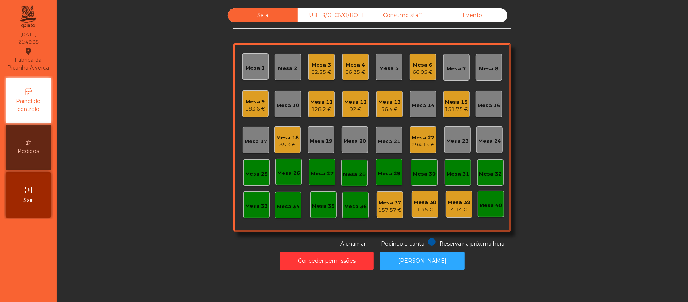
click at [246, 104] on div "Mesa 9" at bounding box center [256, 102] width 20 height 8
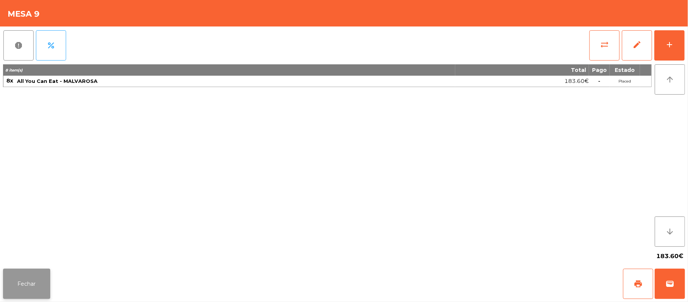
click at [26, 283] on button "Fechar" at bounding box center [26, 283] width 47 height 30
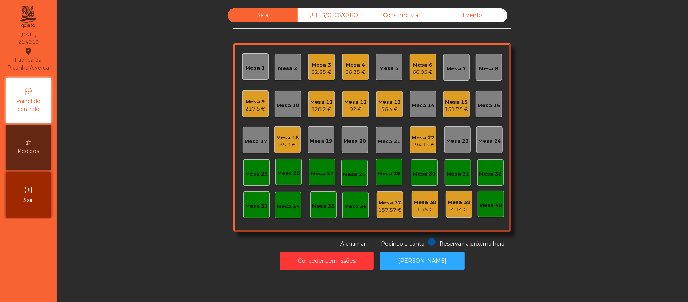
click at [416, 135] on div "Mesa 22" at bounding box center [422, 138] width 23 height 8
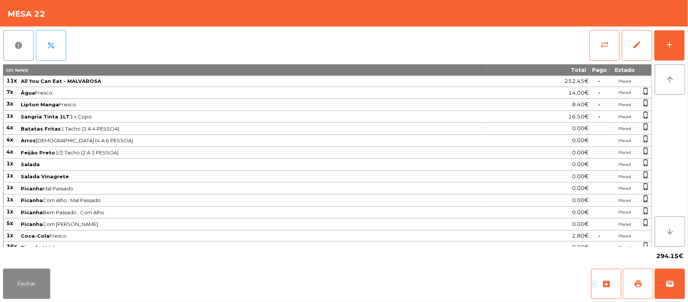
click at [639, 283] on span "print" at bounding box center [638, 283] width 9 height 9
click at [609, 43] on span "sync_alt" at bounding box center [604, 44] width 9 height 9
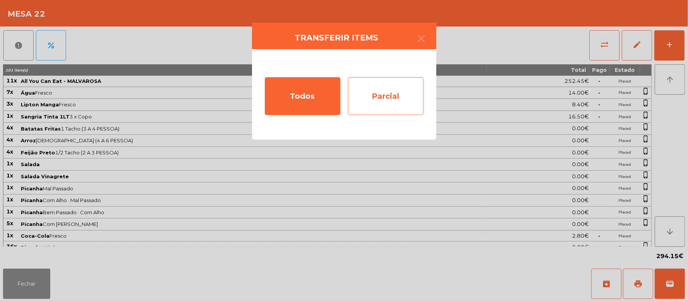
click at [384, 98] on div "Parcial" at bounding box center [386, 96] width 76 height 38
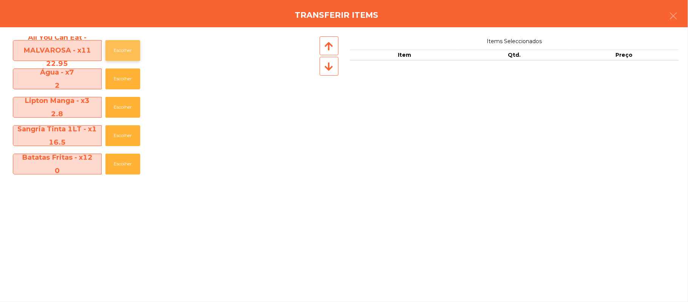
click at [126, 48] on button "Escolher" at bounding box center [122, 50] width 35 height 21
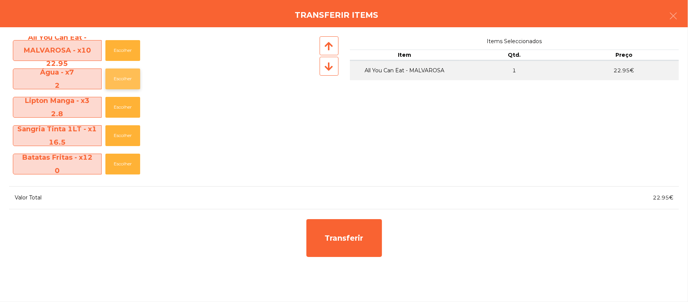
click at [136, 80] on button "Escolher" at bounding box center [122, 78] width 35 height 21
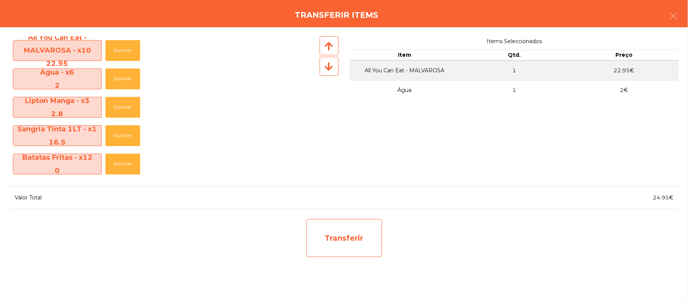
click at [360, 237] on div "Transferir" at bounding box center [344, 238] width 76 height 38
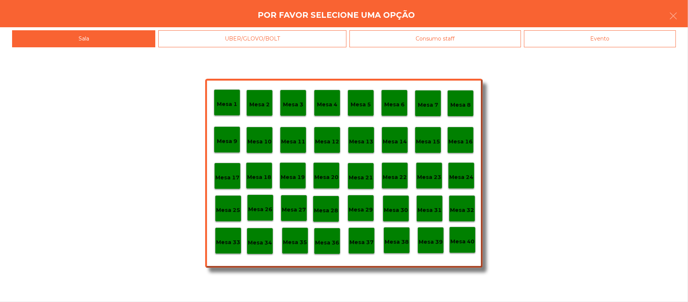
click at [227, 206] on p "Mesa 25" at bounding box center [228, 210] width 24 height 9
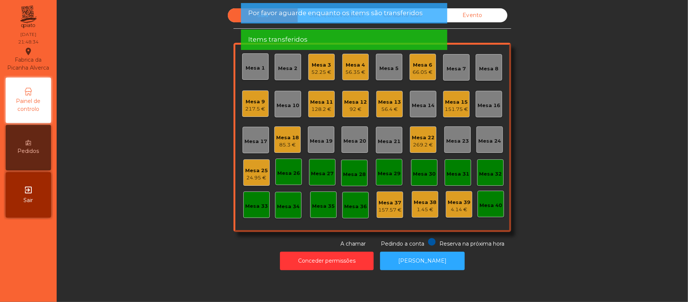
click at [260, 172] on div "Mesa 25" at bounding box center [256, 171] width 23 height 8
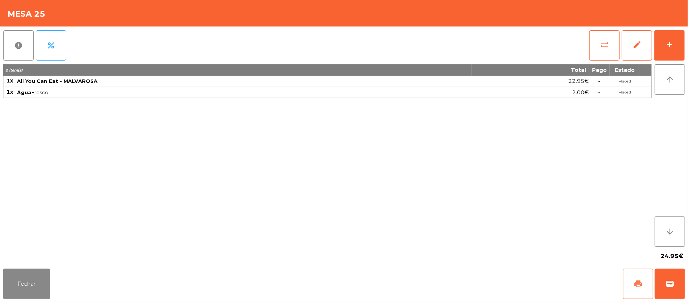
click at [633, 280] on button "print" at bounding box center [638, 283] width 30 height 30
click at [593, 48] on button "sync_alt" at bounding box center [604, 45] width 30 height 30
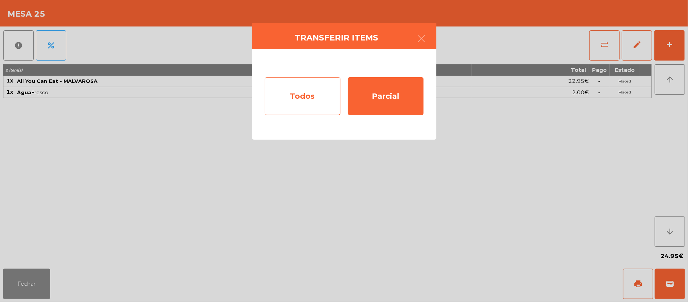
click at [308, 99] on div "Todos" at bounding box center [303, 96] width 76 height 38
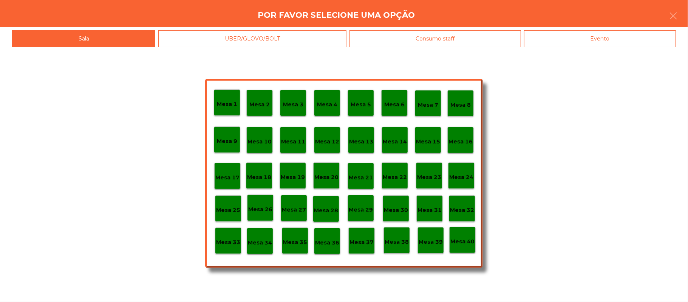
click at [598, 39] on div "Evento" at bounding box center [600, 38] width 152 height 17
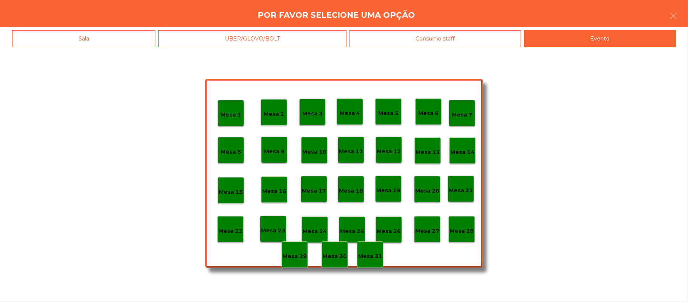
click at [468, 227] on p "Mesa 28" at bounding box center [462, 230] width 24 height 9
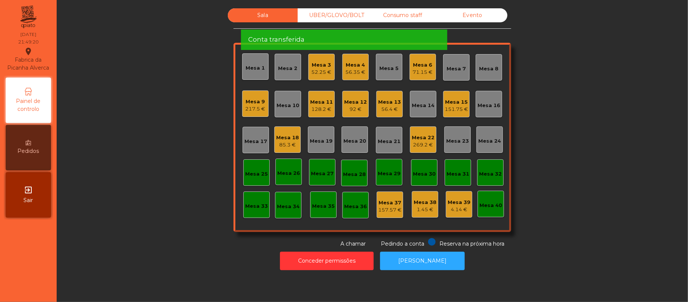
click at [416, 143] on div "269.2 €" at bounding box center [423, 145] width 23 height 8
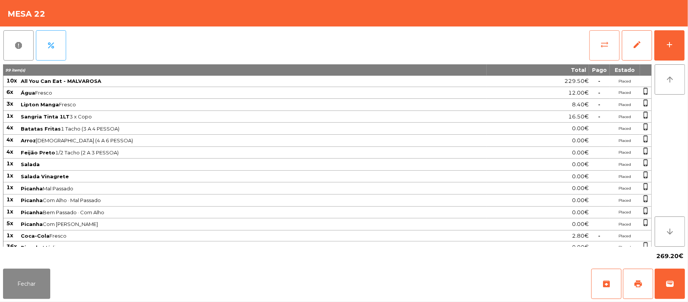
click at [599, 41] on button "sync_alt" at bounding box center [604, 45] width 30 height 30
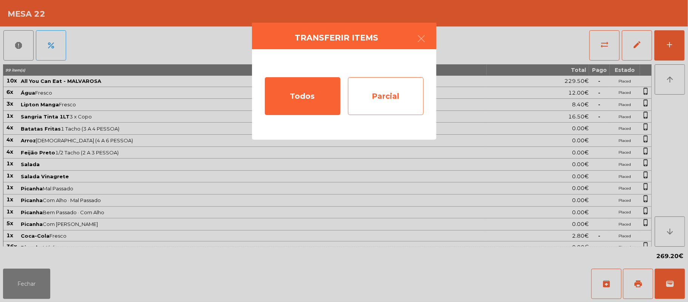
click at [396, 96] on div "Parcial" at bounding box center [386, 96] width 76 height 38
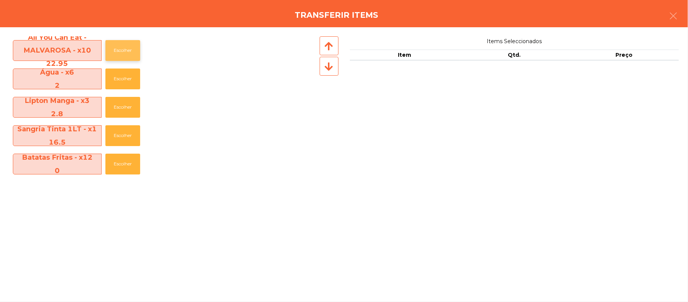
click at [126, 49] on button "Escolher" at bounding box center [122, 50] width 35 height 21
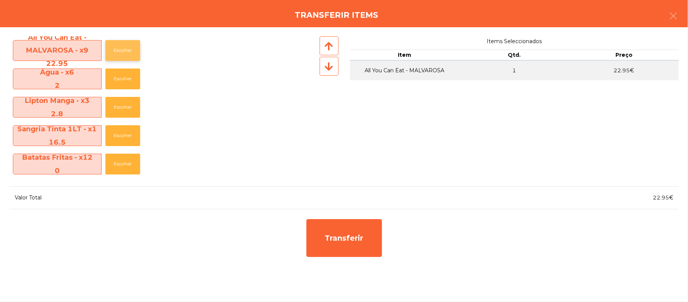
scroll to position [9, 0]
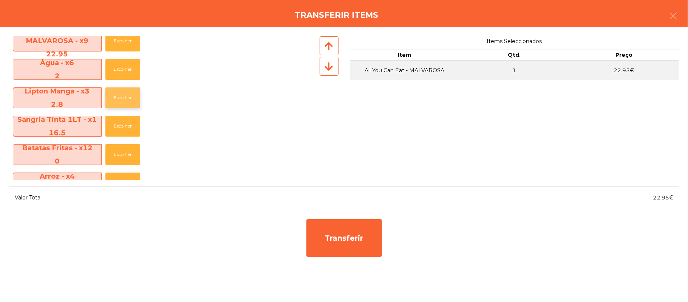
click at [128, 99] on button "Escolher" at bounding box center [122, 97] width 35 height 21
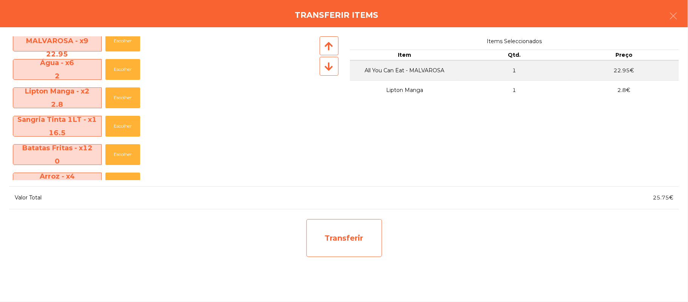
click at [364, 236] on div "Transferir" at bounding box center [344, 238] width 76 height 38
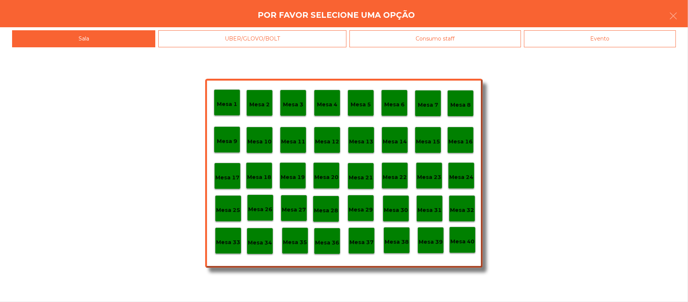
click at [226, 206] on p "Mesa 25" at bounding box center [228, 210] width 24 height 9
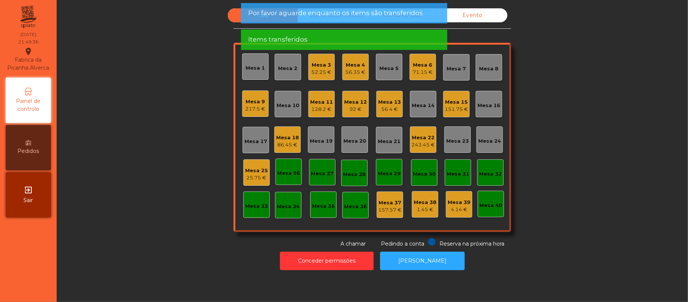
click at [257, 175] on div "25.75 €" at bounding box center [256, 178] width 23 height 8
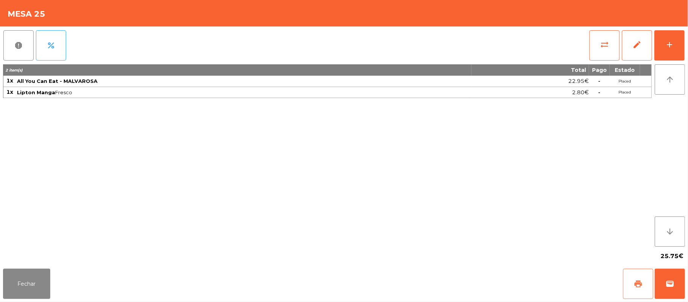
click at [636, 283] on span "print" at bounding box center [638, 283] width 9 height 9
click at [593, 37] on button "sync_alt" at bounding box center [604, 45] width 30 height 30
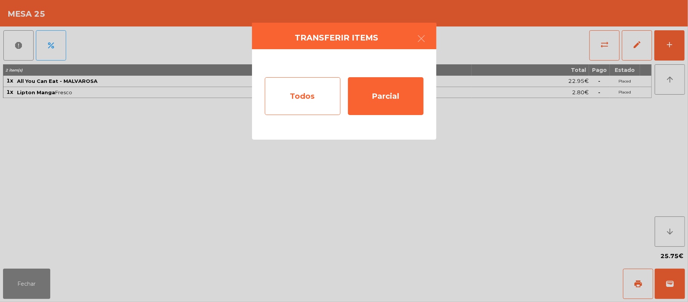
click at [298, 101] on div "Todos" at bounding box center [303, 96] width 76 height 38
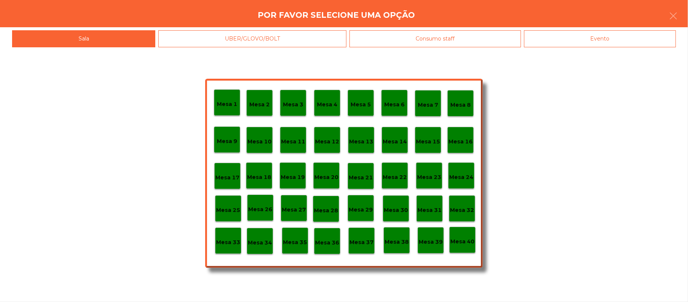
click at [623, 38] on div "Evento" at bounding box center [600, 38] width 152 height 17
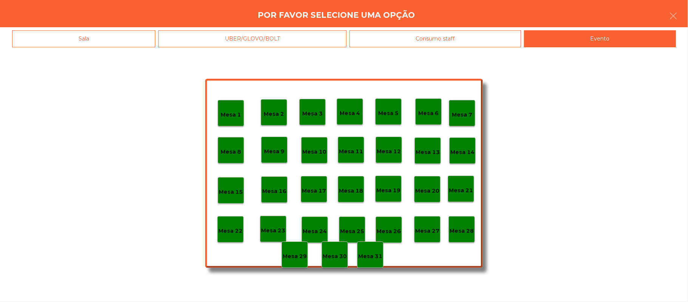
click at [461, 233] on p "Mesa 28" at bounding box center [462, 230] width 24 height 9
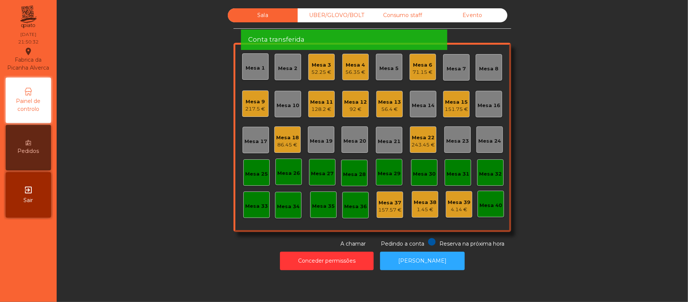
click at [415, 147] on div "243.45 €" at bounding box center [422, 145] width 23 height 8
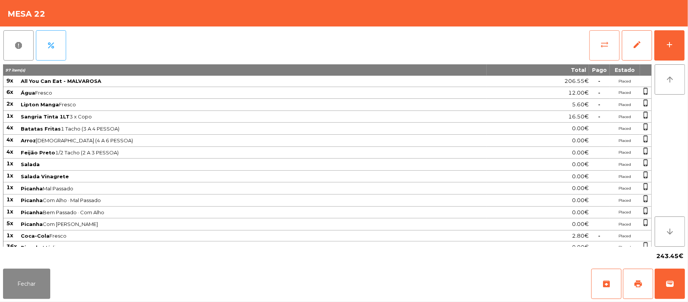
click at [602, 49] on button "sync_alt" at bounding box center [604, 45] width 30 height 30
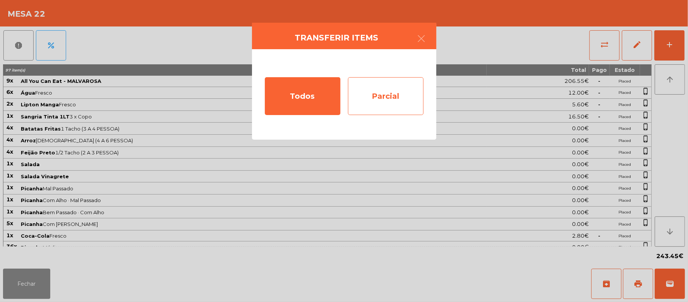
click at [395, 98] on div "Parcial" at bounding box center [386, 96] width 76 height 38
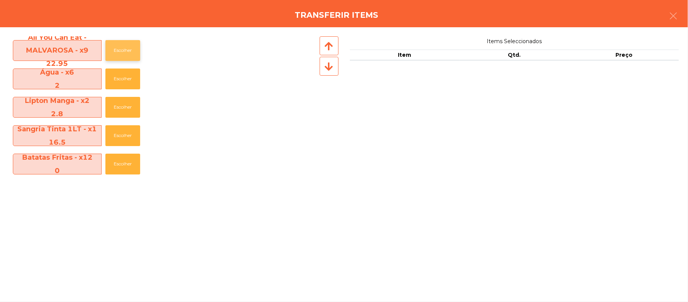
click at [125, 49] on button "Escolher" at bounding box center [122, 50] width 35 height 21
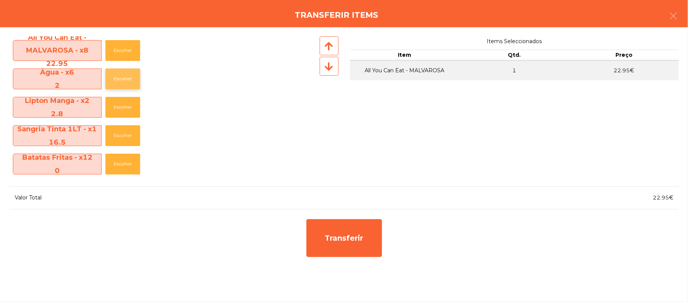
click at [124, 79] on button "Escolher" at bounding box center [122, 78] width 35 height 21
click at [127, 81] on button "Escolher" at bounding box center [122, 78] width 35 height 21
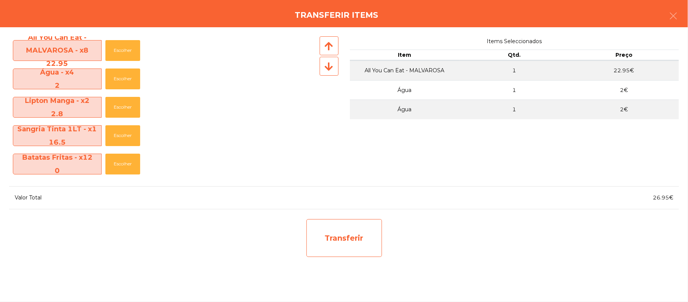
click at [360, 239] on div "Transferir" at bounding box center [344, 238] width 76 height 38
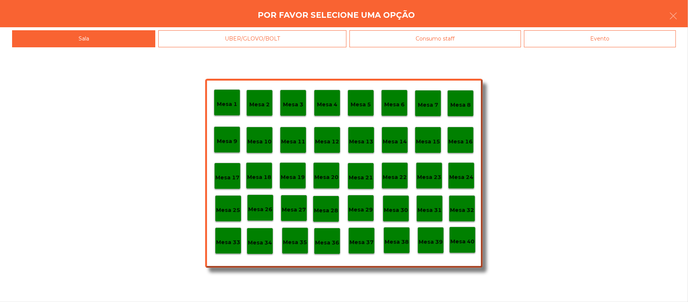
click at [236, 210] on p "Mesa 25" at bounding box center [228, 210] width 24 height 9
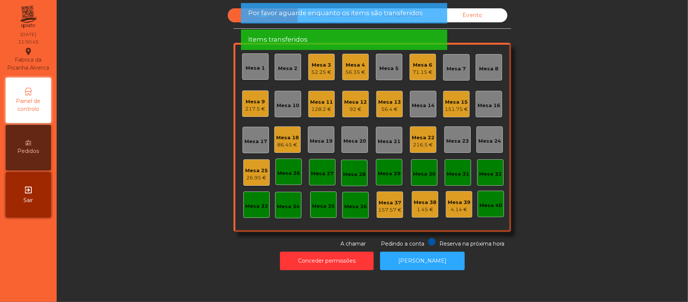
click at [249, 176] on div "26.95 €" at bounding box center [256, 178] width 23 height 8
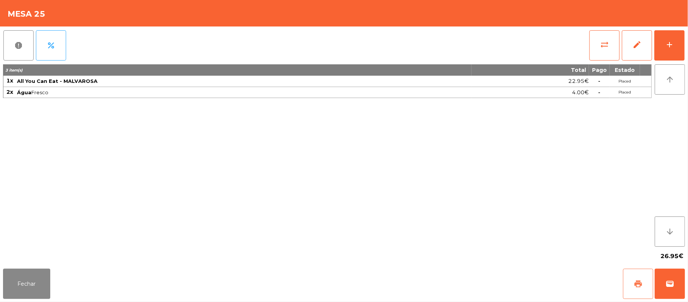
click at [629, 284] on button "print" at bounding box center [638, 283] width 30 height 30
click at [600, 45] on span "sync_alt" at bounding box center [604, 44] width 9 height 9
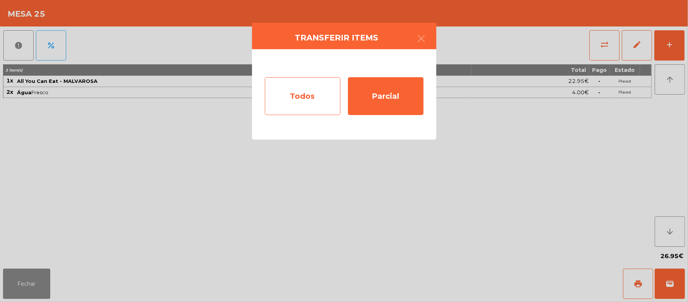
click at [308, 95] on div "Todos" at bounding box center [303, 96] width 76 height 38
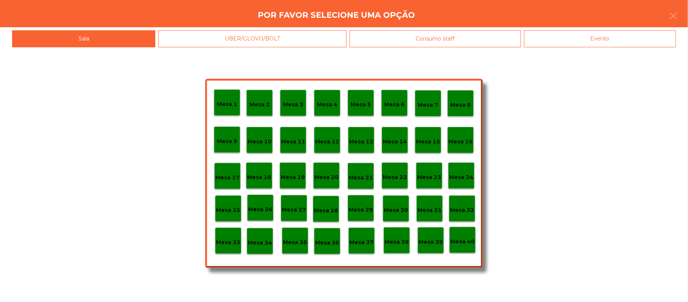
click at [645, 40] on div "Evento" at bounding box center [600, 38] width 152 height 17
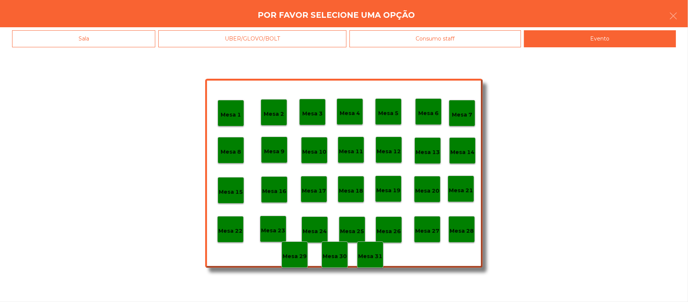
click at [464, 227] on p "Mesa 28" at bounding box center [462, 230] width 24 height 9
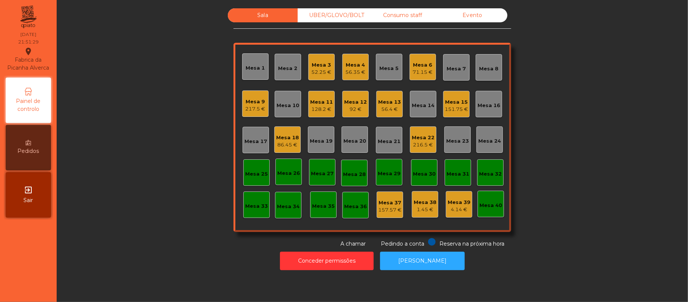
click at [424, 140] on div "Mesa 22" at bounding box center [423, 138] width 23 height 8
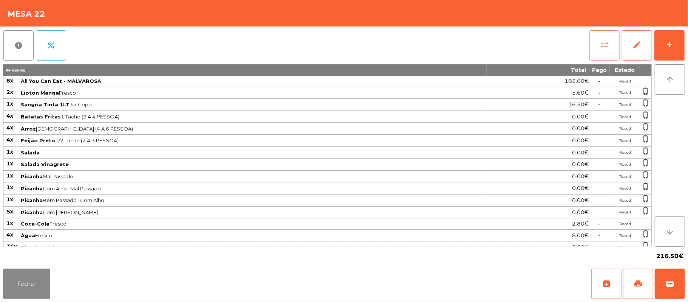
click at [596, 42] on button "sync_alt" at bounding box center [604, 45] width 30 height 30
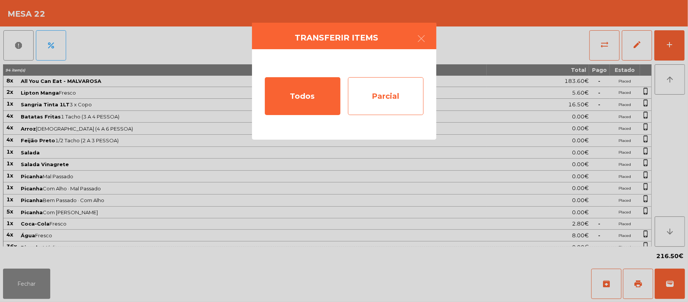
click at [394, 91] on div "Parcial" at bounding box center [386, 96] width 76 height 38
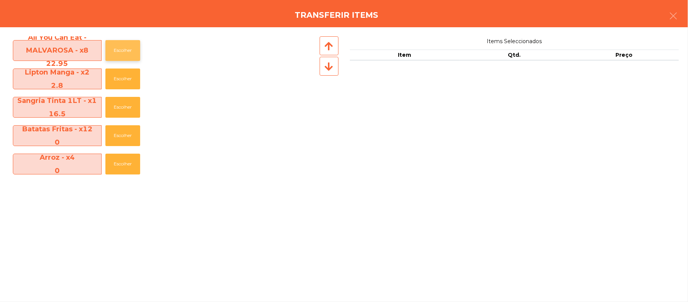
click at [126, 51] on button "Escolher" at bounding box center [122, 50] width 35 height 21
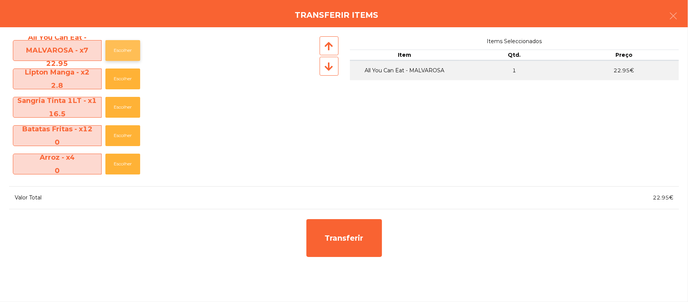
click at [126, 51] on button "Escolher" at bounding box center [122, 50] width 35 height 21
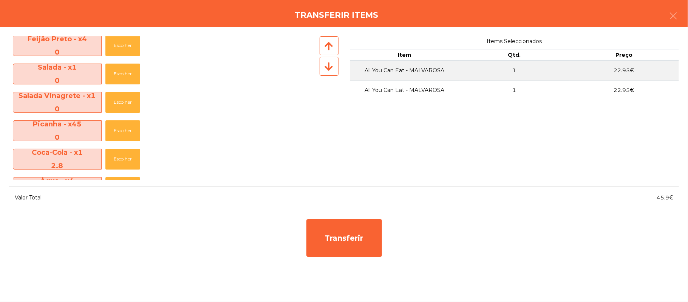
scroll to position [155, 0]
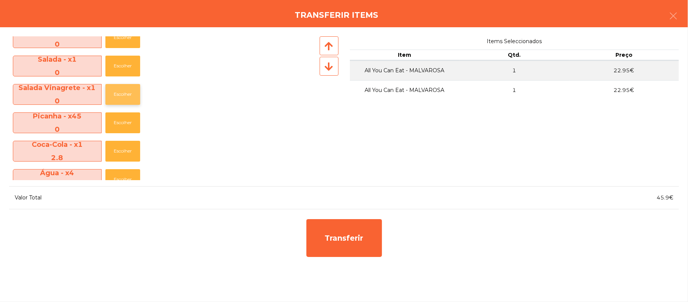
click at [130, 94] on button "Escolher" at bounding box center [122, 94] width 35 height 21
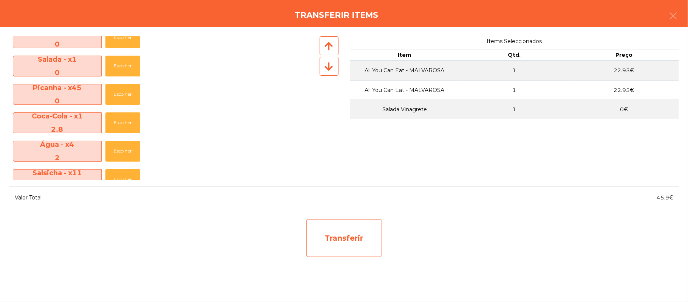
click at [363, 239] on div "Transferir" at bounding box center [344, 238] width 76 height 38
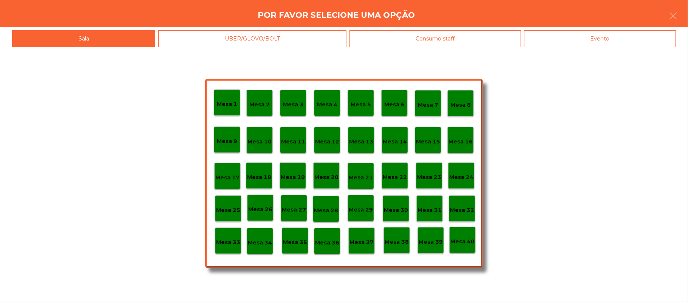
click at [229, 214] on div "Mesa 25" at bounding box center [228, 208] width 26 height 26
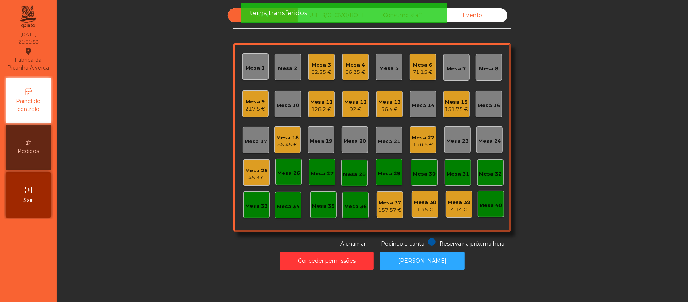
click at [250, 168] on div "Mesa 25" at bounding box center [256, 171] width 23 height 8
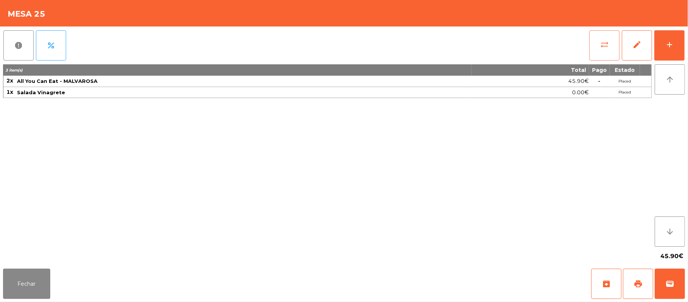
click at [596, 48] on button "sync_alt" at bounding box center [604, 45] width 30 height 30
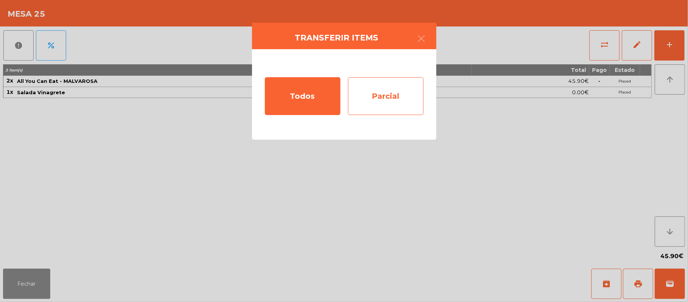
click at [391, 100] on div "Parcial" at bounding box center [386, 96] width 76 height 38
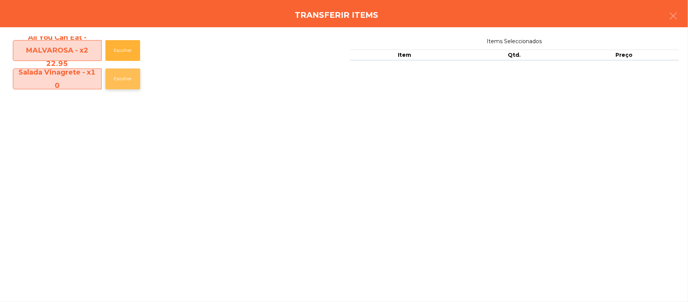
click at [125, 77] on button "Escolher" at bounding box center [122, 78] width 35 height 21
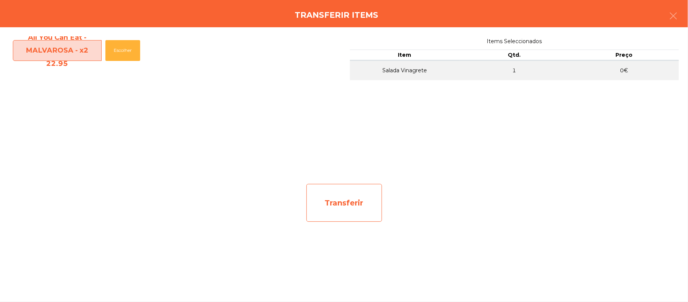
click at [357, 203] on div "Transferir" at bounding box center [344, 203] width 76 height 38
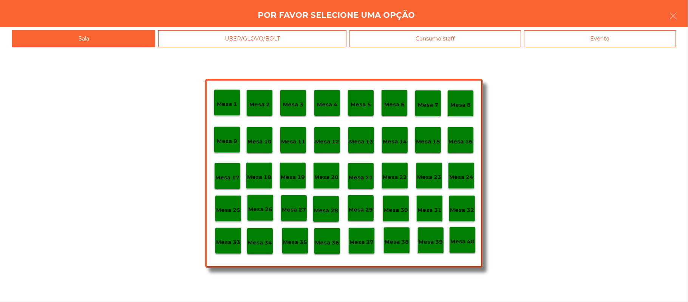
click at [395, 176] on p "Mesa 22" at bounding box center [395, 177] width 24 height 9
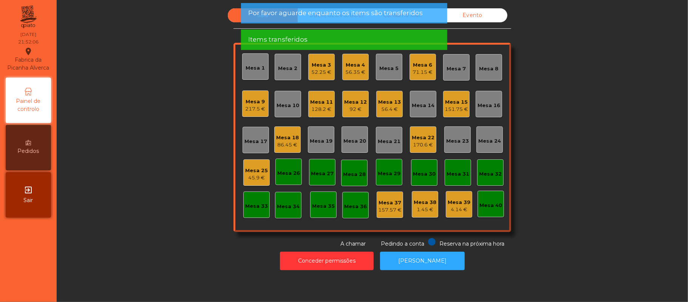
click at [415, 139] on div "Mesa 22" at bounding box center [423, 138] width 23 height 8
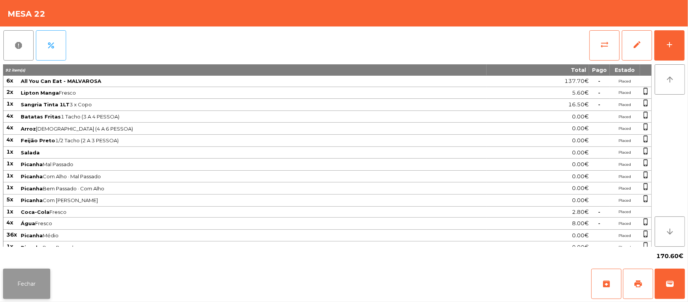
click at [8, 272] on button "Fechar" at bounding box center [26, 283] width 47 height 30
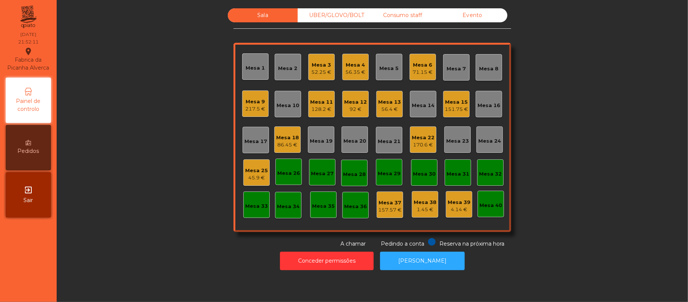
click at [248, 170] on div "Mesa 25" at bounding box center [256, 171] width 23 height 8
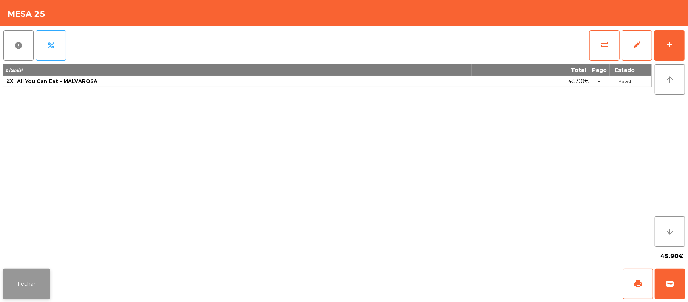
click at [39, 277] on button "Fechar" at bounding box center [26, 283] width 47 height 30
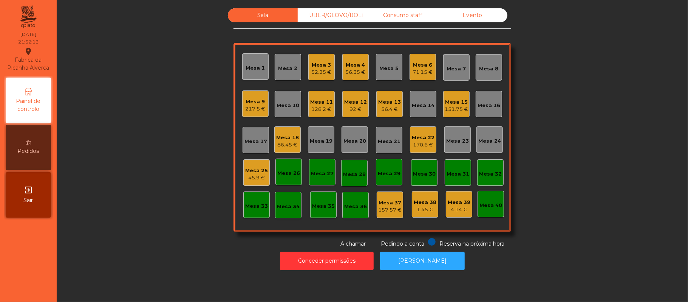
click at [416, 139] on div "Mesa 22" at bounding box center [423, 138] width 23 height 8
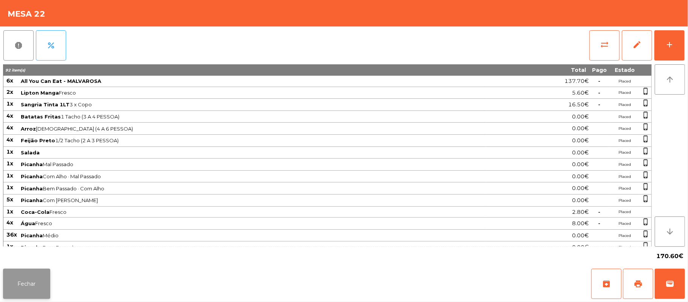
click at [39, 294] on button "Fechar" at bounding box center [26, 283] width 47 height 30
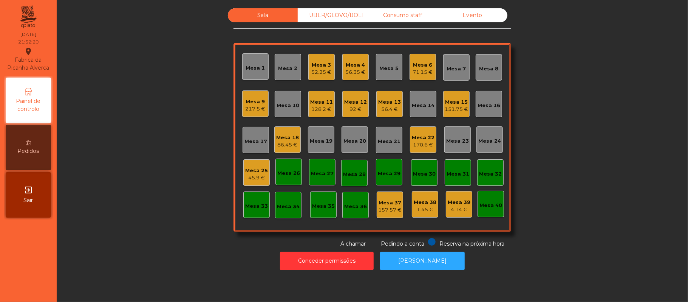
click at [292, 144] on div "86.45 €" at bounding box center [287, 145] width 23 height 8
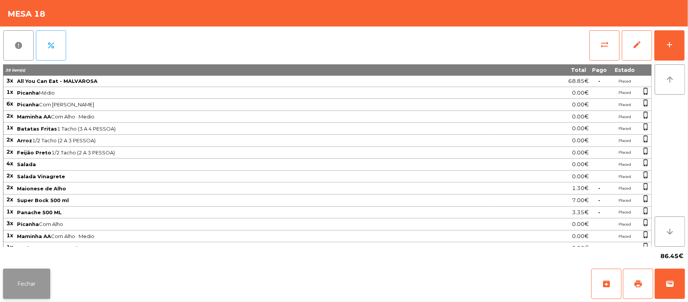
click at [30, 292] on button "Fechar" at bounding box center [26, 283] width 47 height 30
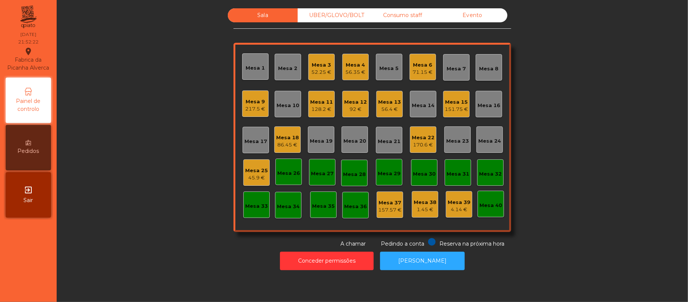
click at [458, 102] on div "Mesa 15" at bounding box center [456, 102] width 23 height 8
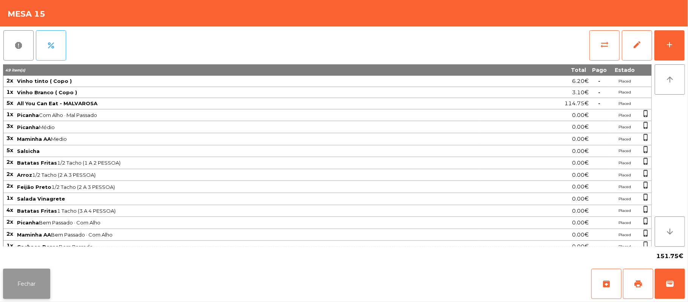
click at [28, 294] on button "Fechar" at bounding box center [26, 283] width 47 height 30
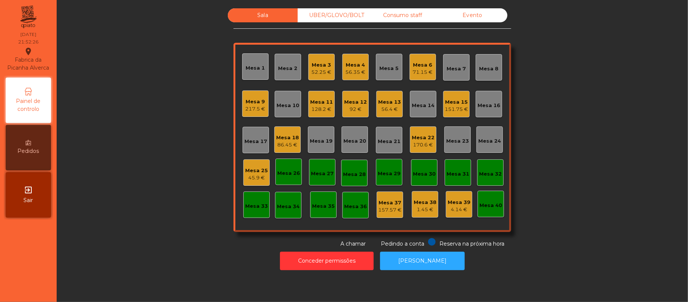
click at [418, 141] on div "170.6 €" at bounding box center [423, 145] width 23 height 8
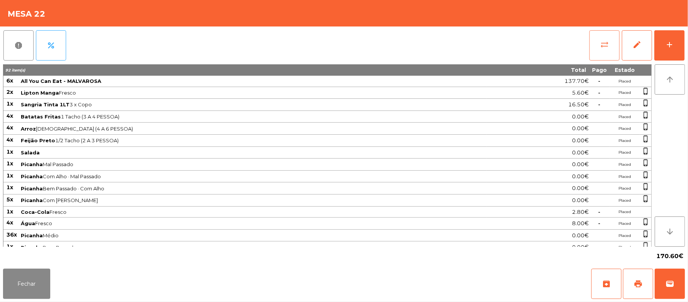
click at [599, 50] on button "sync_alt" at bounding box center [604, 45] width 30 height 30
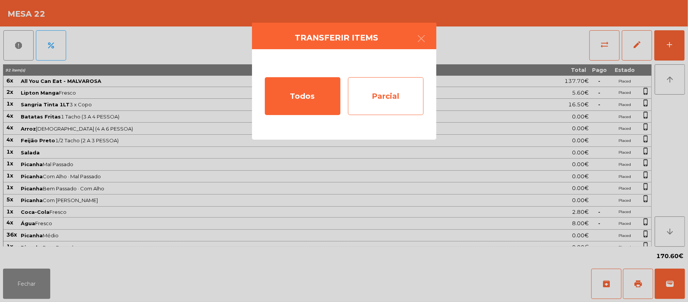
click at [394, 96] on div "Parcial" at bounding box center [386, 96] width 76 height 38
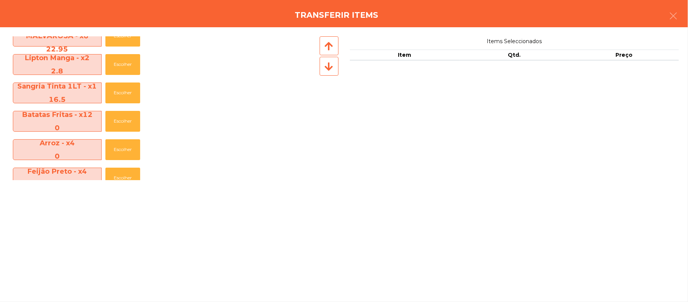
scroll to position [14, 0]
click at [126, 85] on button "Escolher" at bounding box center [122, 93] width 35 height 21
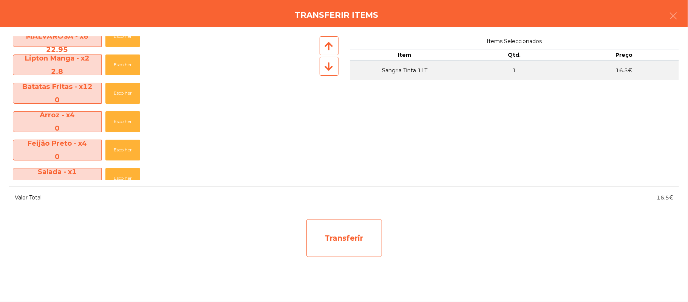
click at [359, 241] on div "Transferir" at bounding box center [344, 238] width 76 height 38
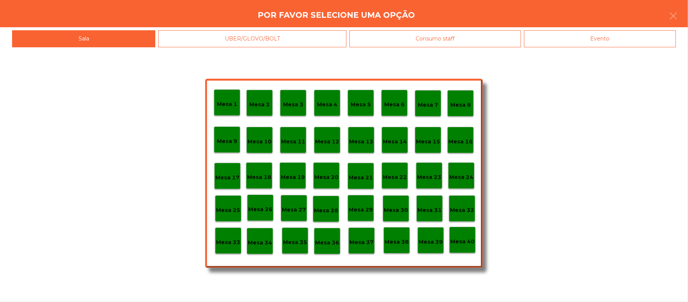
click at [229, 213] on p "Mesa 25" at bounding box center [228, 210] width 24 height 9
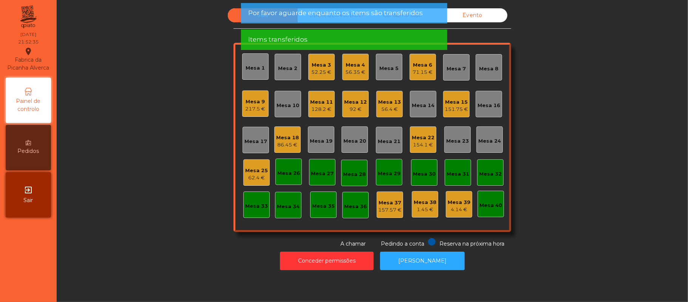
click at [254, 171] on div "Mesa 25" at bounding box center [256, 171] width 23 height 8
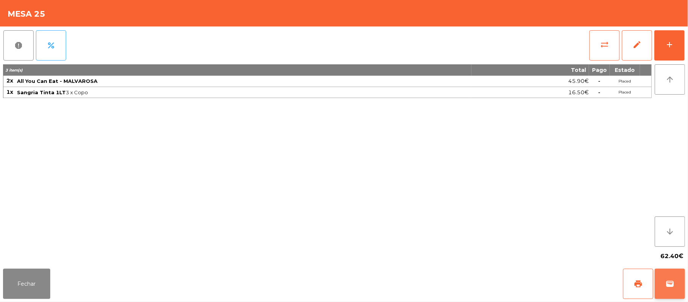
click at [680, 286] on button "wallet" at bounding box center [670, 283] width 30 height 30
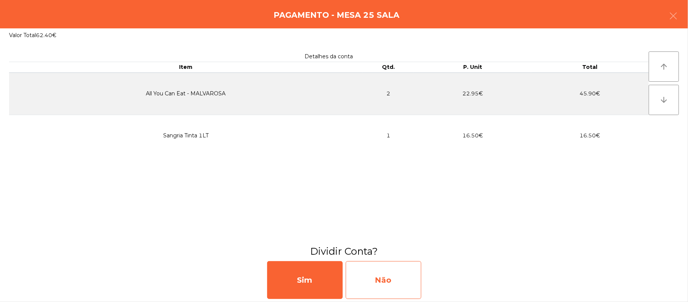
click at [404, 278] on div "Não" at bounding box center [384, 280] width 76 height 38
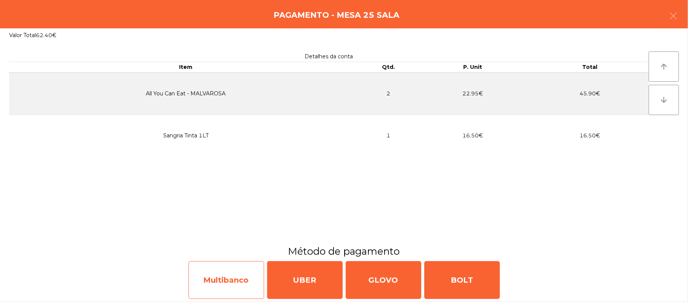
click at [225, 272] on div "Multibanco" at bounding box center [227, 280] width 76 height 38
select select "**"
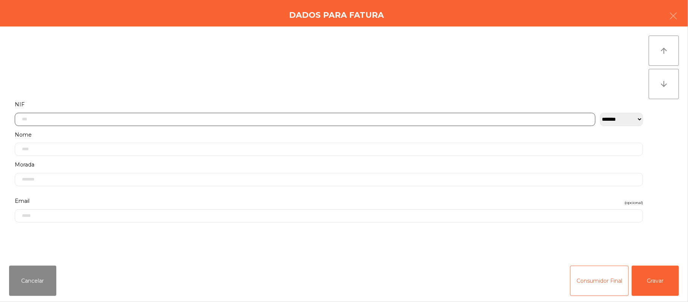
click at [251, 119] on input "text" at bounding box center [305, 119] width 581 height 13
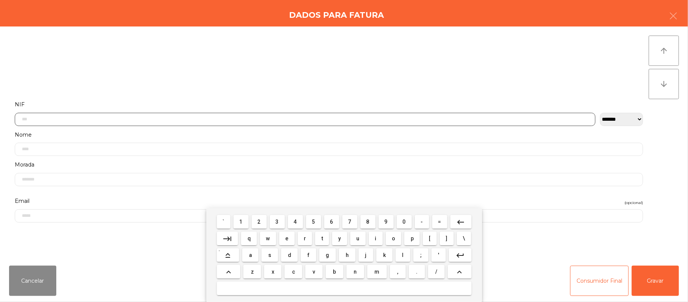
scroll to position [63, 0]
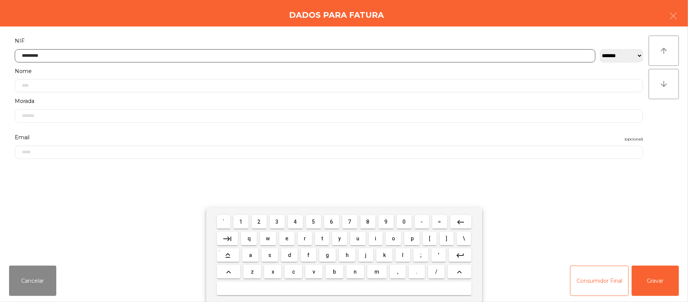
type input "*********"
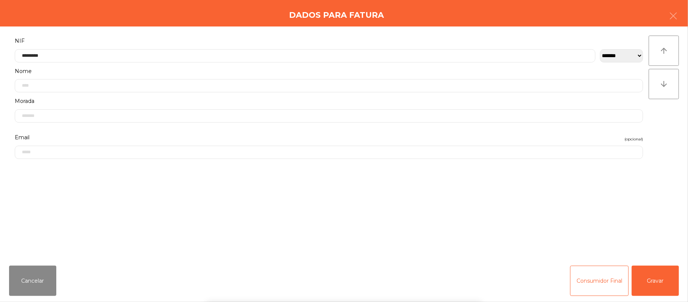
click at [658, 280] on div "` 1 2 3 4 5 6 7 8 9 0 - = keyboard_backspace keyboard_tab q w e r t y u i o p […" at bounding box center [344, 255] width 688 height 94
click at [657, 281] on button "Gravar" at bounding box center [655, 280] width 47 height 30
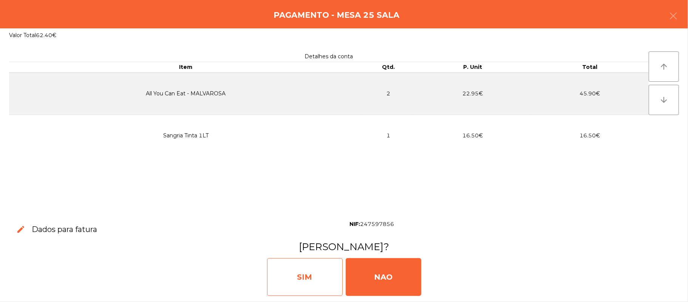
click at [304, 274] on div "SIM" at bounding box center [305, 277] width 76 height 38
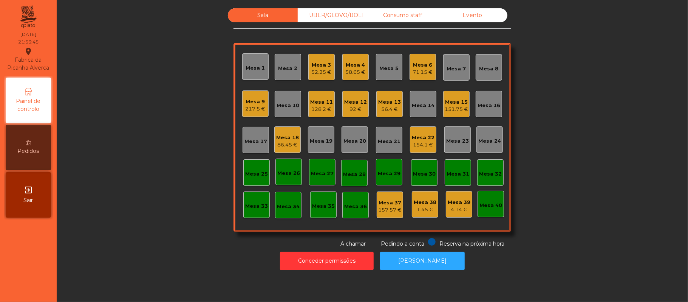
click at [416, 136] on div "Mesa 22" at bounding box center [423, 138] width 23 height 8
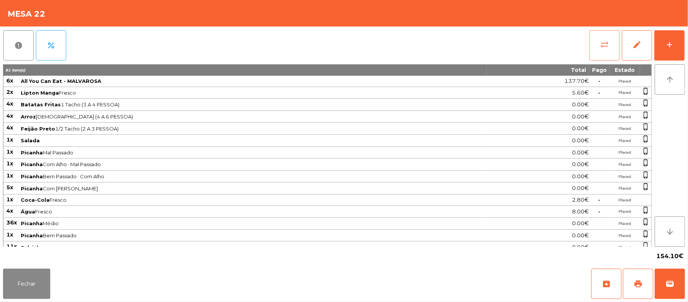
click at [601, 48] on span "sync_alt" at bounding box center [604, 44] width 9 height 9
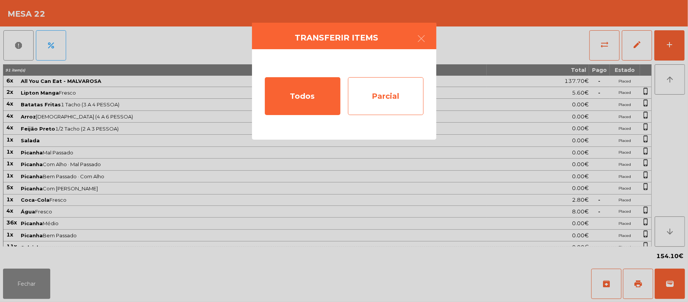
click at [404, 97] on div "Parcial" at bounding box center [386, 96] width 76 height 38
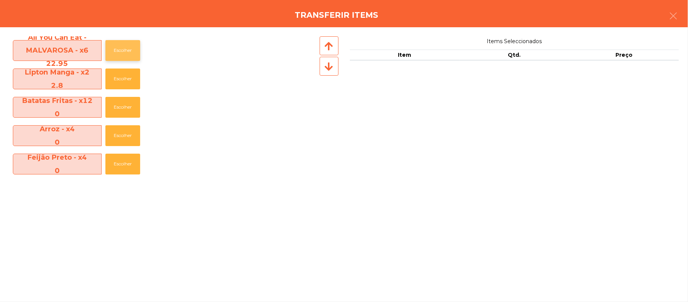
click at [126, 49] on button "Escolher" at bounding box center [122, 50] width 35 height 21
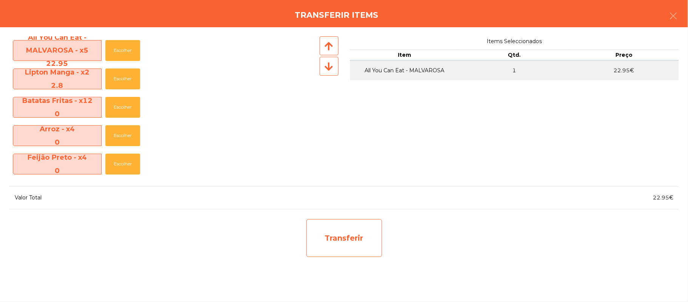
click at [371, 243] on div "Transferir" at bounding box center [344, 238] width 76 height 38
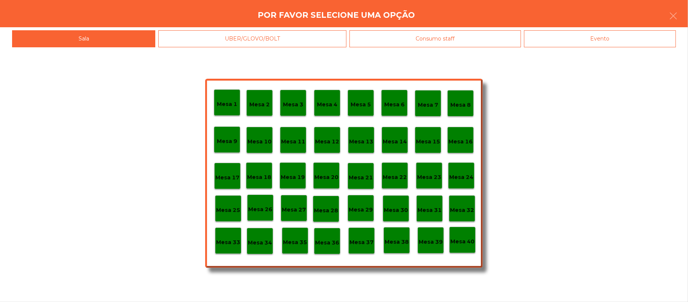
click at [228, 209] on p "Mesa 25" at bounding box center [228, 210] width 24 height 9
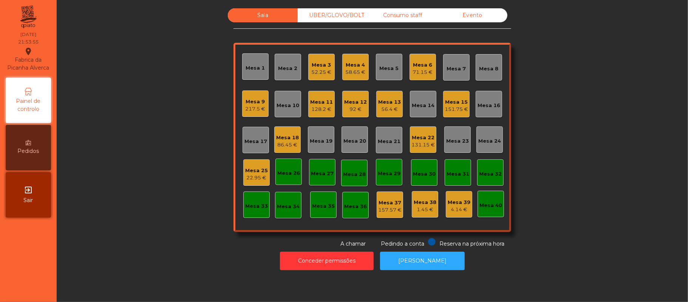
click at [258, 170] on div "Mesa 25" at bounding box center [256, 171] width 23 height 8
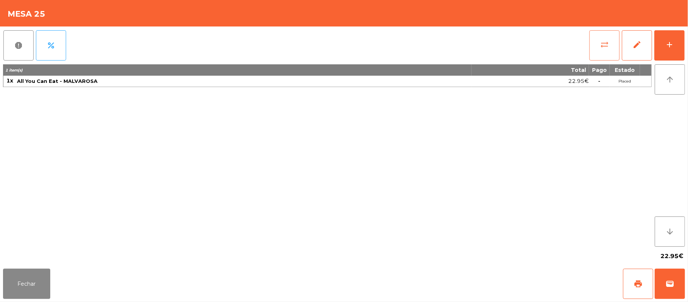
click at [596, 42] on button "sync_alt" at bounding box center [604, 45] width 30 height 30
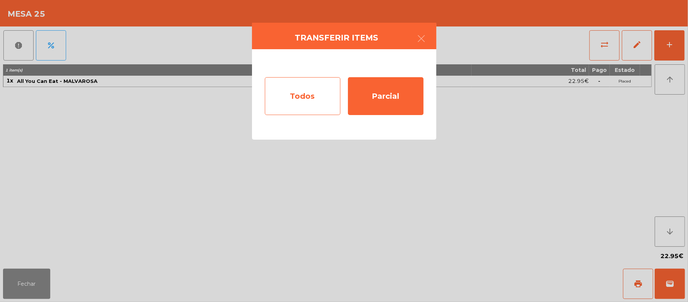
click at [310, 104] on div "Todos" at bounding box center [303, 96] width 76 height 38
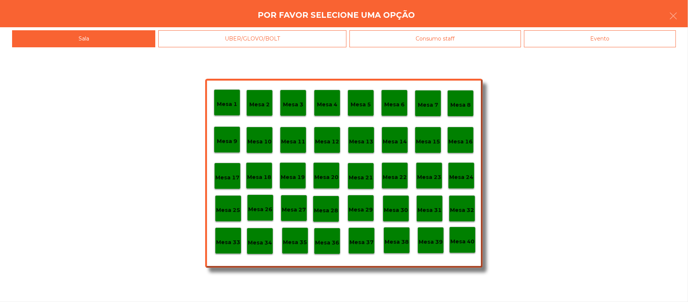
click at [629, 36] on div "Evento" at bounding box center [600, 38] width 152 height 17
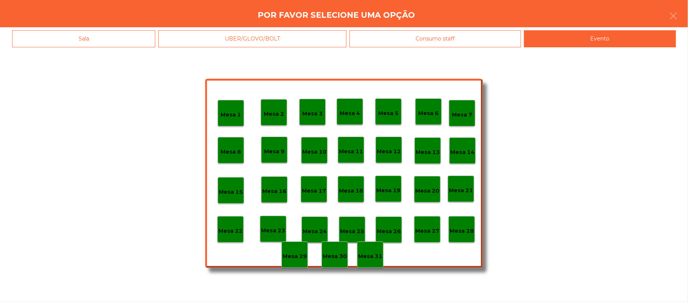
click at [463, 230] on p "Mesa 28" at bounding box center [462, 230] width 24 height 9
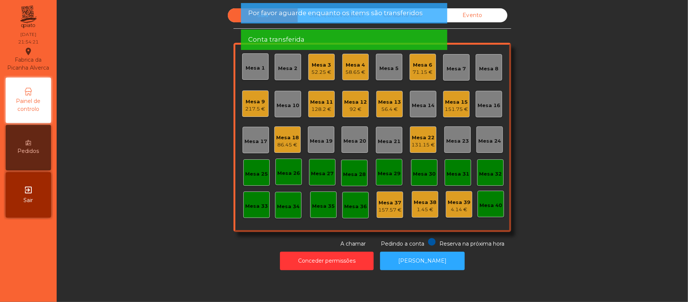
click at [415, 135] on div "Mesa 22" at bounding box center [422, 138] width 23 height 8
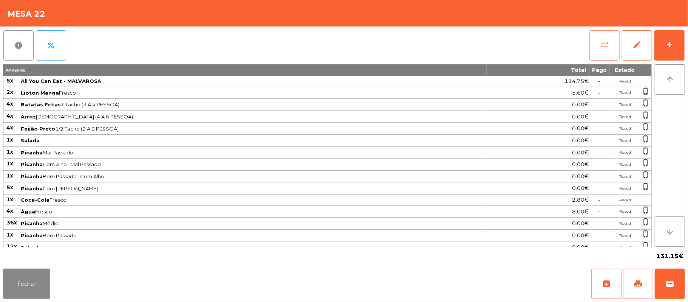
click at [608, 46] on span "sync_alt" at bounding box center [604, 44] width 9 height 9
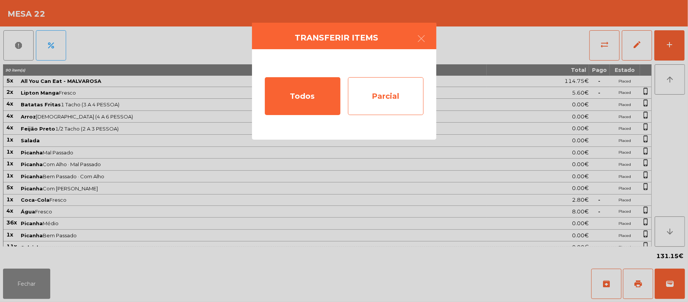
click at [395, 99] on div "Parcial" at bounding box center [386, 96] width 76 height 38
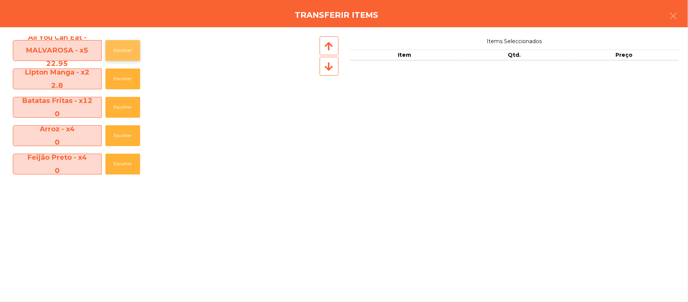
click at [124, 51] on button "Escolher" at bounding box center [122, 50] width 35 height 21
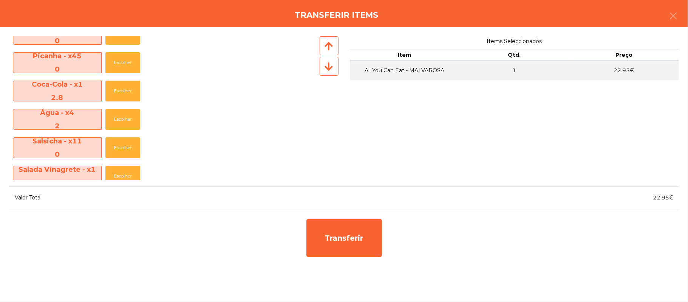
scroll to position [159, 0]
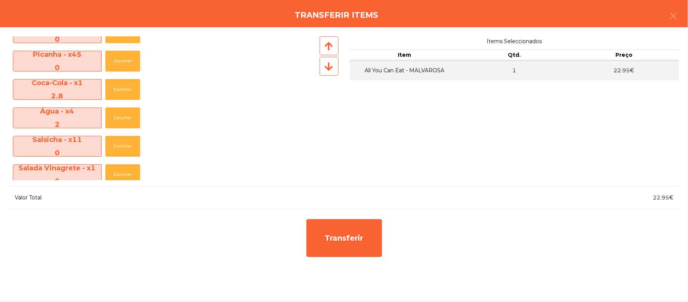
click at [74, 141] on span "Salsicha - x11 0" at bounding box center [57, 146] width 88 height 26
click at [133, 111] on button "Escolher" at bounding box center [122, 117] width 35 height 21
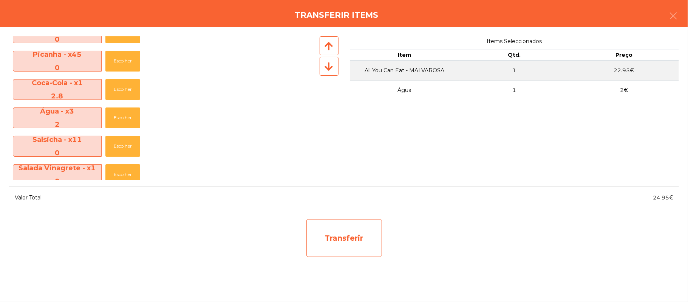
click at [364, 232] on div "Transferir" at bounding box center [344, 238] width 76 height 38
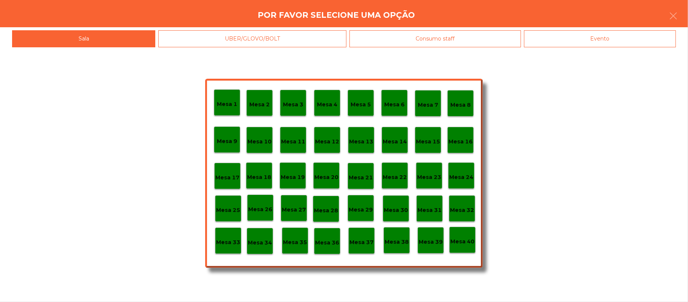
click at [235, 203] on div "Mesa 25" at bounding box center [228, 209] width 24 height 12
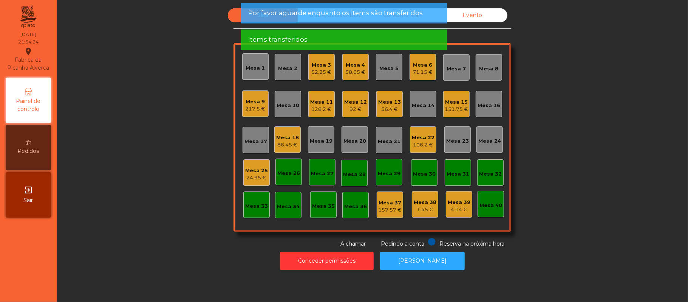
click at [248, 169] on div "Mesa 25" at bounding box center [256, 171] width 23 height 8
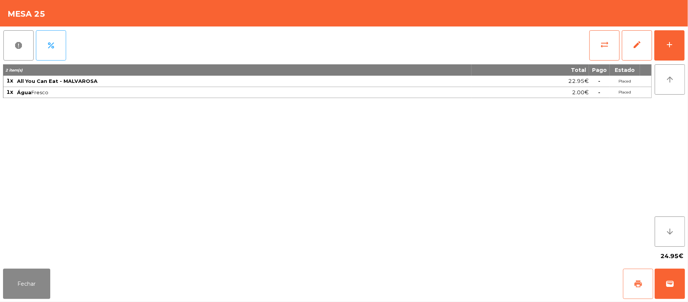
click at [634, 288] on span "print" at bounding box center [638, 283] width 9 height 9
click at [28, 269] on button "Fechar" at bounding box center [26, 283] width 47 height 30
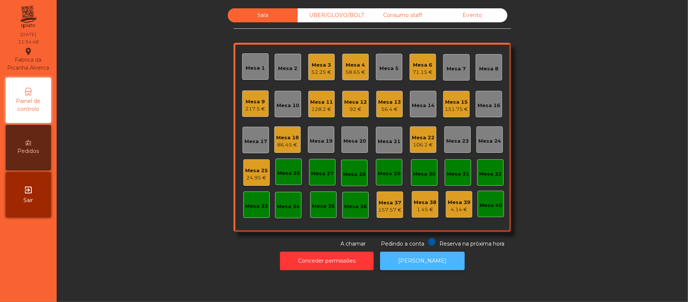
click at [427, 268] on button "[PERSON_NAME]" at bounding box center [422, 260] width 85 height 19
click at [257, 167] on div "Mesa 25" at bounding box center [256, 171] width 23 height 8
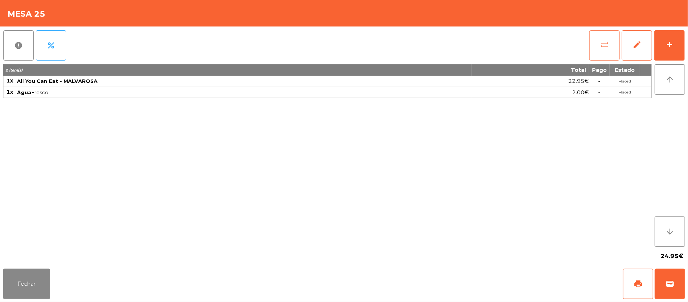
click at [603, 36] on button "sync_alt" at bounding box center [604, 45] width 30 height 30
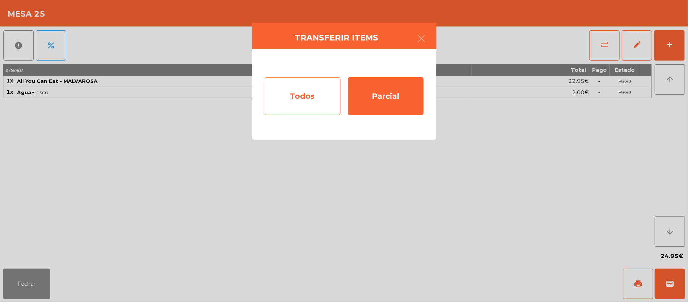
click at [306, 100] on div "Todos" at bounding box center [303, 96] width 76 height 38
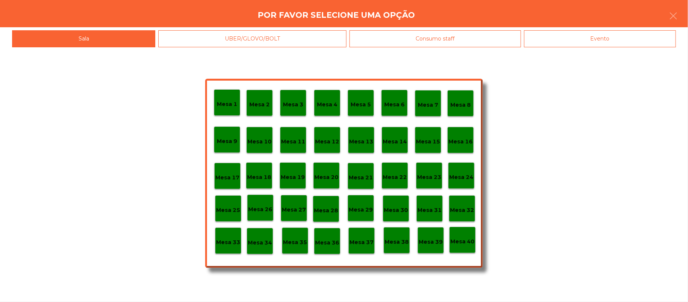
click at [608, 42] on div "Evento" at bounding box center [600, 38] width 152 height 17
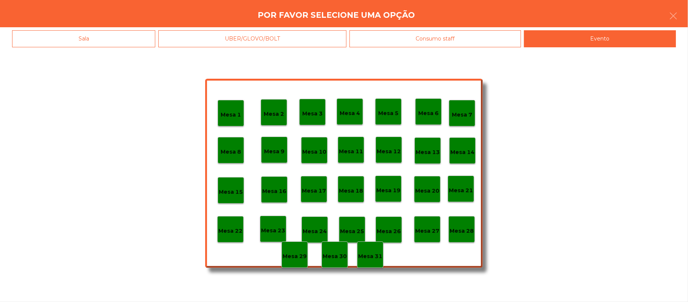
click at [463, 223] on div "Mesa 28" at bounding box center [462, 229] width 24 height 12
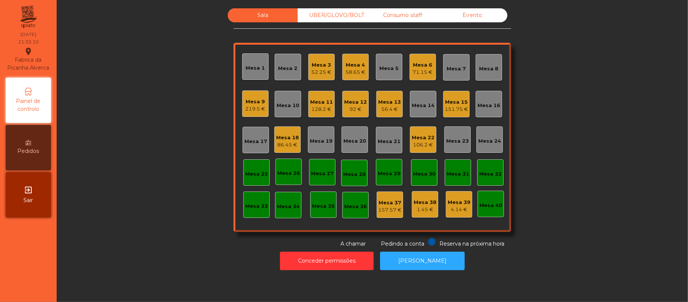
click at [416, 136] on div "Mesa 22" at bounding box center [423, 138] width 23 height 8
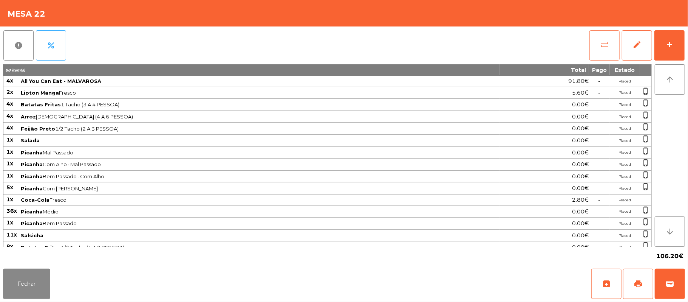
click at [600, 45] on span "sync_alt" at bounding box center [604, 44] width 9 height 9
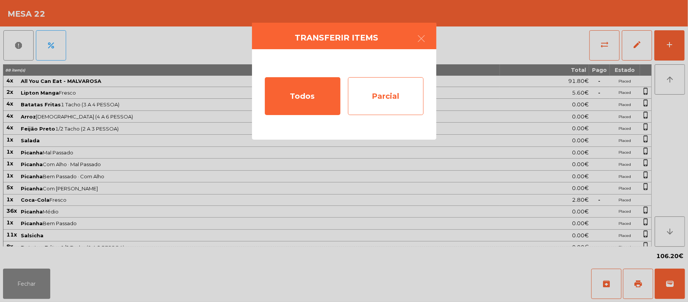
click at [401, 96] on div "Parcial" at bounding box center [386, 96] width 76 height 38
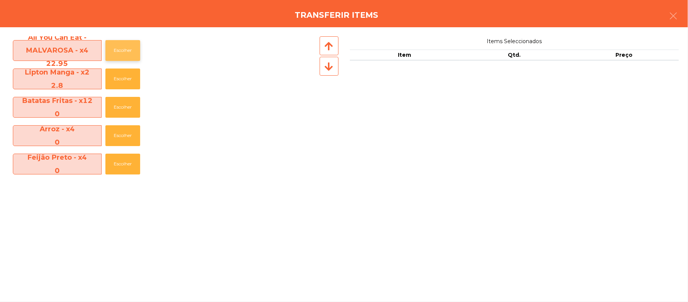
click at [122, 53] on button "Escolher" at bounding box center [122, 50] width 35 height 21
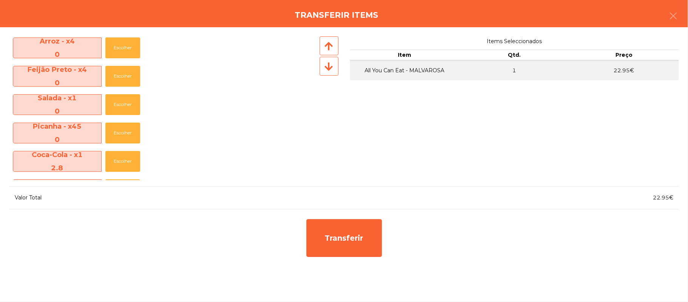
scroll to position [129, 0]
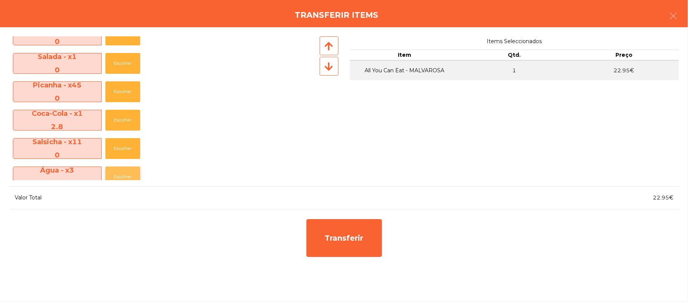
click at [133, 175] on button "Escolher" at bounding box center [122, 176] width 35 height 21
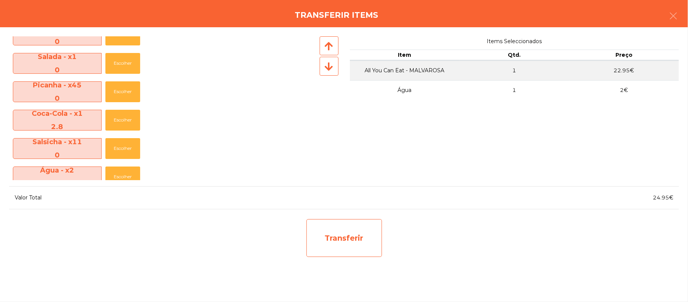
click at [362, 243] on div "Transferir" at bounding box center [344, 238] width 76 height 38
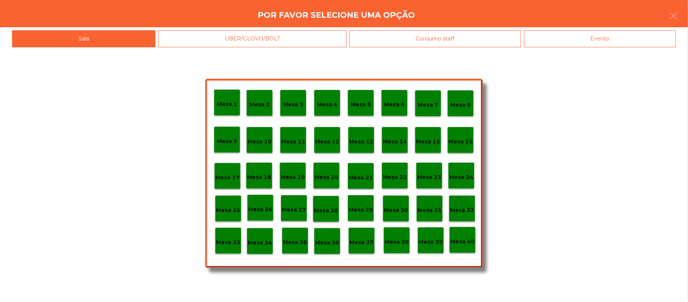
click at [236, 209] on p "Mesa 25" at bounding box center [228, 210] width 24 height 9
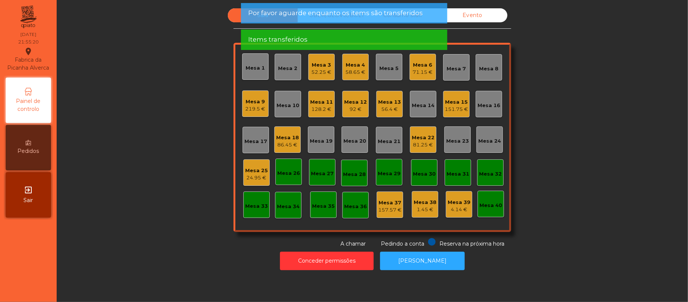
click at [256, 172] on div "Mesa 25" at bounding box center [256, 171] width 23 height 8
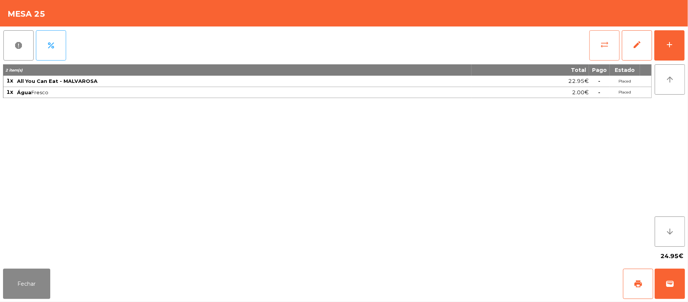
click at [597, 48] on button "sync_alt" at bounding box center [604, 45] width 30 height 30
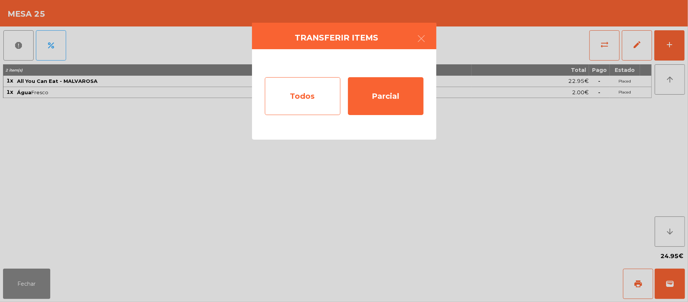
click at [310, 94] on div "Todos" at bounding box center [303, 96] width 76 height 38
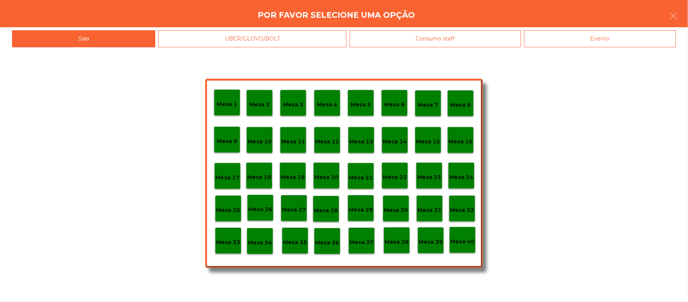
click at [595, 45] on div "Evento" at bounding box center [600, 38] width 152 height 17
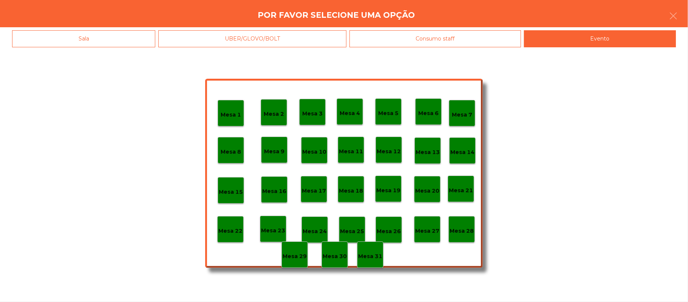
click at [461, 232] on p "Mesa 28" at bounding box center [462, 230] width 24 height 9
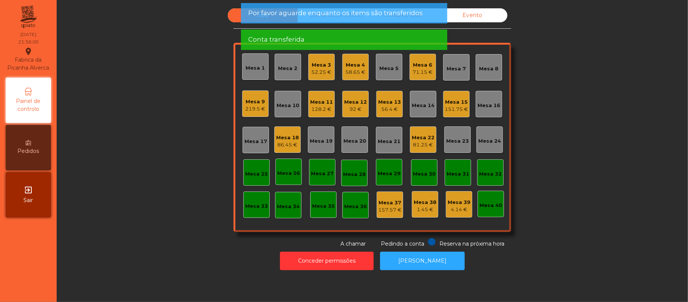
click at [425, 142] on div "81.25 €" at bounding box center [423, 145] width 23 height 8
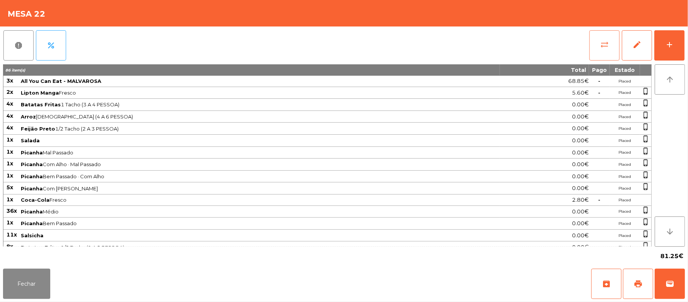
click at [597, 45] on button "sync_alt" at bounding box center [604, 45] width 30 height 30
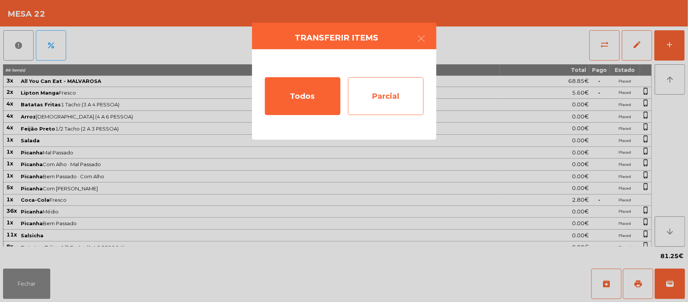
click at [394, 95] on div "Parcial" at bounding box center [386, 96] width 76 height 38
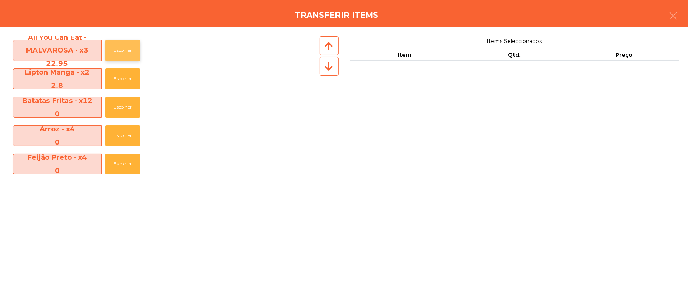
click at [125, 50] on button "Escolher" at bounding box center [122, 50] width 35 height 21
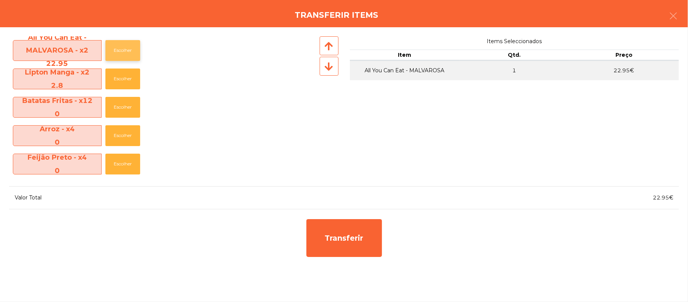
click at [126, 50] on button "Escolher" at bounding box center [122, 50] width 35 height 21
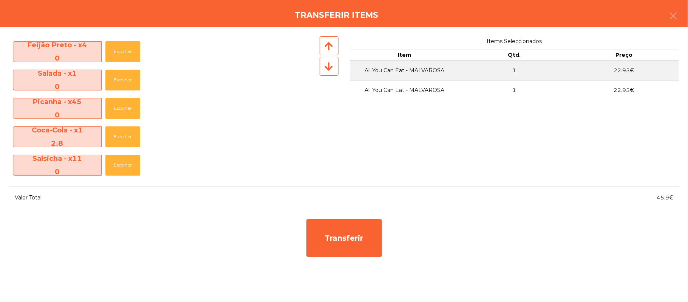
scroll to position [168, 0]
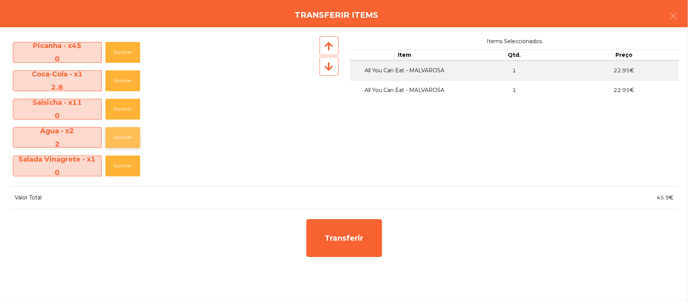
click at [125, 137] on button "Escolher" at bounding box center [122, 137] width 35 height 21
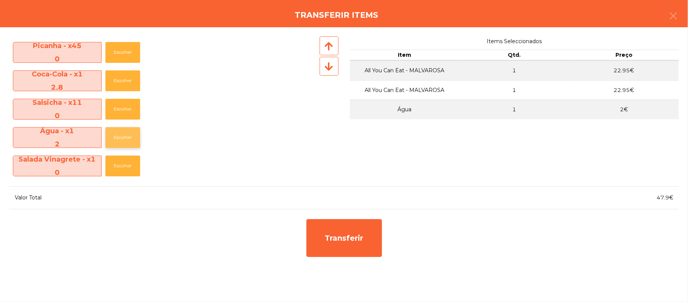
click at [130, 134] on button "Escolher" at bounding box center [122, 137] width 35 height 21
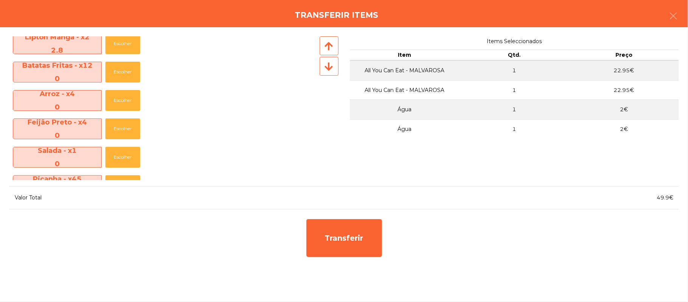
scroll to position [0, 0]
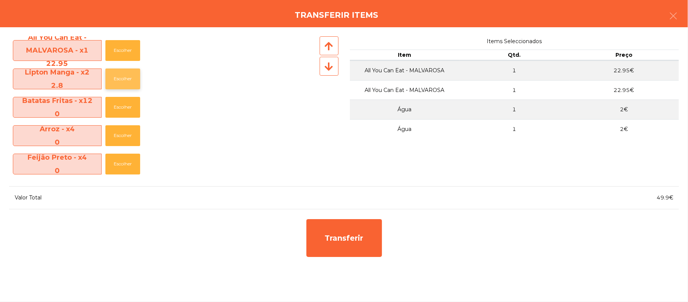
click at [128, 77] on button "Escolher" at bounding box center [122, 78] width 35 height 21
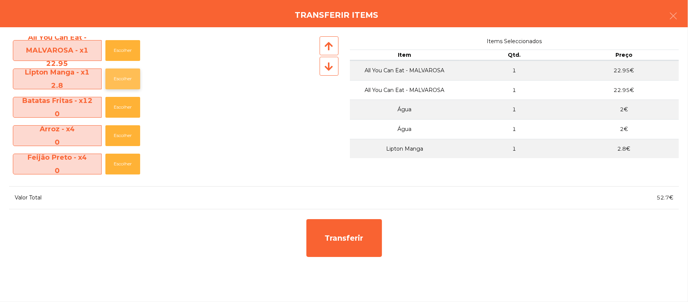
click at [130, 77] on button "Escolher" at bounding box center [122, 78] width 35 height 21
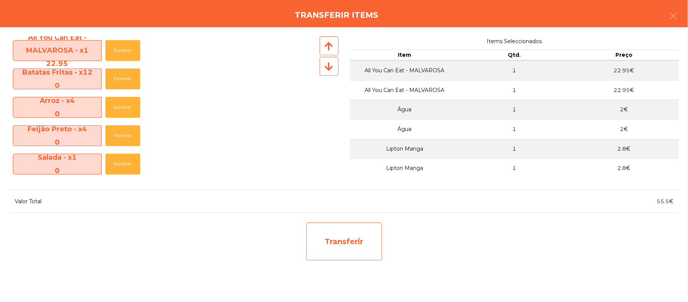
click at [361, 236] on div "Transferir" at bounding box center [344, 241] width 76 height 38
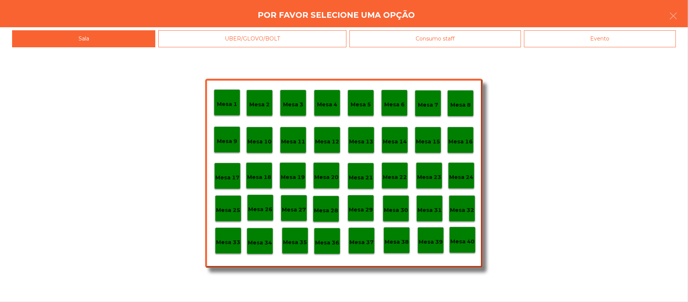
click at [227, 209] on p "Mesa 25" at bounding box center [228, 210] width 24 height 9
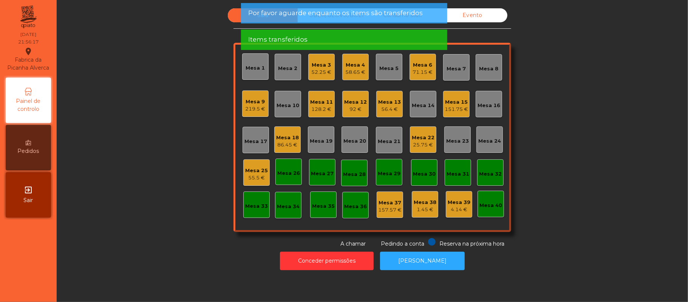
click at [248, 167] on div "Mesa 25" at bounding box center [256, 171] width 23 height 8
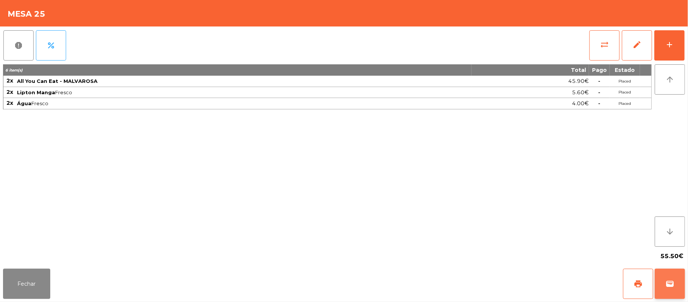
click at [668, 285] on span "wallet" at bounding box center [669, 283] width 9 height 9
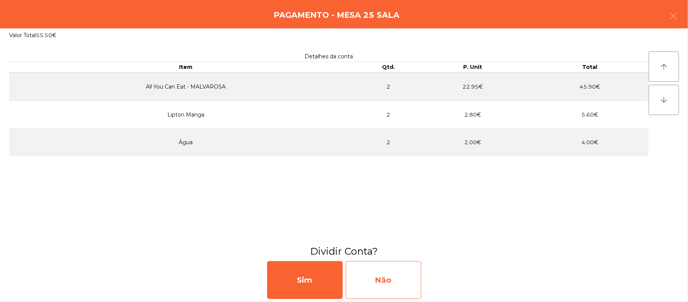
click at [398, 272] on div "Não" at bounding box center [384, 280] width 76 height 38
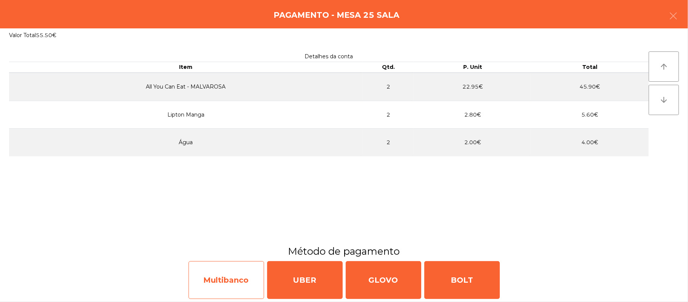
click at [226, 279] on div "Multibanco" at bounding box center [227, 280] width 76 height 38
select select "**"
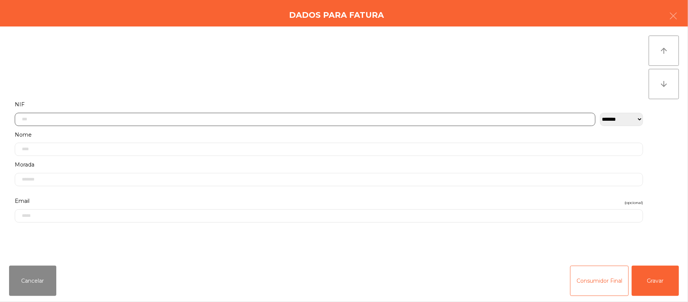
click at [206, 118] on input "text" at bounding box center [305, 119] width 581 height 13
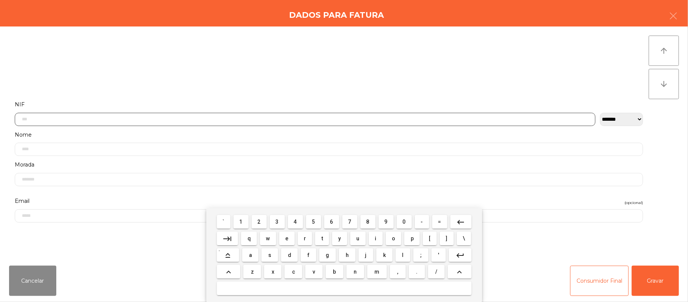
scroll to position [63, 0]
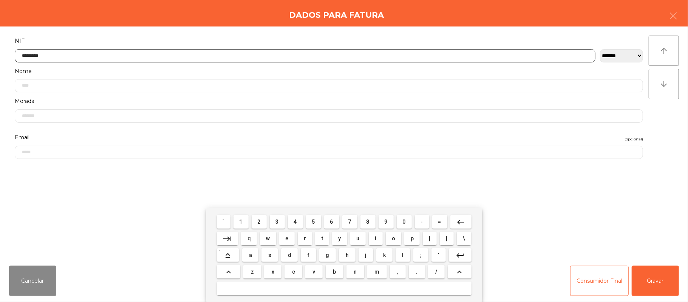
type input "*********"
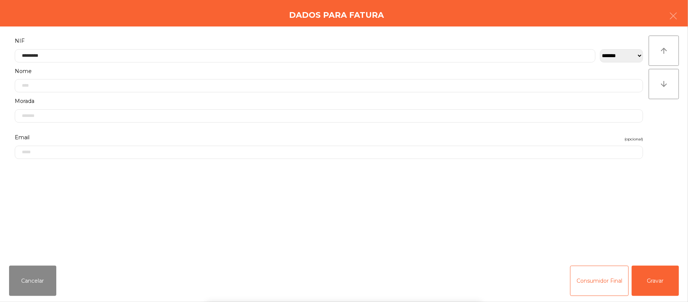
click at [662, 280] on div "` 1 2 3 4 5 6 7 8 9 0 - = keyboard_backspace keyboard_tab q w e r t y u i o p […" at bounding box center [344, 255] width 688 height 94
click at [657, 280] on button "Gravar" at bounding box center [655, 280] width 47 height 30
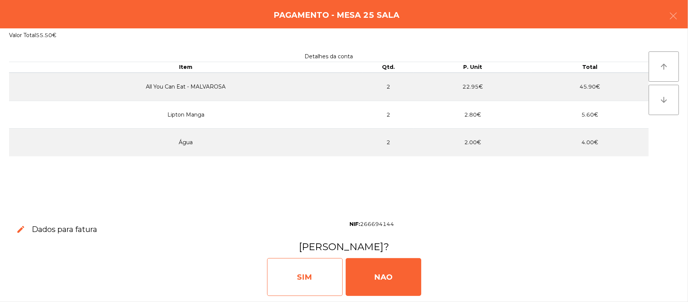
click at [306, 278] on div "SIM" at bounding box center [305, 277] width 76 height 38
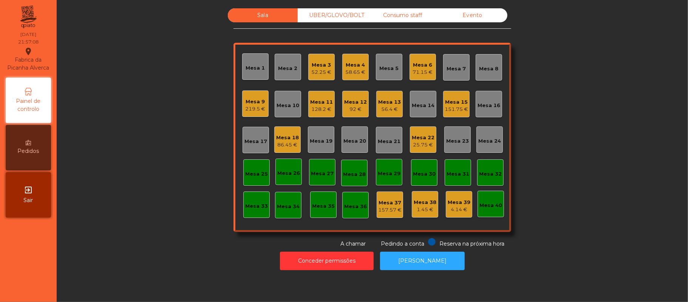
click at [420, 146] on div "25.75 €" at bounding box center [423, 145] width 23 height 8
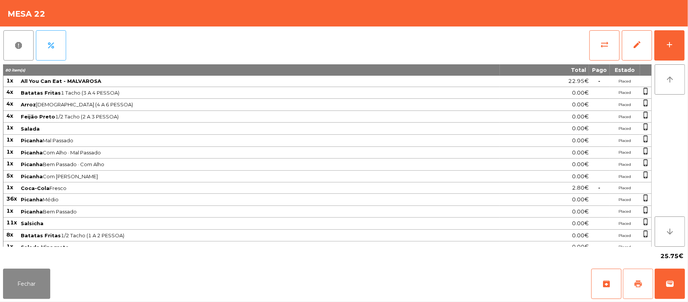
click at [630, 280] on button "print" at bounding box center [638, 283] width 30 height 30
click at [598, 37] on button "sync_alt" at bounding box center [604, 45] width 30 height 30
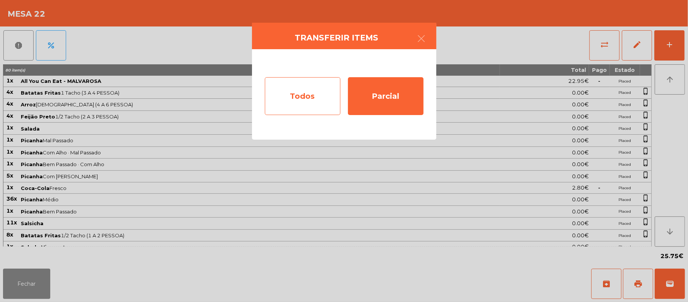
click at [307, 91] on div "Todos" at bounding box center [303, 96] width 76 height 38
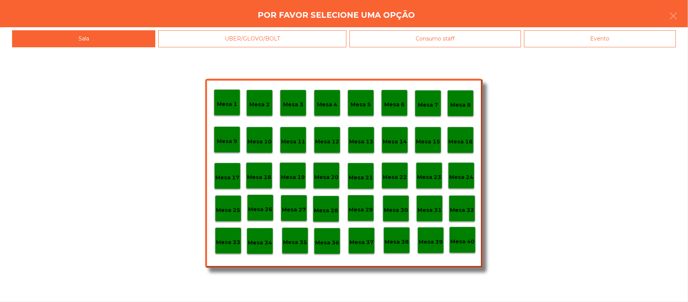
click at [613, 42] on div "Evento" at bounding box center [600, 38] width 152 height 17
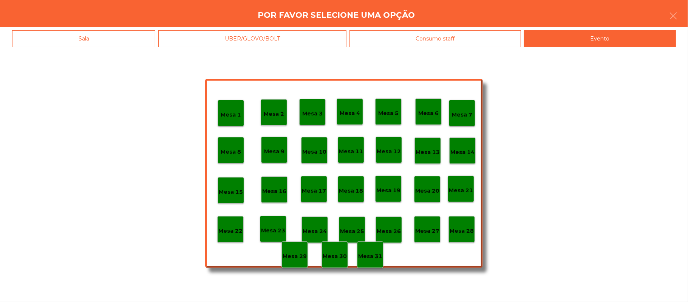
click at [463, 221] on div "Mesa 28" at bounding box center [462, 229] width 26 height 26
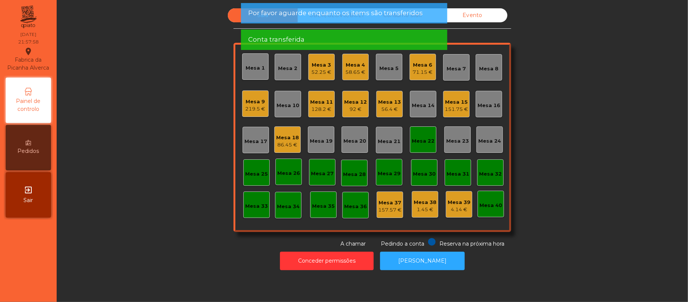
click at [416, 138] on div "Mesa 22" at bounding box center [423, 141] width 23 height 8
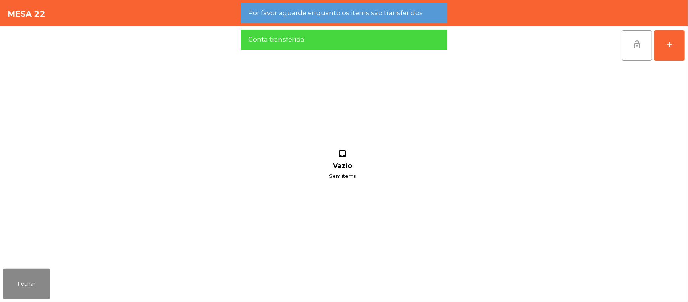
click at [644, 46] on button "lock_open" at bounding box center [637, 45] width 30 height 30
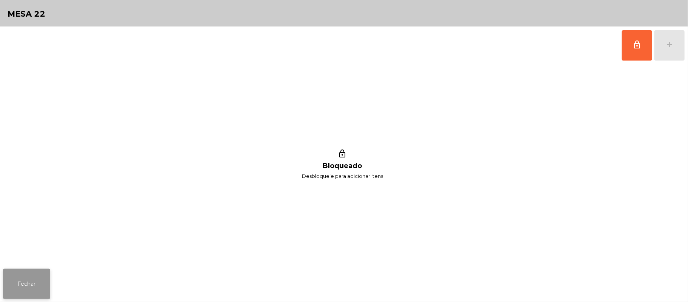
click at [34, 277] on button "Fechar" at bounding box center [26, 283] width 47 height 30
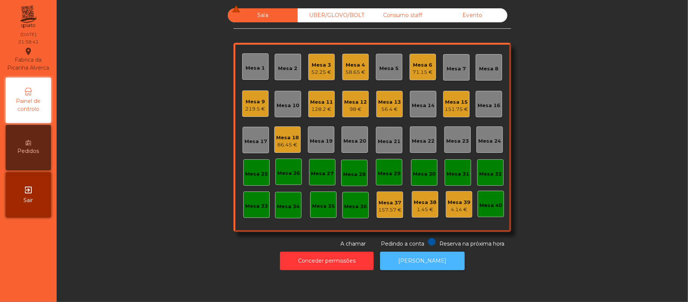
click at [421, 268] on button "[PERSON_NAME]" at bounding box center [422, 260] width 85 height 19
click at [385, 108] on div "56.4 €" at bounding box center [389, 109] width 23 height 8
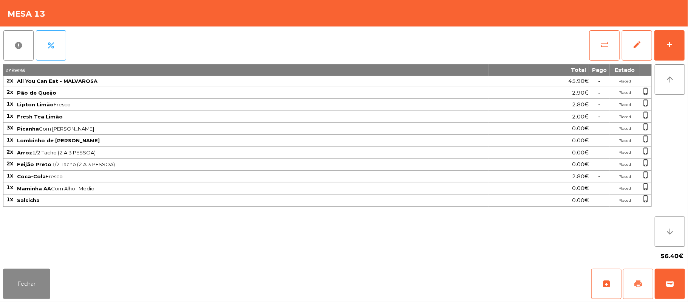
click at [628, 283] on button "print" at bounding box center [638, 283] width 30 height 30
click at [682, 293] on button "wallet" at bounding box center [670, 283] width 30 height 30
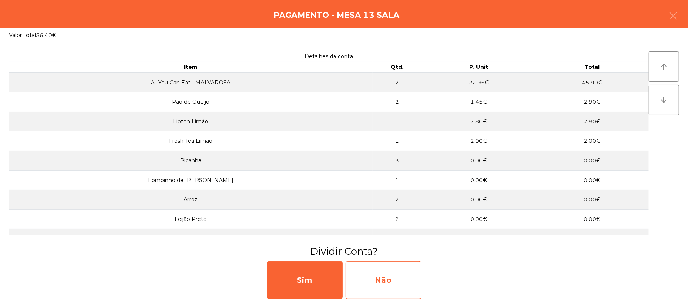
click at [407, 272] on div "Não" at bounding box center [384, 280] width 76 height 38
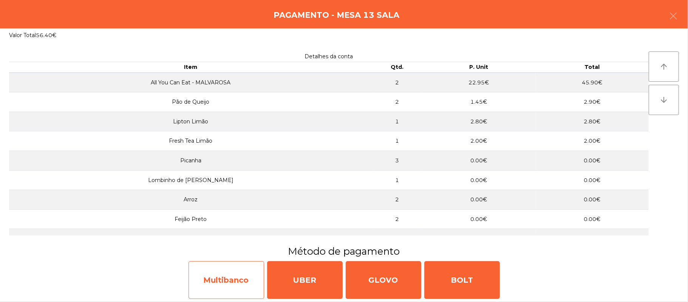
click at [214, 271] on div "Multibanco" at bounding box center [227, 280] width 76 height 38
select select "**"
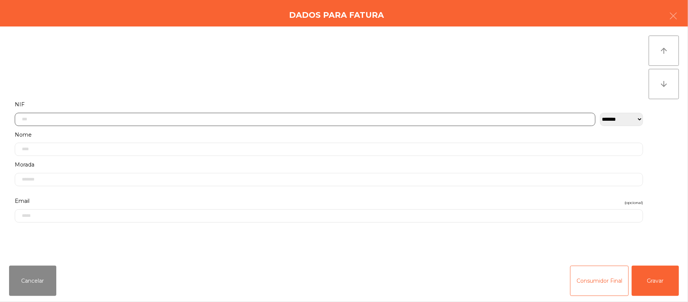
click at [180, 118] on input "text" at bounding box center [305, 119] width 581 height 13
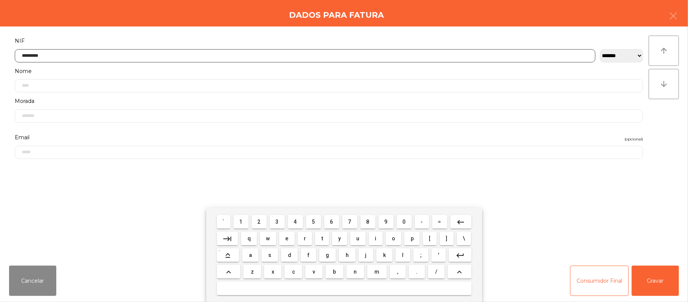
type input "*********"
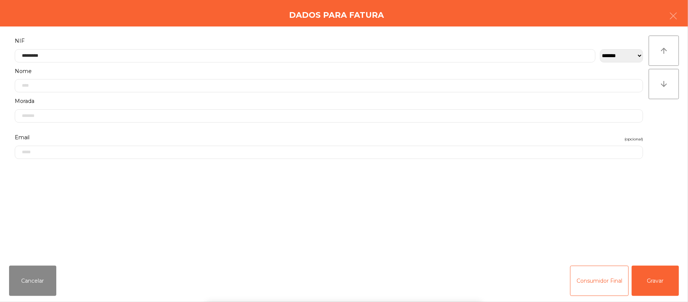
click at [656, 285] on div "` 1 2 3 4 5 6 7 8 9 0 - = keyboard_backspace keyboard_tab q w e r t y u i o p […" at bounding box center [344, 255] width 688 height 94
click at [661, 280] on button "Gravar" at bounding box center [655, 280] width 47 height 30
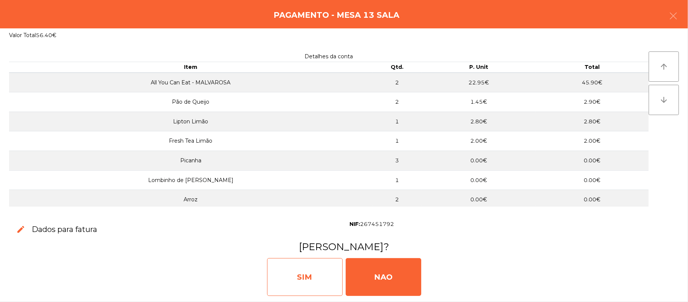
click at [308, 282] on div "SIM" at bounding box center [305, 277] width 76 height 38
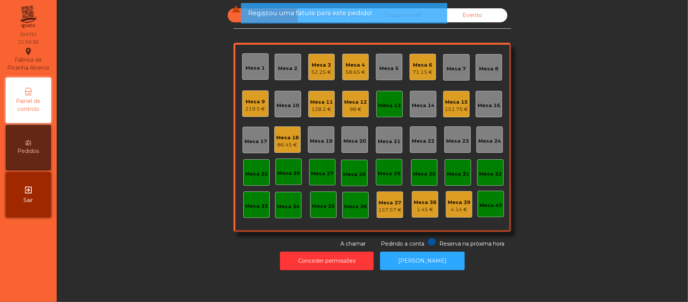
click at [282, 105] on div "Mesa 10" at bounding box center [288, 106] width 23 height 8
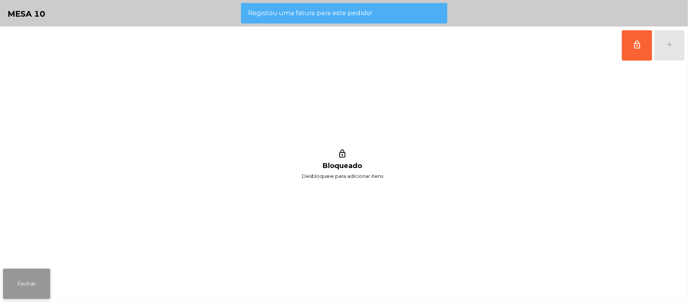
click at [26, 292] on button "Fechar" at bounding box center [26, 283] width 47 height 30
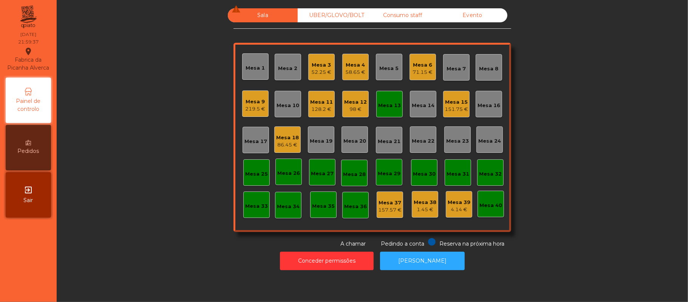
click at [391, 105] on div "Mesa 13" at bounding box center [389, 106] width 23 height 8
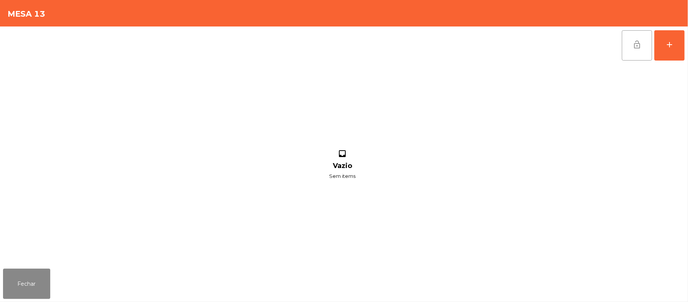
click at [628, 45] on button "lock_open" at bounding box center [637, 45] width 30 height 30
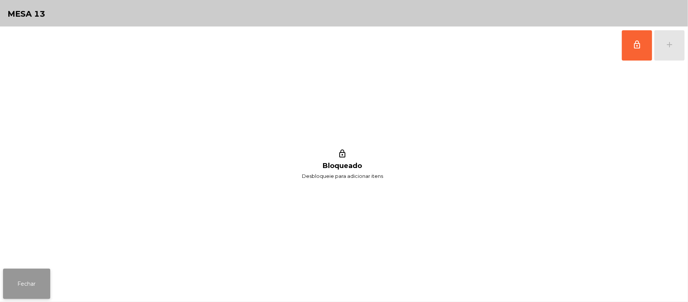
click at [19, 288] on button "Fechar" at bounding box center [26, 283] width 47 height 30
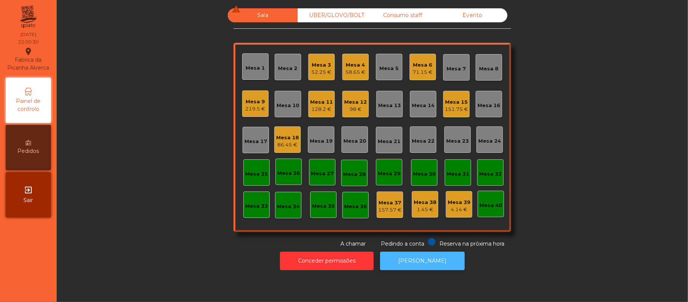
click at [439, 254] on button "[PERSON_NAME]" at bounding box center [422, 260] width 85 height 19
click at [357, 67] on div "Mesa 4" at bounding box center [356, 65] width 20 height 8
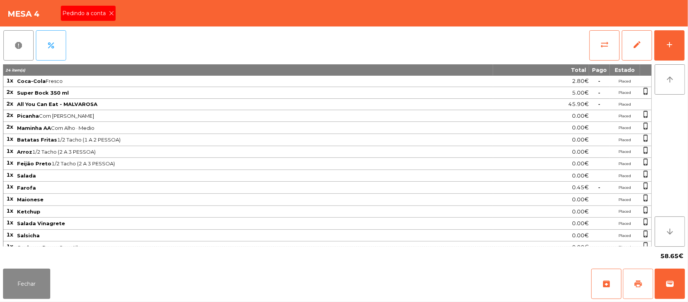
click at [633, 282] on button "print" at bounding box center [638, 283] width 30 height 30
click at [101, 12] on span "Pedindo a conta" at bounding box center [85, 13] width 46 height 8
click at [25, 271] on button "Fechar" at bounding box center [26, 283] width 47 height 30
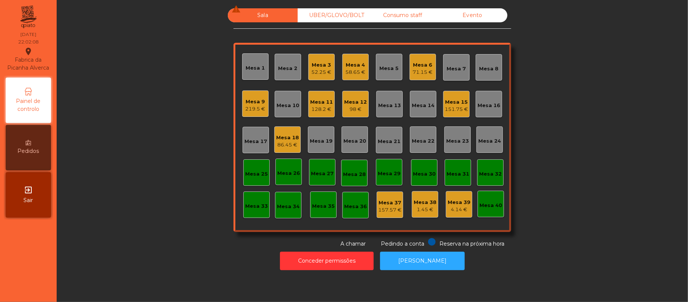
click at [353, 63] on div "Mesa 4" at bounding box center [356, 65] width 20 height 8
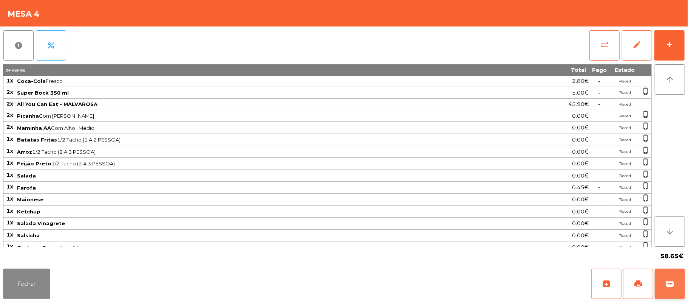
click at [667, 280] on span "wallet" at bounding box center [669, 283] width 9 height 9
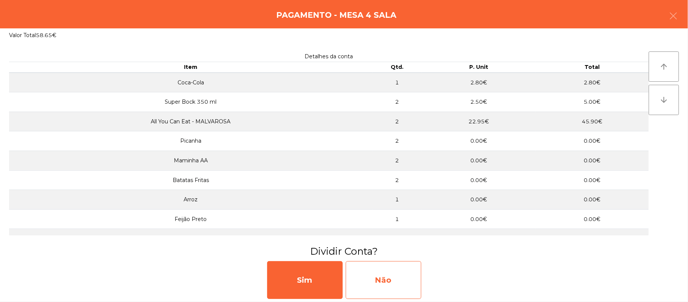
click at [408, 287] on div "Não" at bounding box center [384, 280] width 76 height 38
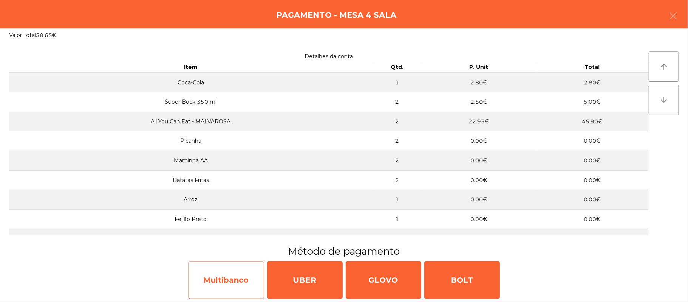
click at [228, 269] on div "Multibanco" at bounding box center [227, 280] width 76 height 38
select select "**"
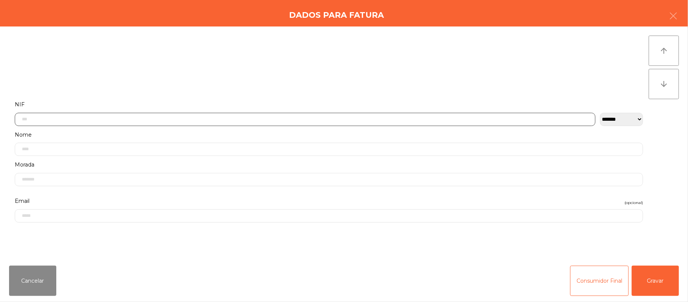
click at [204, 121] on input "text" at bounding box center [305, 119] width 581 height 13
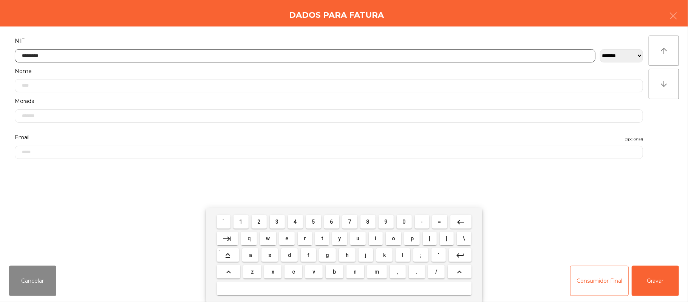
type input "*********"
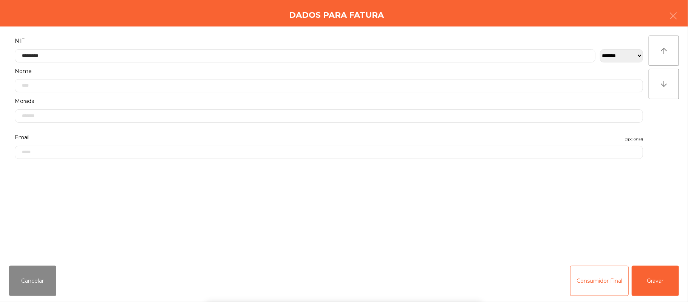
click at [664, 280] on div "` 1 2 3 4 5 6 7 8 9 0 - = keyboard_backspace keyboard_tab q w e r t y u i o p […" at bounding box center [344, 255] width 688 height 94
click at [659, 277] on button "Gravar" at bounding box center [655, 280] width 47 height 30
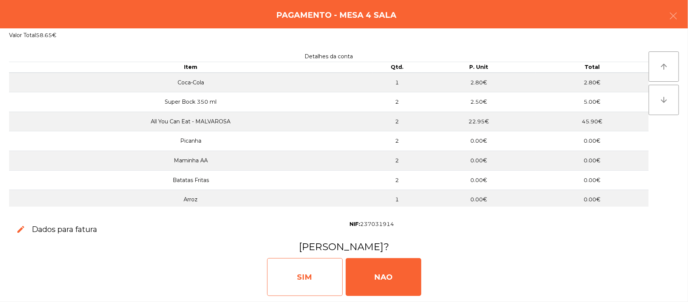
click at [309, 269] on div "SIM" at bounding box center [305, 277] width 76 height 38
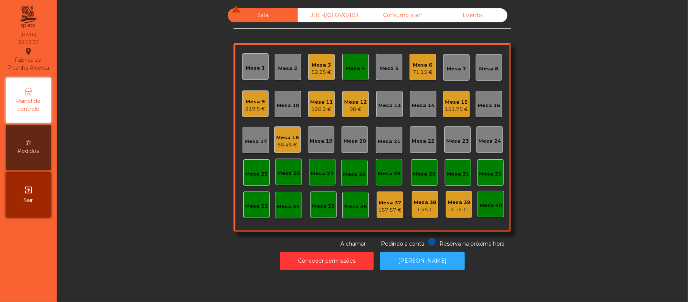
click at [312, 70] on div "52.25 €" at bounding box center [322, 72] width 20 height 8
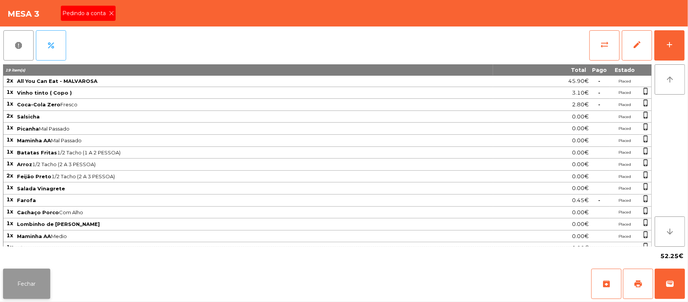
click at [22, 271] on button "Fechar" at bounding box center [26, 283] width 47 height 30
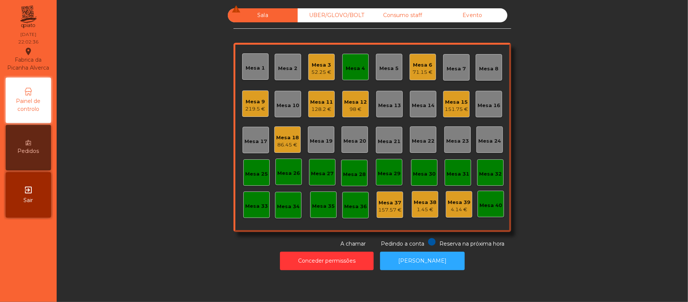
click at [425, 20] on div "Consumo staff" at bounding box center [403, 15] width 70 height 14
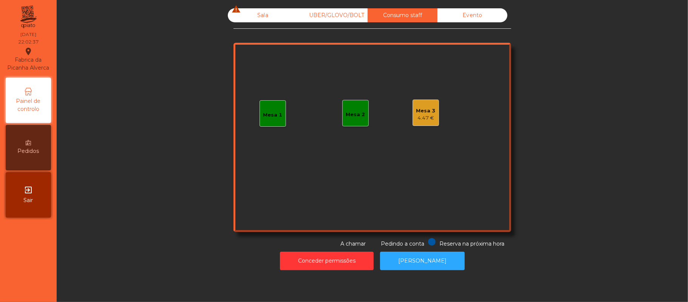
click at [265, 111] on div "Mesa 1" at bounding box center [272, 115] width 19 height 8
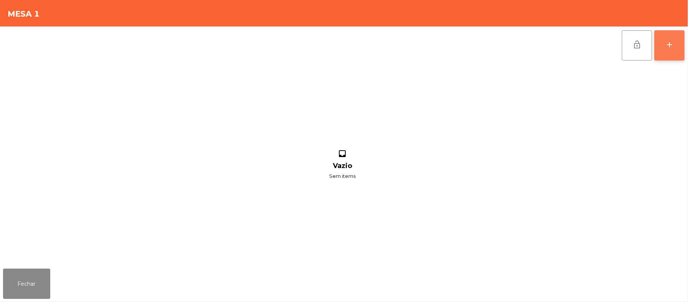
click at [682, 48] on button "add" at bounding box center [669, 45] width 30 height 30
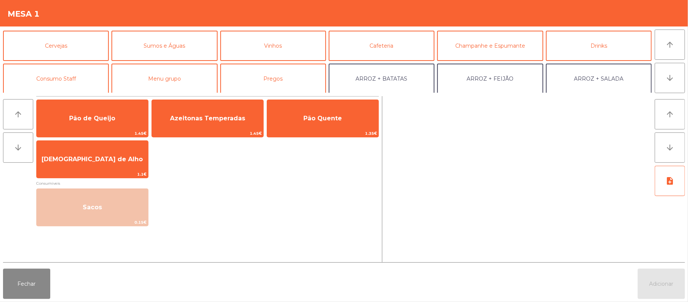
scroll to position [40, 0]
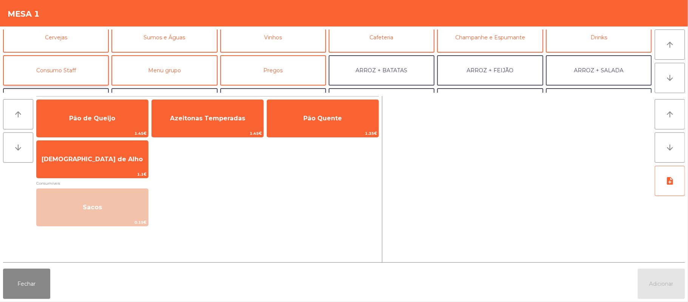
click at [79, 68] on button "Consumo Staff" at bounding box center [56, 70] width 106 height 30
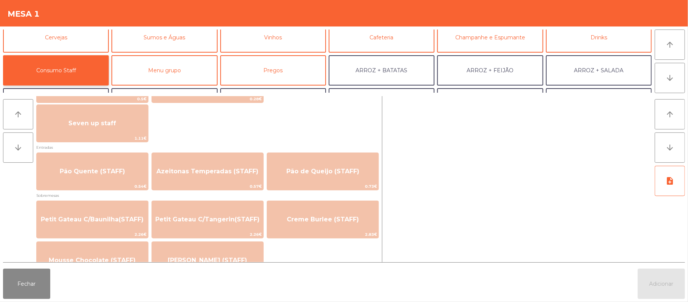
scroll to position [481, 0]
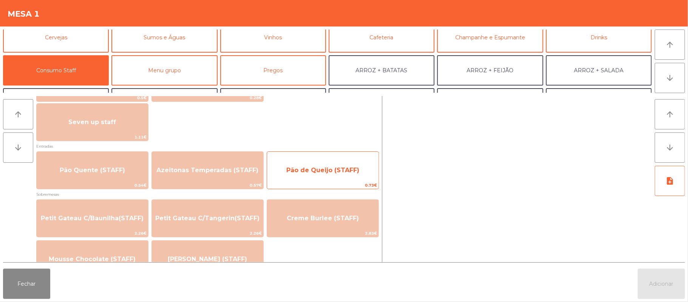
click at [325, 170] on span "Pão de Queijo (STAFF)" at bounding box center [322, 169] width 73 height 7
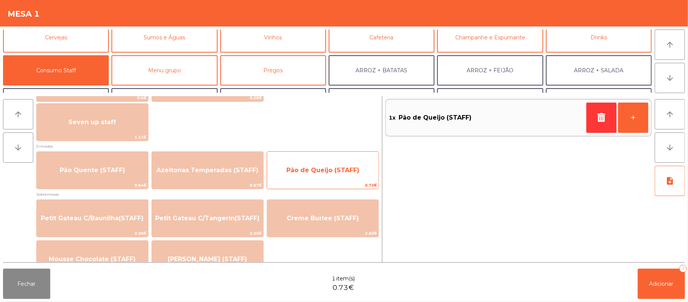
click at [327, 167] on span "Pão de Queijo (STAFF)" at bounding box center [322, 169] width 73 height 7
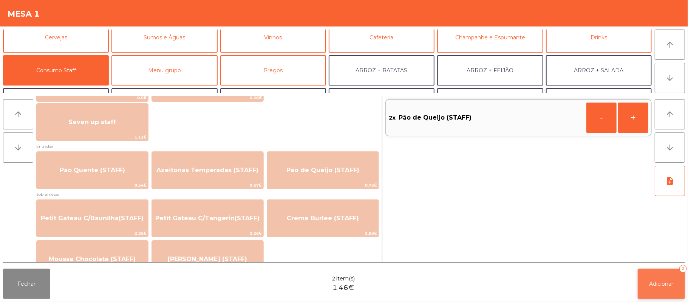
click at [670, 278] on button "Adicionar 2" at bounding box center [661, 283] width 47 height 30
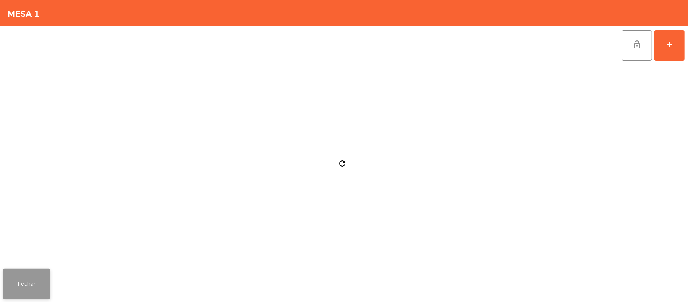
click at [40, 288] on button "Fechar" at bounding box center [26, 283] width 47 height 30
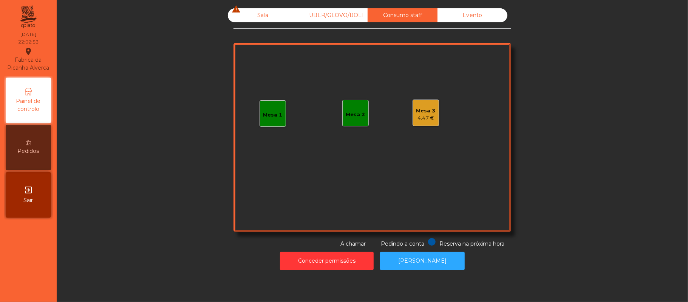
click at [261, 14] on div "Sala warning" at bounding box center [263, 15] width 70 height 14
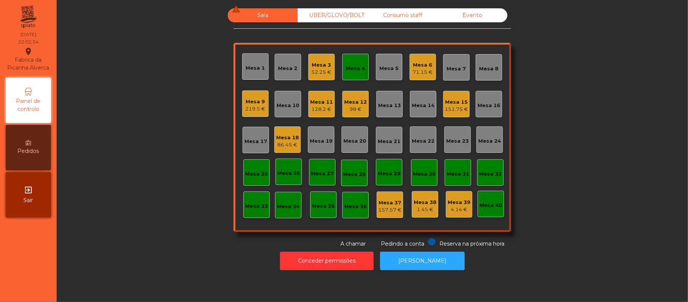
click at [323, 68] on div "52.25 €" at bounding box center [322, 72] width 20 height 8
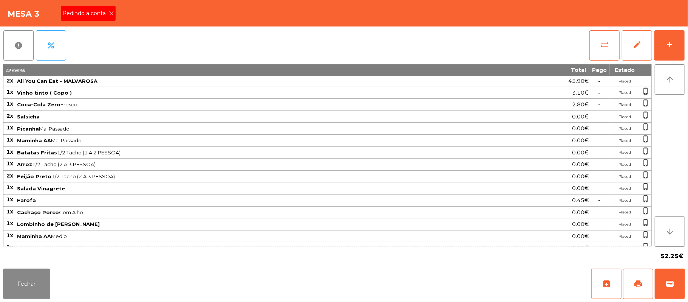
click at [91, 11] on span "Pedindo a conta" at bounding box center [85, 13] width 46 height 8
click at [623, 279] on button "print" at bounding box center [638, 283] width 30 height 30
click at [669, 286] on span "wallet" at bounding box center [669, 283] width 9 height 9
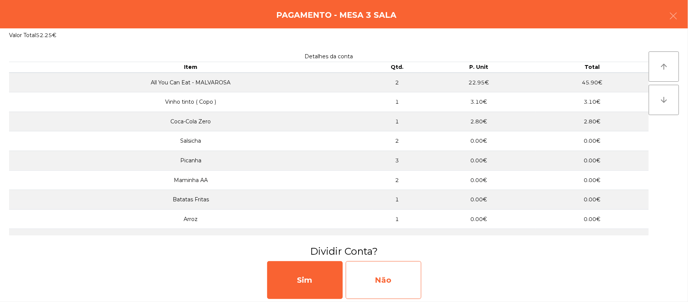
click at [410, 280] on div "Não" at bounding box center [384, 280] width 76 height 38
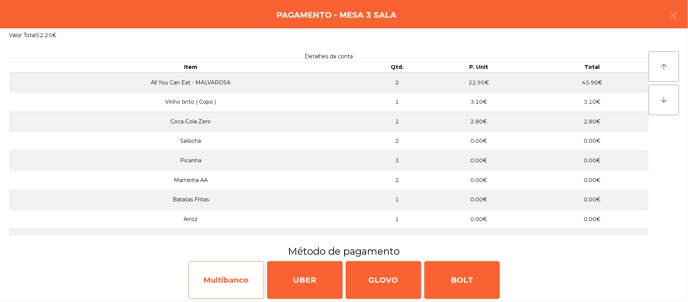
click at [227, 278] on div "Multibanco" at bounding box center [227, 280] width 76 height 38
select select "**"
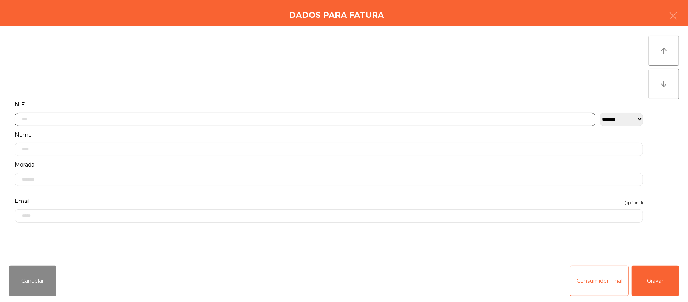
click at [172, 119] on input "text" at bounding box center [305, 119] width 581 height 13
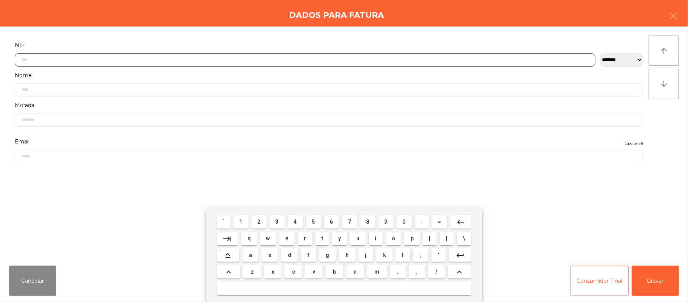
scroll to position [63, 0]
type input "*********"
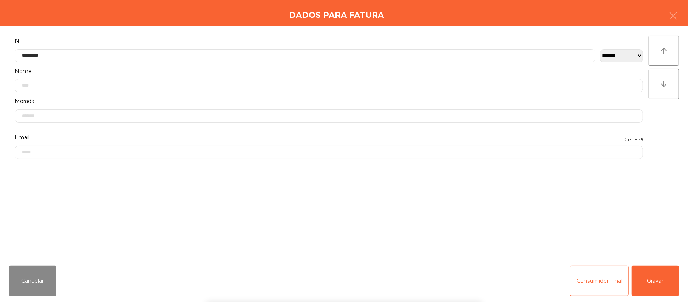
click at [659, 280] on div "` 1 2 3 4 5 6 7 8 9 0 - = keyboard_backspace keyboard_tab q w e r t y u i o p […" at bounding box center [344, 255] width 688 height 94
click at [660, 279] on button "Gravar" at bounding box center [655, 280] width 47 height 30
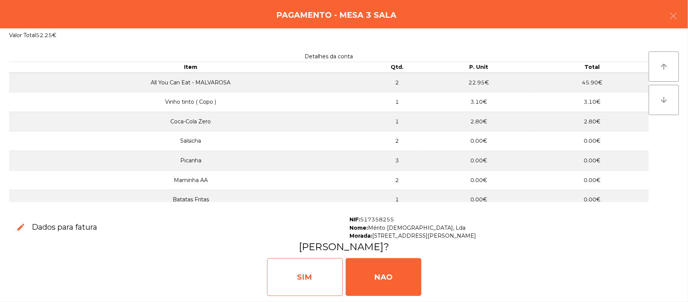
click at [308, 271] on div "SIM" at bounding box center [305, 277] width 76 height 38
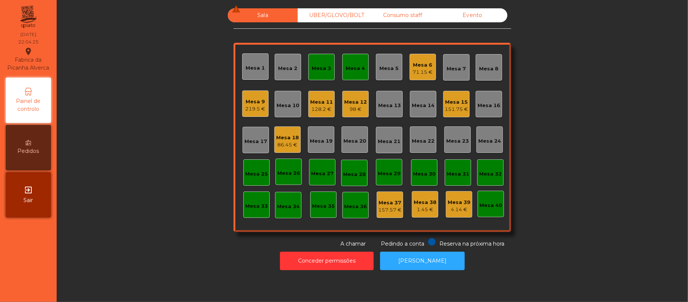
click at [316, 59] on div "Mesa 3" at bounding box center [321, 67] width 26 height 26
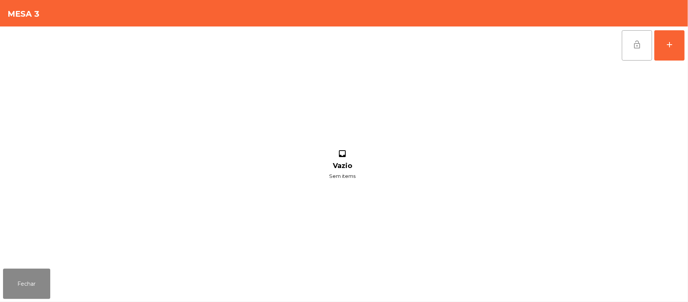
click at [637, 42] on span "lock_open" at bounding box center [637, 44] width 9 height 9
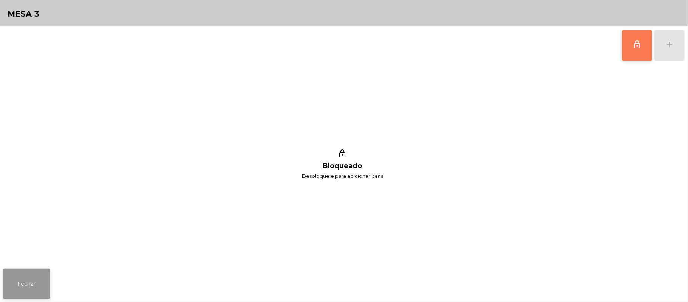
click at [28, 269] on button "Fechar" at bounding box center [26, 283] width 47 height 30
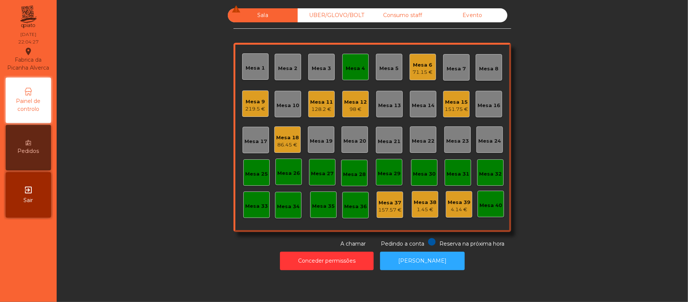
click at [348, 67] on div "Mesa 4" at bounding box center [355, 69] width 19 height 8
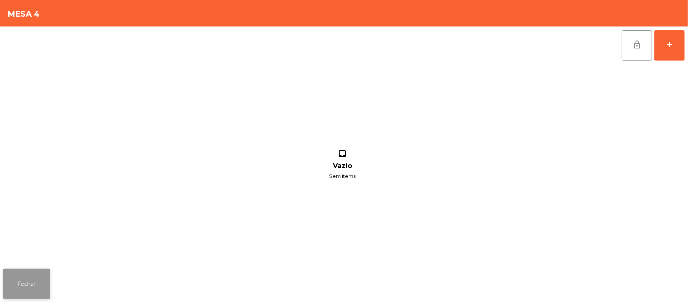
click at [26, 280] on button "Fechar" at bounding box center [26, 283] width 47 height 30
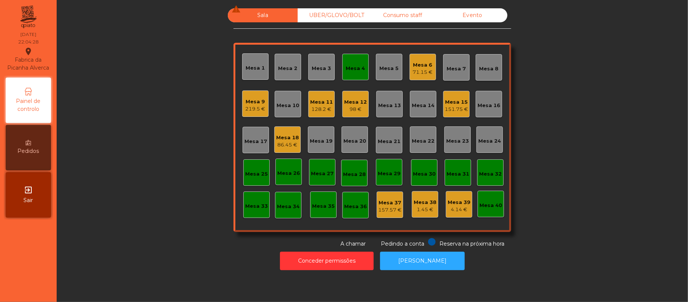
click at [357, 68] on div "Mesa 4" at bounding box center [355, 69] width 19 height 8
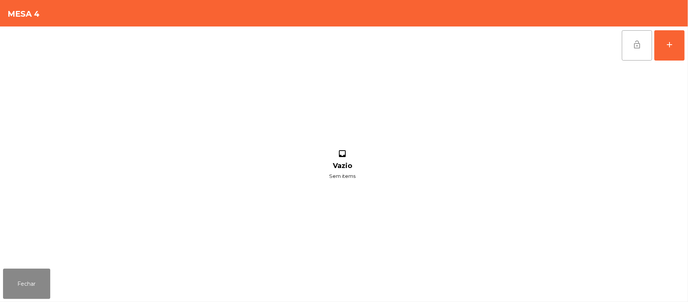
click at [632, 48] on button "lock_open" at bounding box center [637, 45] width 30 height 30
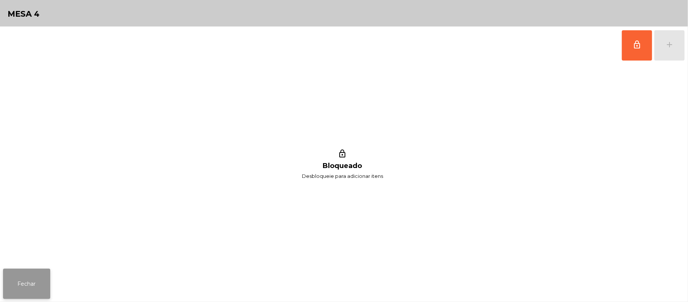
click at [29, 283] on button "Fechar" at bounding box center [26, 283] width 47 height 30
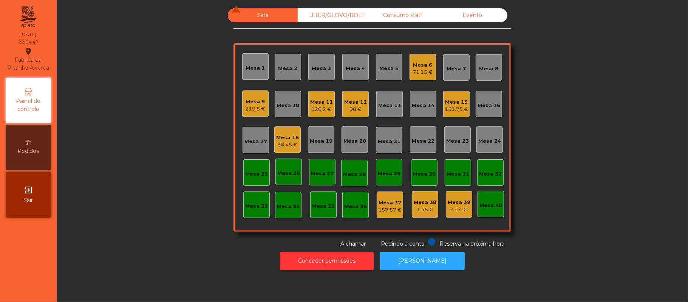
click at [278, 139] on div "Mesa 18" at bounding box center [287, 138] width 23 height 8
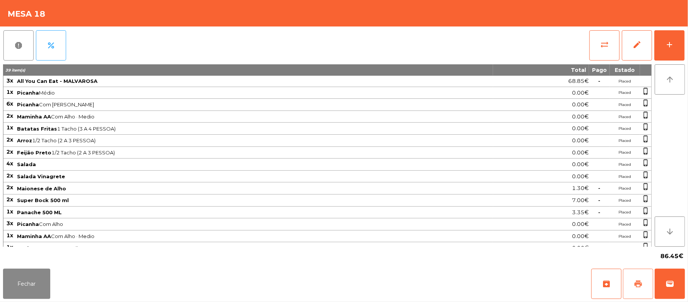
click at [639, 272] on button "print" at bounding box center [638, 283] width 30 height 30
click at [664, 283] on button "wallet" at bounding box center [670, 283] width 30 height 30
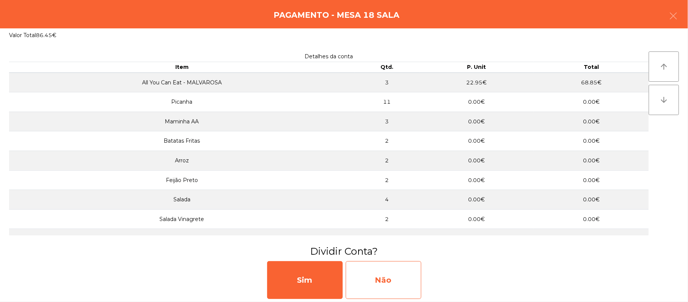
click at [405, 271] on div "Não" at bounding box center [384, 280] width 76 height 38
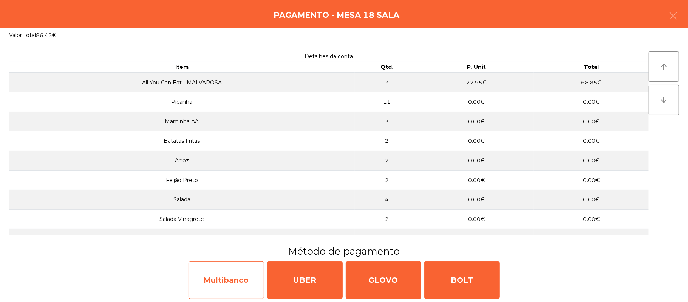
click at [227, 275] on div "Multibanco" at bounding box center [227, 280] width 76 height 38
select select "**"
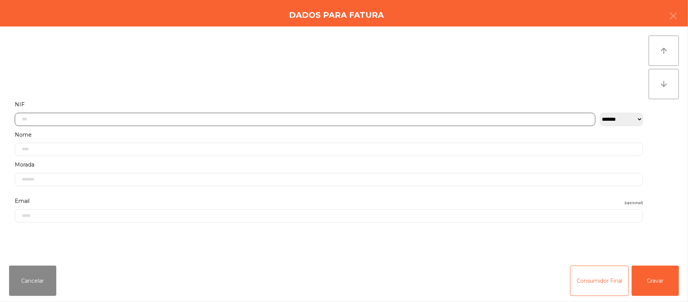
click at [143, 119] on input "text" at bounding box center [305, 119] width 581 height 13
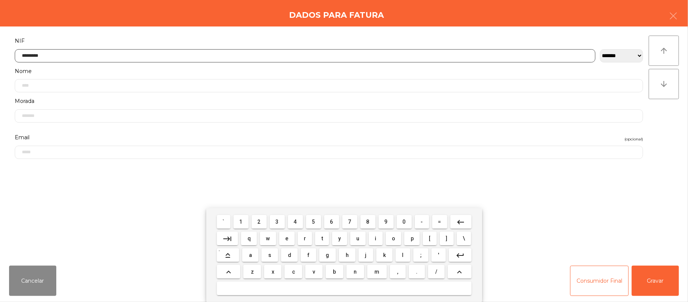
type input "*********"
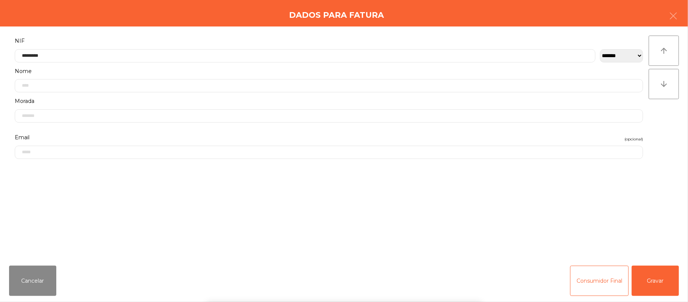
click at [656, 277] on div "` 1 2 3 4 5 6 7 8 9 0 - = keyboard_backspace keyboard_tab q w e r t y u i o p […" at bounding box center [344, 255] width 688 height 94
click at [659, 280] on button "Gravar" at bounding box center [655, 280] width 47 height 30
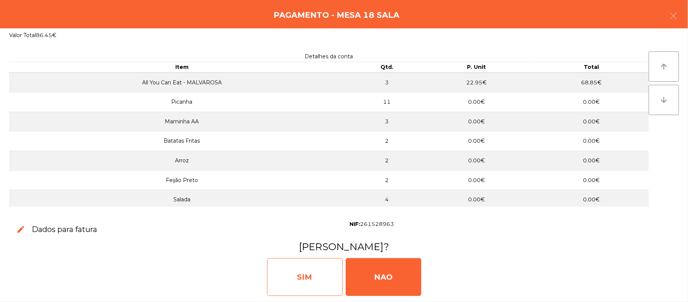
click at [310, 273] on div "SIM" at bounding box center [305, 277] width 76 height 38
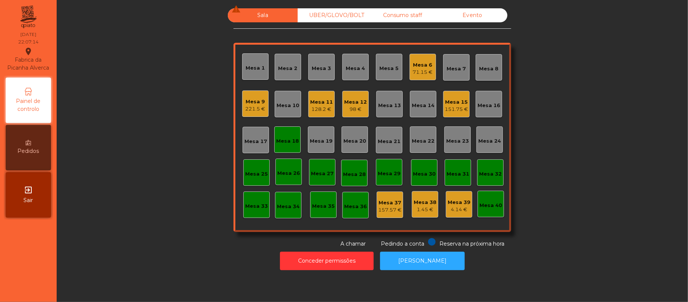
click at [283, 135] on div "Mesa 18" at bounding box center [287, 139] width 23 height 11
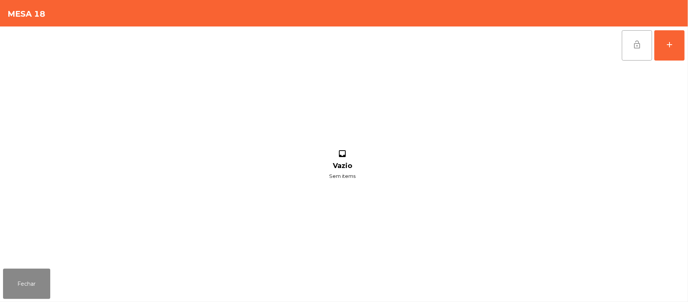
click at [631, 52] on button "lock_open" at bounding box center [637, 45] width 30 height 30
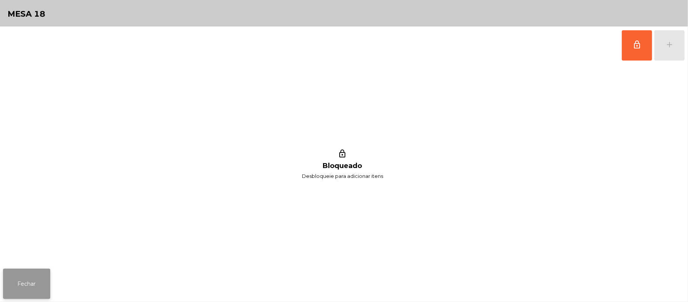
click at [29, 286] on button "Fechar" at bounding box center [26, 283] width 47 height 30
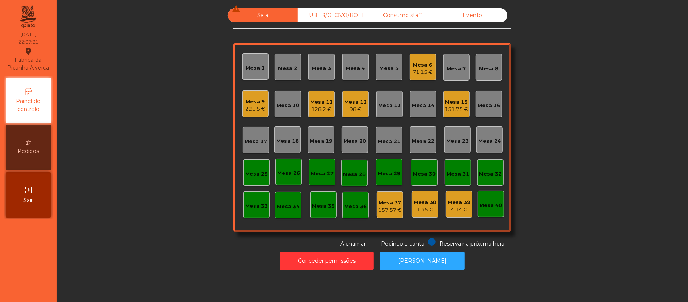
click at [453, 108] on div "151.75 €" at bounding box center [456, 109] width 23 height 8
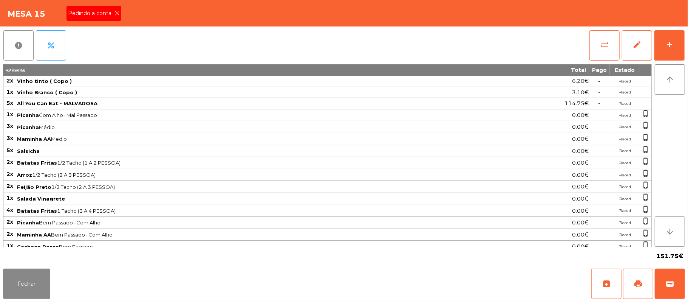
click at [88, 12] on span "Pedindo a conta" at bounding box center [91, 13] width 46 height 8
click at [632, 278] on button "print" at bounding box center [638, 283] width 30 height 30
click at [40, 271] on button "Fechar" at bounding box center [26, 283] width 47 height 30
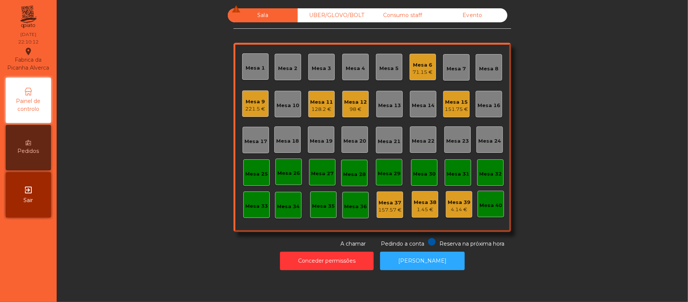
click at [359, 104] on div "Mesa 12" at bounding box center [355, 102] width 23 height 8
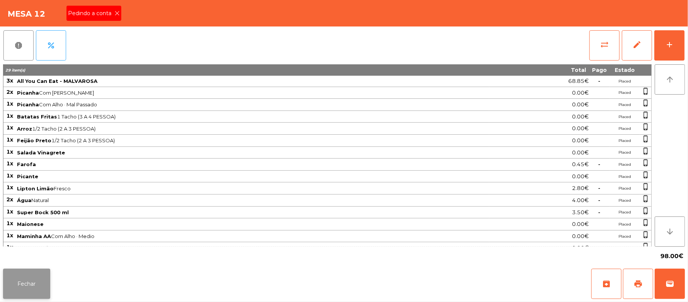
click at [20, 295] on button "Fechar" at bounding box center [26, 283] width 47 height 30
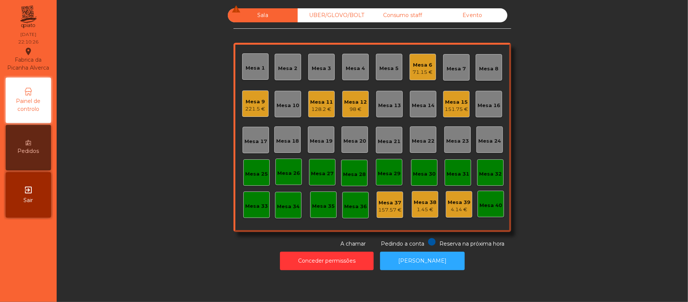
click at [356, 103] on div "Mesa 12" at bounding box center [355, 102] width 23 height 8
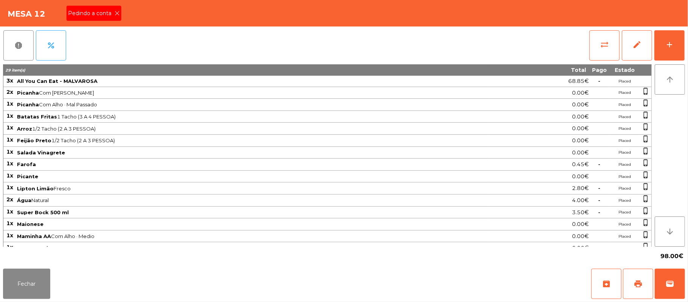
click at [100, 14] on span "Pedindo a conta" at bounding box center [91, 13] width 46 height 8
click at [637, 288] on button "print" at bounding box center [638, 283] width 30 height 30
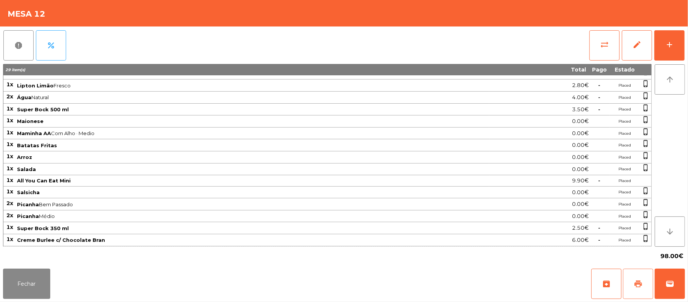
scroll to position [110, 0]
click at [29, 295] on button "Fechar" at bounding box center [26, 283] width 47 height 30
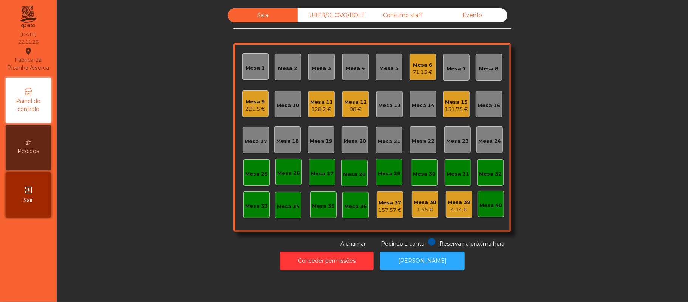
click at [451, 112] on div "151.75 €" at bounding box center [456, 109] width 23 height 8
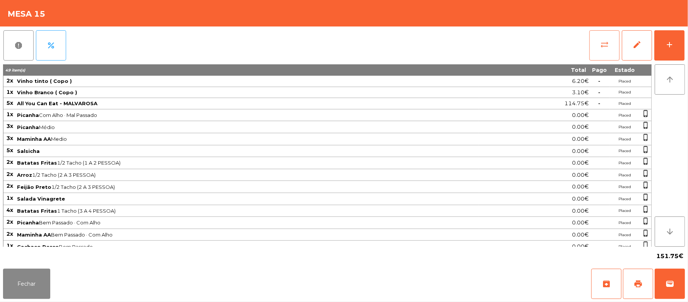
click at [605, 49] on button "sync_alt" at bounding box center [604, 45] width 30 height 30
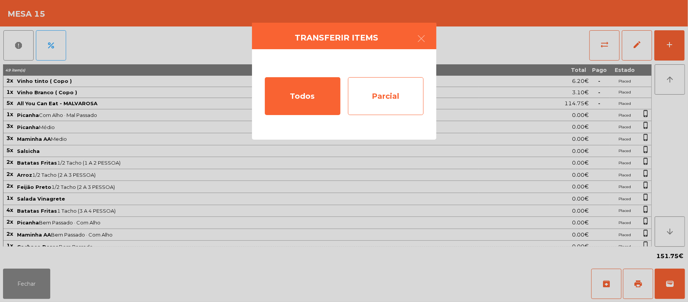
click at [405, 97] on div "Parcial" at bounding box center [386, 96] width 76 height 38
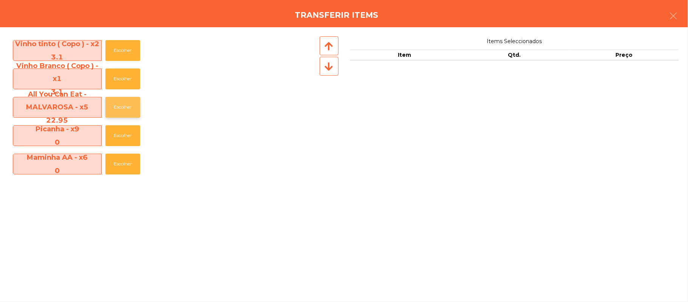
click at [129, 105] on button "Escolher" at bounding box center [122, 107] width 35 height 21
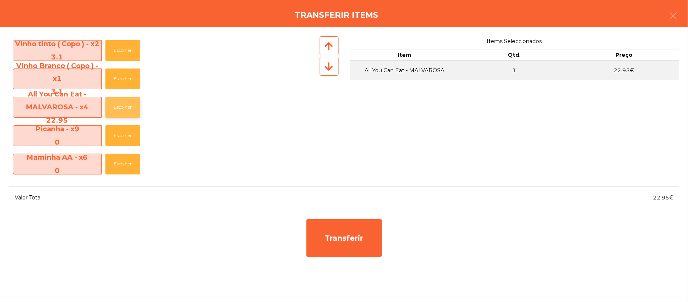
click at [137, 108] on button "Escolher" at bounding box center [122, 107] width 35 height 21
click at [140, 106] on button "Escolher" at bounding box center [122, 107] width 35 height 21
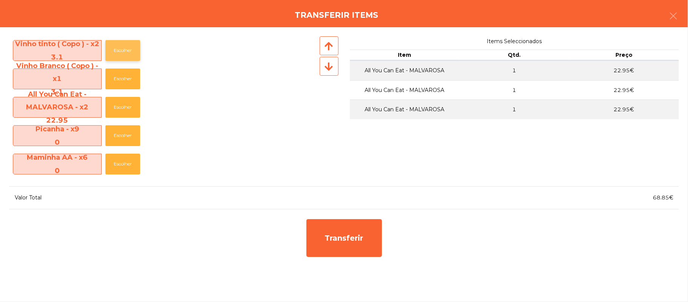
click at [125, 49] on button "Escolher" at bounding box center [122, 50] width 35 height 21
click at [126, 49] on button "Escolher" at bounding box center [122, 50] width 35 height 21
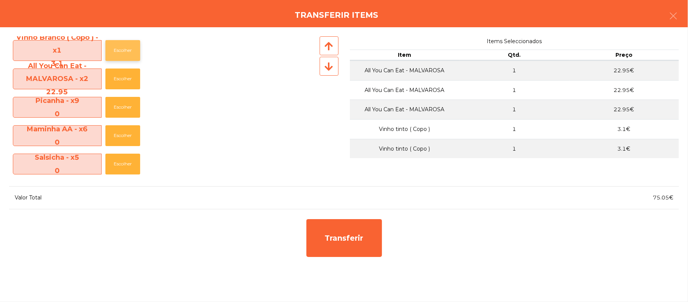
click at [126, 49] on button "Escolher" at bounding box center [122, 50] width 35 height 21
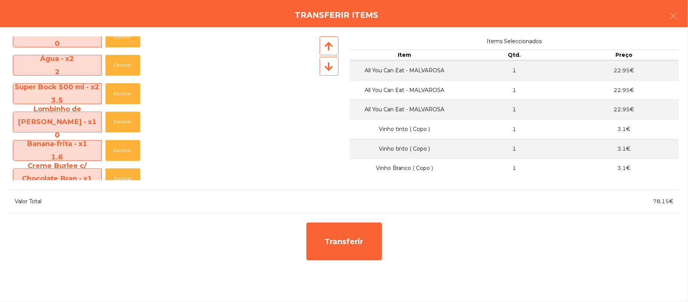
scroll to position [310, 0]
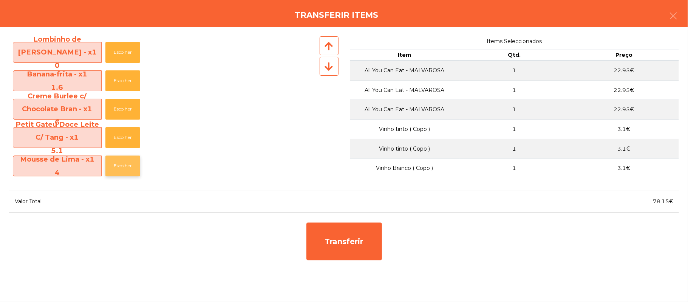
click at [130, 168] on button "Escolher" at bounding box center [122, 165] width 35 height 21
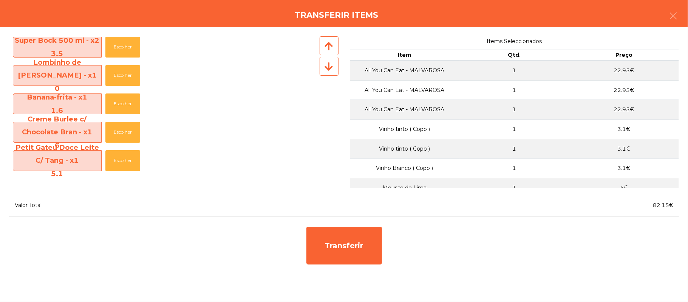
scroll to position [287, 0]
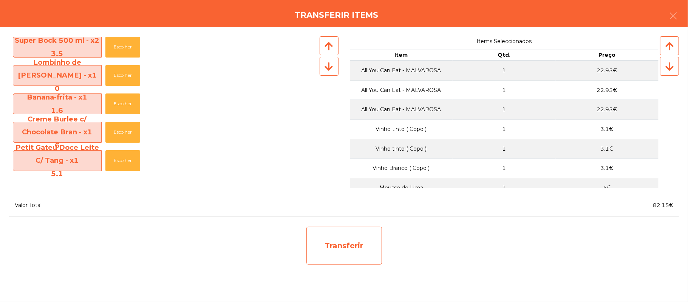
click at [364, 246] on div "Transferir" at bounding box center [344, 245] width 76 height 38
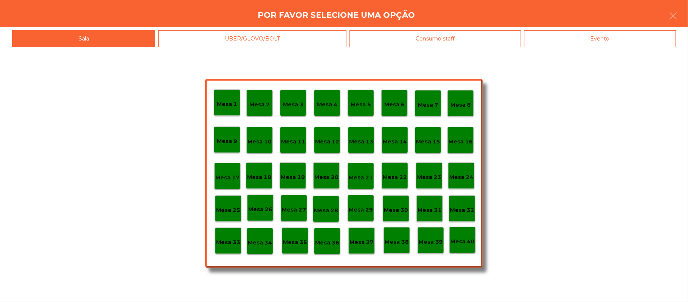
click at [231, 204] on div "Mesa 25" at bounding box center [228, 209] width 24 height 12
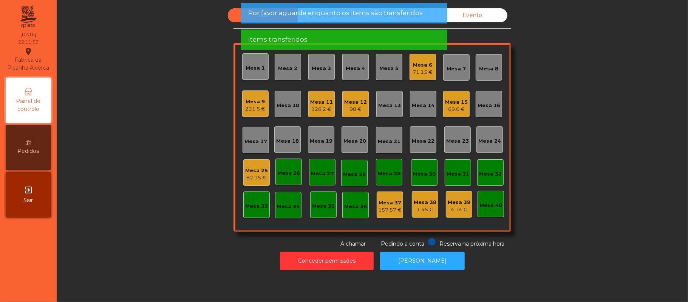
click at [257, 180] on div "82.15 €" at bounding box center [256, 178] width 23 height 8
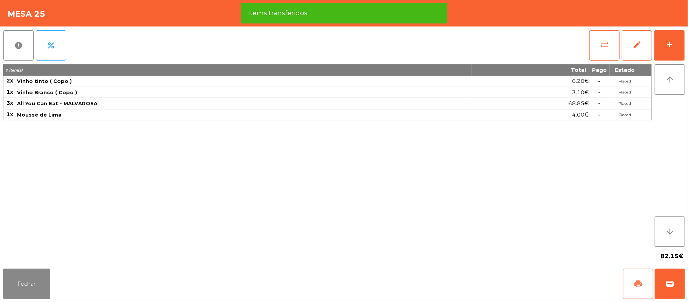
click at [631, 283] on button "print" at bounding box center [638, 283] width 30 height 30
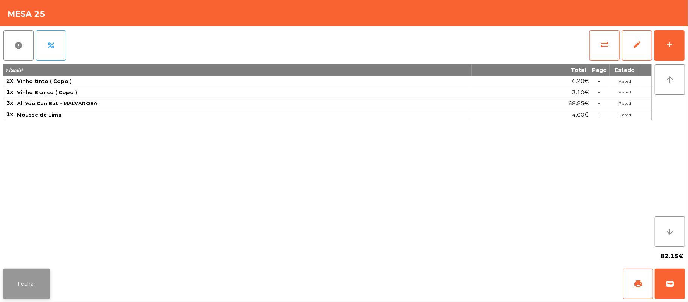
click at [33, 283] on button "Fechar" at bounding box center [26, 283] width 47 height 30
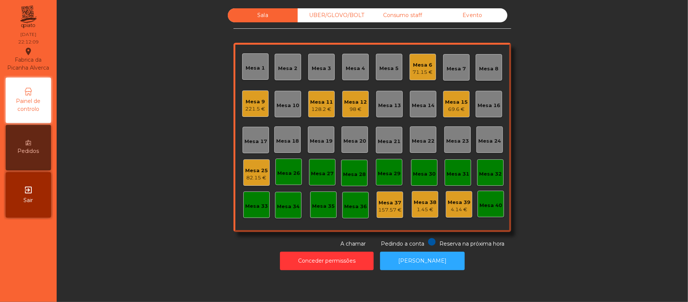
click at [454, 110] on div "69.6 €" at bounding box center [456, 109] width 23 height 8
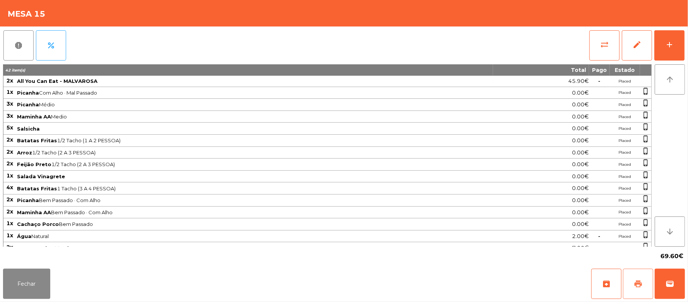
click at [633, 280] on button "print" at bounding box center [638, 283] width 30 height 30
click at [671, 285] on span "wallet" at bounding box center [669, 283] width 9 height 9
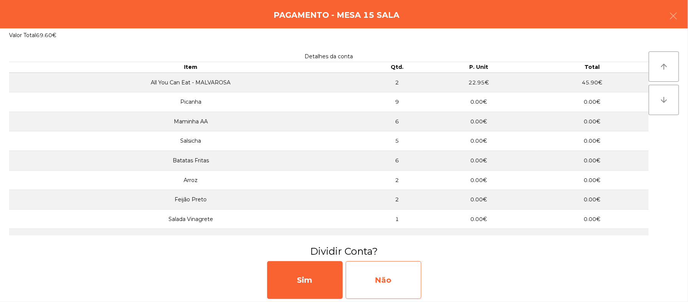
click at [394, 283] on div "Não" at bounding box center [384, 280] width 76 height 38
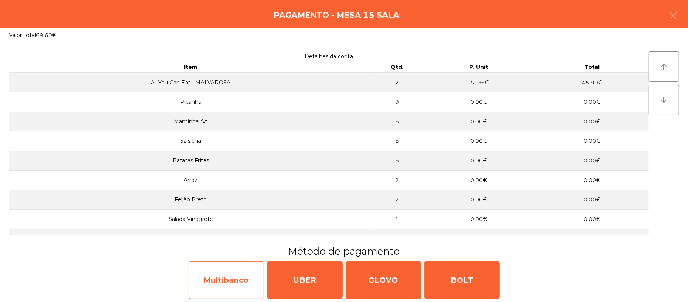
click at [217, 277] on div "Multibanco" at bounding box center [227, 280] width 76 height 38
select select "**"
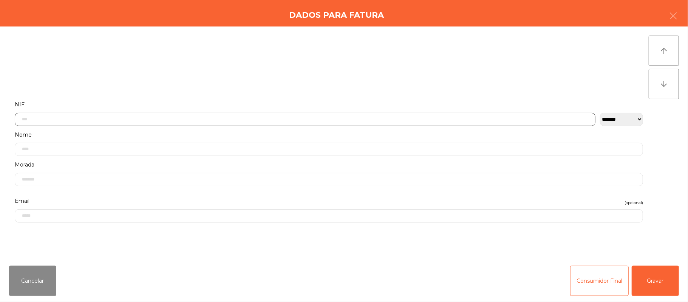
click at [148, 119] on input "text" at bounding box center [305, 119] width 581 height 13
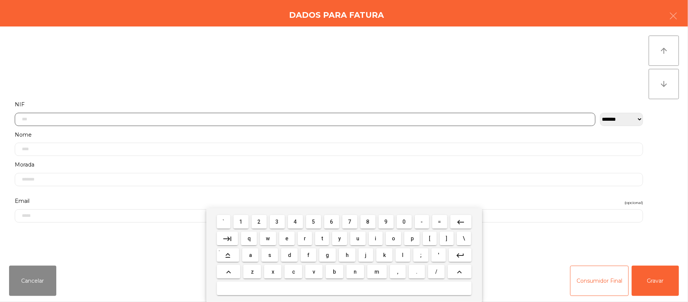
scroll to position [63, 0]
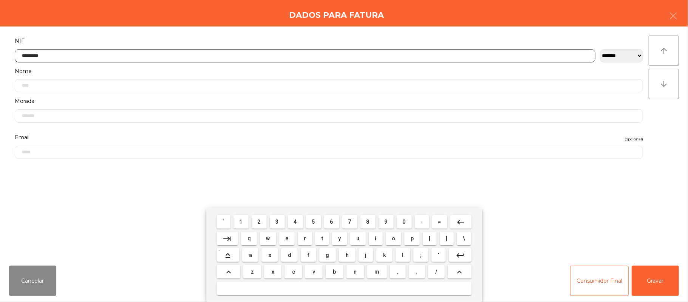
type input "*********"
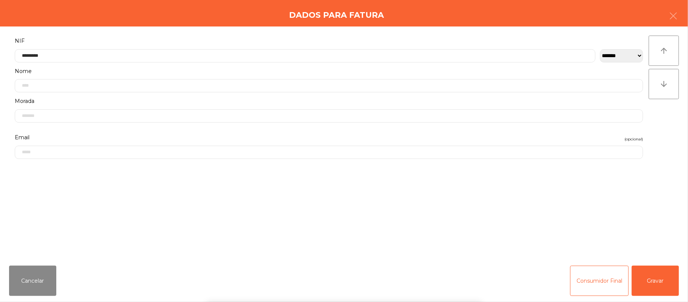
click at [659, 279] on div "` 1 2 3 4 5 6 7 8 9 0 - = keyboard_backspace keyboard_tab q w e r t y u i o p […" at bounding box center [344, 255] width 688 height 94
click at [658, 280] on button "Gravar" at bounding box center [655, 280] width 47 height 30
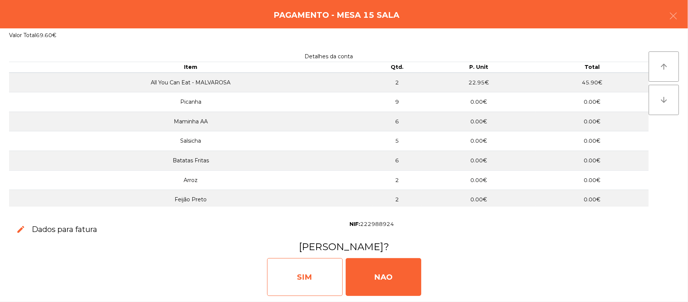
click at [304, 270] on div "SIM" at bounding box center [305, 277] width 76 height 38
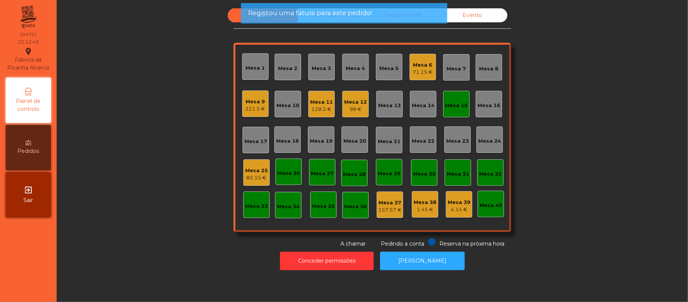
click at [456, 104] on div "Mesa 15" at bounding box center [456, 106] width 23 height 8
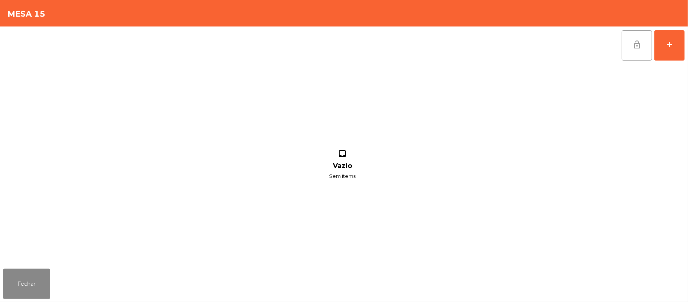
click at [632, 51] on button "lock_open" at bounding box center [637, 45] width 30 height 30
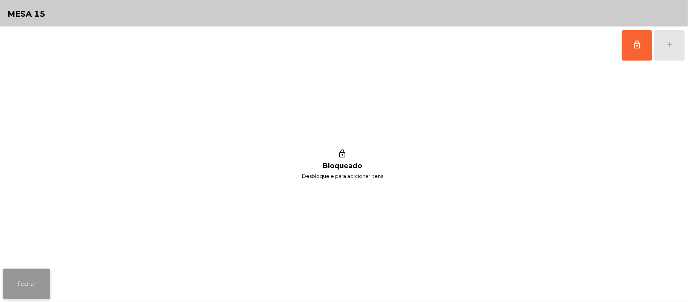
click at [33, 284] on button "Fechar" at bounding box center [26, 283] width 47 height 30
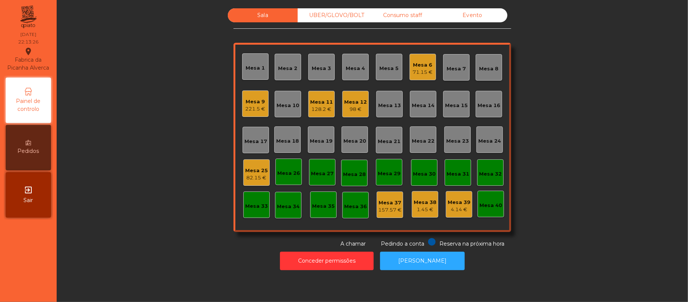
click at [254, 169] on div "Mesa 25" at bounding box center [256, 171] width 23 height 8
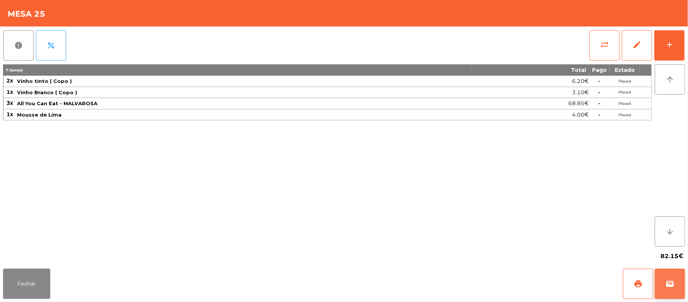
click at [679, 281] on button "wallet" at bounding box center [670, 283] width 30 height 30
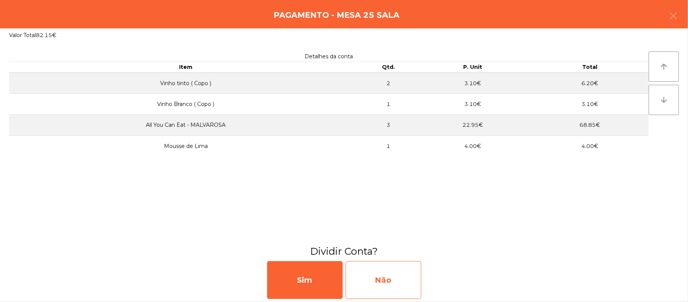
click at [396, 271] on div "Não" at bounding box center [384, 280] width 76 height 38
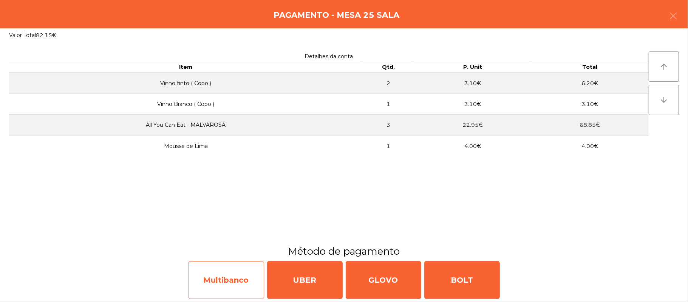
click at [228, 282] on div "Multibanco" at bounding box center [227, 280] width 76 height 38
select select "**"
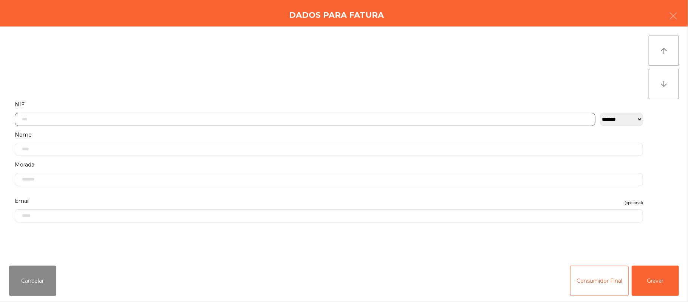
click at [209, 116] on input "text" at bounding box center [305, 119] width 581 height 13
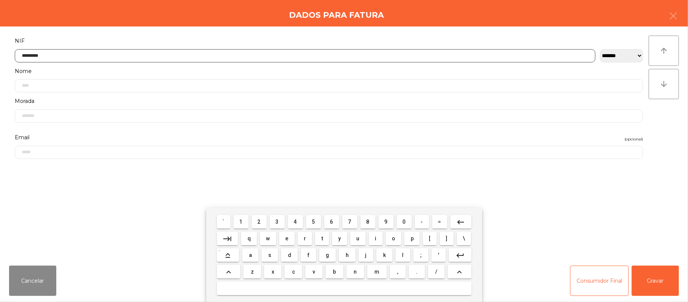
type input "*********"
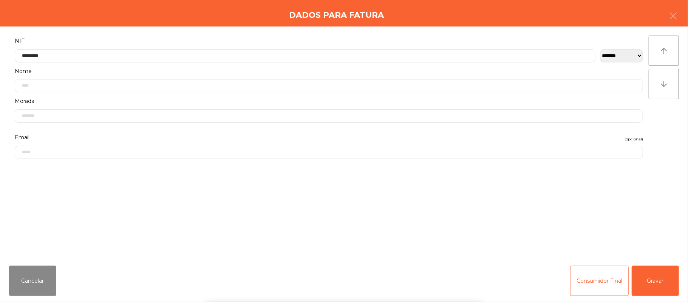
click at [662, 284] on div "` 1 2 3 4 5 6 7 8 9 0 - = keyboard_backspace keyboard_tab q w e r t y u i o p […" at bounding box center [344, 255] width 688 height 94
click at [661, 276] on button "Gravar" at bounding box center [655, 280] width 47 height 30
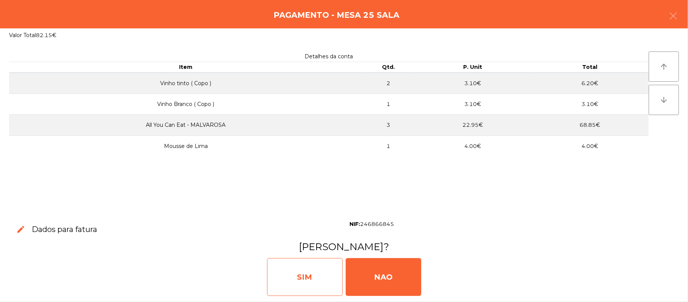
click at [295, 269] on div "SIM" at bounding box center [305, 277] width 76 height 38
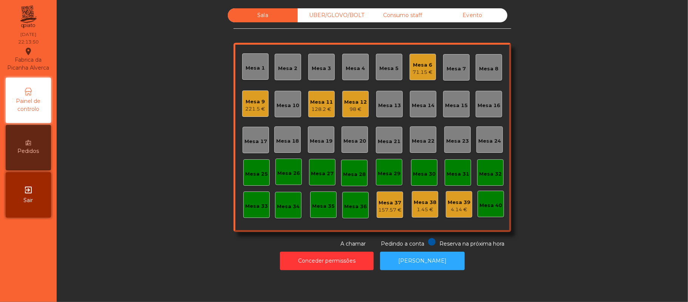
click at [346, 110] on div "98 €" at bounding box center [355, 109] width 23 height 8
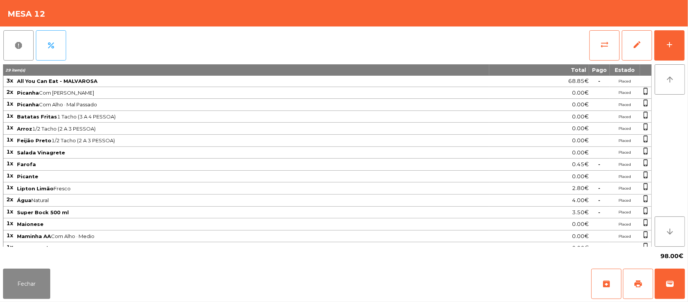
click at [685, 290] on div "Fechar archive print wallet" at bounding box center [344, 283] width 688 height 36
click at [669, 283] on span "wallet" at bounding box center [669, 283] width 9 height 9
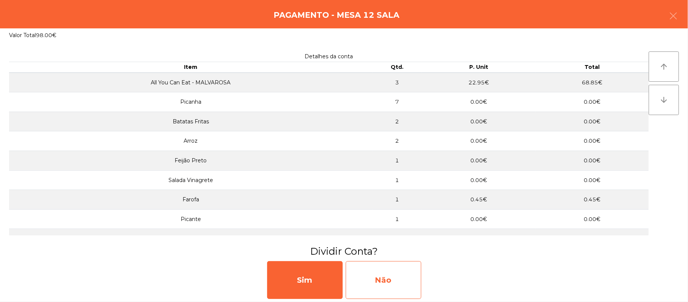
click at [371, 273] on div "Não" at bounding box center [384, 280] width 76 height 38
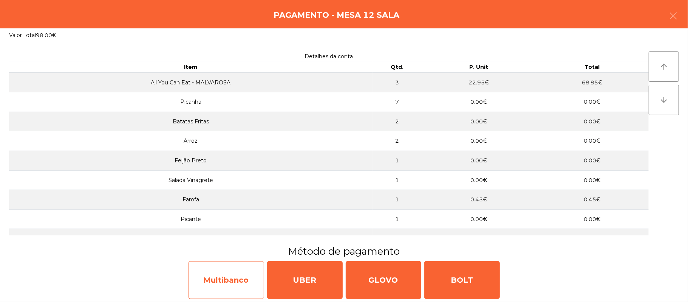
click at [228, 280] on div "Multibanco" at bounding box center [227, 280] width 76 height 38
select select "**"
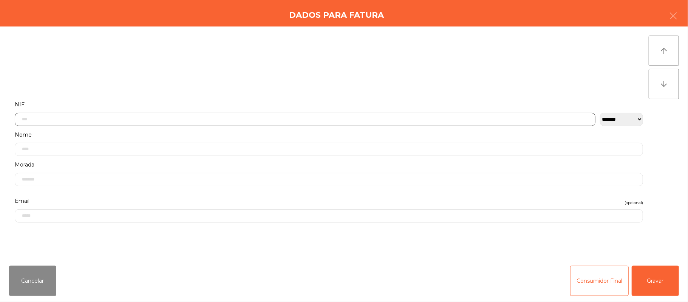
click at [280, 119] on input "text" at bounding box center [305, 119] width 581 height 13
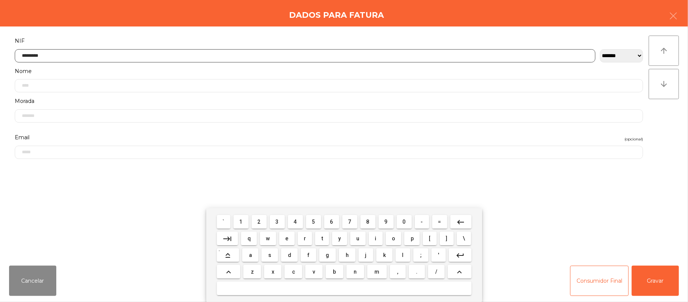
type input "*********"
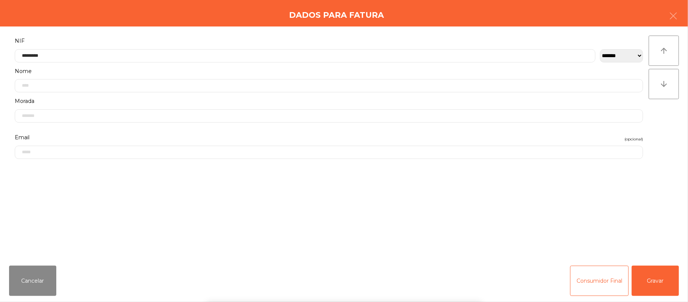
click at [659, 275] on div "` 1 2 3 4 5 6 7 8 9 0 - = keyboard_backspace keyboard_tab q w e r t y u i o p […" at bounding box center [344, 255] width 688 height 94
click at [654, 277] on button "Gravar" at bounding box center [655, 280] width 47 height 30
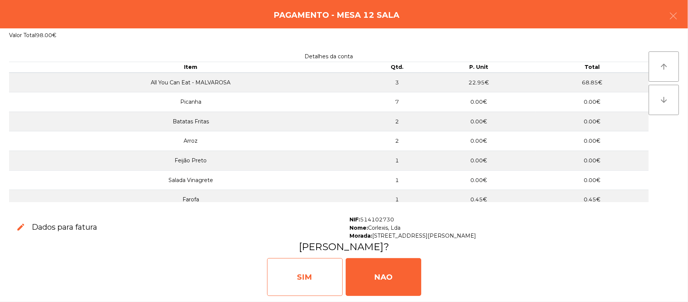
click at [312, 270] on div "SIM" at bounding box center [305, 277] width 76 height 38
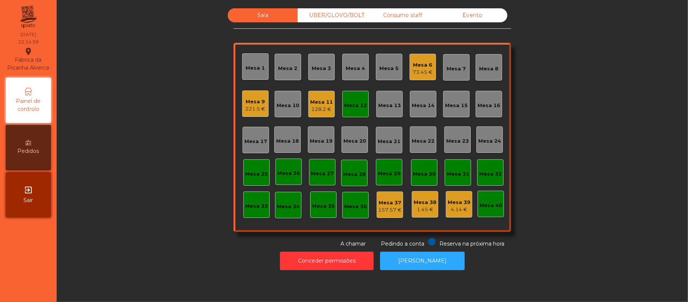
click at [354, 105] on div "Mesa 12" at bounding box center [355, 106] width 23 height 8
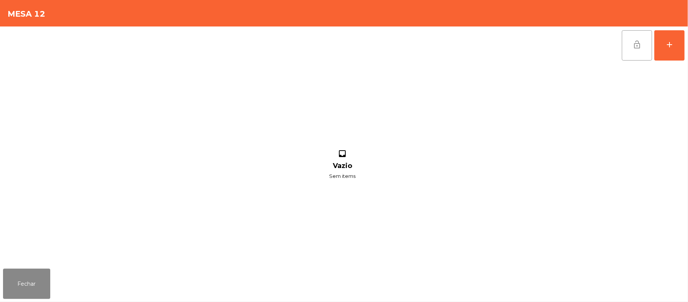
click at [626, 46] on button "lock_open" at bounding box center [637, 45] width 30 height 30
click at [38, 268] on button "Fechar" at bounding box center [26, 283] width 47 height 30
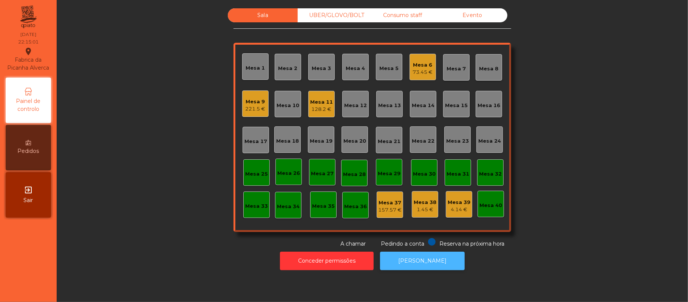
click at [433, 265] on button "[PERSON_NAME]" at bounding box center [422, 260] width 85 height 19
click at [430, 202] on div "Mesa 38" at bounding box center [425, 202] width 23 height 8
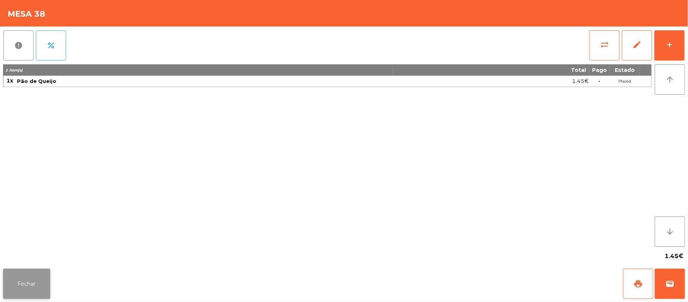
click at [14, 282] on button "Fechar" at bounding box center [26, 283] width 47 height 30
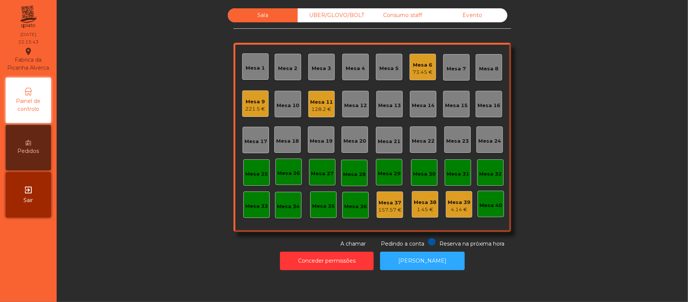
click at [424, 206] on div "1.45 €" at bounding box center [425, 210] width 23 height 8
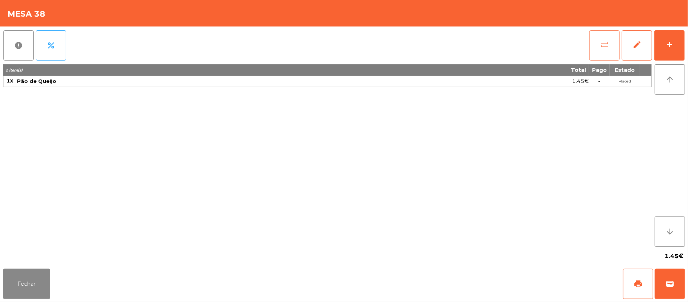
click at [597, 45] on button "sync_alt" at bounding box center [604, 45] width 30 height 30
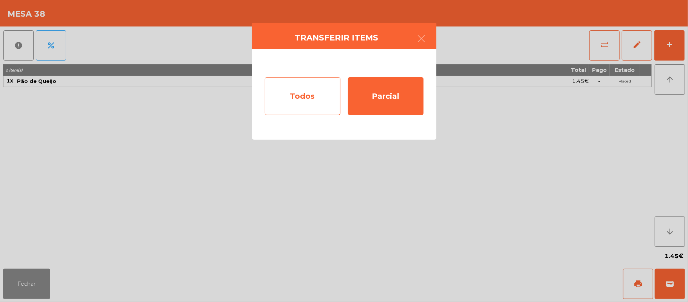
click at [314, 100] on div "Todos" at bounding box center [303, 96] width 76 height 38
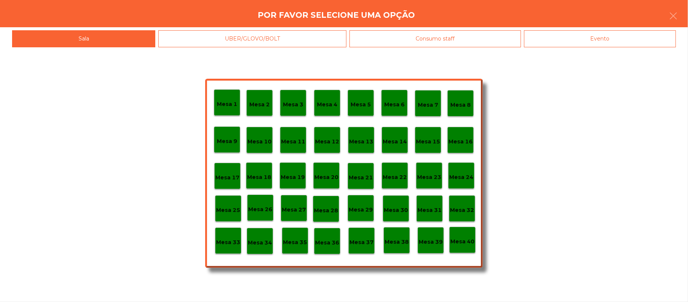
click at [396, 240] on p "Mesa 38" at bounding box center [397, 241] width 24 height 9
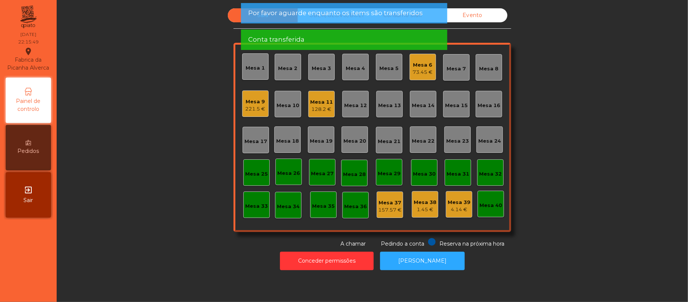
click at [382, 204] on div "Mesa 37" at bounding box center [389, 203] width 23 height 8
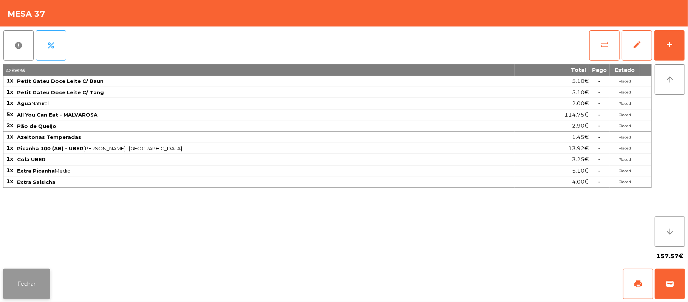
click at [20, 295] on button "Fechar" at bounding box center [26, 283] width 47 height 30
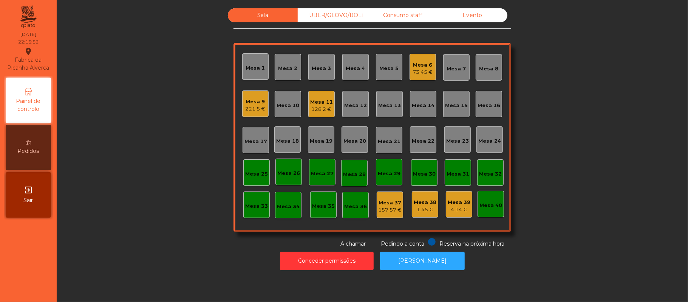
click at [415, 207] on div "1.45 €" at bounding box center [425, 210] width 23 height 8
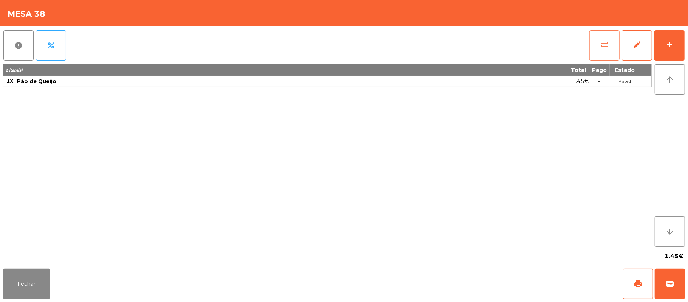
click at [600, 45] on span "sync_alt" at bounding box center [604, 44] width 9 height 9
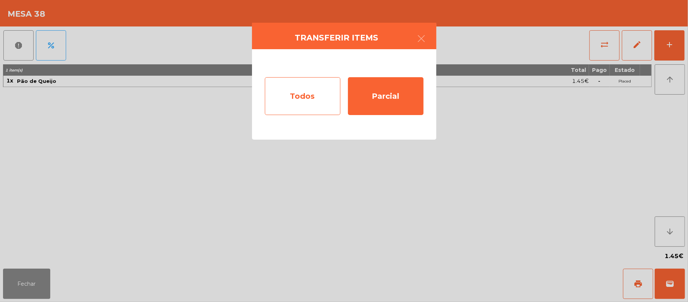
click at [295, 99] on div "Todos" at bounding box center [303, 96] width 76 height 38
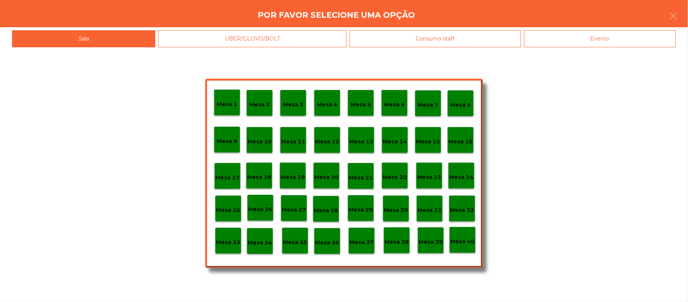
click at [364, 239] on p "Mesa 37" at bounding box center [362, 242] width 24 height 9
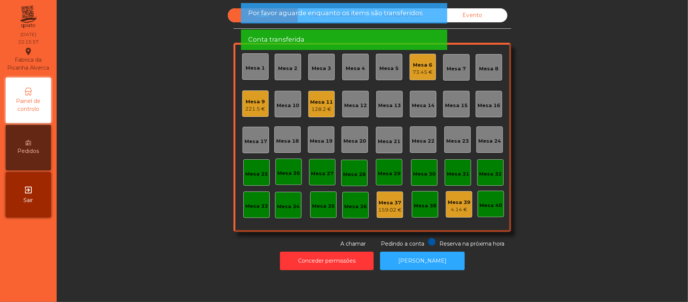
click at [321, 100] on div "Mesa 11" at bounding box center [321, 102] width 23 height 8
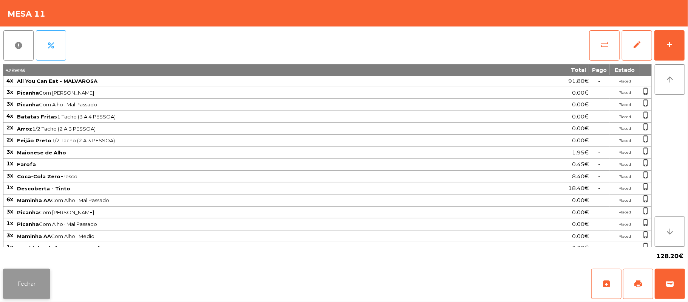
click at [32, 288] on button "Fechar" at bounding box center [26, 283] width 47 height 30
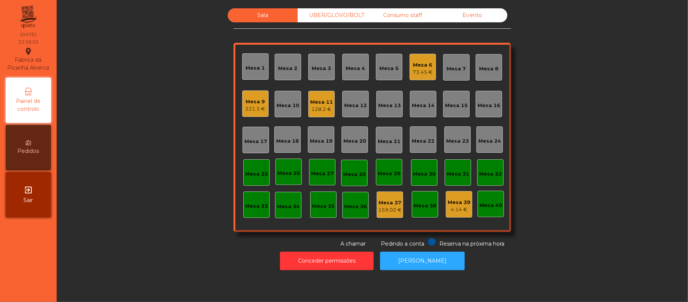
click at [248, 105] on div "221.5 €" at bounding box center [256, 109] width 20 height 8
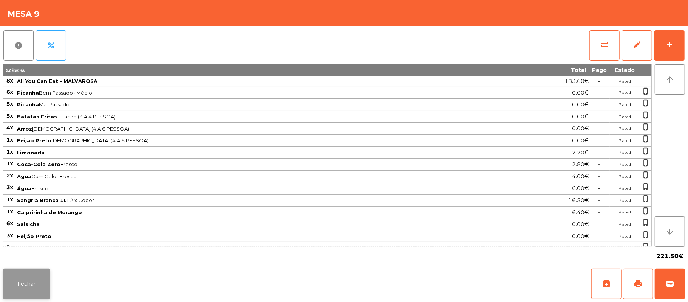
click at [32, 284] on button "Fechar" at bounding box center [26, 283] width 47 height 30
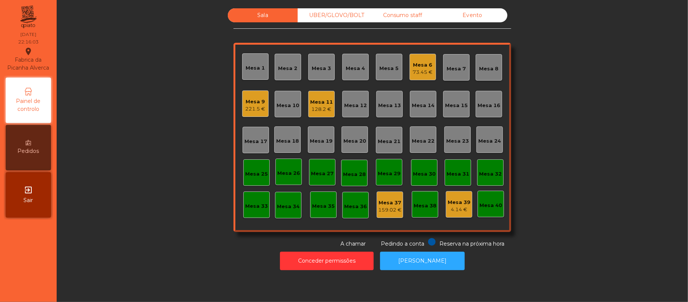
click at [419, 68] on div "73.45 €" at bounding box center [423, 72] width 20 height 8
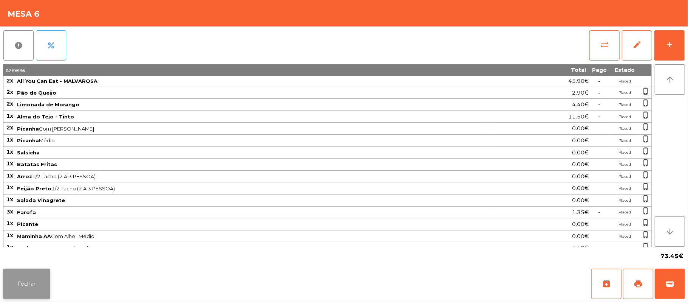
click at [19, 297] on button "Fechar" at bounding box center [26, 283] width 47 height 30
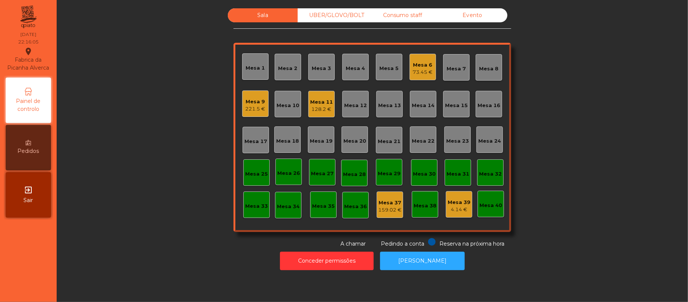
click at [450, 203] on div "Mesa 39" at bounding box center [459, 202] width 23 height 8
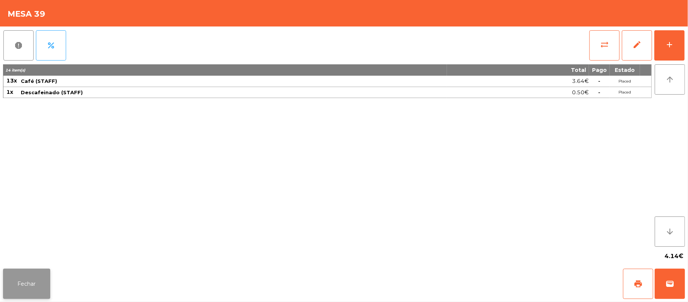
click at [22, 290] on button "Fechar" at bounding box center [26, 283] width 47 height 30
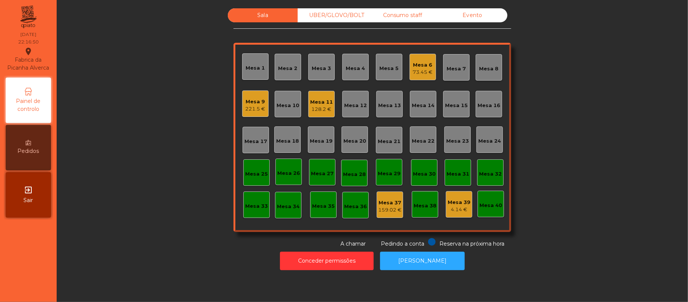
click at [416, 10] on div "Consumo staff" at bounding box center [403, 15] width 70 height 14
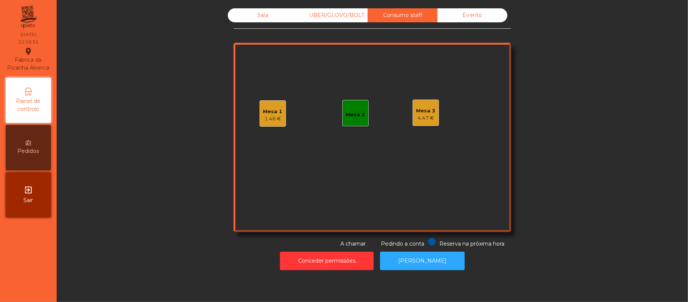
click at [424, 117] on div "4.47 €" at bounding box center [425, 118] width 19 height 8
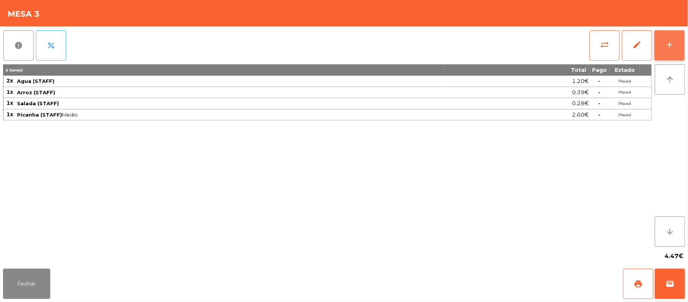
click at [664, 52] on button "add" at bounding box center [669, 45] width 30 height 30
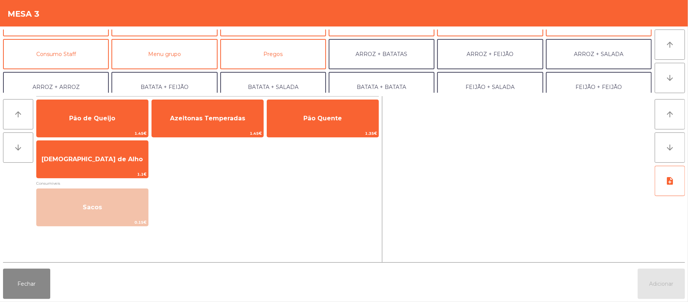
scroll to position [59, 0]
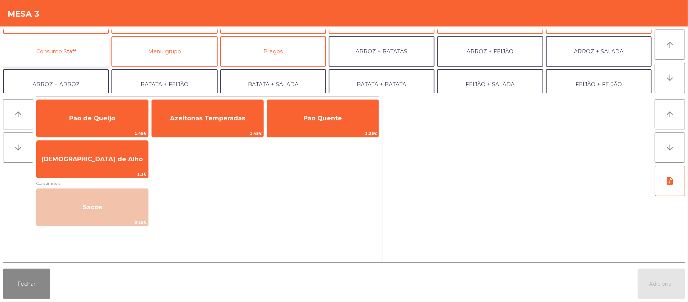
click at [79, 52] on button "Consumo Staff" at bounding box center [56, 51] width 106 height 30
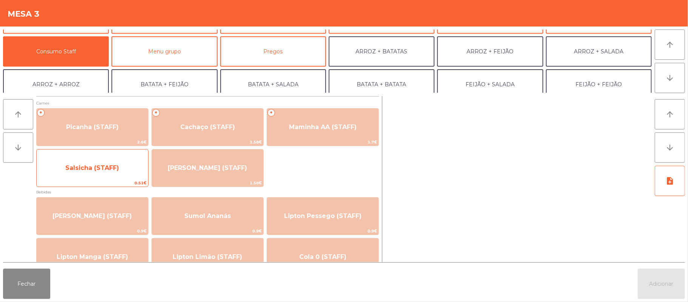
click at [122, 167] on span "Salsicha (STAFF)" at bounding box center [92, 168] width 111 height 20
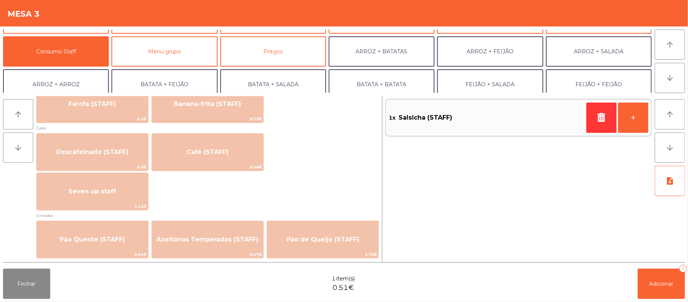
scroll to position [425, 0]
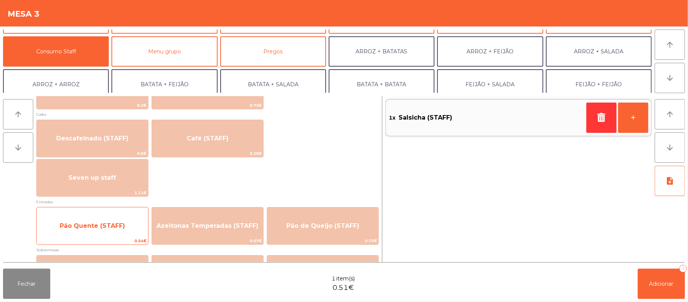
click at [107, 218] on span "Pão Quente (STAFF)" at bounding box center [92, 225] width 111 height 20
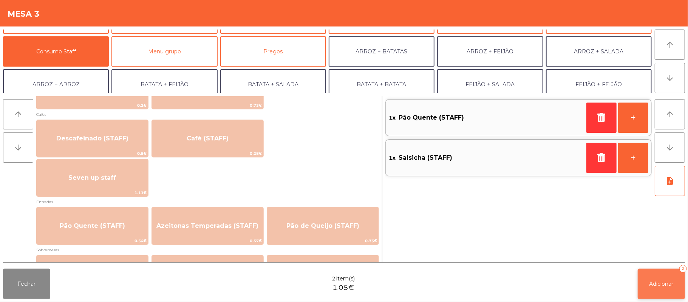
click at [646, 286] on button "Adicionar 2" at bounding box center [661, 283] width 47 height 30
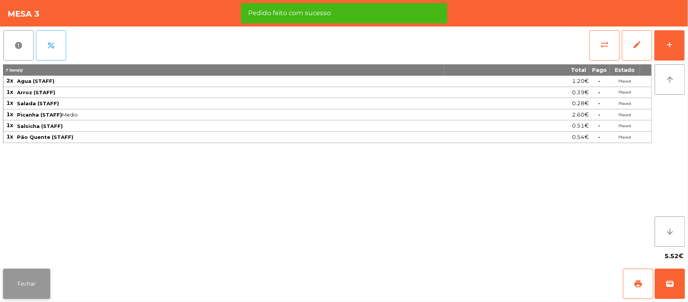
click at [23, 288] on button "Fechar" at bounding box center [26, 283] width 47 height 30
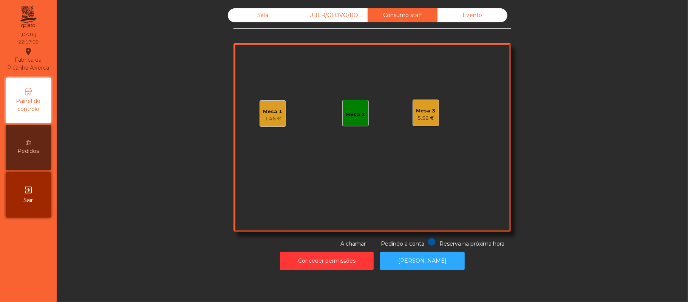
click at [425, 114] on div "5.52 €" at bounding box center [425, 118] width 19 height 8
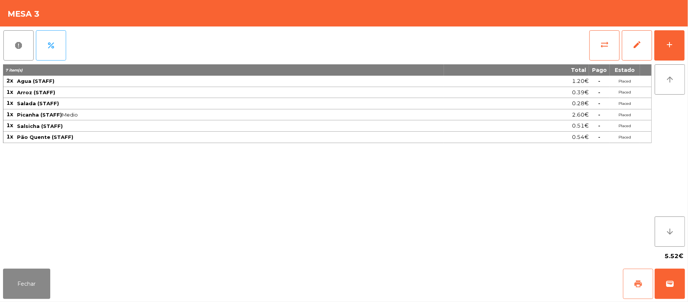
click at [638, 280] on span "print" at bounding box center [638, 283] width 9 height 9
click at [632, 283] on button "print" at bounding box center [638, 283] width 30 height 30
click at [25, 294] on button "Fechar" at bounding box center [26, 283] width 47 height 30
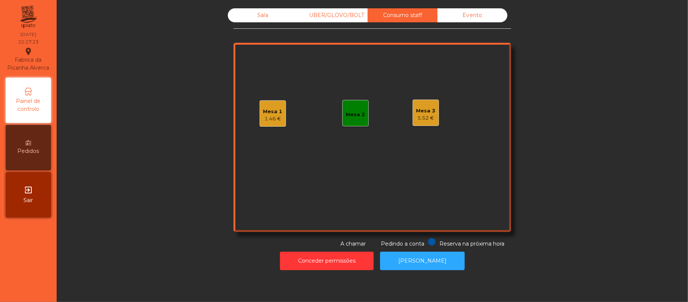
click at [416, 116] on div "5.52 €" at bounding box center [425, 118] width 19 height 8
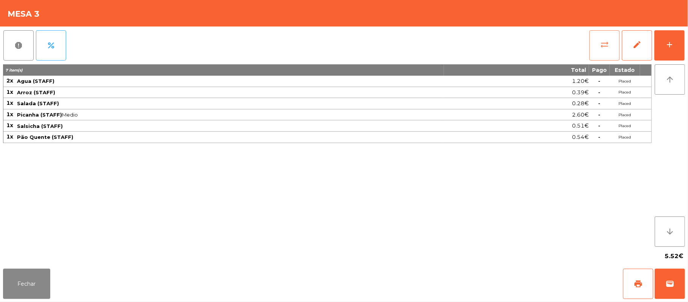
click at [606, 45] on span "sync_alt" at bounding box center [604, 44] width 9 height 9
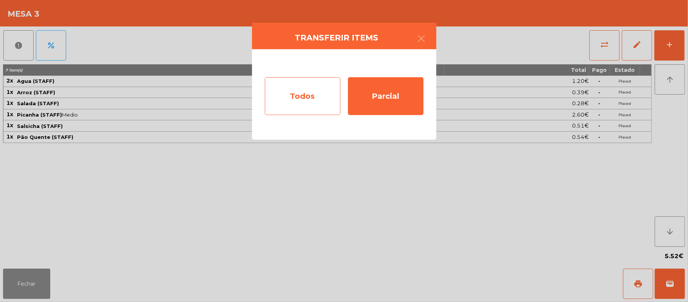
click at [305, 93] on div "Todos" at bounding box center [303, 96] width 76 height 38
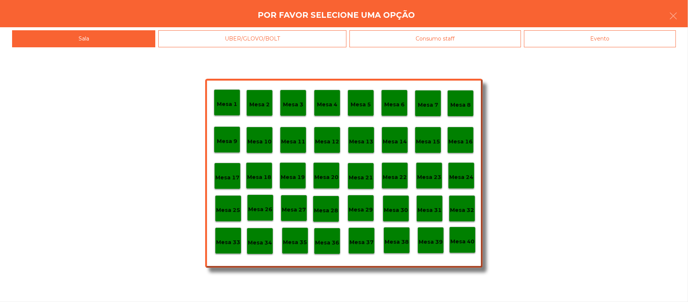
click at [428, 241] on p "Mesa 39" at bounding box center [431, 241] width 24 height 9
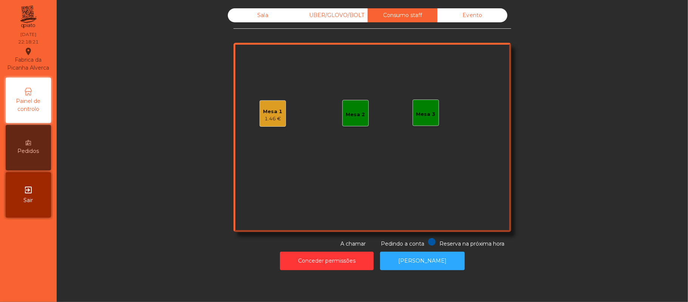
click at [259, 15] on div "Sala" at bounding box center [263, 15] width 70 height 14
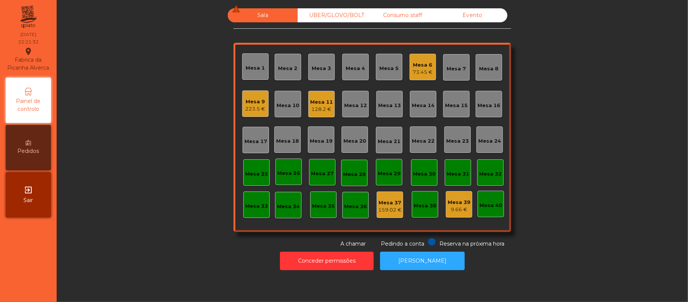
click at [413, 65] on div "Mesa 6" at bounding box center [423, 65] width 20 height 8
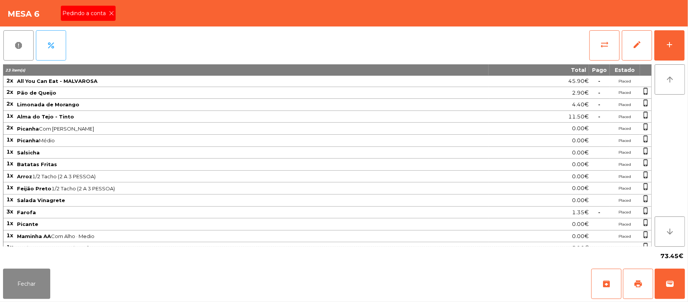
click at [111, 14] on icon at bounding box center [111, 13] width 5 height 5
click at [635, 286] on span "print" at bounding box center [638, 283] width 9 height 9
click at [5, 271] on button "Fechar" at bounding box center [26, 283] width 47 height 30
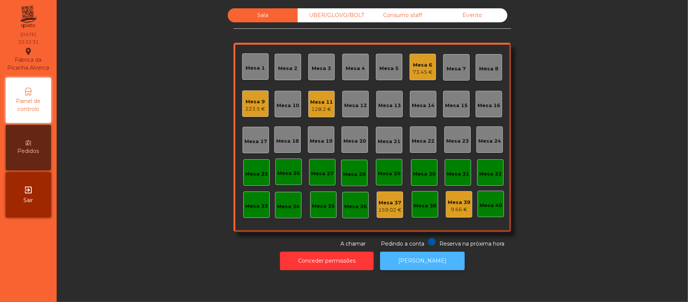
click at [427, 260] on button "[PERSON_NAME]" at bounding box center [422, 260] width 85 height 19
click at [418, 67] on div "Mesa 6" at bounding box center [423, 65] width 20 height 8
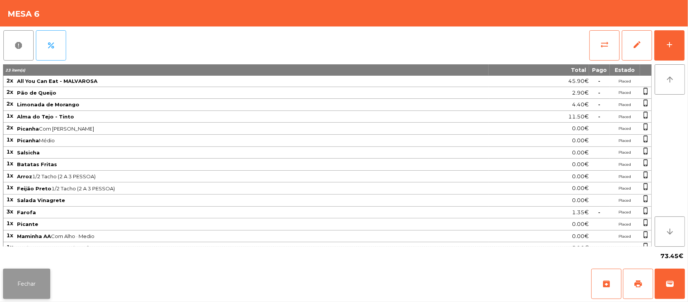
click at [28, 286] on button "Fechar" at bounding box center [26, 283] width 47 height 30
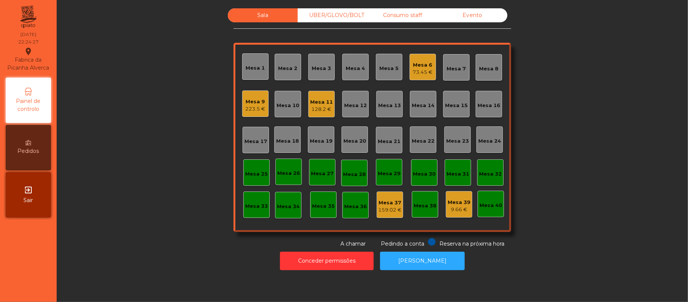
click at [413, 55] on div "Mesa 6 73.45 €" at bounding box center [423, 67] width 26 height 26
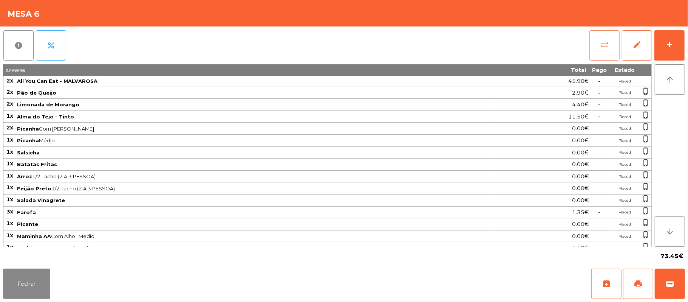
click at [598, 31] on button "sync_alt" at bounding box center [604, 45] width 30 height 30
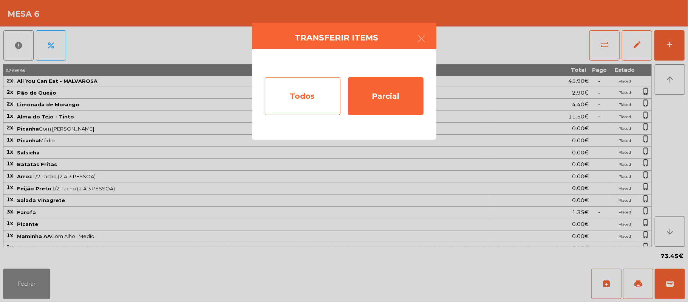
click at [300, 96] on div "Todos" at bounding box center [303, 96] width 76 height 38
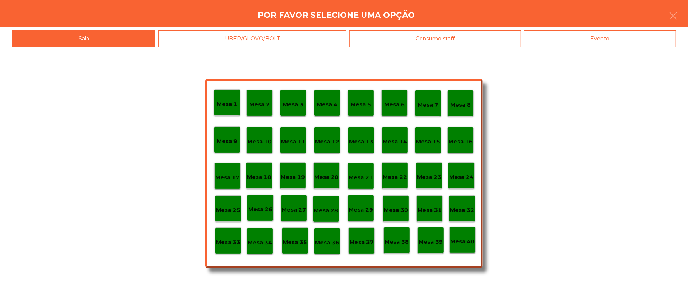
click at [575, 43] on div "Evento" at bounding box center [600, 38] width 152 height 17
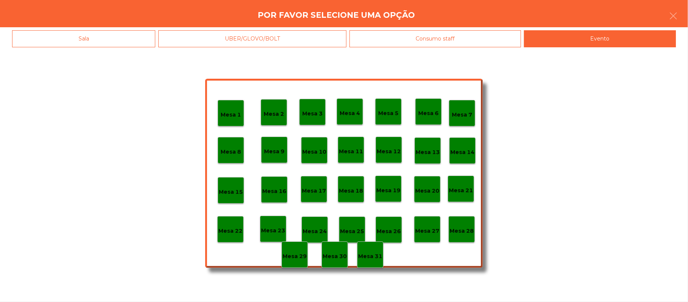
click at [463, 222] on div "Mesa 28" at bounding box center [462, 229] width 26 height 26
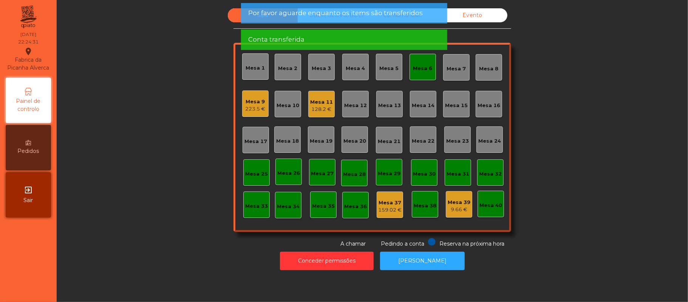
click at [419, 70] on div "Mesa 6" at bounding box center [422, 69] width 19 height 8
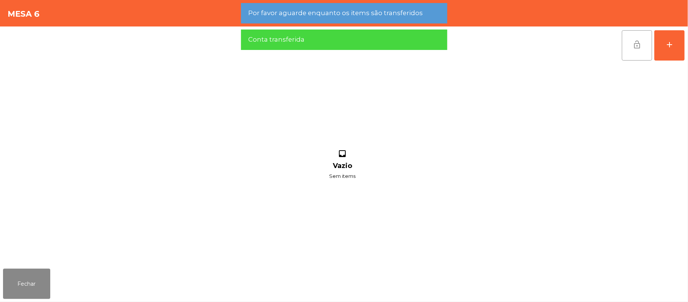
click at [630, 47] on button "lock_open" at bounding box center [637, 45] width 30 height 30
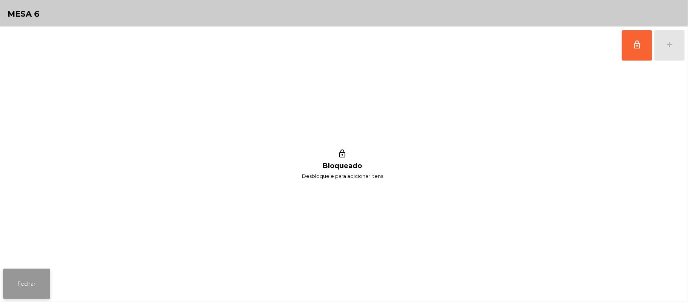
click at [22, 282] on button "Fechar" at bounding box center [26, 283] width 47 height 30
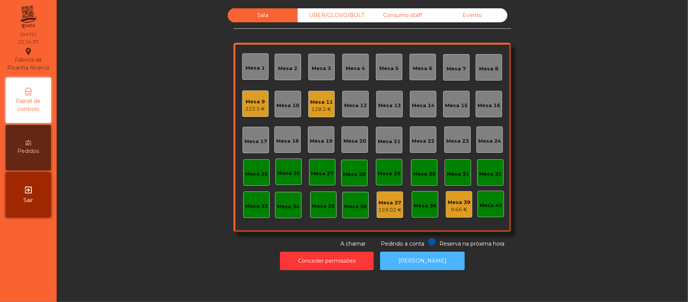
click at [419, 263] on button "[PERSON_NAME]" at bounding box center [422, 260] width 85 height 19
click at [428, 261] on button "[PERSON_NAME]" at bounding box center [422, 260] width 85 height 19
click at [391, 209] on div "159.02 €" at bounding box center [389, 210] width 23 height 8
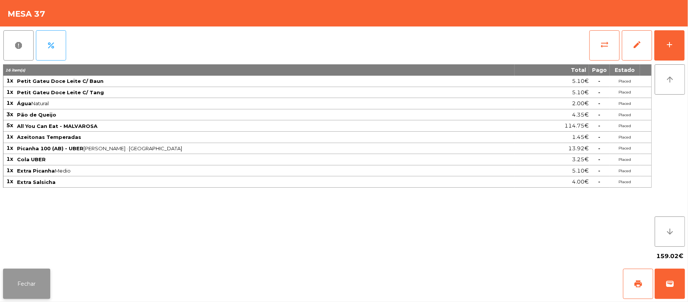
click at [24, 286] on button "Fechar" at bounding box center [26, 283] width 47 height 30
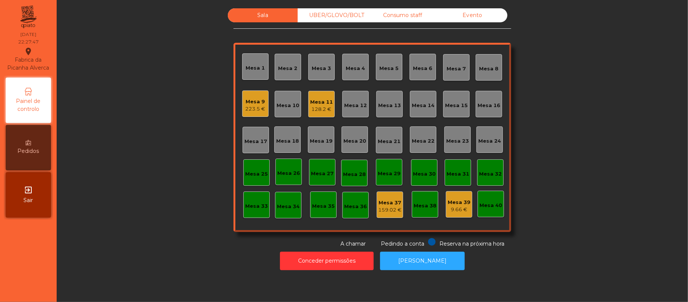
click at [379, 206] on div "159.02 €" at bounding box center [389, 210] width 23 height 8
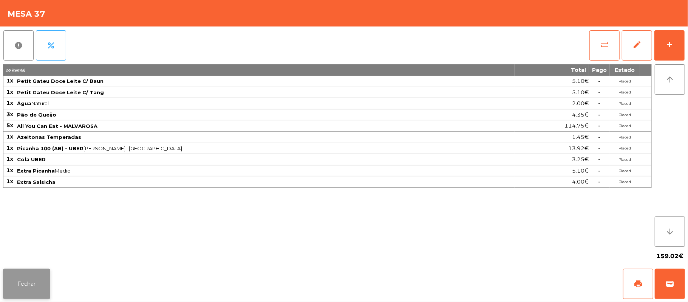
click at [28, 290] on button "Fechar" at bounding box center [26, 283] width 47 height 30
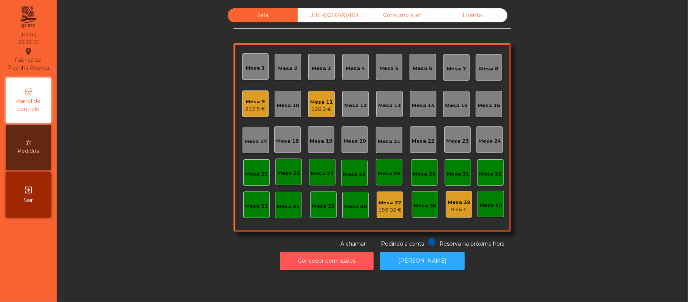
click at [342, 260] on button "Conceder permissões" at bounding box center [327, 260] width 94 height 19
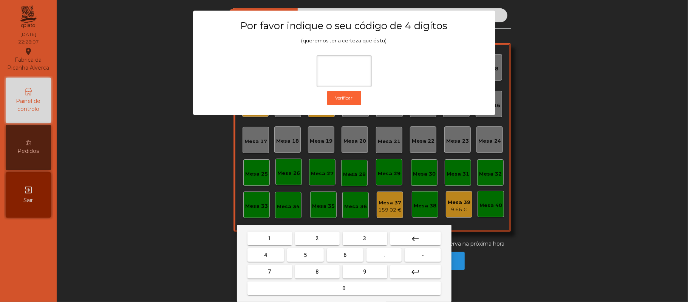
click at [314, 239] on button "2" at bounding box center [317, 238] width 45 height 14
click at [346, 256] on span "6" at bounding box center [345, 255] width 3 height 6
click at [277, 239] on button "1" at bounding box center [269, 238] width 45 height 14
click at [312, 255] on button "5" at bounding box center [305, 255] width 37 height 14
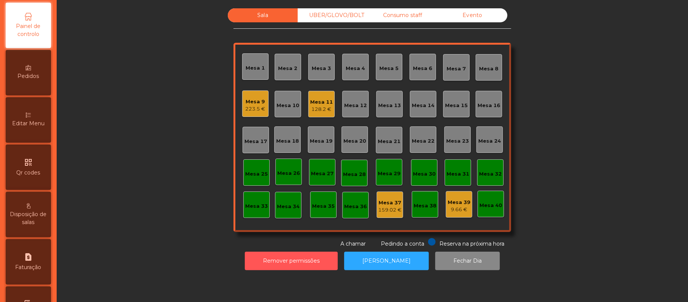
scroll to position [73, 0]
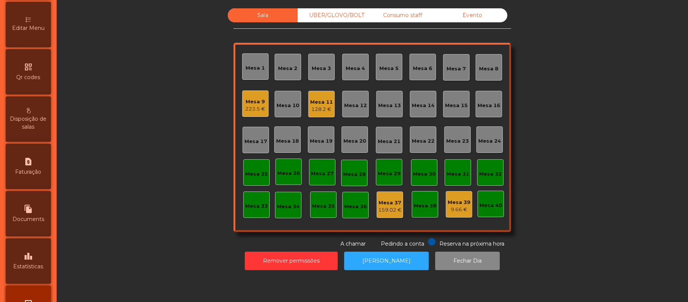
click at [38, 176] on span "Faturação" at bounding box center [28, 172] width 26 height 8
select select "*"
select select "****"
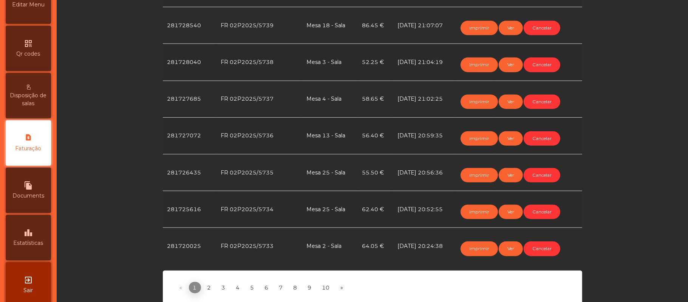
scroll to position [342, 0]
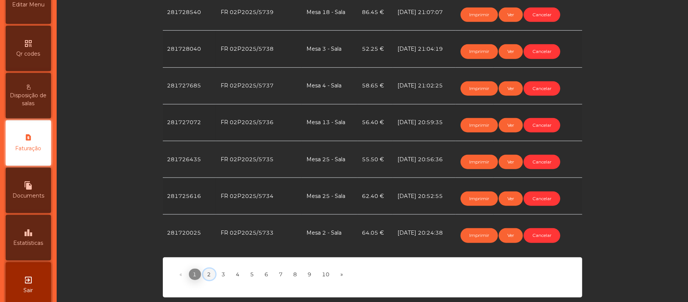
click at [205, 268] on link "2" at bounding box center [209, 273] width 12 height 11
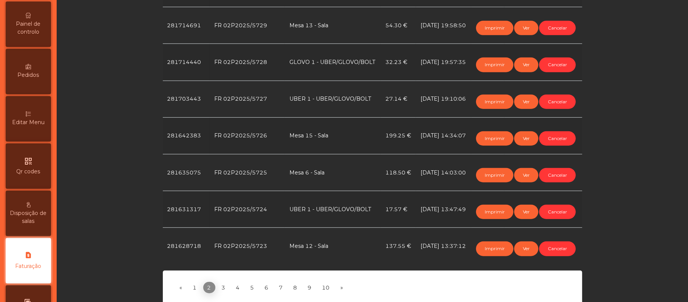
scroll to position [73, 0]
click at [29, 39] on span "Painel de controlo" at bounding box center [29, 31] width 42 height 16
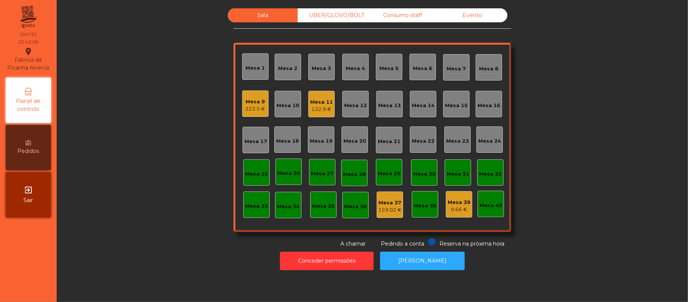
click at [255, 103] on div "Mesa 9" at bounding box center [256, 102] width 20 height 8
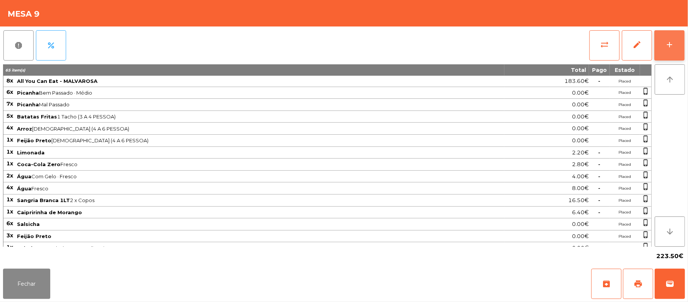
click at [684, 38] on button "add" at bounding box center [669, 45] width 30 height 30
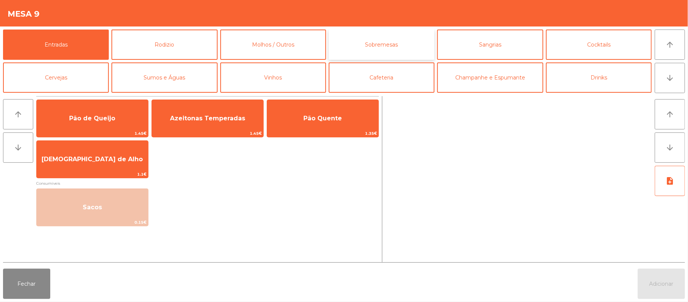
click at [404, 40] on button "Sobremesas" at bounding box center [382, 44] width 106 height 30
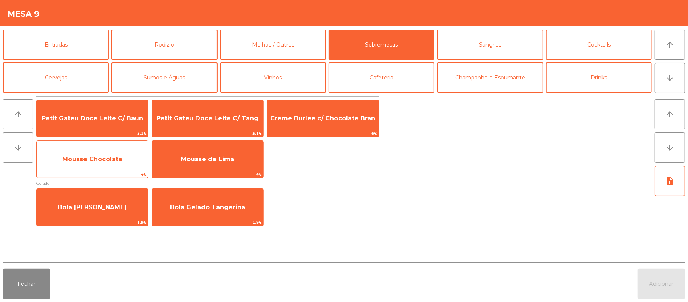
click at [110, 164] on span "Mousse Chocolate" at bounding box center [92, 159] width 111 height 20
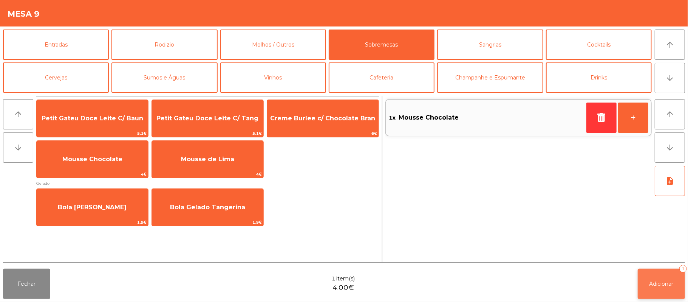
click at [682, 283] on button "Adicionar 1" at bounding box center [661, 283] width 47 height 30
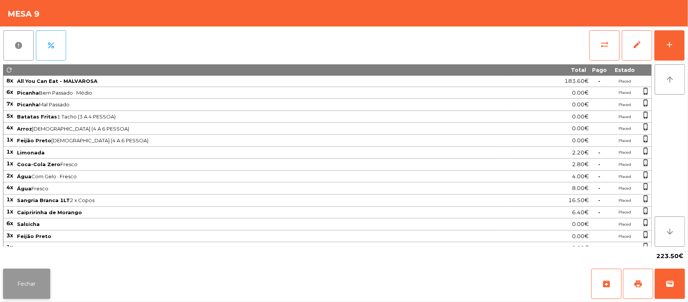
click at [40, 272] on button "Fechar" at bounding box center [26, 283] width 47 height 30
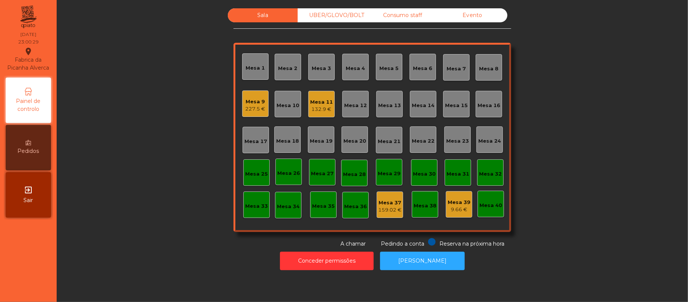
click at [467, 200] on div "Mesa 39 9.66 €" at bounding box center [459, 204] width 26 height 26
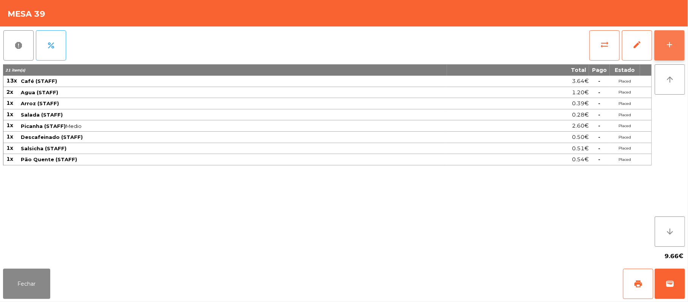
click at [661, 37] on button "add" at bounding box center [669, 45] width 30 height 30
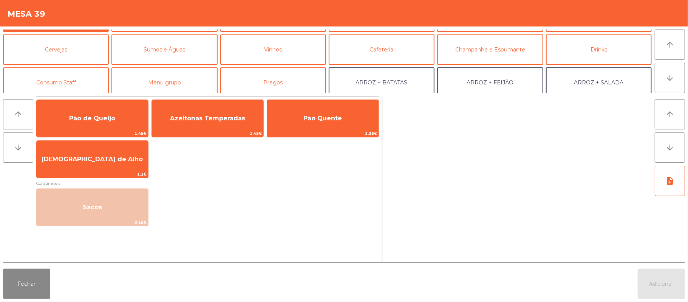
scroll to position [25, 0]
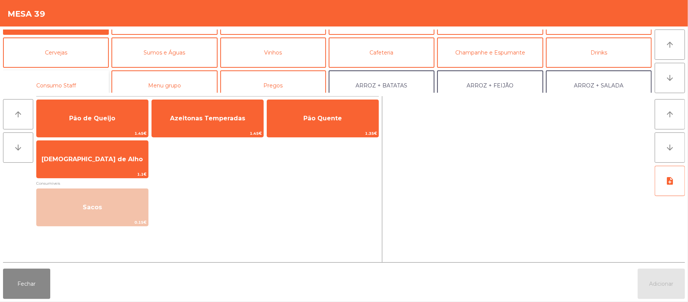
click at [80, 85] on button "Consumo Staff" at bounding box center [56, 85] width 106 height 30
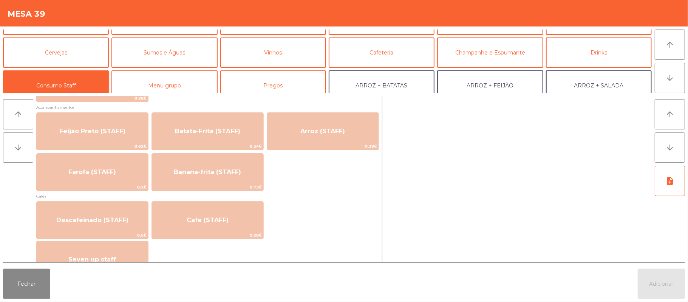
scroll to position [357, 0]
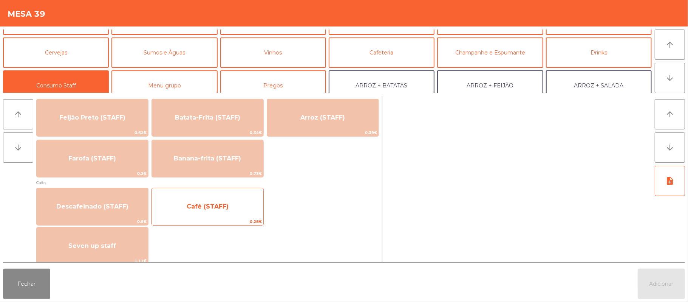
click at [259, 202] on span "Café (STAFF)" at bounding box center [207, 206] width 111 height 20
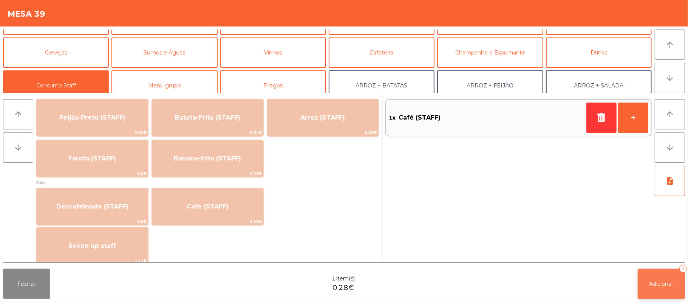
click at [660, 294] on button "Adicionar 1" at bounding box center [661, 283] width 47 height 30
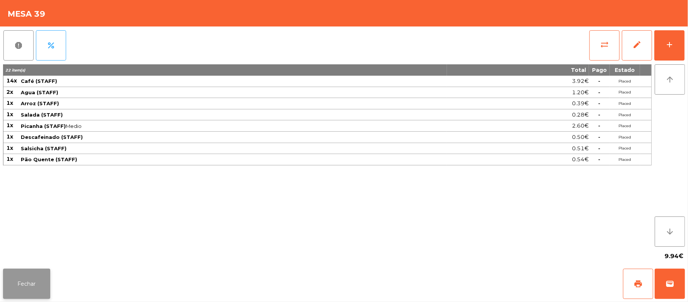
click at [26, 290] on button "Fechar" at bounding box center [26, 283] width 47 height 30
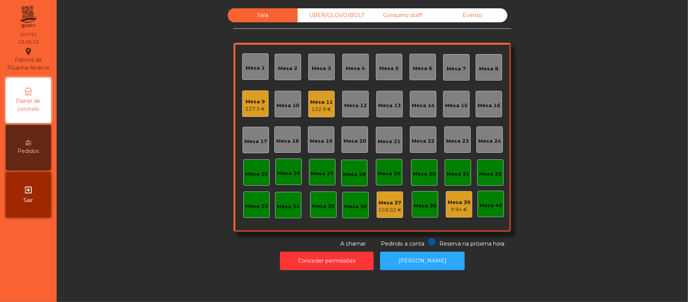
click at [244, 113] on div "Mesa 9 227.5 €" at bounding box center [255, 103] width 26 height 26
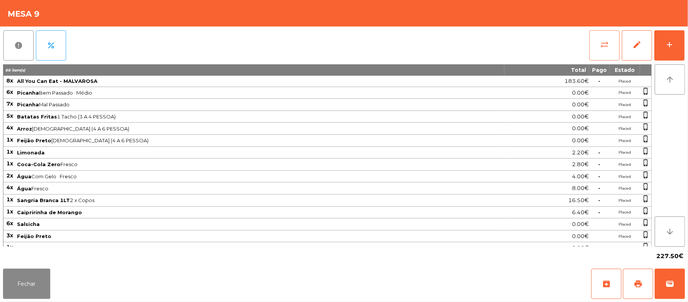
click at [611, 44] on button "sync_alt" at bounding box center [604, 45] width 30 height 30
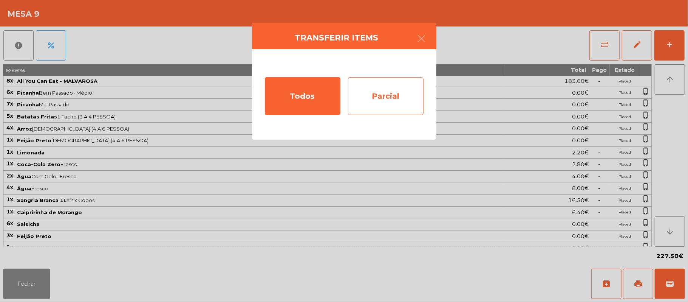
click at [404, 94] on div "Parcial" at bounding box center [386, 96] width 76 height 38
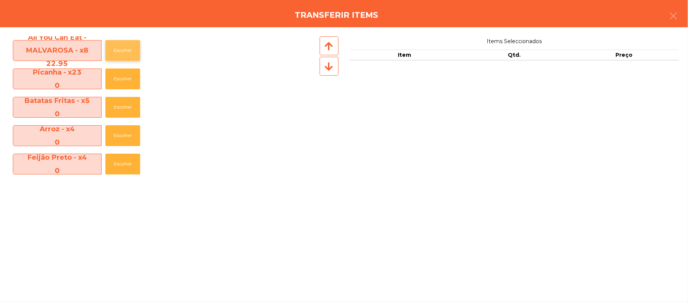
click at [123, 44] on button "Escolher" at bounding box center [122, 50] width 35 height 21
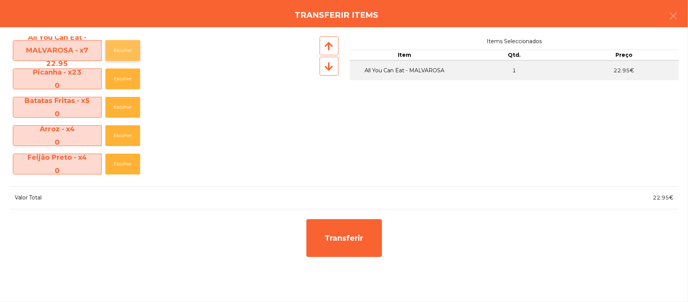
click at [123, 49] on button "Escolher" at bounding box center [122, 50] width 35 height 21
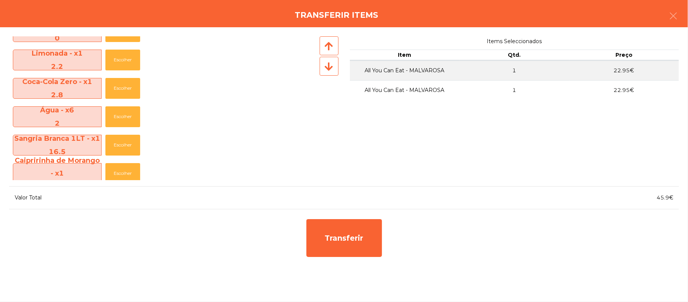
scroll to position [136, 0]
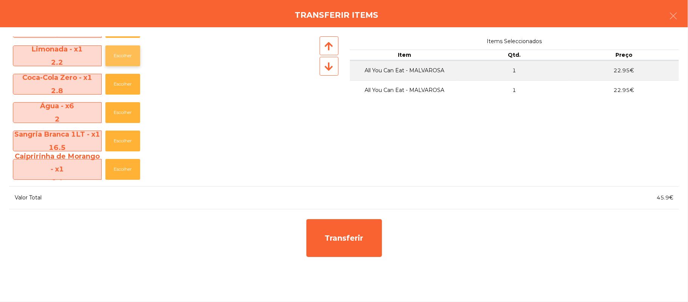
click at [123, 55] on button "Escolher" at bounding box center [122, 55] width 35 height 21
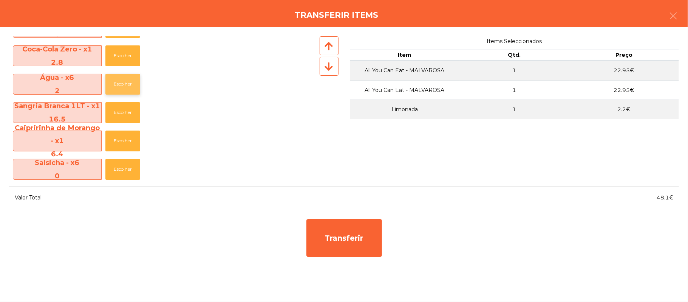
click at [124, 84] on button "Escolher" at bounding box center [122, 84] width 35 height 21
click at [130, 79] on button "Escolher" at bounding box center [122, 84] width 35 height 21
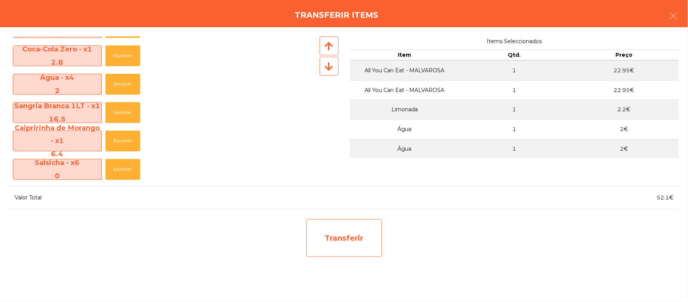
click at [347, 249] on div "Transferir" at bounding box center [344, 238] width 76 height 38
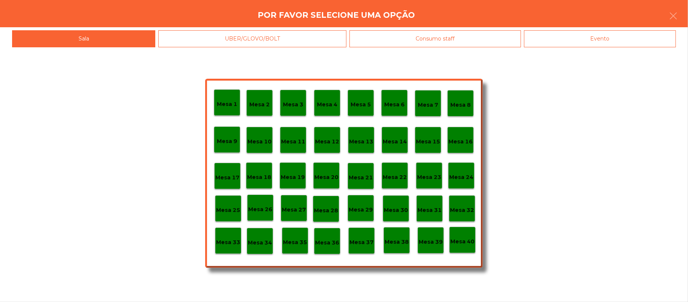
click at [227, 207] on p "Mesa 25" at bounding box center [228, 210] width 24 height 9
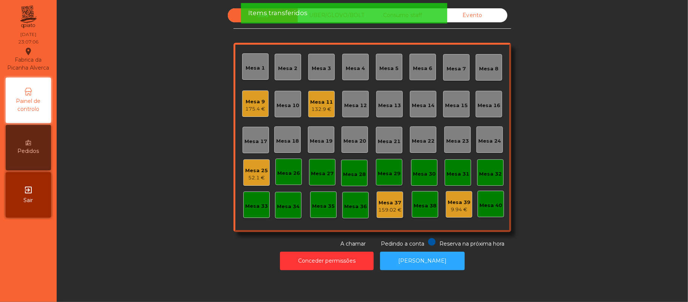
click at [258, 170] on div "Mesa 25" at bounding box center [256, 171] width 23 height 8
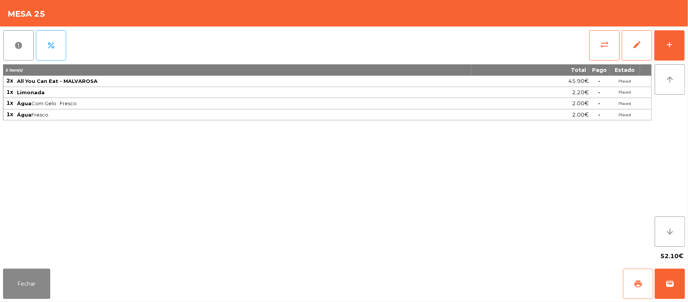
click at [634, 272] on button "print" at bounding box center [638, 283] width 30 height 30
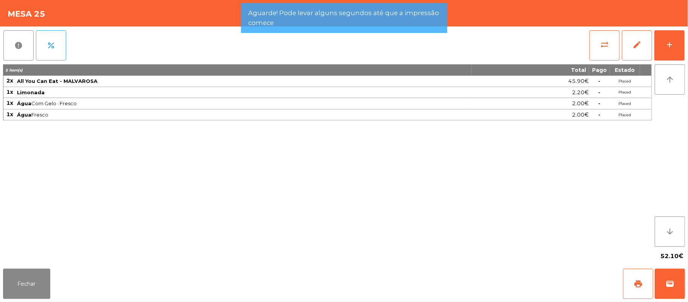
click at [686, 289] on div "Fechar print wallet" at bounding box center [344, 283] width 688 height 36
click at [685, 291] on div "Fechar print wallet" at bounding box center [344, 283] width 688 height 36
click at [685, 292] on div "Fechar print wallet" at bounding box center [344, 283] width 688 height 36
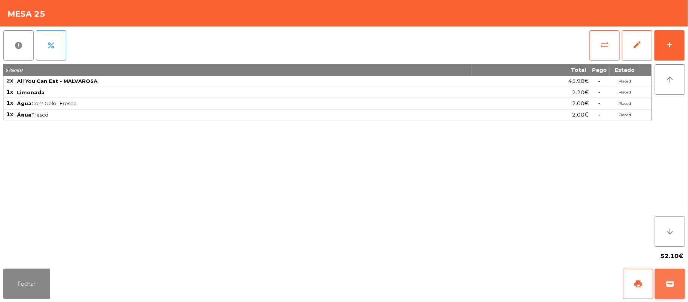
click at [667, 283] on span "wallet" at bounding box center [669, 283] width 9 height 9
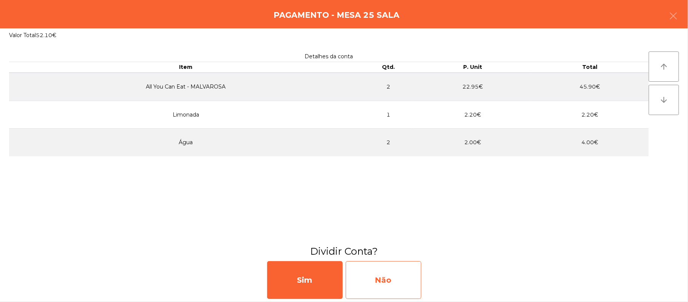
click at [380, 283] on div "Não" at bounding box center [384, 280] width 76 height 38
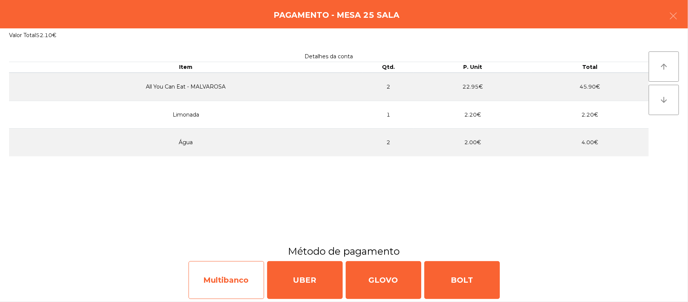
click at [238, 288] on div "Multibanco" at bounding box center [227, 280] width 76 height 38
select select "**"
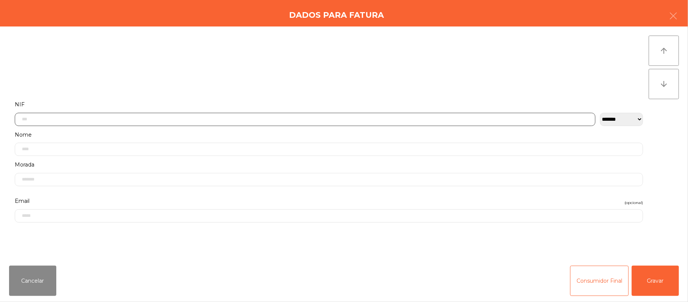
click at [226, 117] on input "text" at bounding box center [305, 119] width 581 height 13
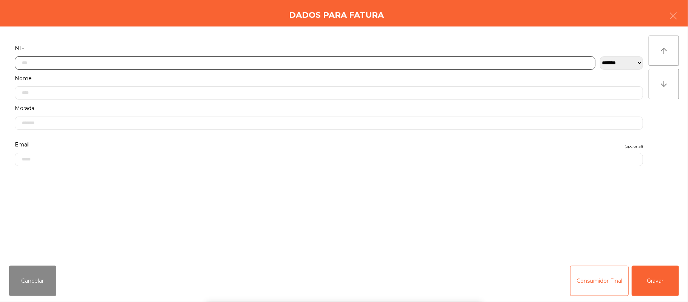
scroll to position [63, 0]
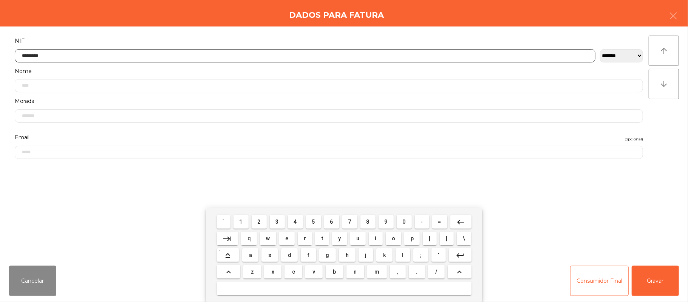
type input "*********"
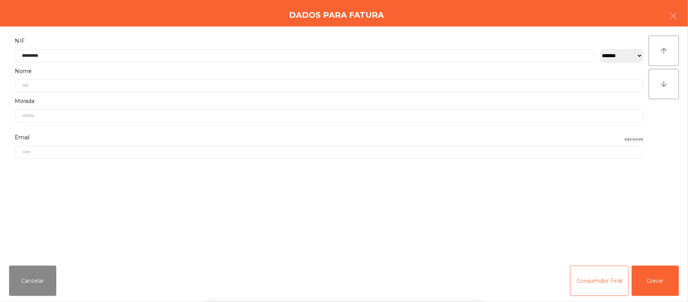
click at [655, 265] on div "` 1 2 3 4 5 6 7 8 9 0 - = keyboard_backspace keyboard_tab q w e r t y u i o p […" at bounding box center [344, 255] width 688 height 94
click at [676, 277] on button "Gravar" at bounding box center [655, 280] width 47 height 30
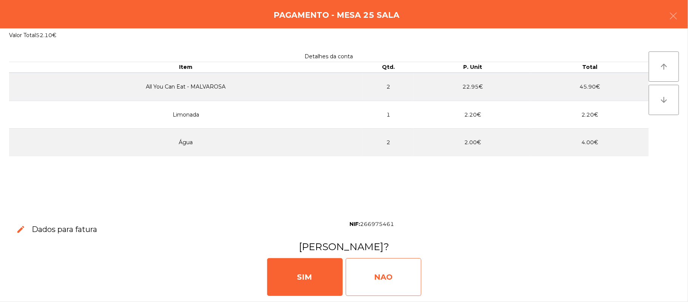
click at [382, 274] on div "NAO" at bounding box center [384, 277] width 76 height 38
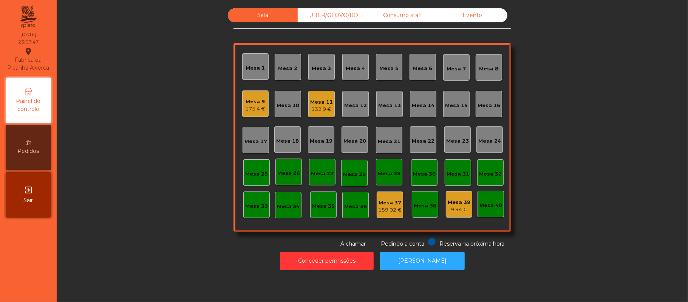
click at [254, 110] on div "175.4 €" at bounding box center [256, 109] width 20 height 8
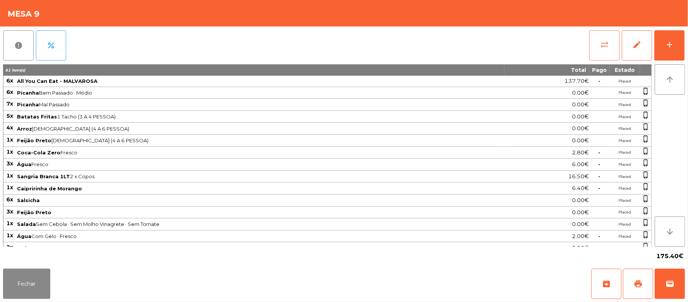
click at [593, 48] on button "sync_alt" at bounding box center [604, 45] width 30 height 30
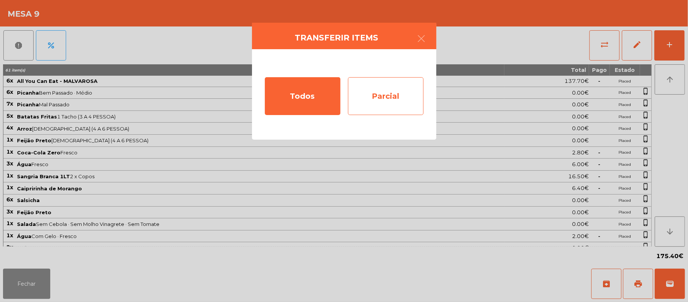
click at [393, 94] on div "Parcial" at bounding box center [386, 96] width 76 height 38
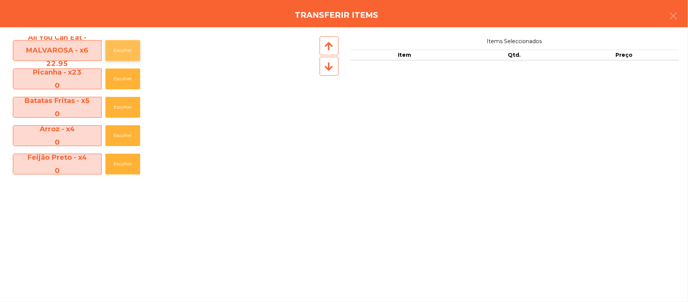
click at [128, 52] on button "Escolher" at bounding box center [122, 50] width 35 height 21
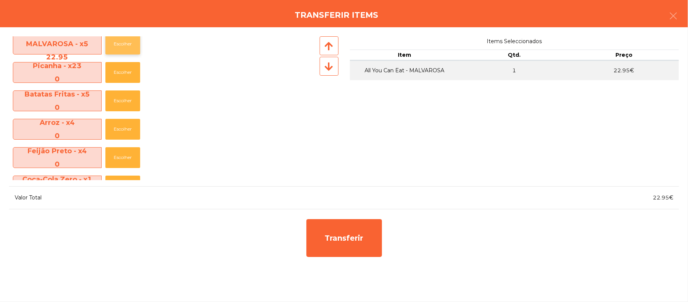
scroll to position [0, 0]
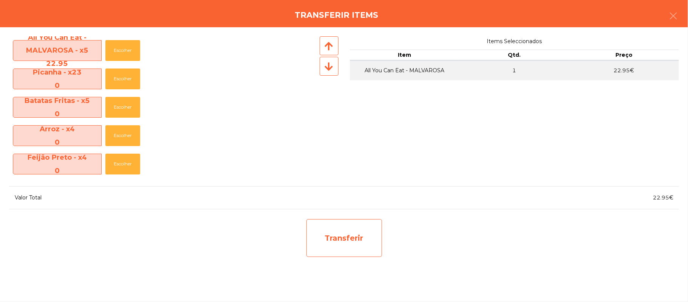
click at [343, 237] on div "Transferir" at bounding box center [344, 238] width 76 height 38
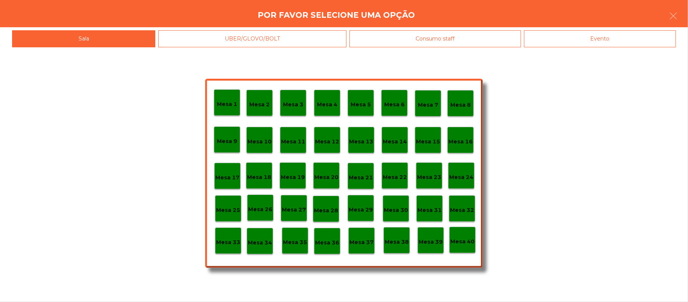
click at [228, 207] on p "Mesa 25" at bounding box center [228, 210] width 24 height 9
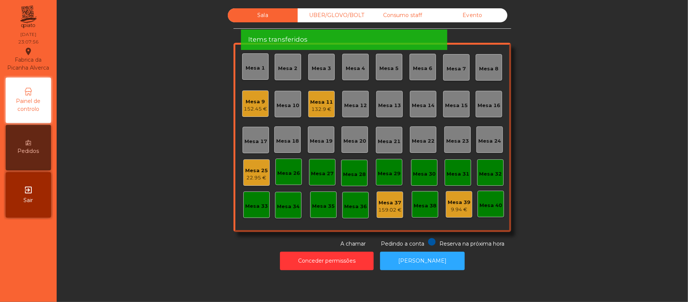
click at [249, 164] on div "Mesa 25 22.95 €" at bounding box center [256, 173] width 23 height 18
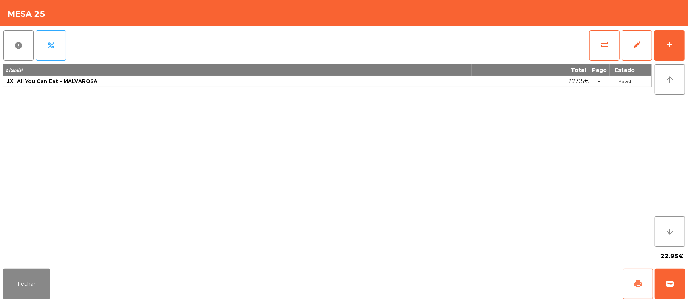
click at [643, 277] on button "print" at bounding box center [638, 283] width 30 height 30
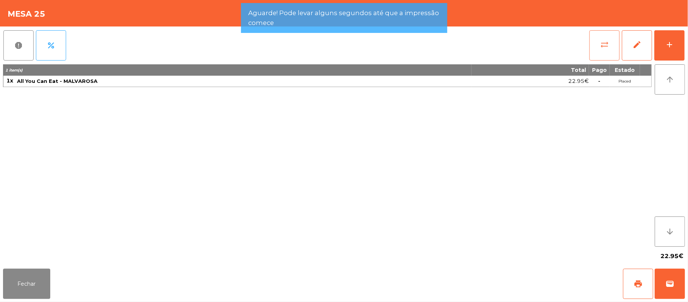
click at [596, 39] on button "sync_alt" at bounding box center [604, 45] width 30 height 30
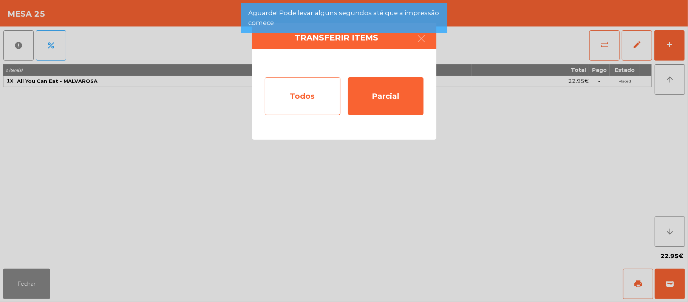
click at [293, 105] on div "Todos" at bounding box center [303, 96] width 76 height 38
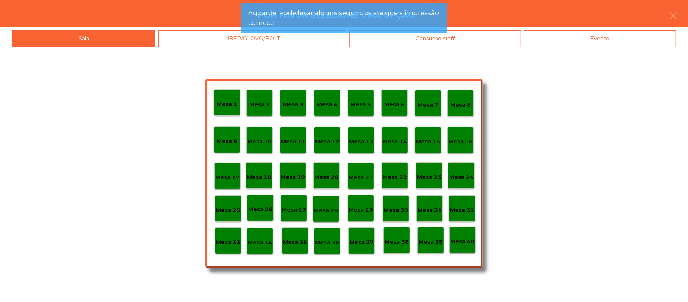
click at [598, 47] on div "Mesa 1 Mesa 2 Mesa 3 Mesa 4 Mesa 5 Mesa 6 Mesa 7 Mesa 8 Mesa 9 Mesa 10 Mesa 11 …" at bounding box center [344, 174] width 688 height 254
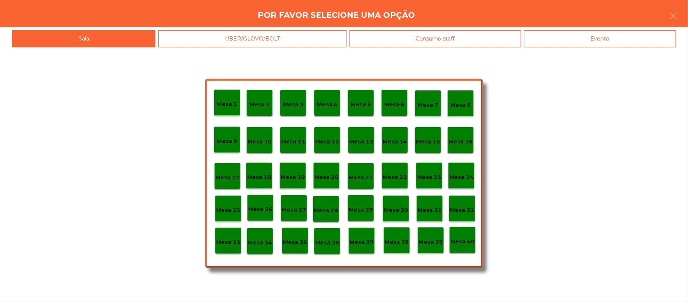
click at [615, 36] on div "Evento" at bounding box center [600, 38] width 152 height 17
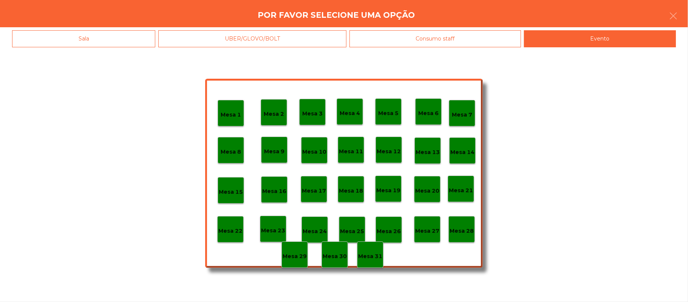
click at [458, 232] on p "Mesa 28" at bounding box center [462, 230] width 24 height 9
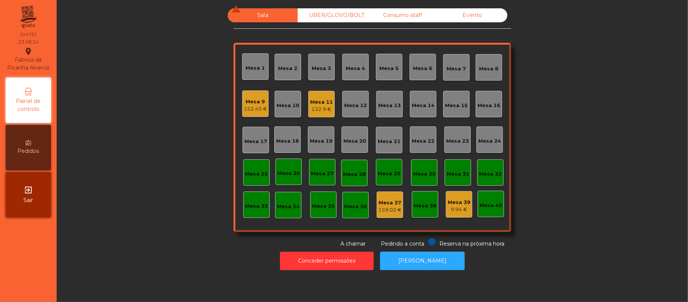
click at [247, 101] on div "Mesa 9" at bounding box center [255, 102] width 23 height 8
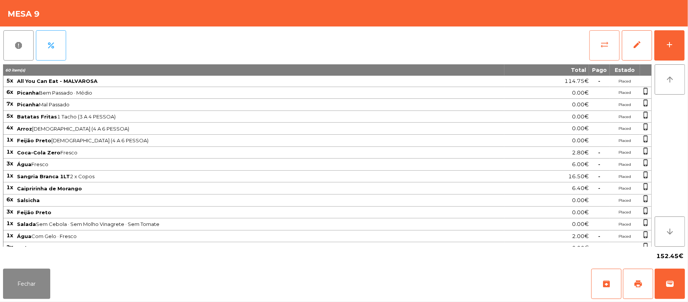
click at [597, 45] on button "sync_alt" at bounding box center [604, 45] width 30 height 30
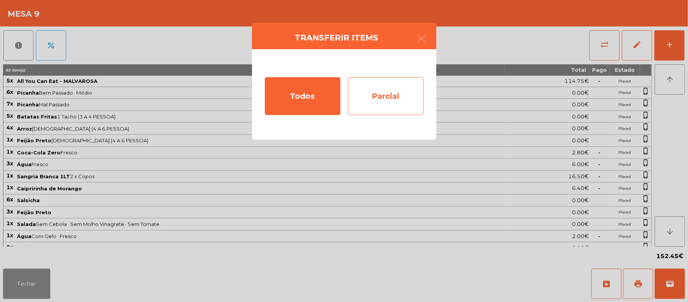
click at [389, 87] on div "Parcial" at bounding box center [386, 96] width 76 height 38
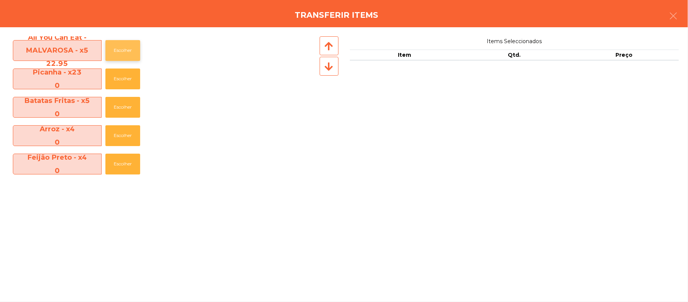
click at [120, 51] on button "Escolher" at bounding box center [122, 50] width 35 height 21
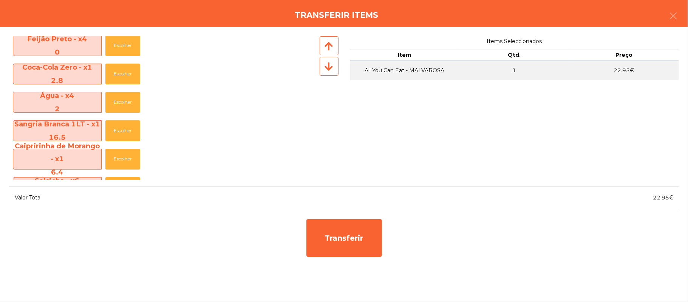
scroll to position [121, 0]
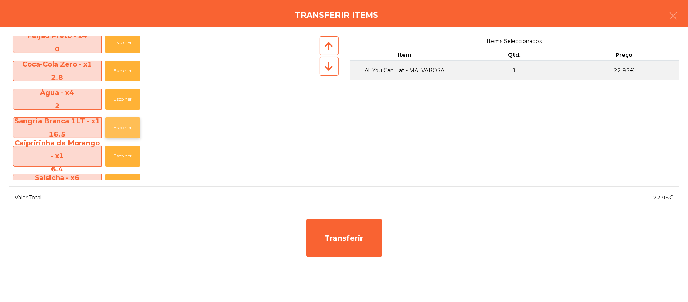
click at [126, 119] on button "Escolher" at bounding box center [122, 127] width 35 height 21
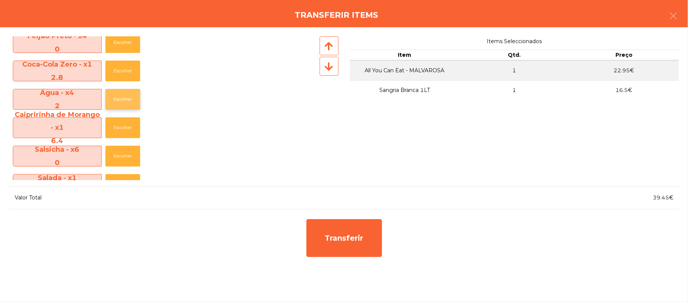
click at [122, 96] on button "Escolher" at bounding box center [122, 99] width 35 height 21
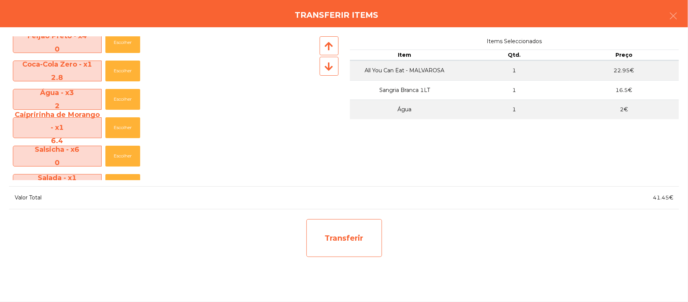
click at [364, 229] on div "Transferir" at bounding box center [344, 238] width 76 height 38
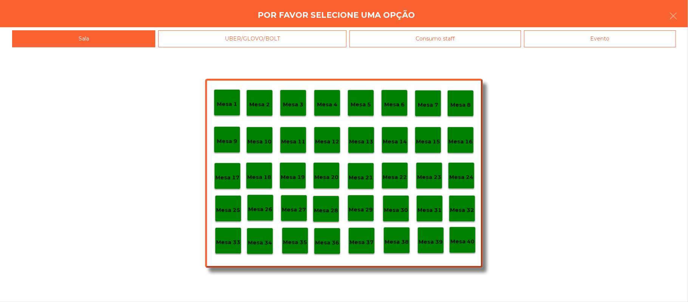
click at [230, 209] on p "Mesa 25" at bounding box center [228, 210] width 24 height 9
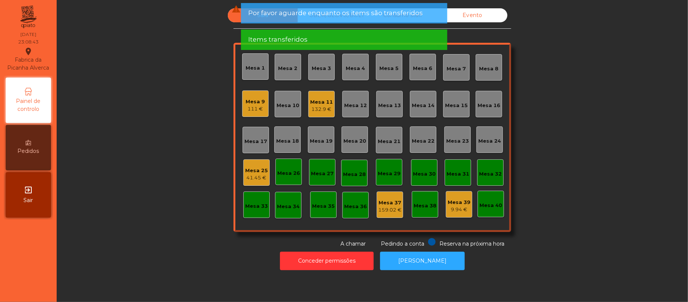
click at [247, 168] on div "Mesa 25" at bounding box center [256, 171] width 23 height 8
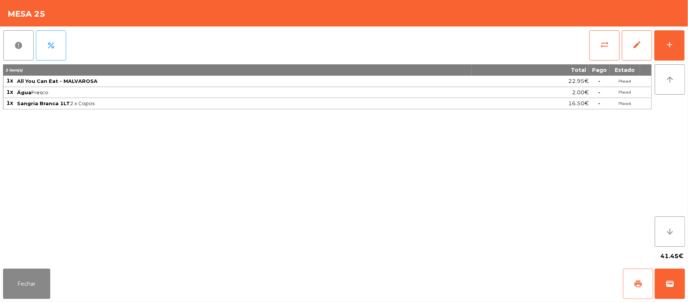
click at [634, 278] on button "print" at bounding box center [638, 283] width 30 height 30
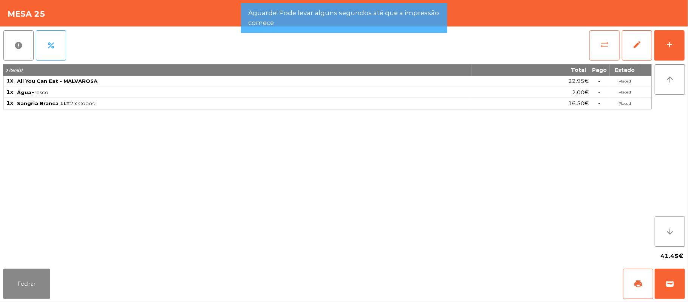
click at [610, 50] on button "sync_alt" at bounding box center [604, 45] width 30 height 30
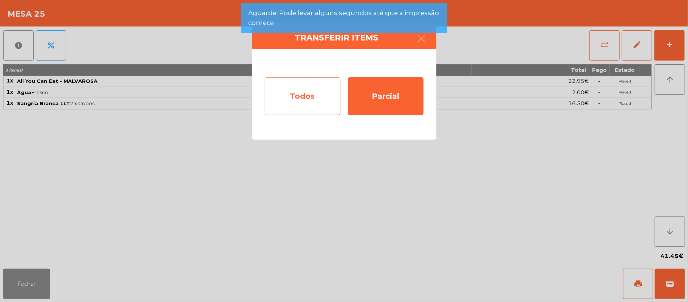
click at [307, 100] on div "Todos" at bounding box center [303, 96] width 76 height 38
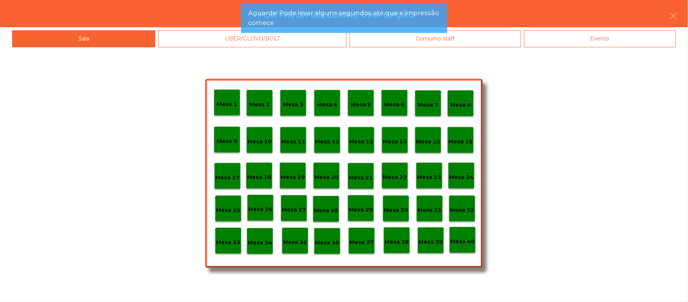
click at [633, 44] on div "Evento" at bounding box center [600, 38] width 152 height 17
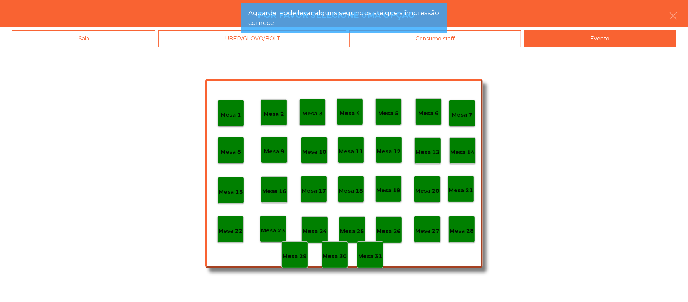
click at [473, 230] on div "Mesa 28" at bounding box center [462, 229] width 26 height 26
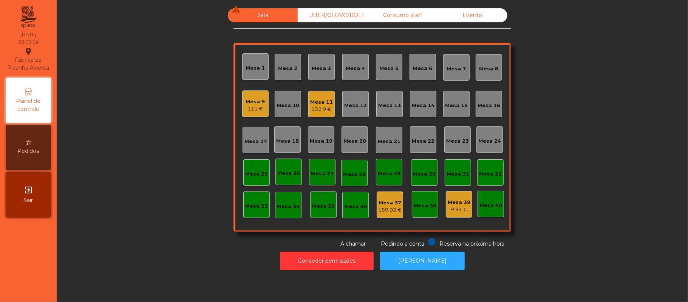
click at [254, 111] on div "111 €" at bounding box center [255, 109] width 19 height 8
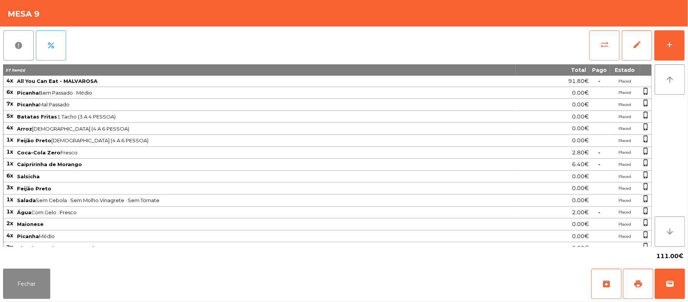
click at [612, 44] on button "sync_alt" at bounding box center [604, 45] width 30 height 30
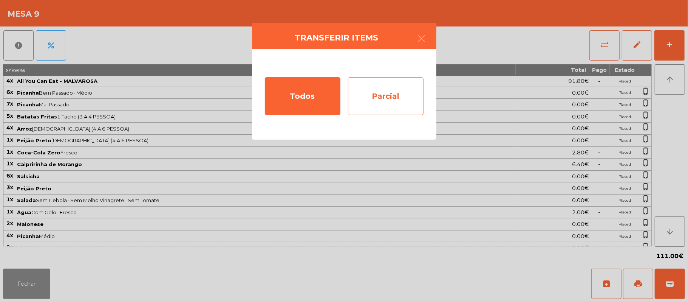
click at [381, 94] on div "Parcial" at bounding box center [386, 96] width 76 height 38
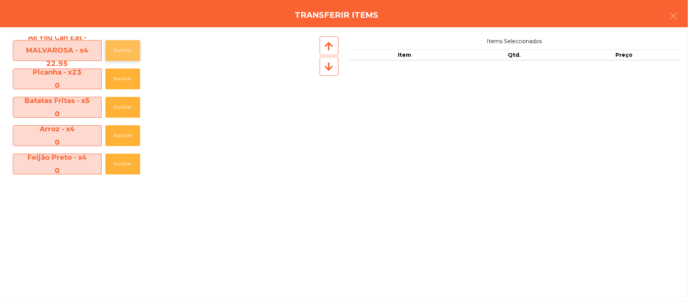
click at [125, 50] on button "Escolher" at bounding box center [122, 50] width 35 height 21
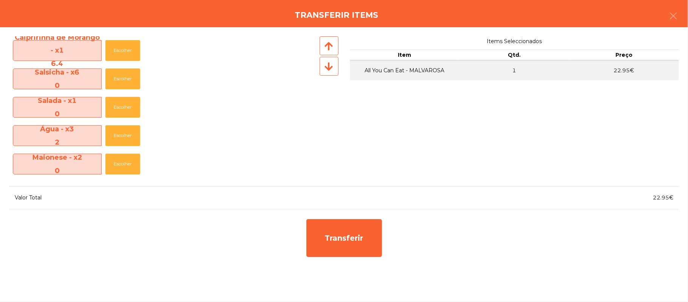
scroll to position [172, 0]
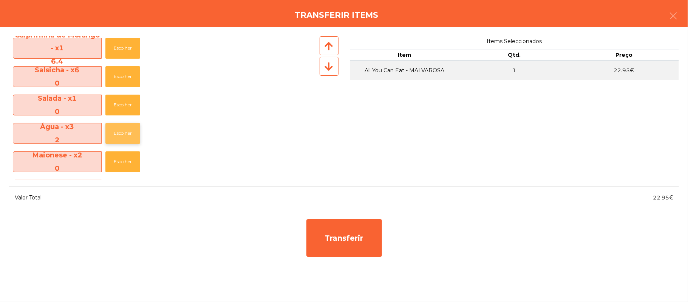
click at [122, 133] on button "Escolher" at bounding box center [122, 133] width 35 height 21
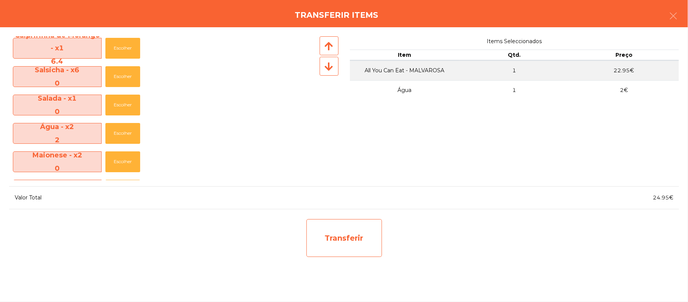
click at [333, 239] on div "Transferir" at bounding box center [344, 238] width 76 height 38
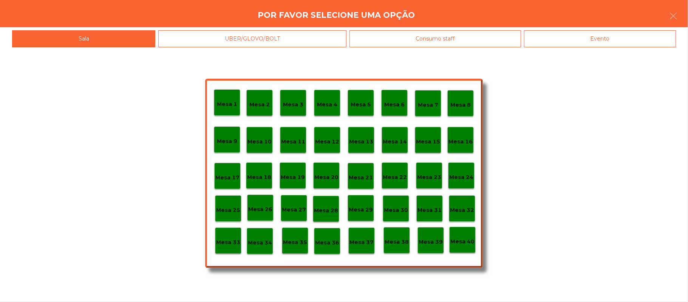
click at [230, 209] on p "Mesa 25" at bounding box center [228, 210] width 24 height 9
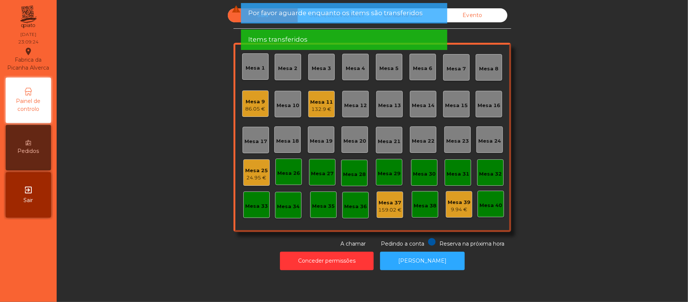
click at [258, 171] on div "Mesa 25" at bounding box center [256, 171] width 23 height 8
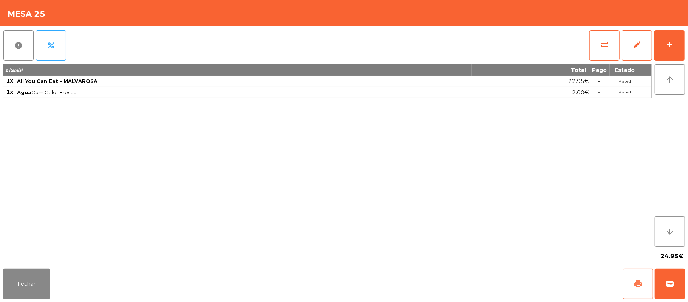
click at [633, 277] on button "print" at bounding box center [638, 283] width 30 height 30
click at [682, 288] on button "wallet" at bounding box center [670, 283] width 30 height 30
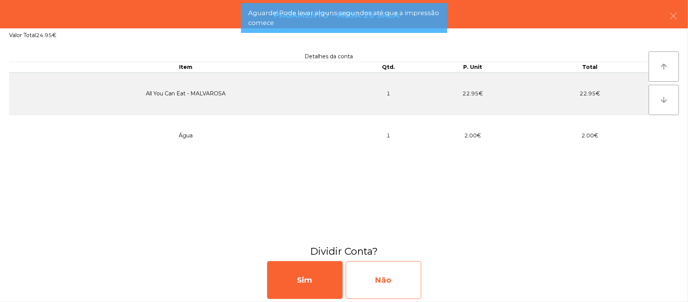
click at [391, 283] on div "Não" at bounding box center [384, 280] width 76 height 38
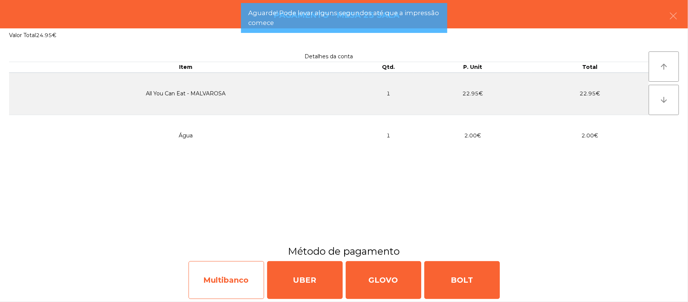
click at [248, 279] on div "Multibanco" at bounding box center [227, 280] width 76 height 38
select select "**"
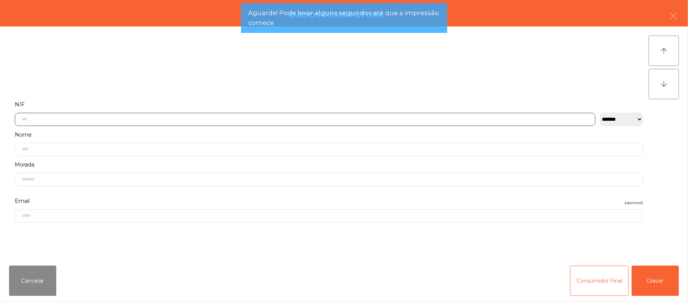
click at [221, 120] on input "text" at bounding box center [305, 119] width 581 height 13
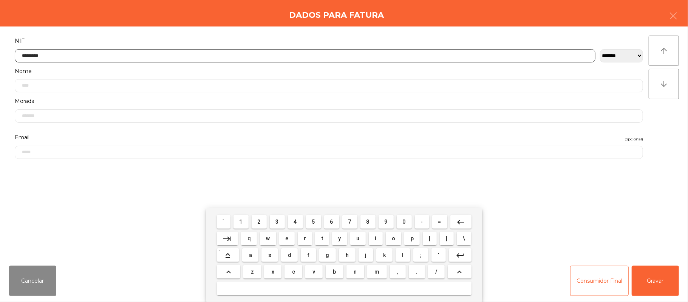
type input "*********"
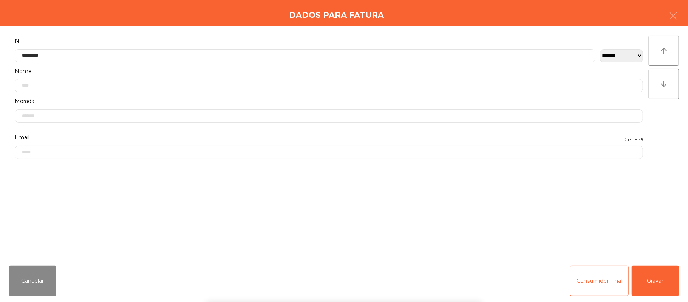
click at [662, 274] on div "` 1 2 3 4 5 6 7 8 9 0 - = keyboard_backspace keyboard_tab q w e r t y u i o p […" at bounding box center [344, 255] width 688 height 94
click at [655, 272] on button "Gravar" at bounding box center [655, 280] width 47 height 30
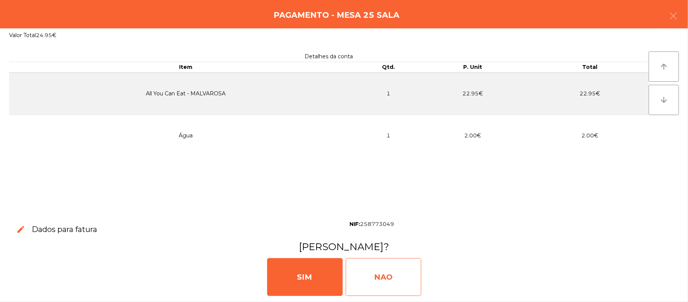
click at [402, 280] on div "NAO" at bounding box center [384, 277] width 76 height 38
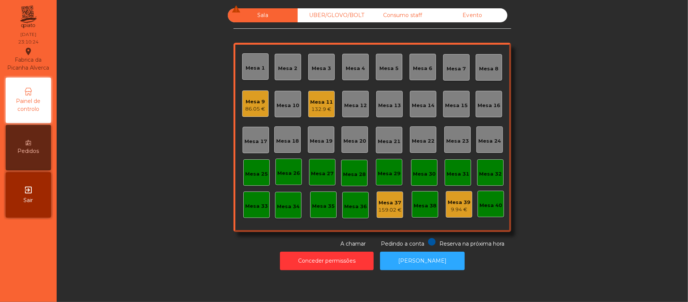
click at [250, 106] on div "86.05 €" at bounding box center [256, 109] width 20 height 8
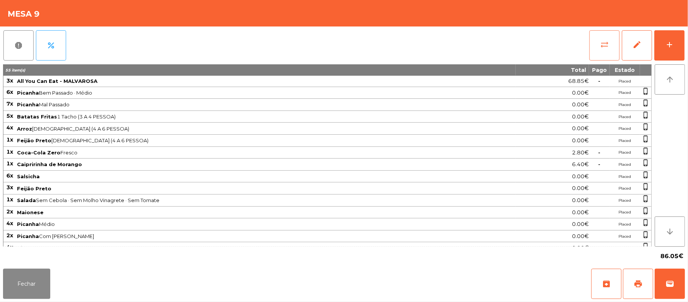
click at [596, 43] on button "sync_alt" at bounding box center [604, 45] width 30 height 30
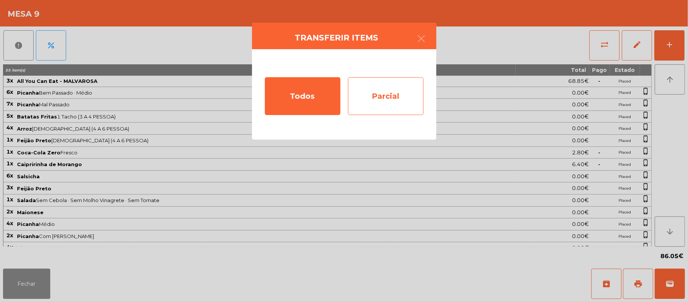
click at [396, 88] on div "Parcial" at bounding box center [386, 96] width 76 height 38
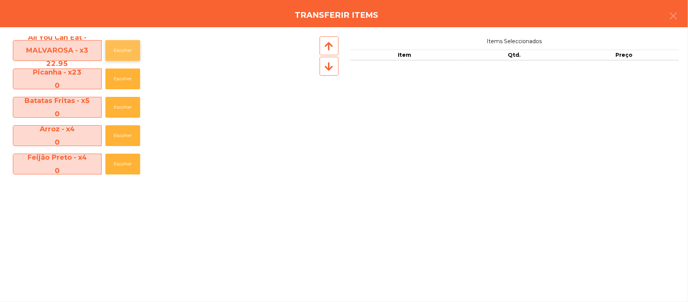
click at [127, 49] on button "Escolher" at bounding box center [122, 50] width 35 height 21
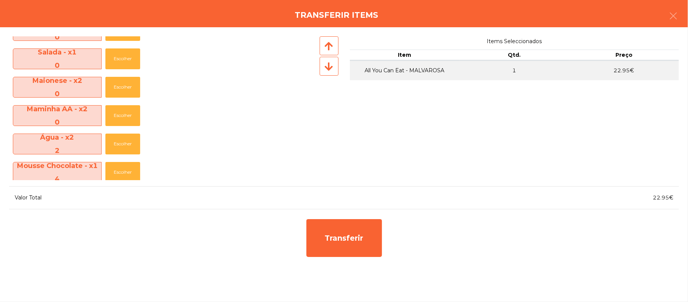
scroll to position [224, 0]
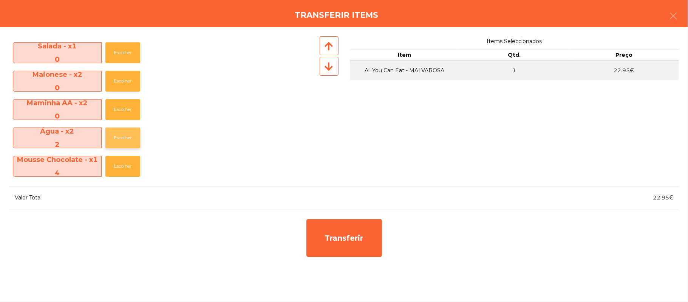
click at [125, 137] on button "Escolher" at bounding box center [122, 137] width 35 height 21
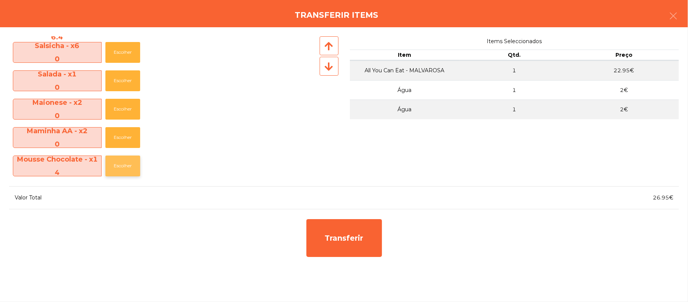
click at [125, 165] on button "Escolher" at bounding box center [122, 165] width 35 height 21
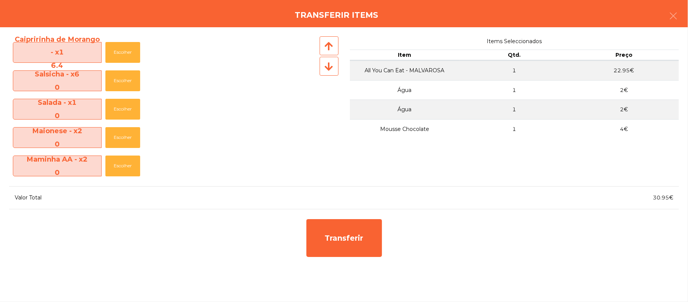
scroll to position [168, 0]
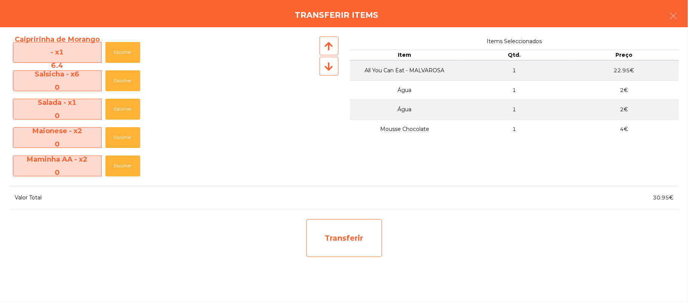
click at [349, 237] on div "Transferir" at bounding box center [344, 238] width 76 height 38
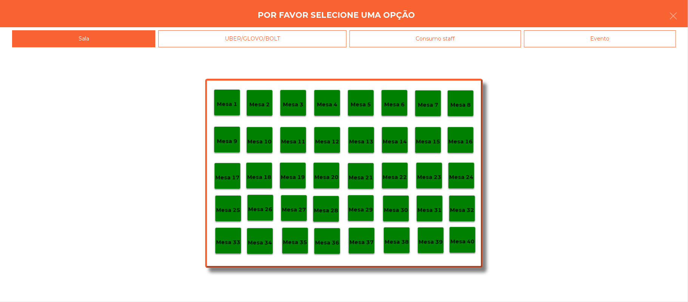
click at [227, 203] on div "Mesa 25" at bounding box center [228, 209] width 24 height 12
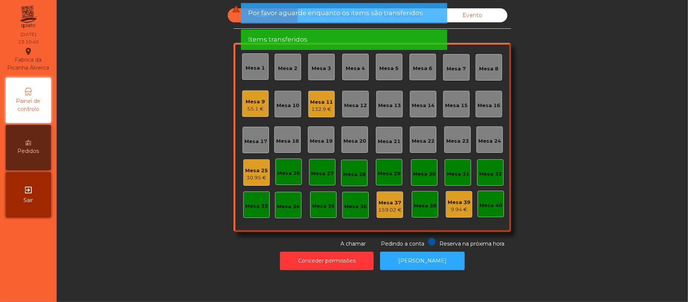
click at [245, 172] on div "Mesa 25" at bounding box center [256, 171] width 23 height 8
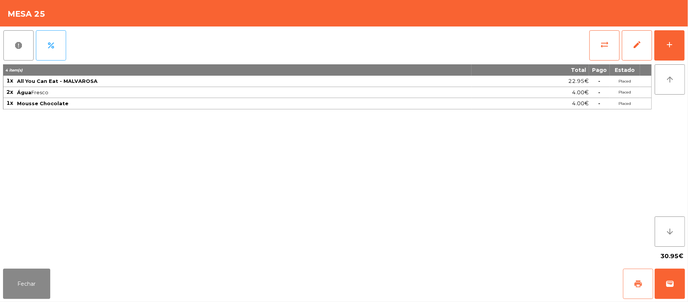
click at [643, 275] on button "print" at bounding box center [638, 283] width 30 height 30
click at [599, 41] on button "sync_alt" at bounding box center [604, 45] width 30 height 30
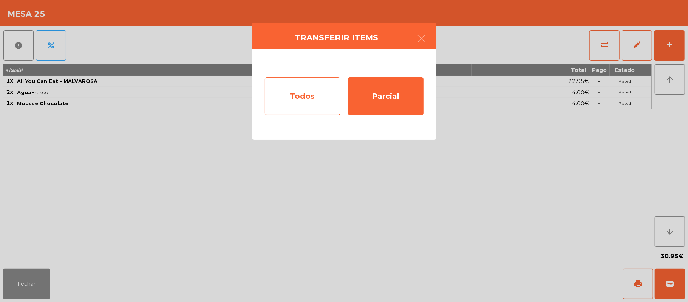
click at [309, 99] on div "Todos" at bounding box center [303, 96] width 76 height 38
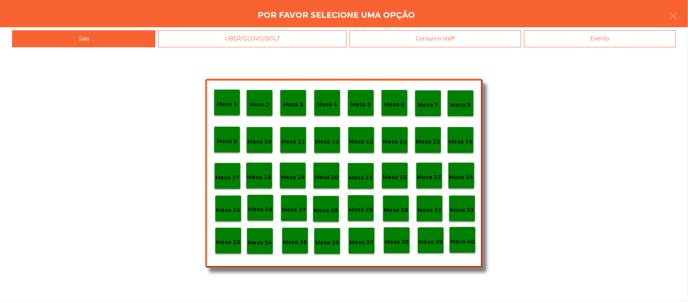
click at [618, 45] on div "Evento" at bounding box center [600, 38] width 152 height 17
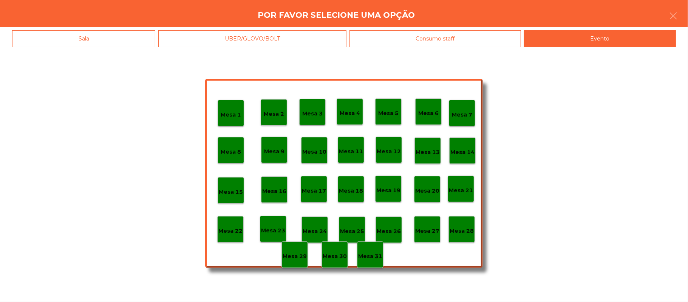
click at [473, 229] on p "Mesa 28" at bounding box center [462, 230] width 24 height 9
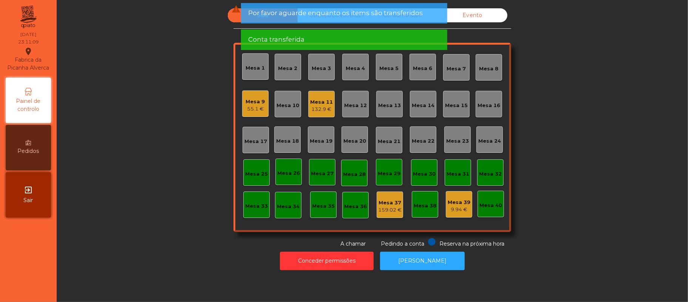
click at [246, 101] on div "Mesa 9" at bounding box center [255, 102] width 19 height 8
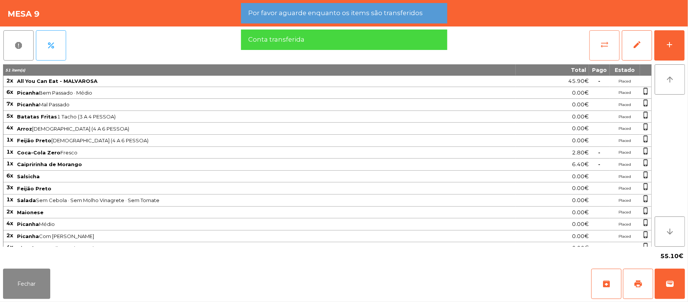
click at [608, 41] on span "sync_alt" at bounding box center [604, 44] width 9 height 9
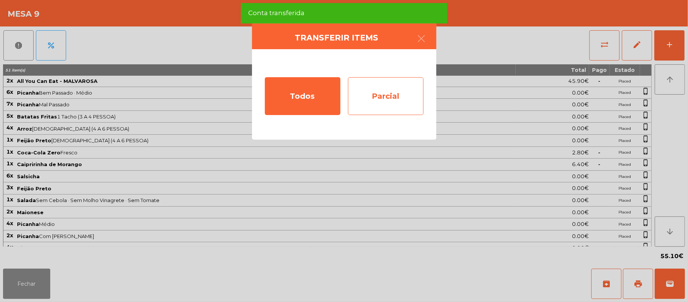
click at [377, 92] on div "Parcial" at bounding box center [386, 96] width 76 height 38
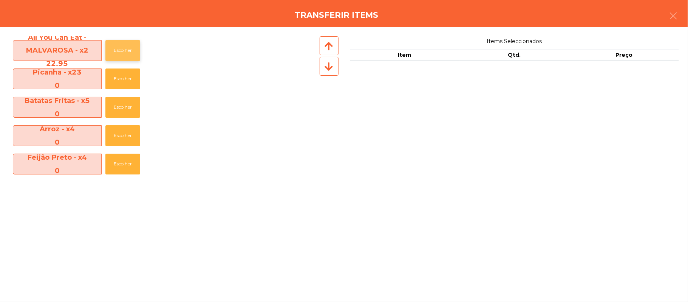
click at [130, 48] on button "Escolher" at bounding box center [122, 50] width 35 height 21
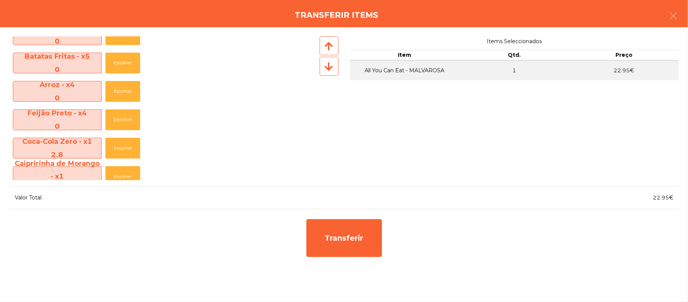
scroll to position [70, 0]
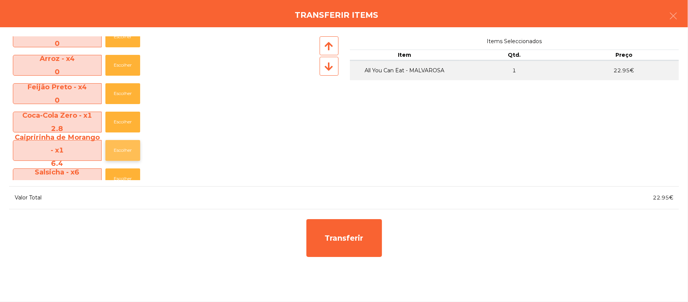
click at [122, 150] on button "Escolher" at bounding box center [122, 150] width 35 height 21
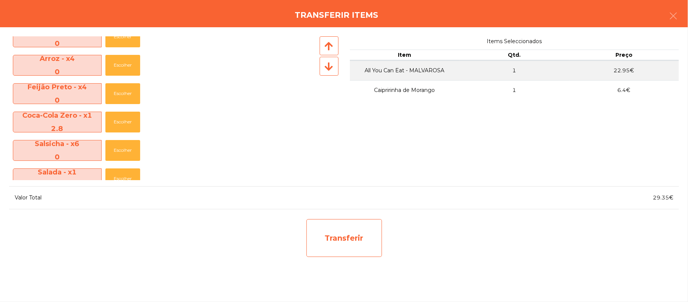
click at [358, 237] on div "Transferir" at bounding box center [344, 238] width 76 height 38
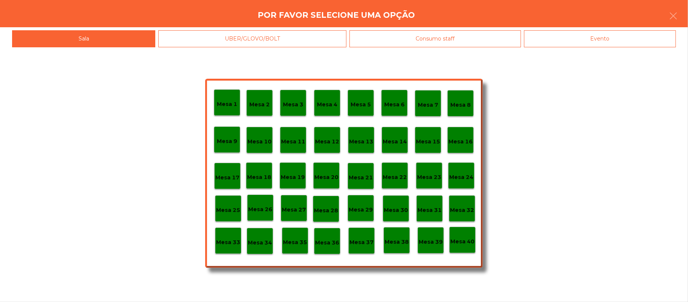
click at [230, 206] on p "Mesa 25" at bounding box center [228, 210] width 24 height 9
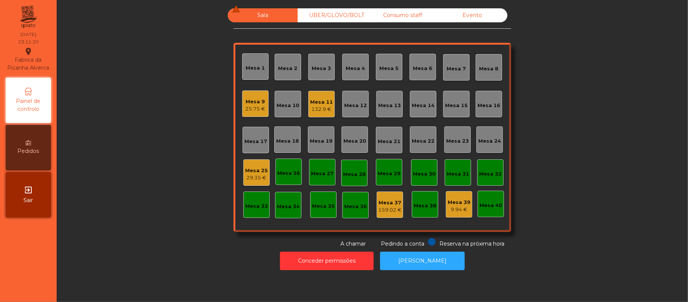
click at [261, 180] on div "29.35 €" at bounding box center [256, 178] width 23 height 8
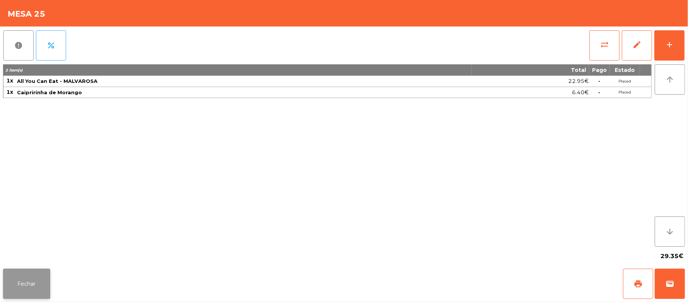
click at [40, 283] on button "Fechar" at bounding box center [26, 283] width 47 height 30
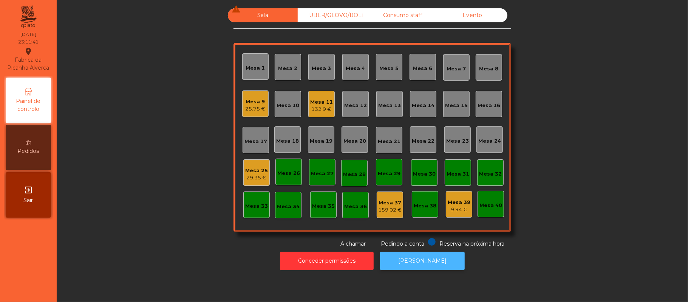
click at [428, 261] on button "[PERSON_NAME]" at bounding box center [422, 260] width 85 height 19
click at [245, 175] on div "29.35 €" at bounding box center [256, 178] width 23 height 8
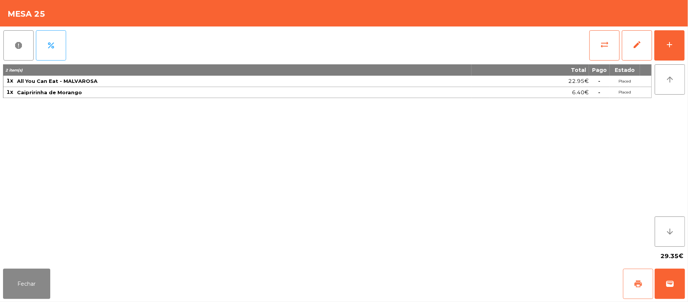
click at [632, 275] on button "print" at bounding box center [638, 283] width 30 height 30
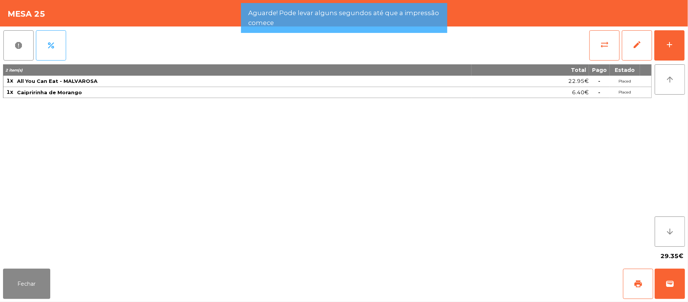
click at [685, 289] on div "Fechar print wallet" at bounding box center [344, 283] width 688 height 36
click at [666, 286] on span "wallet" at bounding box center [669, 283] width 9 height 9
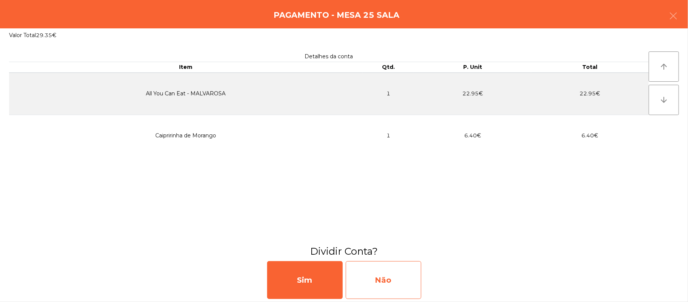
click at [394, 272] on div "Não" at bounding box center [384, 280] width 76 height 38
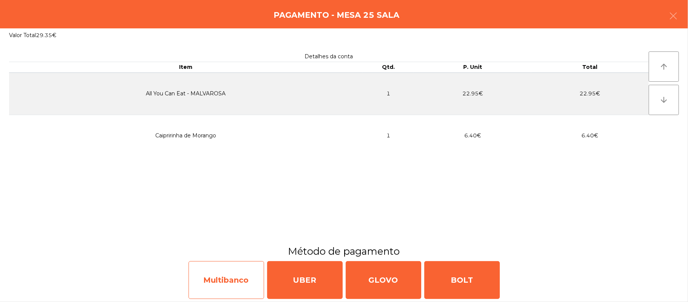
click at [231, 283] on div "Multibanco" at bounding box center [227, 280] width 76 height 38
select select "**"
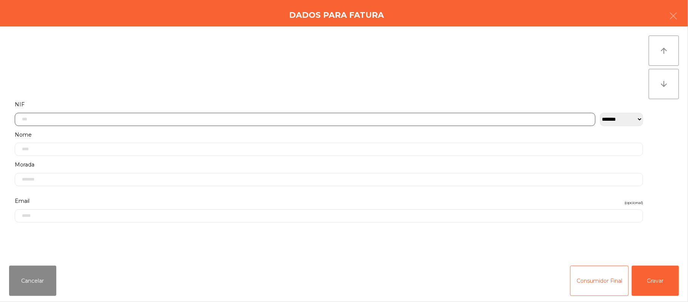
click at [299, 119] on input "text" at bounding box center [305, 119] width 581 height 13
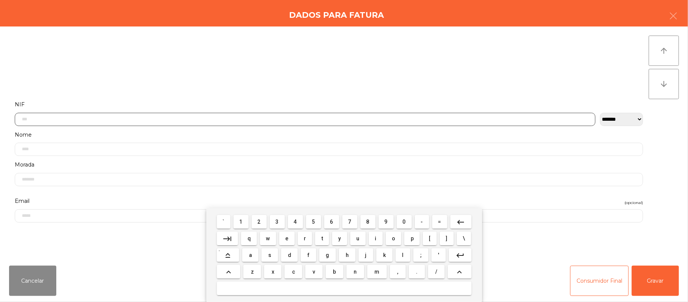
scroll to position [63, 0]
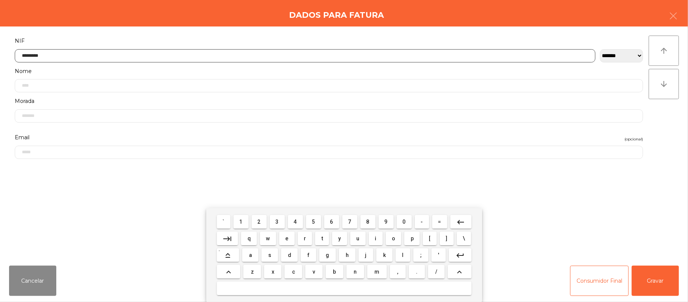
type input "*********"
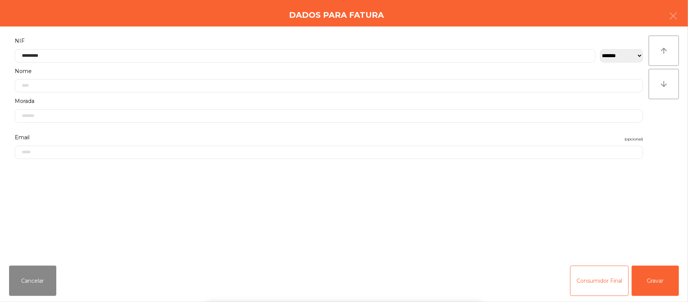
click at [652, 282] on div "` 1 2 3 4 5 6 7 8 9 0 - = keyboard_backspace keyboard_tab q w e r t y u i o p […" at bounding box center [344, 255] width 688 height 94
click at [658, 272] on button "Gravar" at bounding box center [655, 280] width 47 height 30
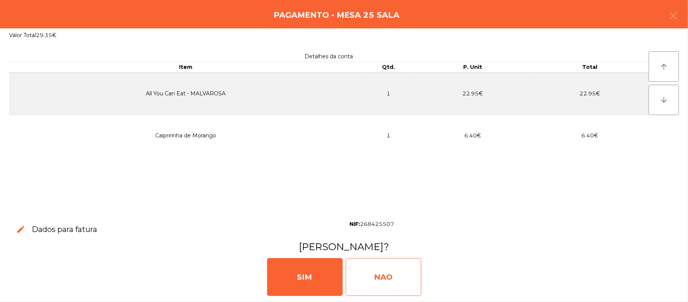
click at [407, 271] on div "NAO" at bounding box center [384, 277] width 76 height 38
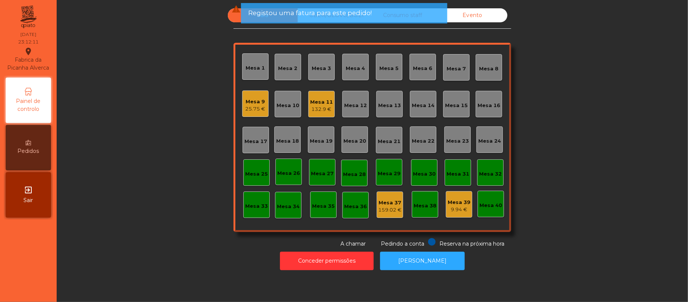
click at [254, 109] on div "25.75 €" at bounding box center [256, 109] width 20 height 8
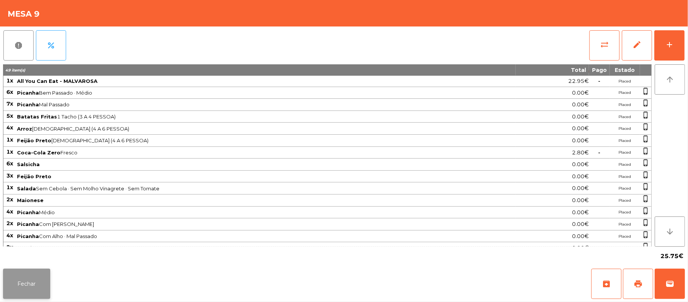
click at [37, 291] on button "Fechar" at bounding box center [26, 283] width 47 height 30
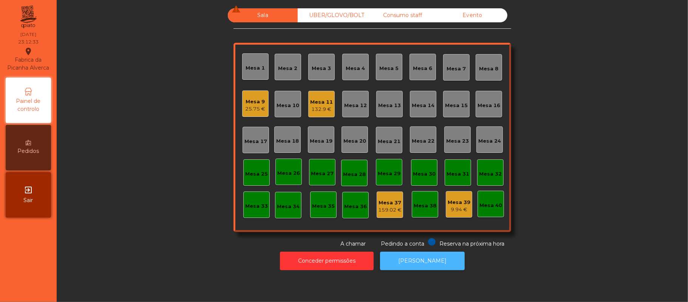
click at [411, 261] on button "[PERSON_NAME]" at bounding box center [422, 260] width 85 height 19
click at [246, 99] on div "Mesa 9" at bounding box center [256, 102] width 20 height 8
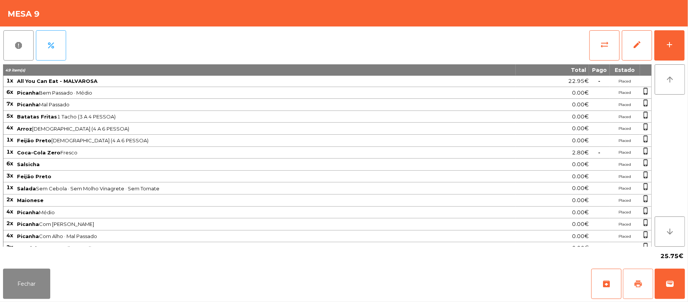
click at [642, 275] on button "print" at bounding box center [638, 283] width 30 height 30
click at [596, 53] on button "sync_alt" at bounding box center [604, 45] width 30 height 30
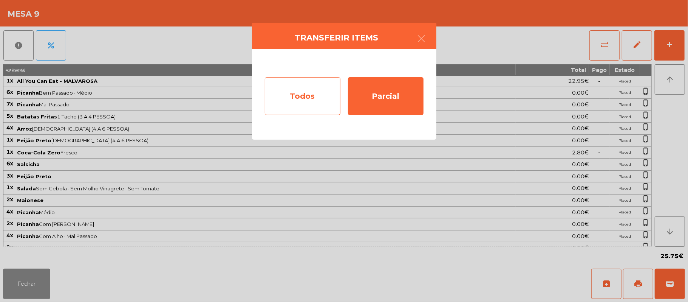
click at [292, 99] on div "Todos" at bounding box center [303, 96] width 76 height 38
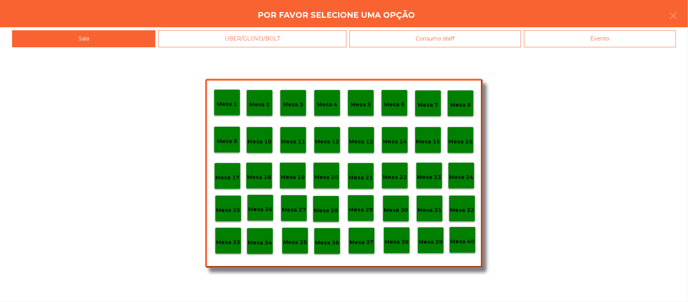
click at [600, 38] on div "Evento" at bounding box center [600, 38] width 152 height 17
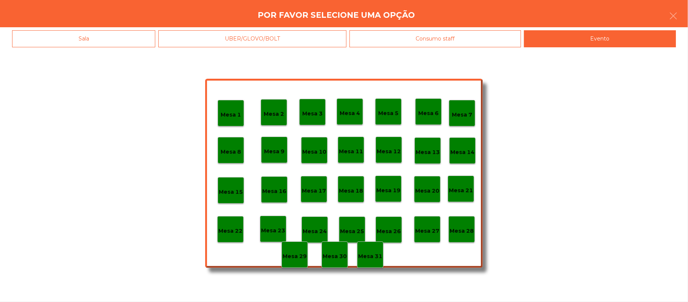
click at [466, 226] on p "Mesa 28" at bounding box center [462, 230] width 24 height 9
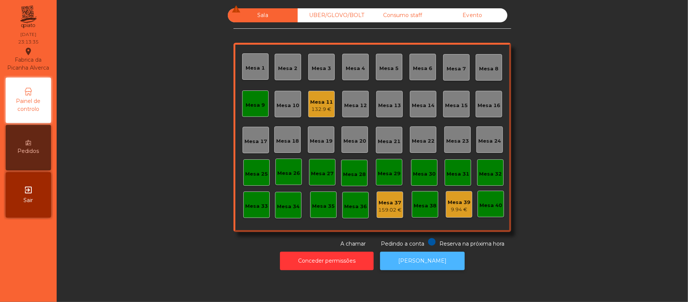
click at [422, 252] on button "[PERSON_NAME]" at bounding box center [422, 260] width 85 height 19
click at [253, 103] on div "Mesa 9" at bounding box center [255, 105] width 19 height 8
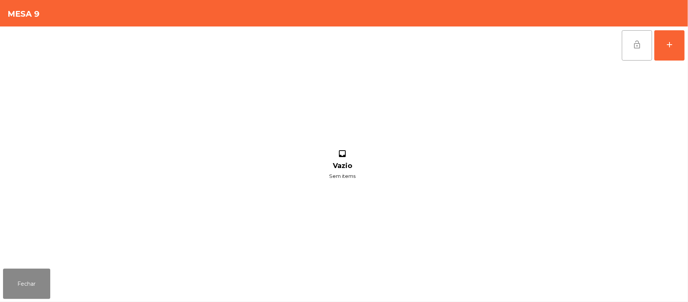
click at [629, 42] on button "lock_open" at bounding box center [637, 45] width 30 height 30
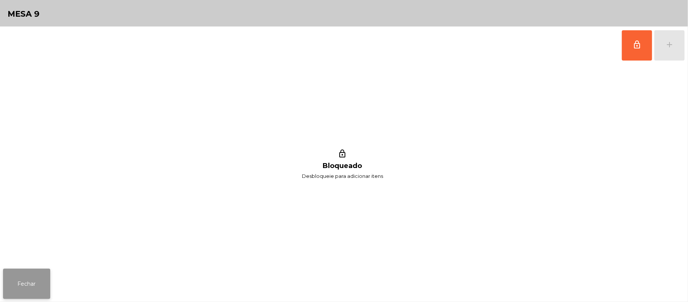
click at [41, 287] on button "Fechar" at bounding box center [26, 283] width 47 height 30
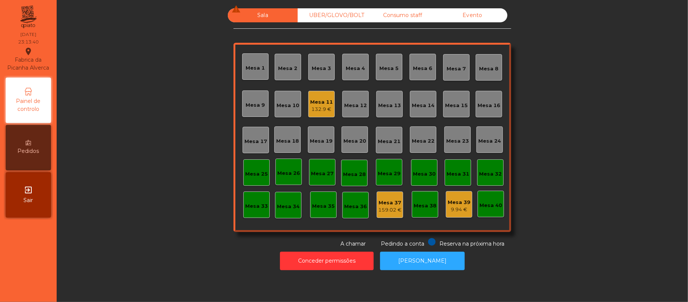
click at [312, 112] on div "132.9 €" at bounding box center [321, 109] width 23 height 8
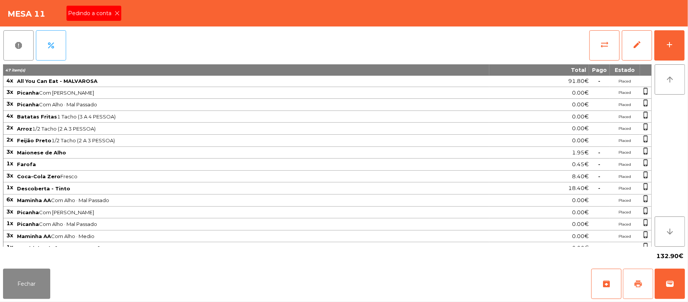
click at [646, 271] on button "print" at bounding box center [638, 283] width 30 height 30
click at [111, 19] on div "Pedindo a conta" at bounding box center [94, 13] width 55 height 15
click at [44, 283] on button "Fechar" at bounding box center [26, 283] width 47 height 30
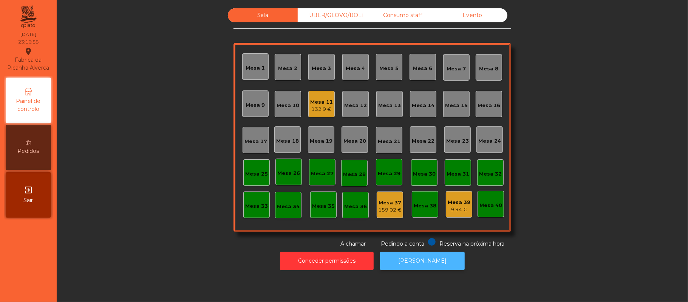
click at [430, 260] on button "[PERSON_NAME]" at bounding box center [422, 260] width 85 height 19
click at [322, 110] on div "132.9 €" at bounding box center [321, 109] width 23 height 8
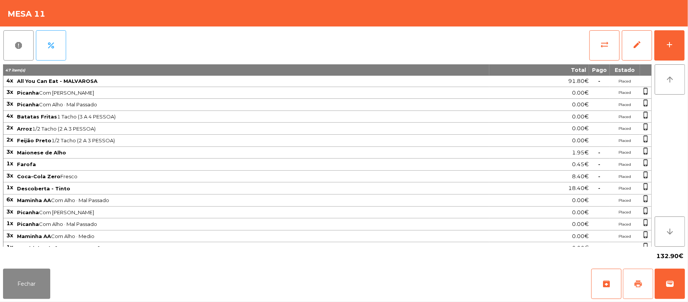
click at [645, 281] on button "print" at bounding box center [638, 283] width 30 height 30
click at [668, 295] on button "wallet" at bounding box center [670, 283] width 30 height 30
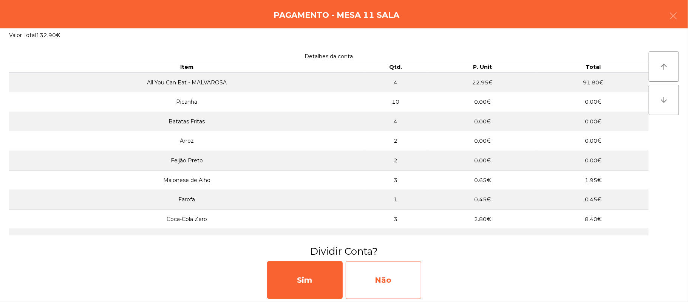
click at [394, 271] on div "Não" at bounding box center [384, 280] width 76 height 38
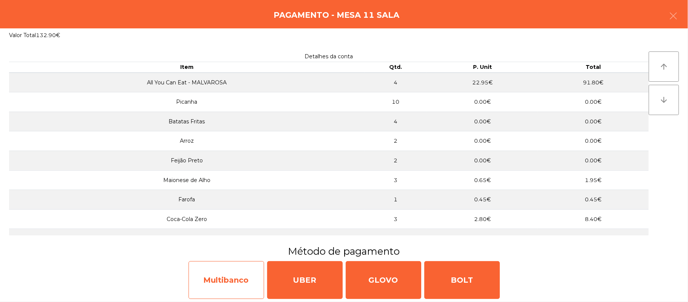
click at [226, 266] on div "Multibanco" at bounding box center [227, 280] width 76 height 38
select select "**"
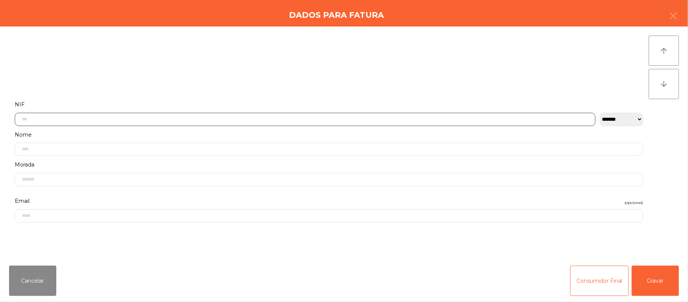
click at [166, 119] on input "text" at bounding box center [305, 119] width 581 height 13
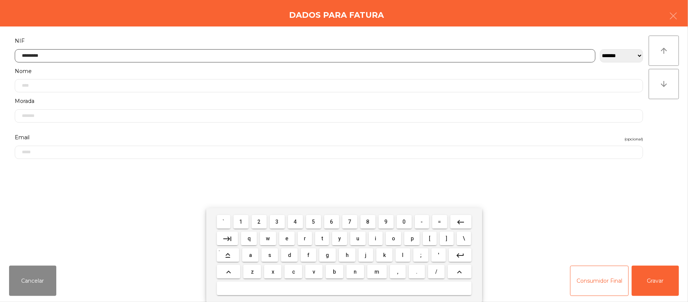
type input "*********"
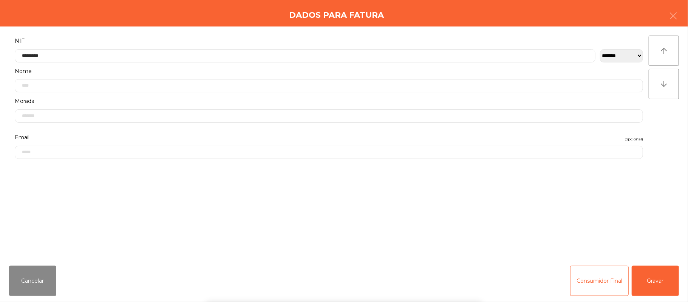
click at [661, 279] on div "` 1 2 3 4 5 6 7 8 9 0 - = keyboard_backspace keyboard_tab q w e r t y u i o p […" at bounding box center [344, 255] width 688 height 94
click at [651, 274] on button "Gravar" at bounding box center [655, 280] width 47 height 30
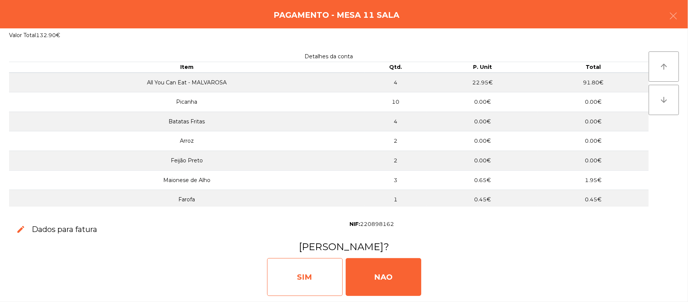
click at [307, 280] on div "SIM" at bounding box center [305, 277] width 76 height 38
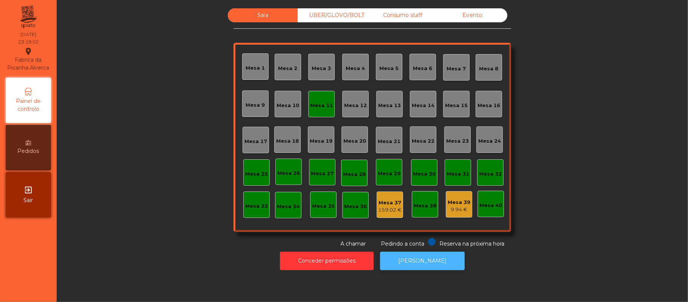
click at [440, 264] on button "[PERSON_NAME]" at bounding box center [422, 260] width 85 height 19
click at [321, 107] on div "Mesa 11" at bounding box center [321, 106] width 23 height 8
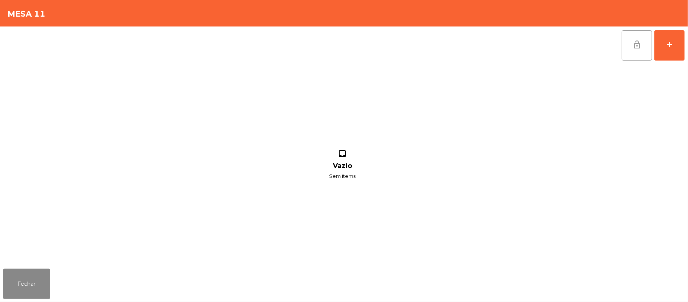
click at [631, 49] on button "lock_open" at bounding box center [637, 45] width 30 height 30
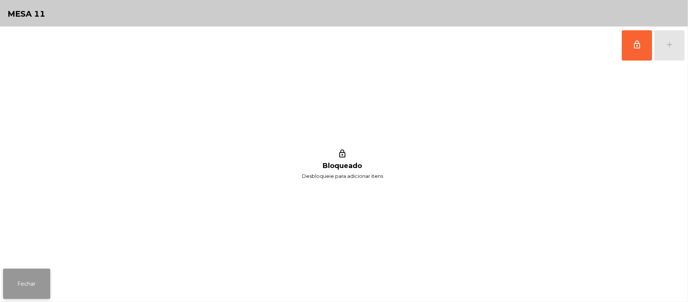
click at [29, 280] on button "Fechar" at bounding box center [26, 283] width 47 height 30
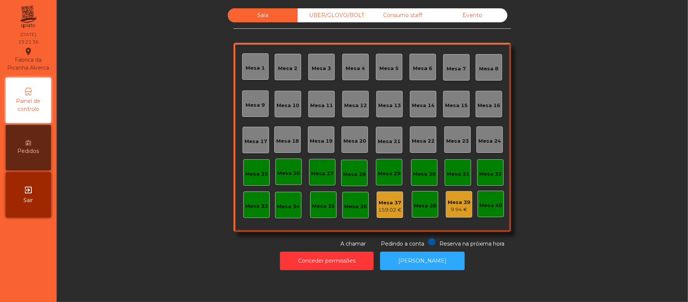
click at [358, 14] on div "UBER/GLOVO/BOLT" at bounding box center [333, 15] width 70 height 14
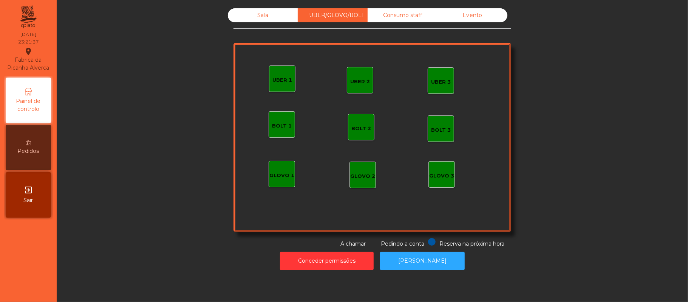
click at [409, 17] on div "Consumo staff" at bounding box center [403, 15] width 70 height 14
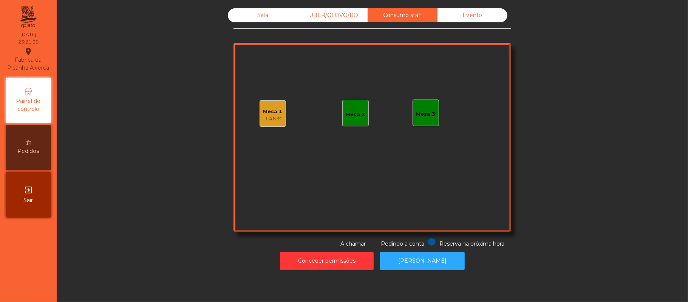
click at [273, 115] on div "1.46 €" at bounding box center [272, 119] width 19 height 8
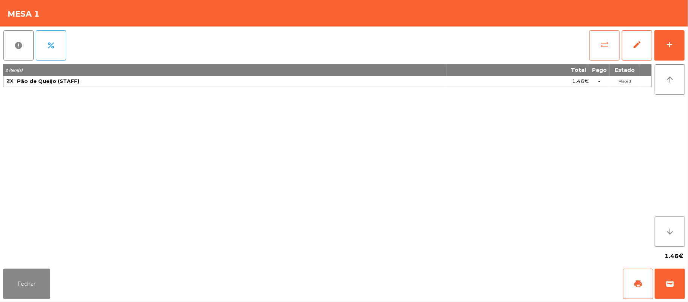
click at [599, 44] on button "sync_alt" at bounding box center [604, 45] width 30 height 30
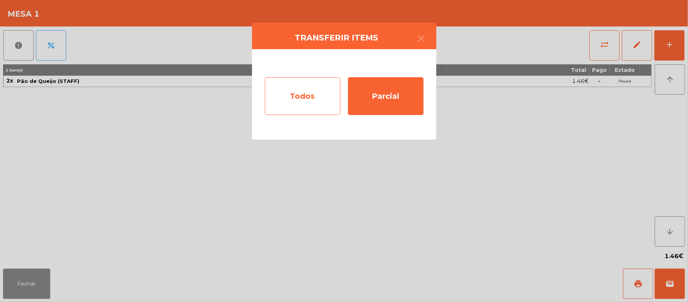
click at [302, 93] on div "Todos" at bounding box center [303, 96] width 76 height 38
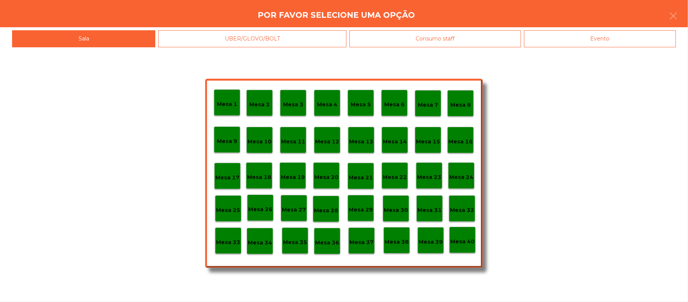
click at [623, 44] on div "Evento" at bounding box center [600, 38] width 152 height 17
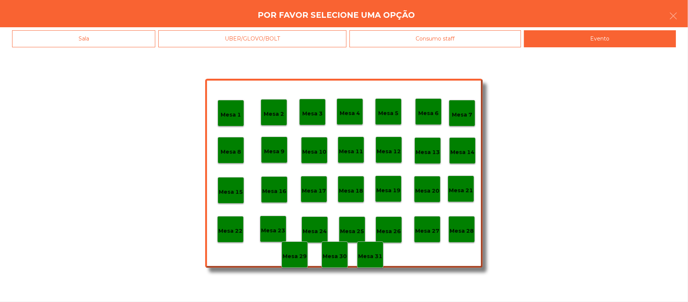
click at [467, 228] on p "Mesa 28" at bounding box center [462, 230] width 24 height 9
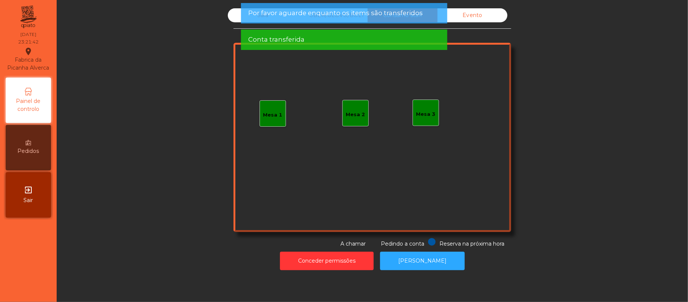
click at [479, 19] on div "Evento" at bounding box center [473, 15] width 70 height 14
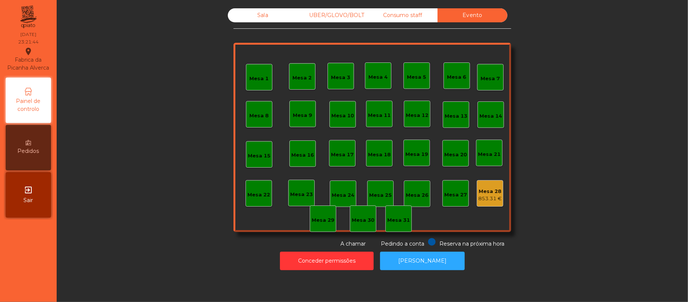
click at [411, 18] on div "Consumo staff" at bounding box center [403, 15] width 70 height 14
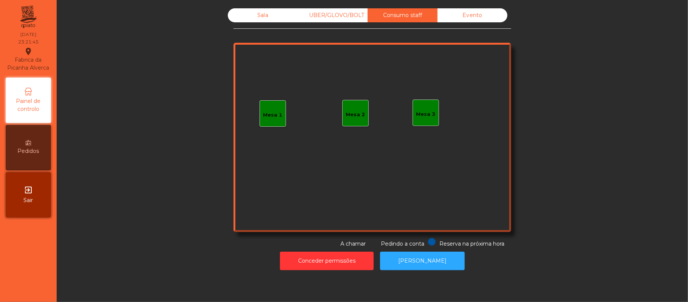
click at [350, 15] on div "UBER/GLOVO/BOLT" at bounding box center [333, 15] width 70 height 14
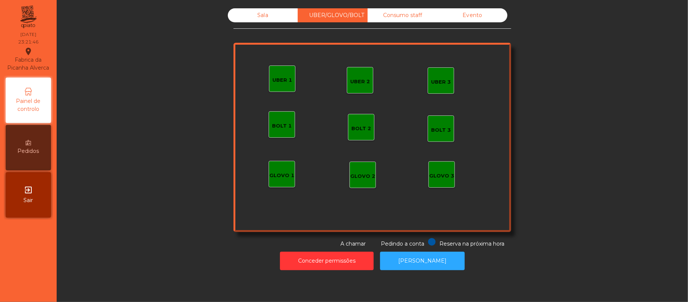
click at [266, 17] on div "Sala" at bounding box center [263, 15] width 70 height 14
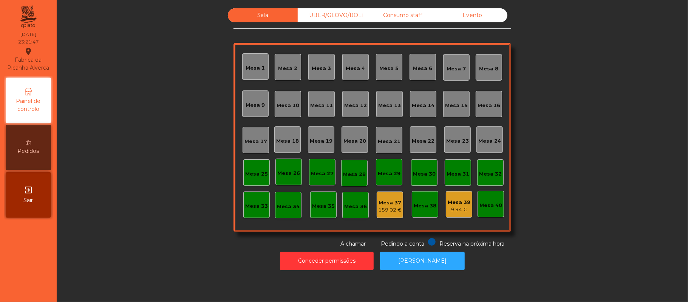
click at [328, 19] on div "UBER/GLOVO/BOLT" at bounding box center [333, 15] width 70 height 14
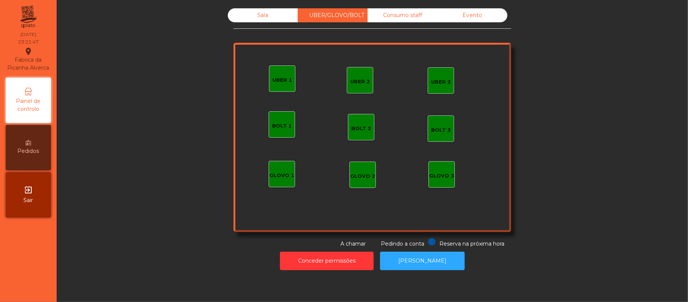
click at [407, 14] on div "Consumo staff" at bounding box center [403, 15] width 70 height 14
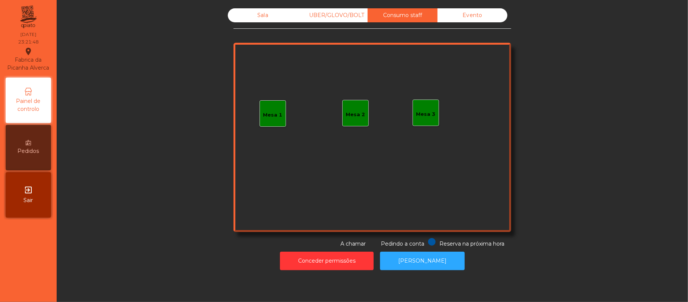
click at [484, 19] on div "Evento" at bounding box center [473, 15] width 70 height 14
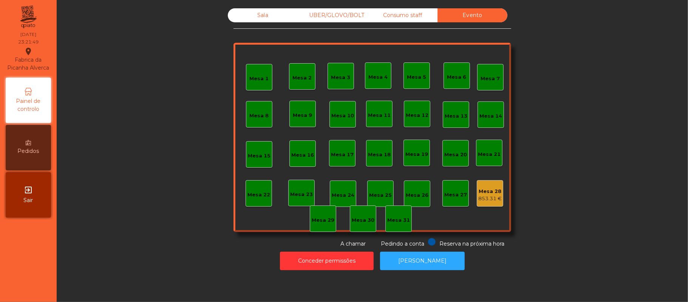
click at [395, 15] on div "Consumo staff" at bounding box center [403, 15] width 70 height 14
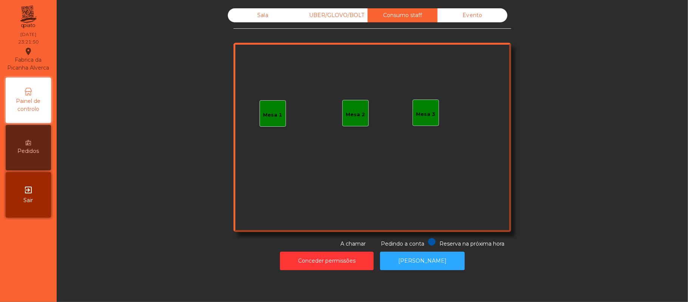
click at [328, 17] on div "UBER/GLOVO/BOLT" at bounding box center [333, 15] width 70 height 14
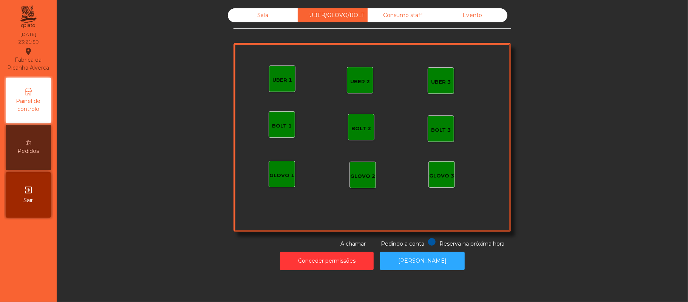
click at [266, 15] on div "Sala" at bounding box center [263, 15] width 70 height 14
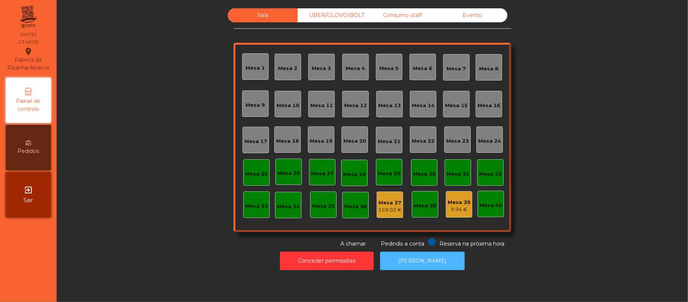
click at [422, 260] on button "[PERSON_NAME]" at bounding box center [422, 260] width 85 height 19
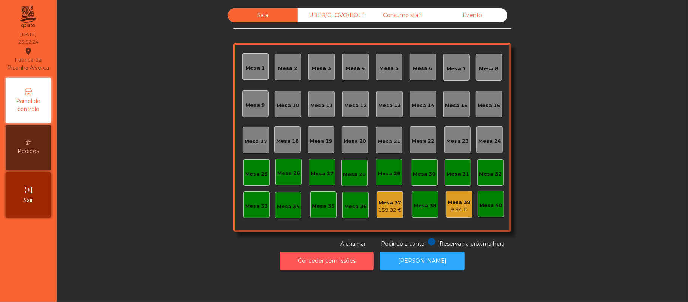
click at [348, 260] on button "Conceder permissões" at bounding box center [327, 260] width 94 height 19
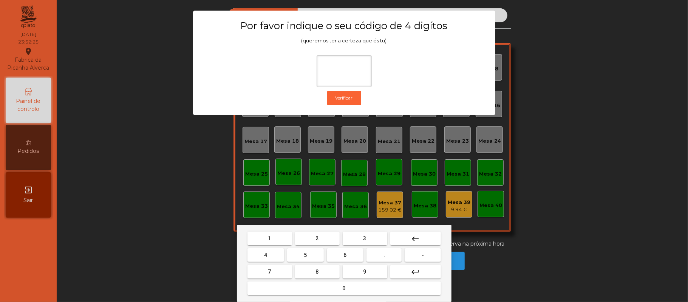
click at [322, 240] on button "2" at bounding box center [317, 238] width 45 height 14
click at [345, 258] on span "6" at bounding box center [345, 255] width 3 height 6
click at [269, 238] on span "1" at bounding box center [269, 238] width 3 height 6
click at [304, 257] on span "5" at bounding box center [305, 255] width 3 height 6
type input "****"
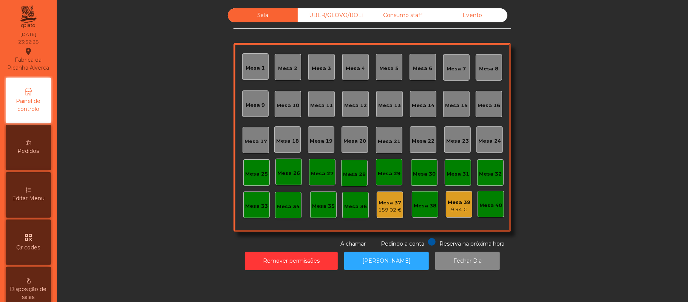
click at [378, 206] on div "159.02 €" at bounding box center [389, 210] width 23 height 8
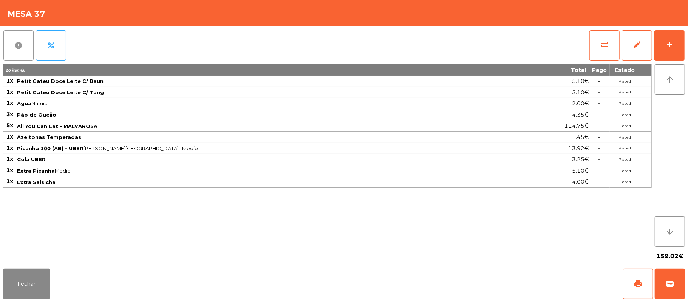
click at [8, 44] on button "report" at bounding box center [18, 45] width 30 height 30
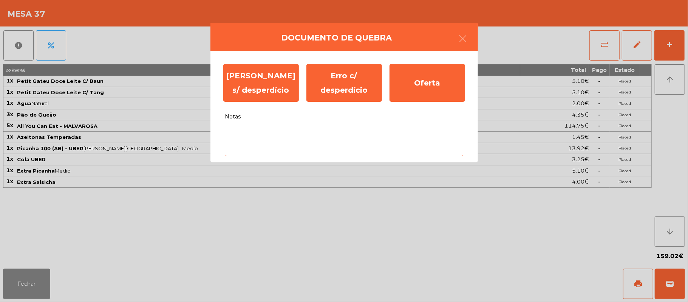
click at [243, 130] on textarea "Notas" at bounding box center [344, 140] width 238 height 31
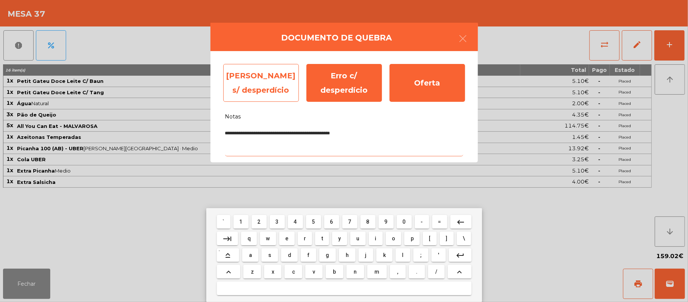
type textarea "**********"
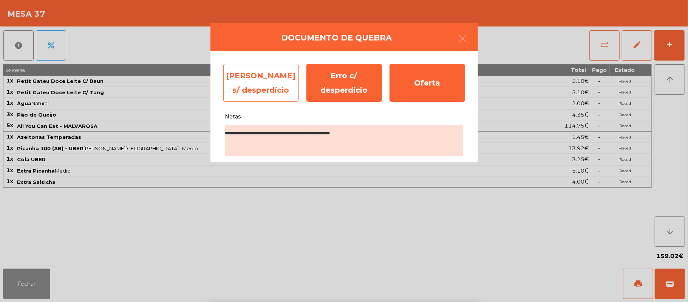
click at [245, 85] on div "[PERSON_NAME] s/ desperdício" at bounding box center [261, 83] width 76 height 38
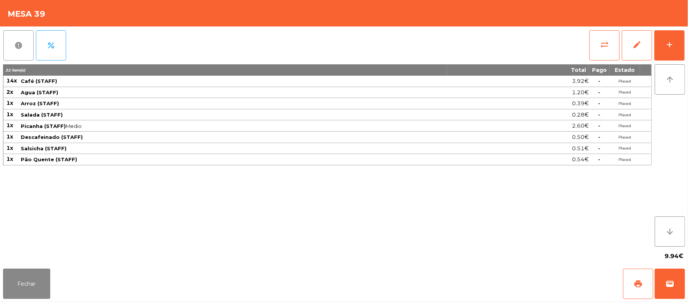
click at [23, 48] on button "report" at bounding box center [18, 45] width 30 height 30
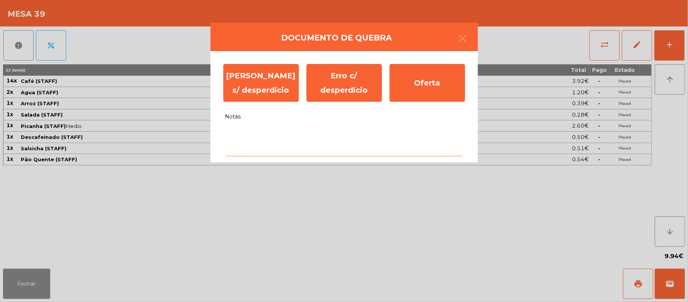
click at [246, 133] on textarea "Notas" at bounding box center [344, 140] width 238 height 31
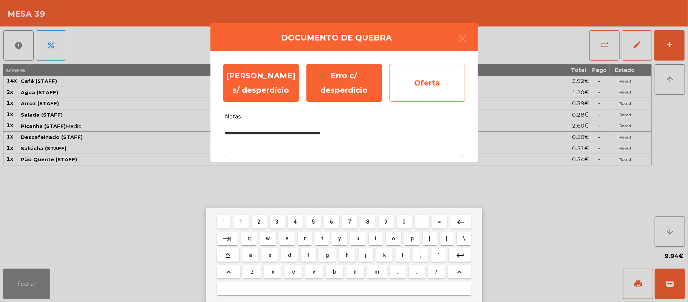
type textarea "**********"
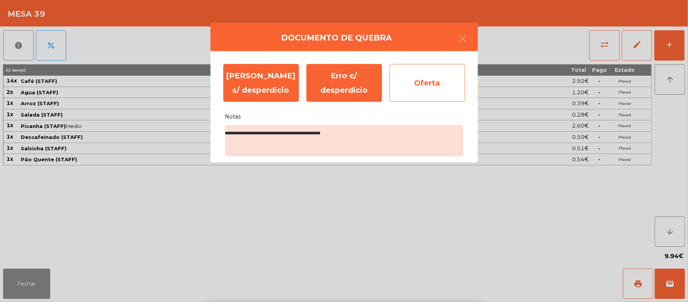
click at [427, 83] on div "Oferta" at bounding box center [428, 83] width 76 height 38
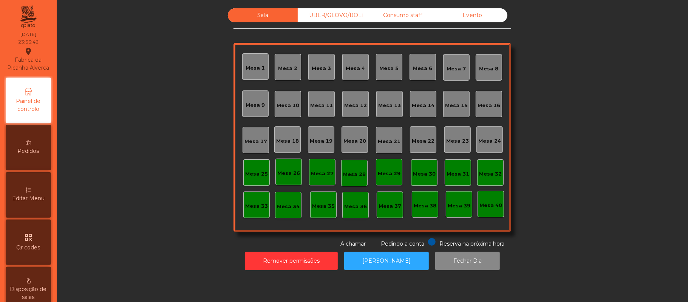
click at [271, 14] on div "Sala" at bounding box center [263, 15] width 70 height 14
click at [330, 16] on div "UBER/GLOVO/BOLT" at bounding box center [333, 15] width 70 height 14
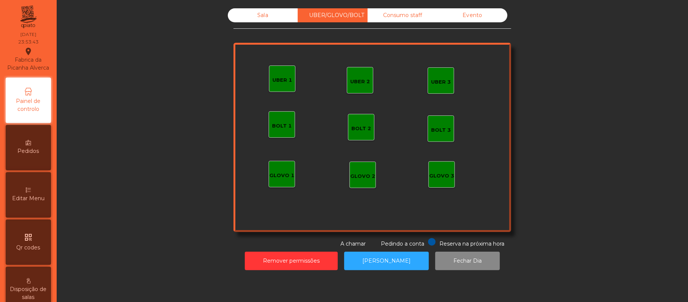
click at [410, 15] on div "Consumo staff" at bounding box center [403, 15] width 70 height 14
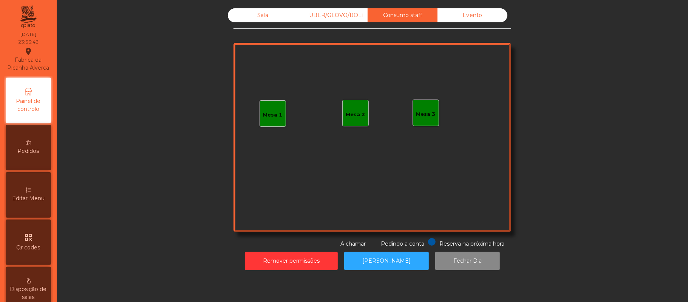
click at [482, 16] on div "Evento" at bounding box center [473, 15] width 70 height 14
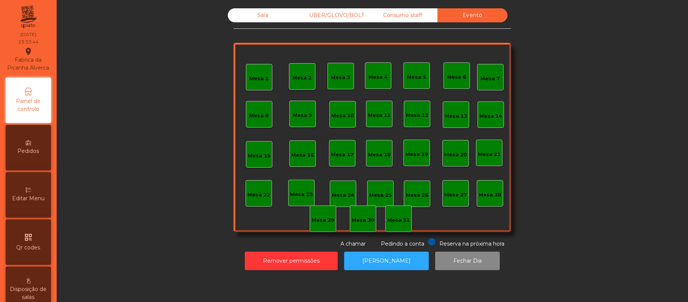
click at [415, 18] on div "Consumo staff" at bounding box center [403, 15] width 70 height 14
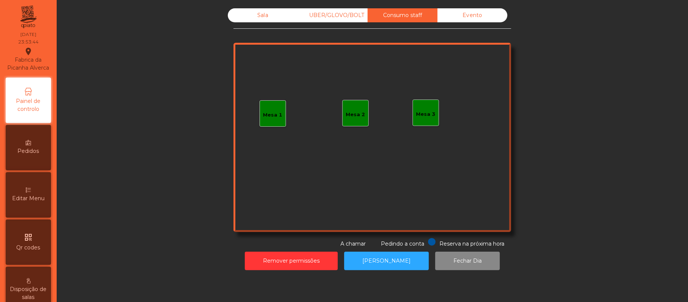
click at [329, 15] on div "UBER/GLOVO/BOLT" at bounding box center [333, 15] width 70 height 14
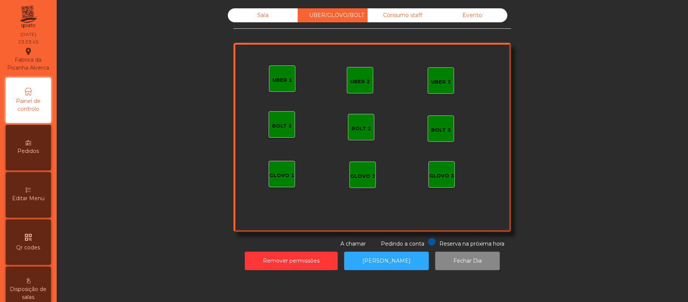
click at [260, 15] on div "Sala" at bounding box center [263, 15] width 70 height 14
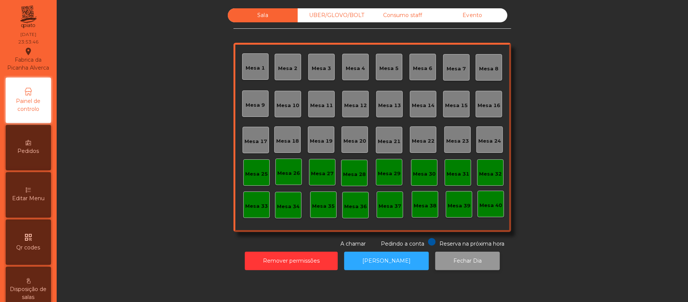
click at [466, 261] on button "Fechar Dia" at bounding box center [467, 260] width 65 height 19
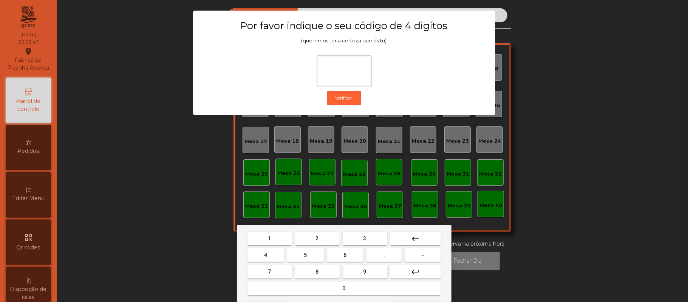
click at [324, 237] on button "2" at bounding box center [317, 238] width 45 height 14
click at [345, 255] on span "6" at bounding box center [345, 255] width 3 height 6
click at [274, 238] on button "1" at bounding box center [269, 238] width 45 height 14
click at [305, 254] on span "5" at bounding box center [305, 255] width 3 height 6
type input "****"
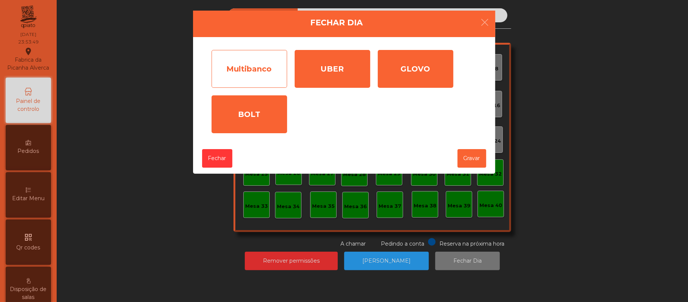
click at [254, 70] on div "Multibanco" at bounding box center [250, 69] width 76 height 38
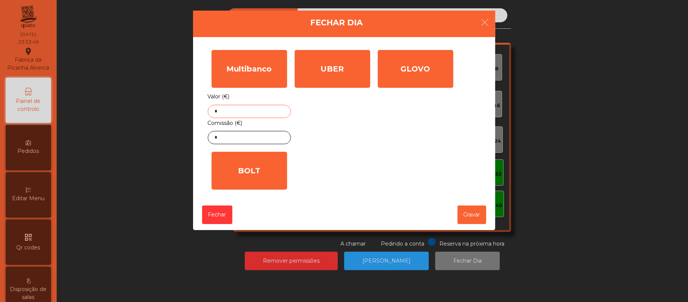
click at [260, 114] on input "*" at bounding box center [249, 111] width 83 height 13
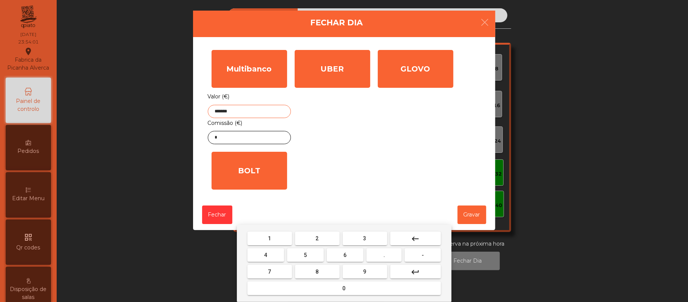
type input "*******"
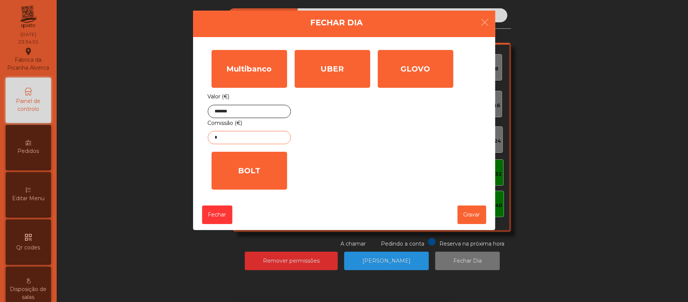
click at [245, 138] on input "*" at bounding box center [249, 137] width 83 height 13
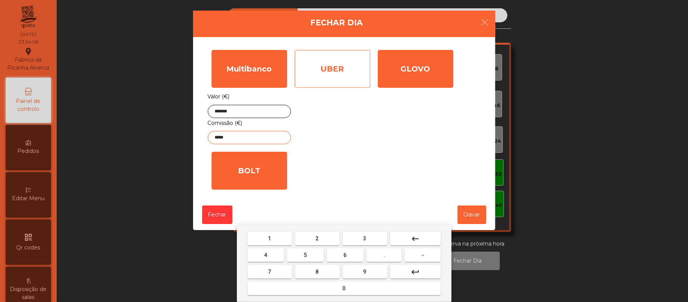
type input "*****"
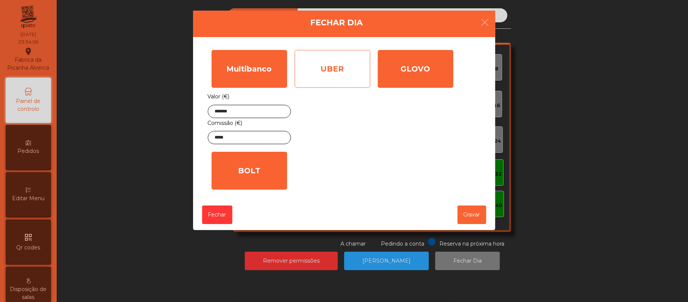
click at [337, 67] on div "UBER" at bounding box center [333, 69] width 76 height 38
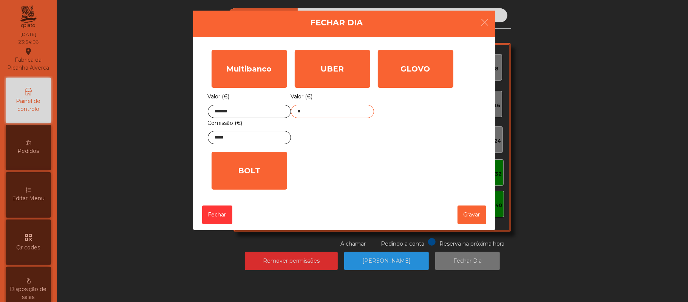
click at [330, 111] on input "*" at bounding box center [332, 111] width 83 height 13
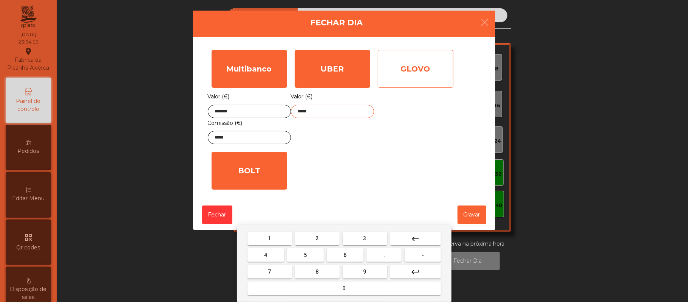
type input "*****"
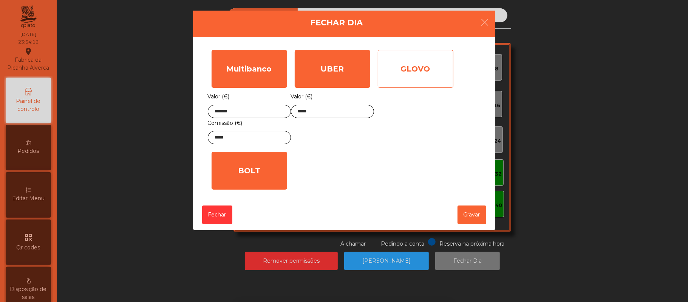
click at [411, 77] on div "GLOVO" at bounding box center [416, 69] width 76 height 38
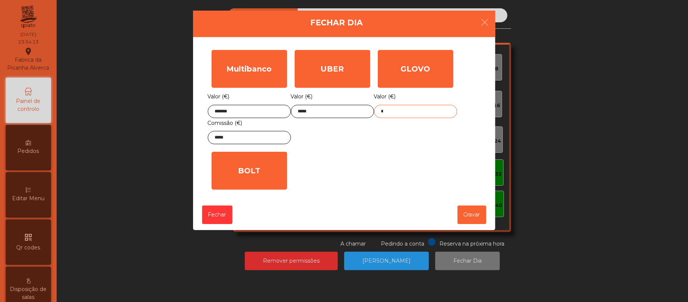
click at [407, 110] on input "*" at bounding box center [415, 111] width 83 height 13
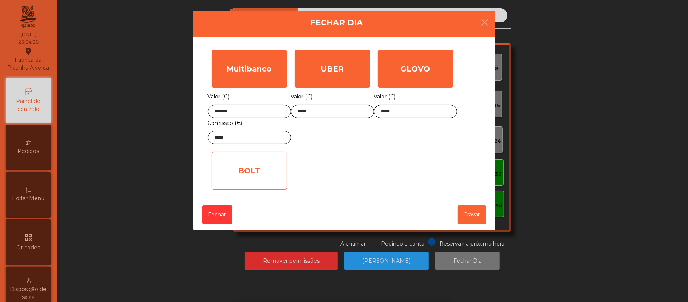
click at [261, 168] on div "BOLT" at bounding box center [250, 171] width 76 height 38
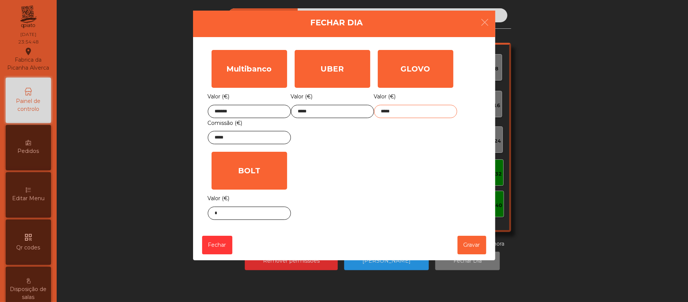
click at [412, 111] on input "*****" at bounding box center [415, 111] width 83 height 13
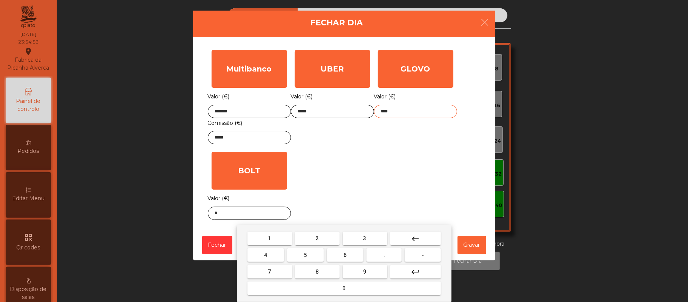
type input "*****"
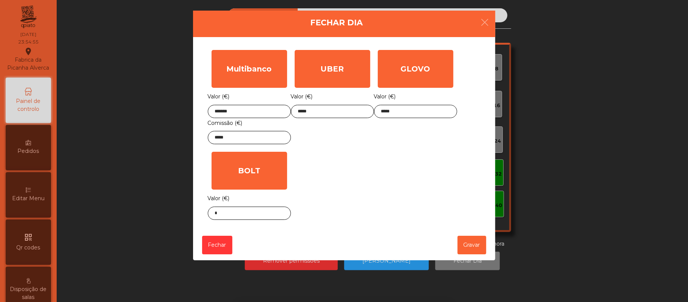
click at [413, 162] on div "Multibanco Valor (€) ******* Comissão (€) ***** UBER Valor (€) ***** GLOVO Valo…" at bounding box center [344, 134] width 273 height 177
click at [475, 246] on button "Gravar" at bounding box center [472, 244] width 29 height 19
